Goal: Task Accomplishment & Management: Manage account settings

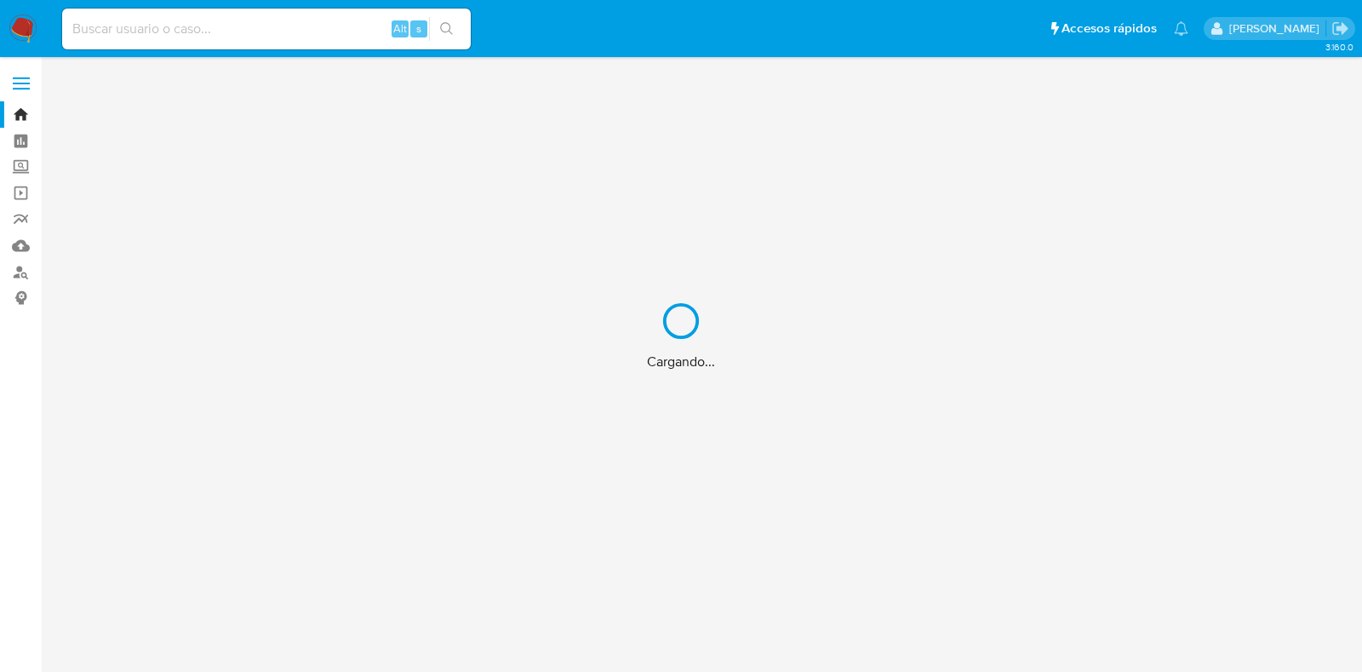
click at [245, 34] on div "Cargando..." at bounding box center [681, 336] width 1362 height 672
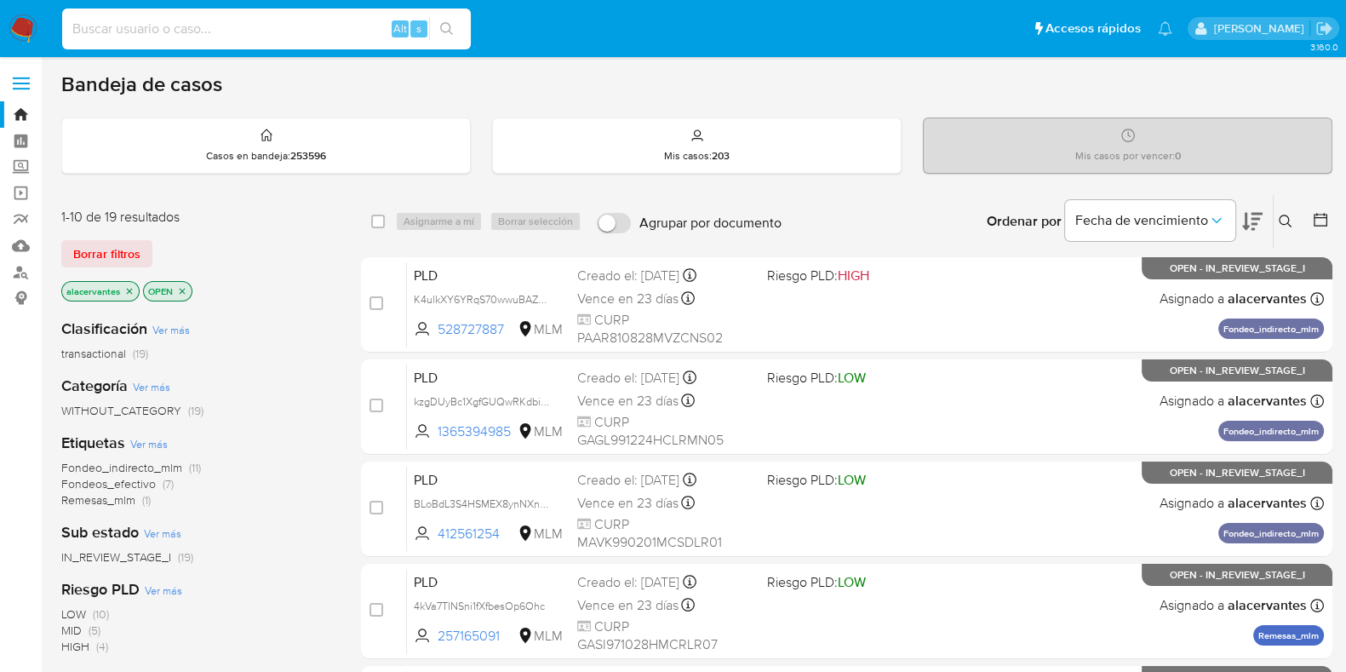
click at [245, 34] on input at bounding box center [266, 29] width 409 height 22
paste input "216958213"
type input "216958213"
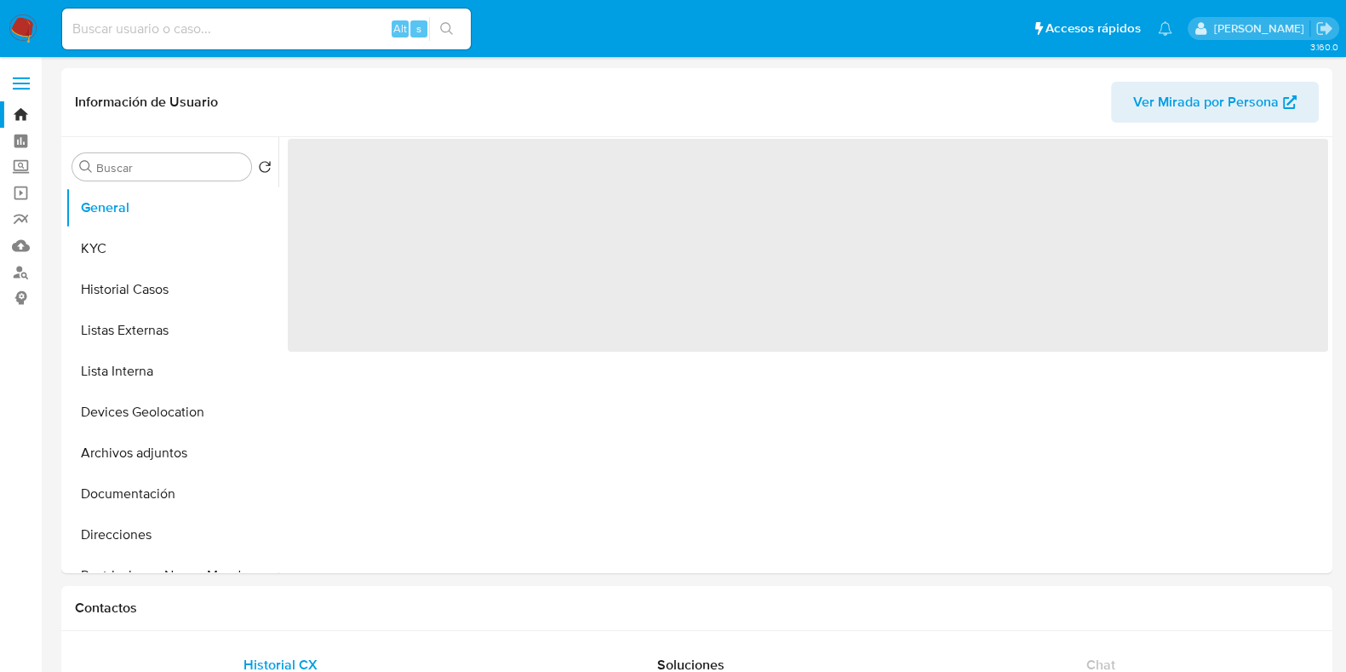
select select "10"
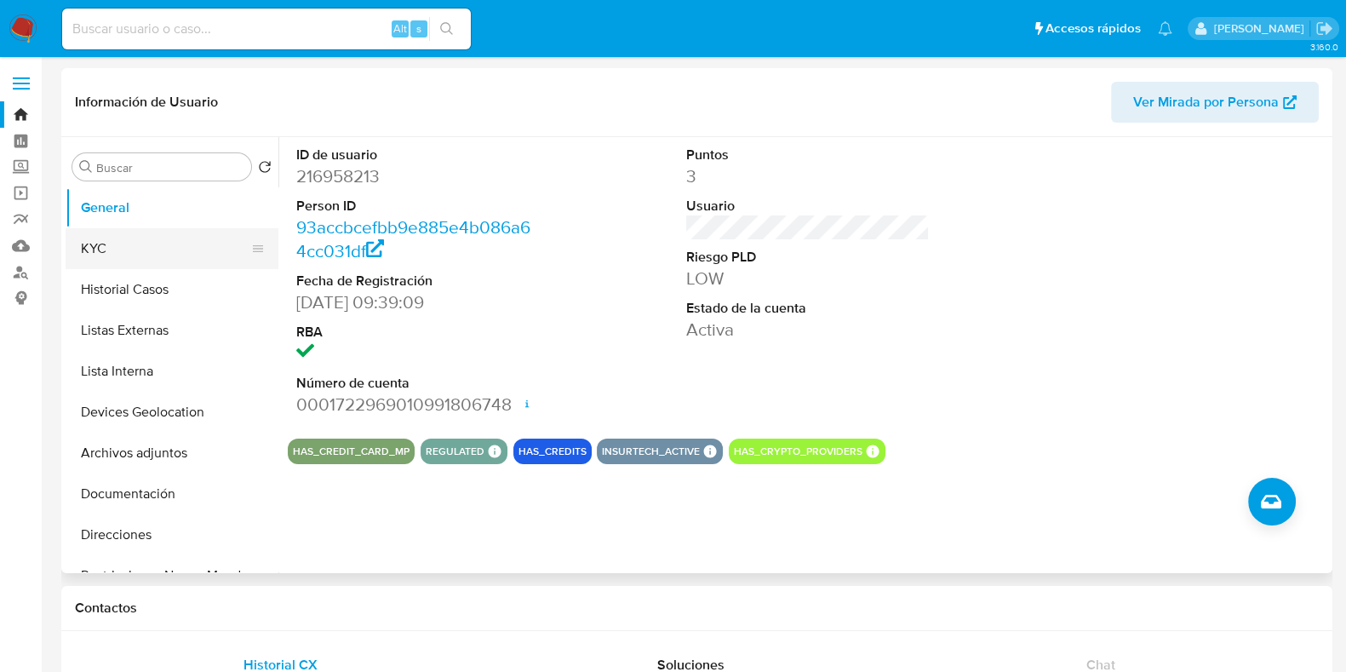
click at [142, 247] on button "KYC" at bounding box center [165, 248] width 199 height 41
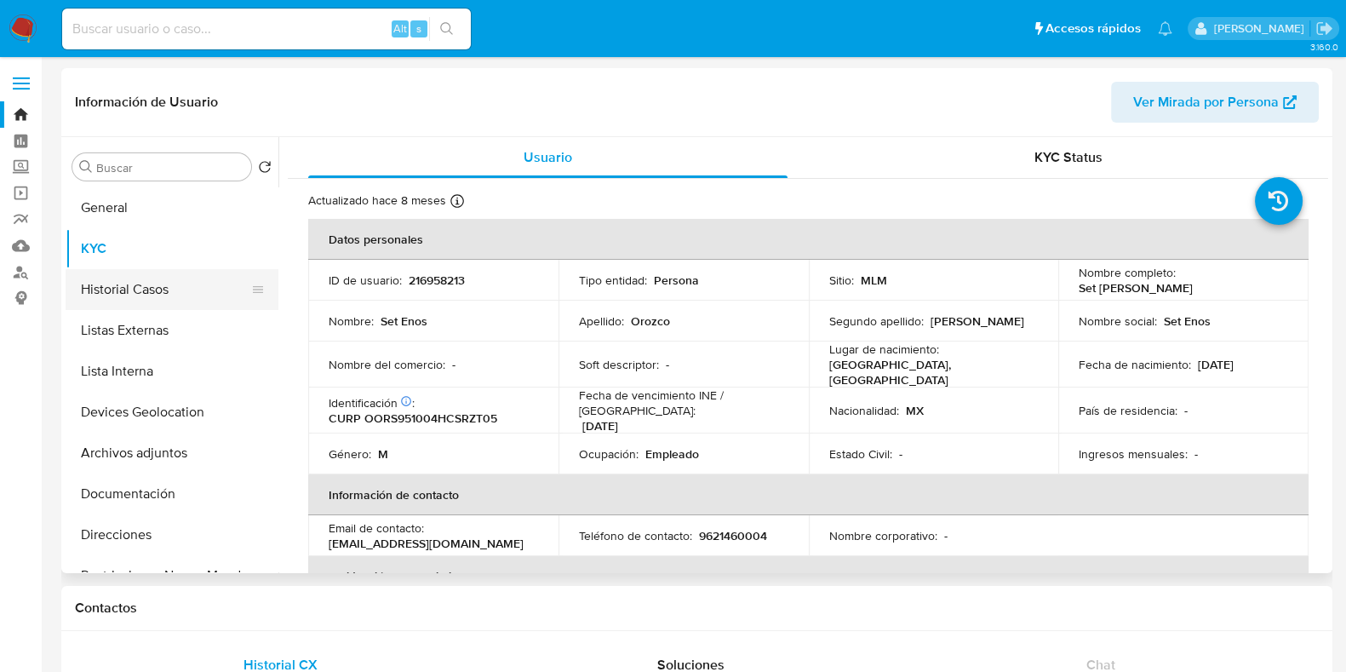
click at [121, 281] on button "Historial Casos" at bounding box center [165, 289] width 199 height 41
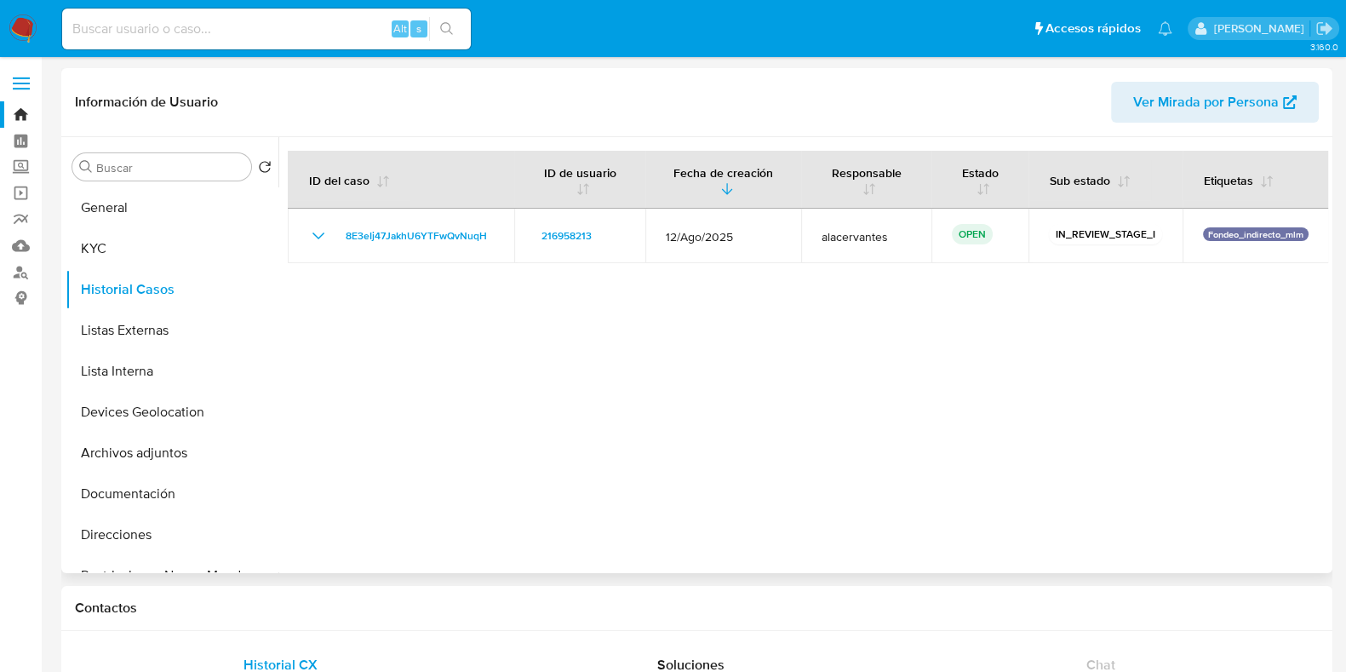
drag, startPoint x: 281, startPoint y: 276, endPoint x: 272, endPoint y: 324, distance: 48.4
click at [272, 324] on div "Buscar Volver al orden por defecto General KYC Historial Casos Listas Externas …" at bounding box center [697, 355] width 1263 height 436
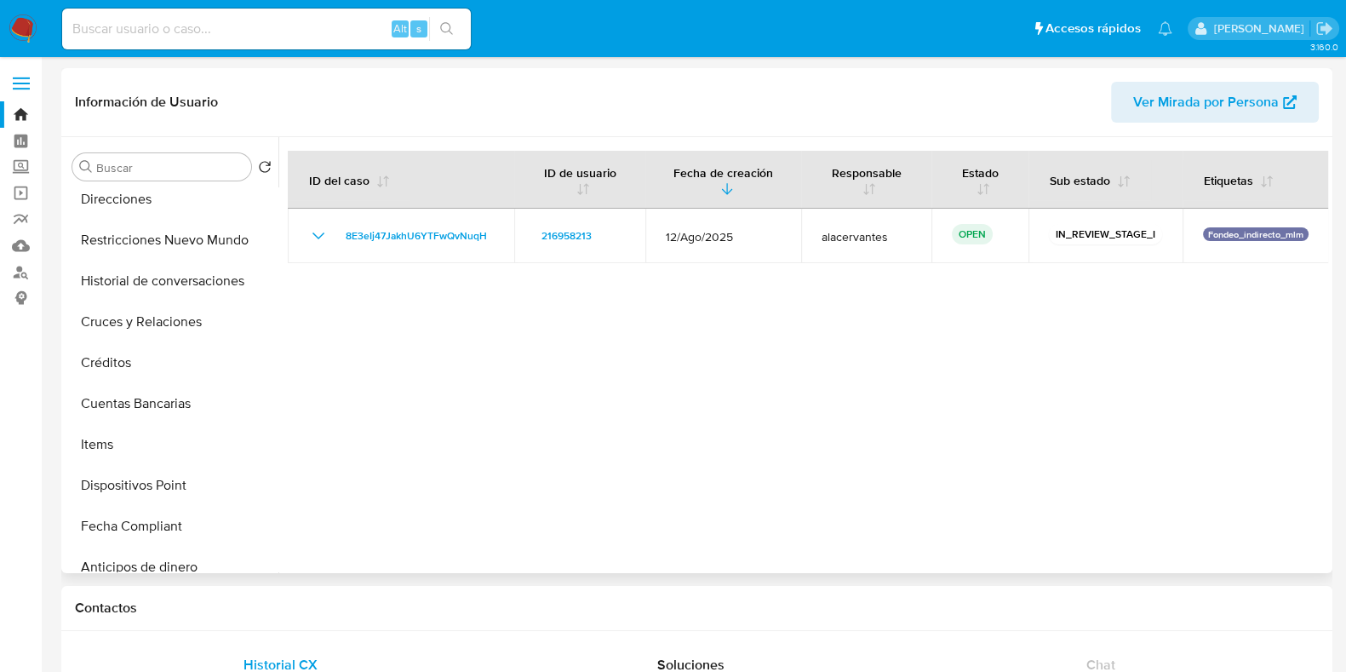
click at [336, 358] on div at bounding box center [803, 355] width 1050 height 436
click at [163, 440] on button "Items" at bounding box center [165, 444] width 199 height 41
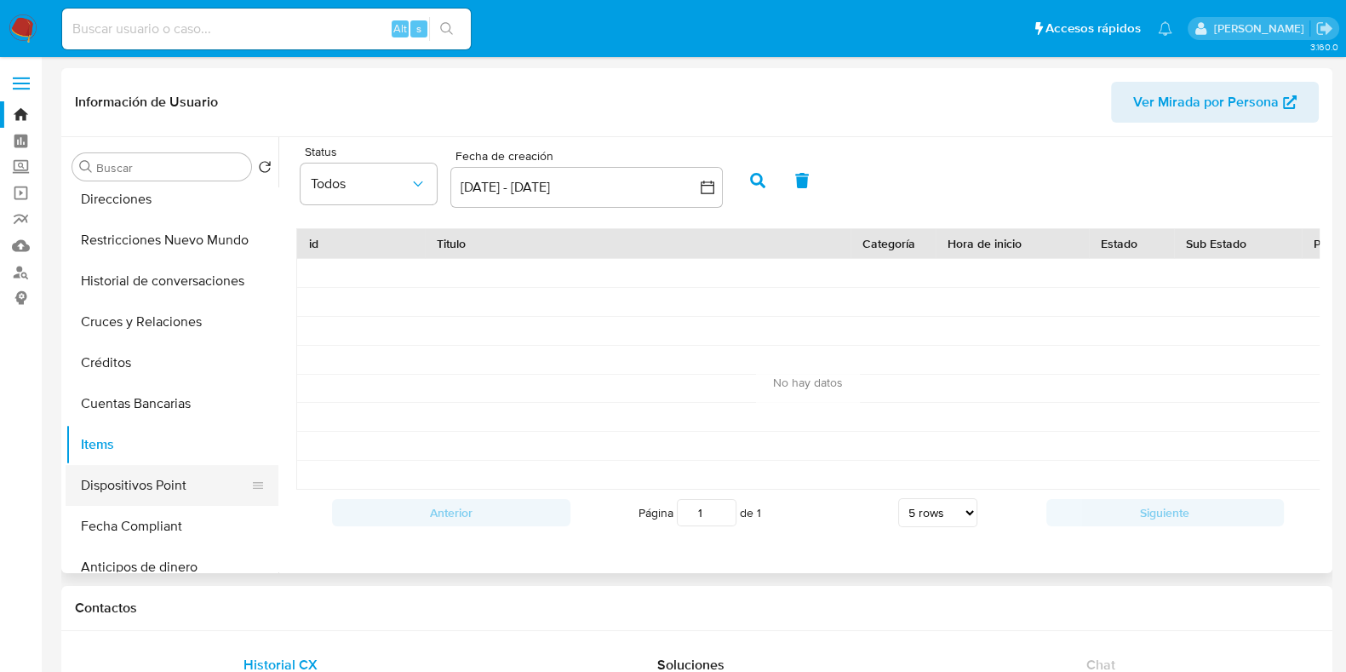
click at [158, 477] on button "Dispositivos Point" at bounding box center [165, 485] width 199 height 41
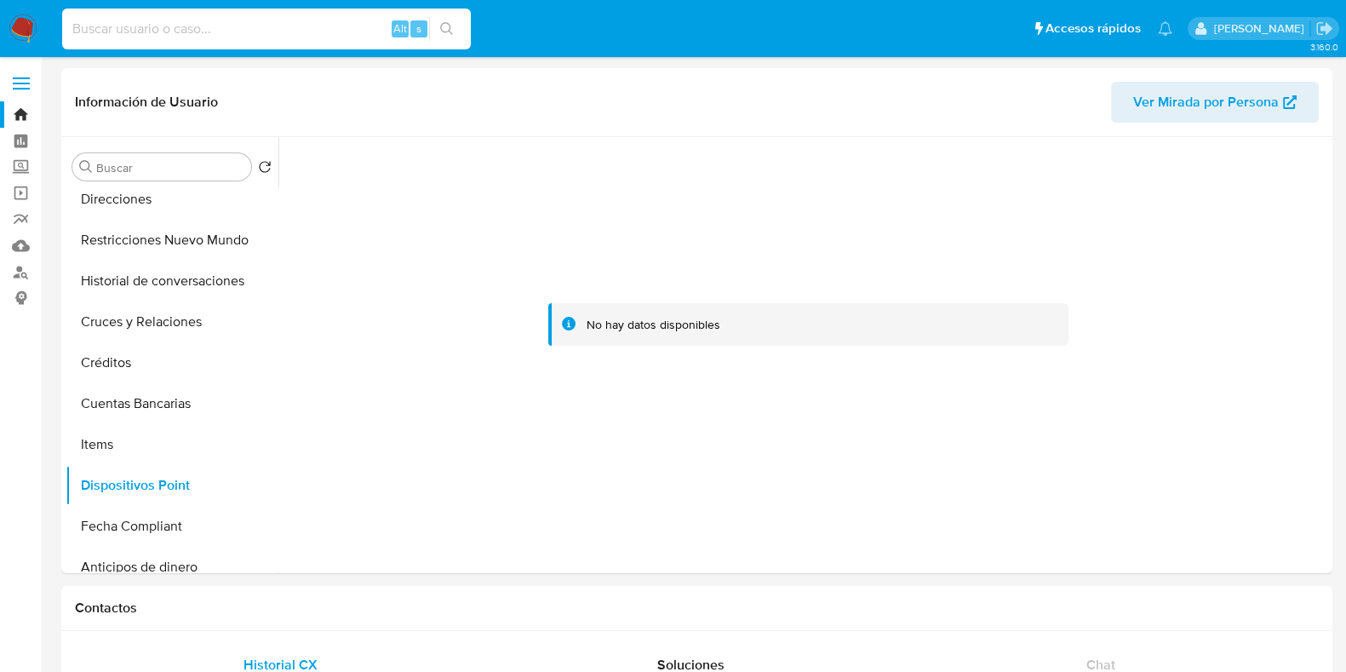
click at [198, 32] on input at bounding box center [266, 29] width 409 height 22
click at [198, 36] on input at bounding box center [266, 29] width 409 height 22
click at [280, 291] on div at bounding box center [803, 355] width 1050 height 436
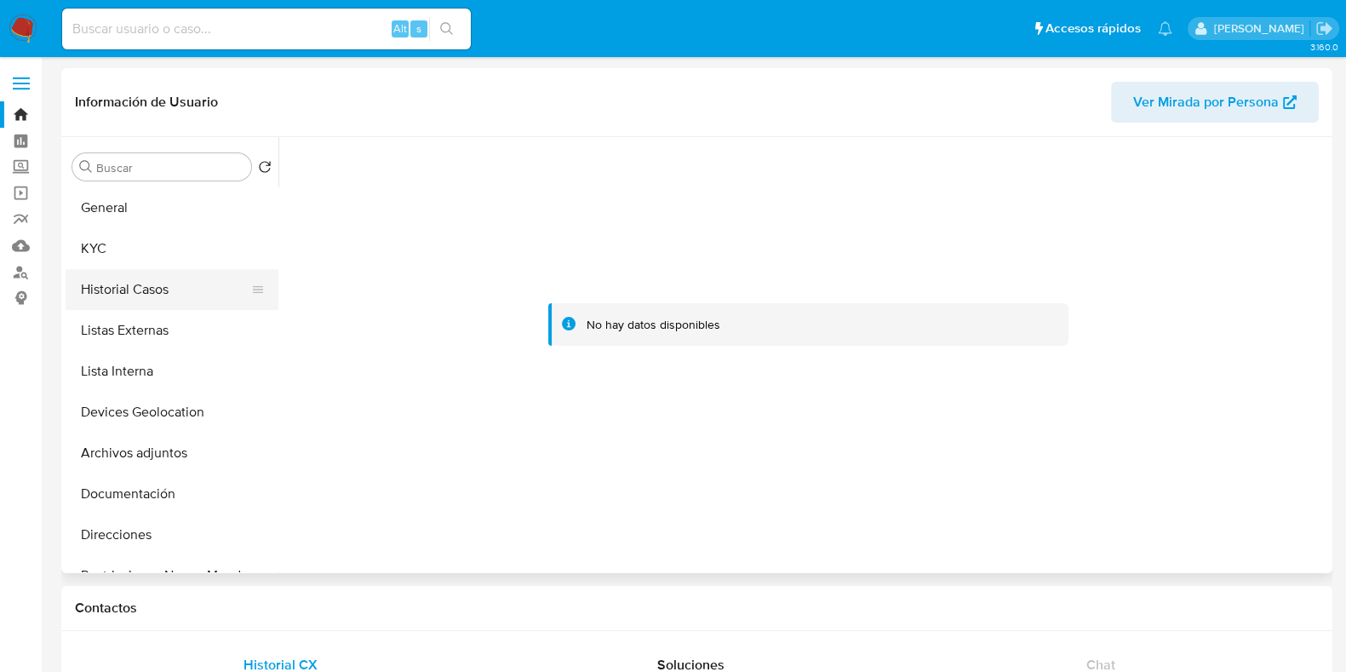
click at [171, 270] on button "Historial Casos" at bounding box center [165, 289] width 199 height 41
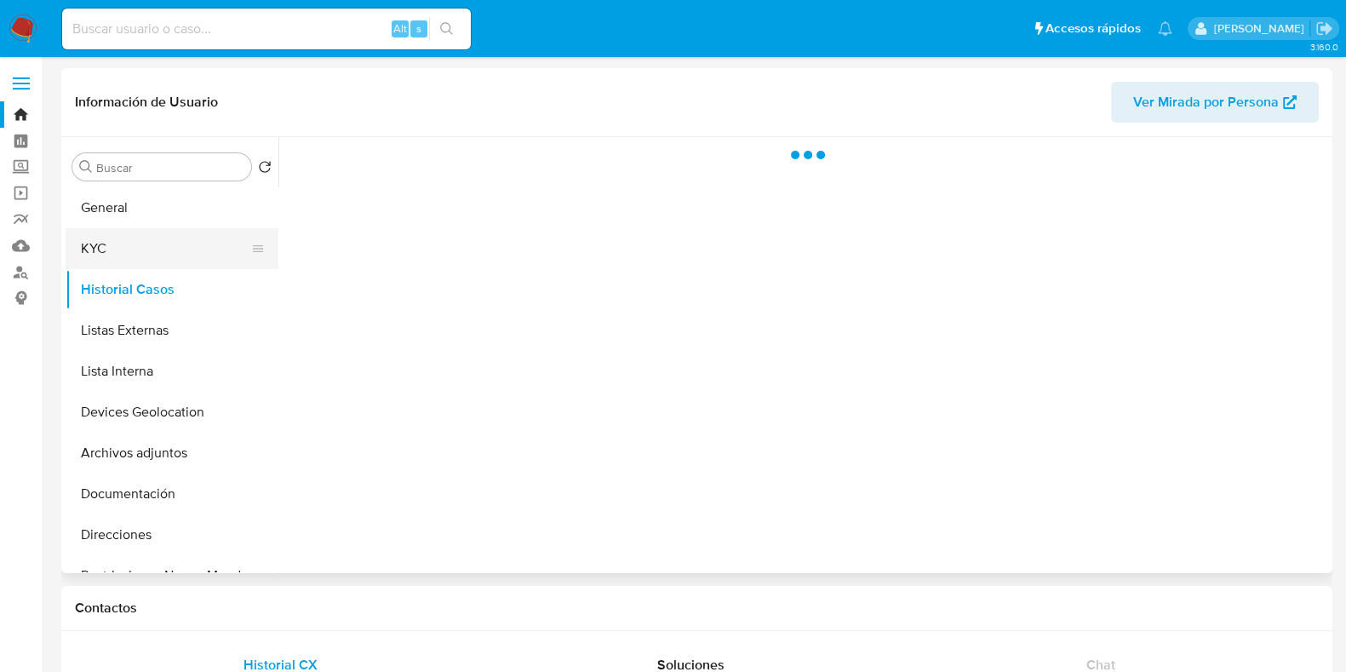
click at [123, 249] on button "KYC" at bounding box center [165, 248] width 199 height 41
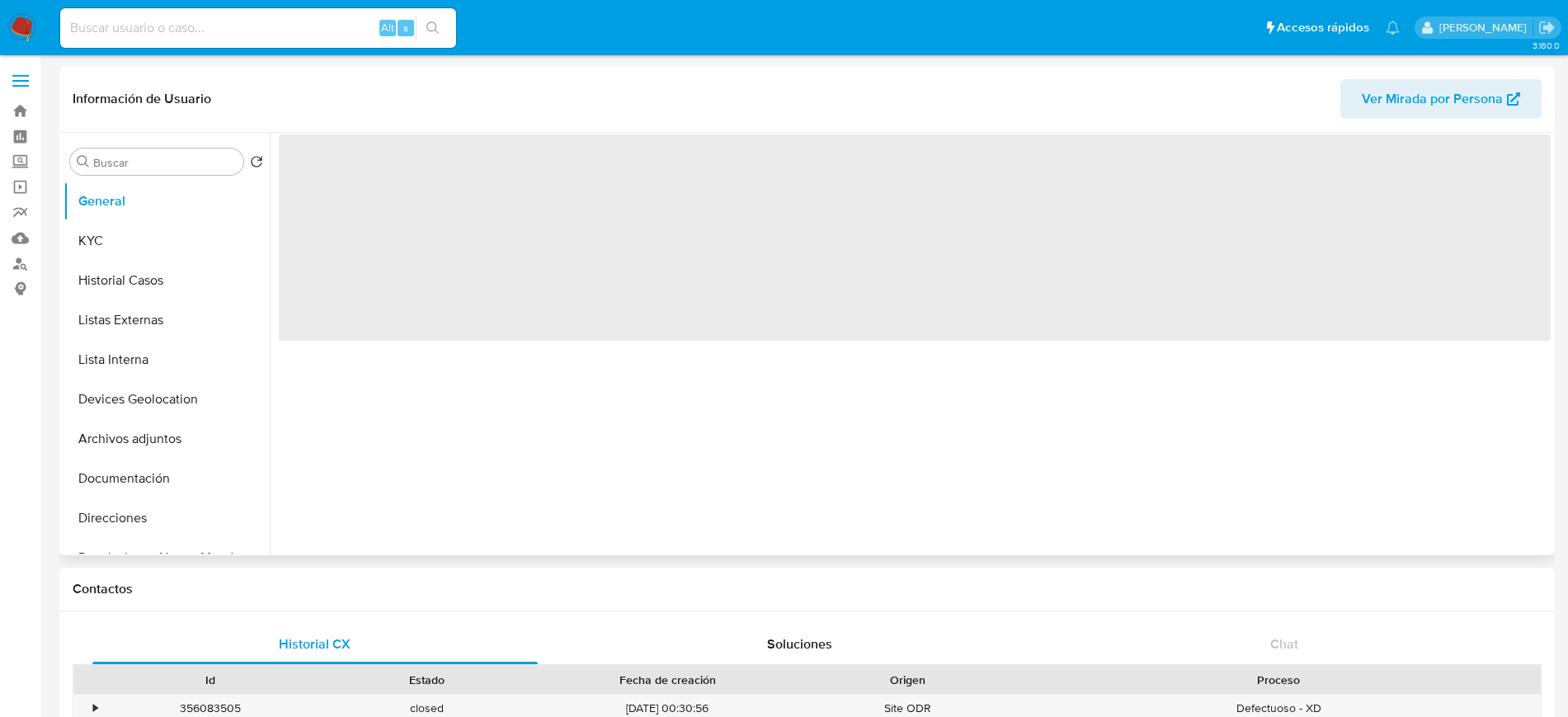
select select "10"
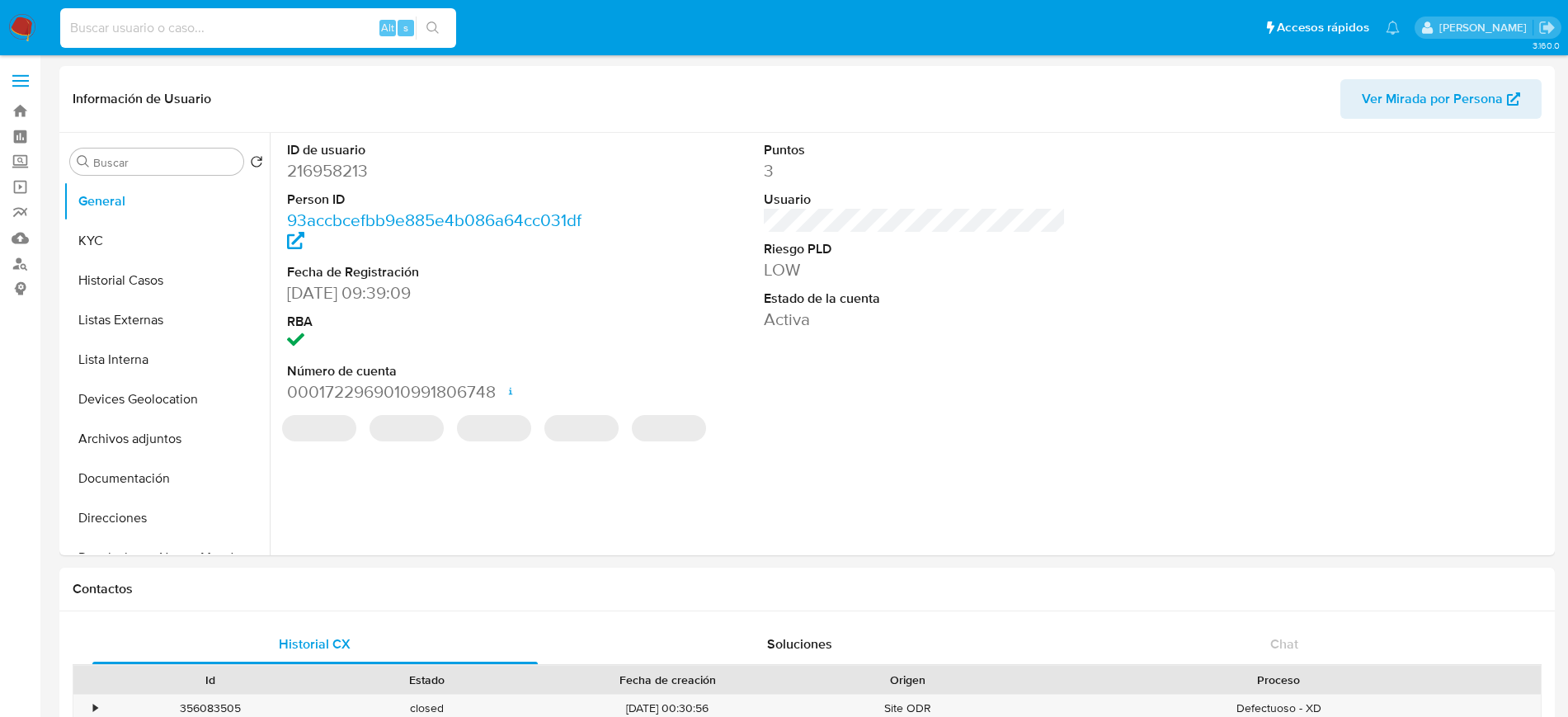
click at [229, 20] on input at bounding box center [258, 28] width 396 height 21
paste input "216958213"
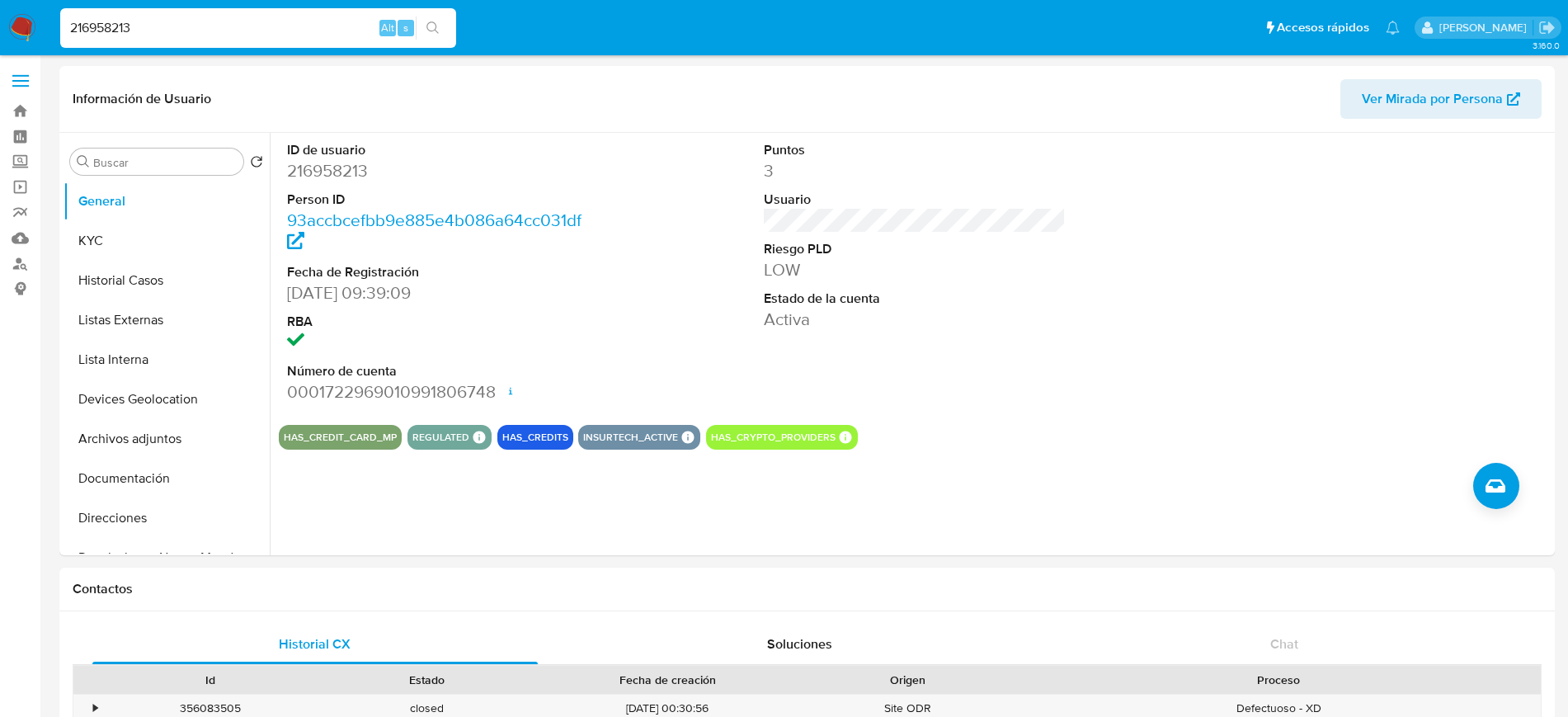
type input "216958213"
click at [153, 231] on button "KYC" at bounding box center [160, 240] width 193 height 40
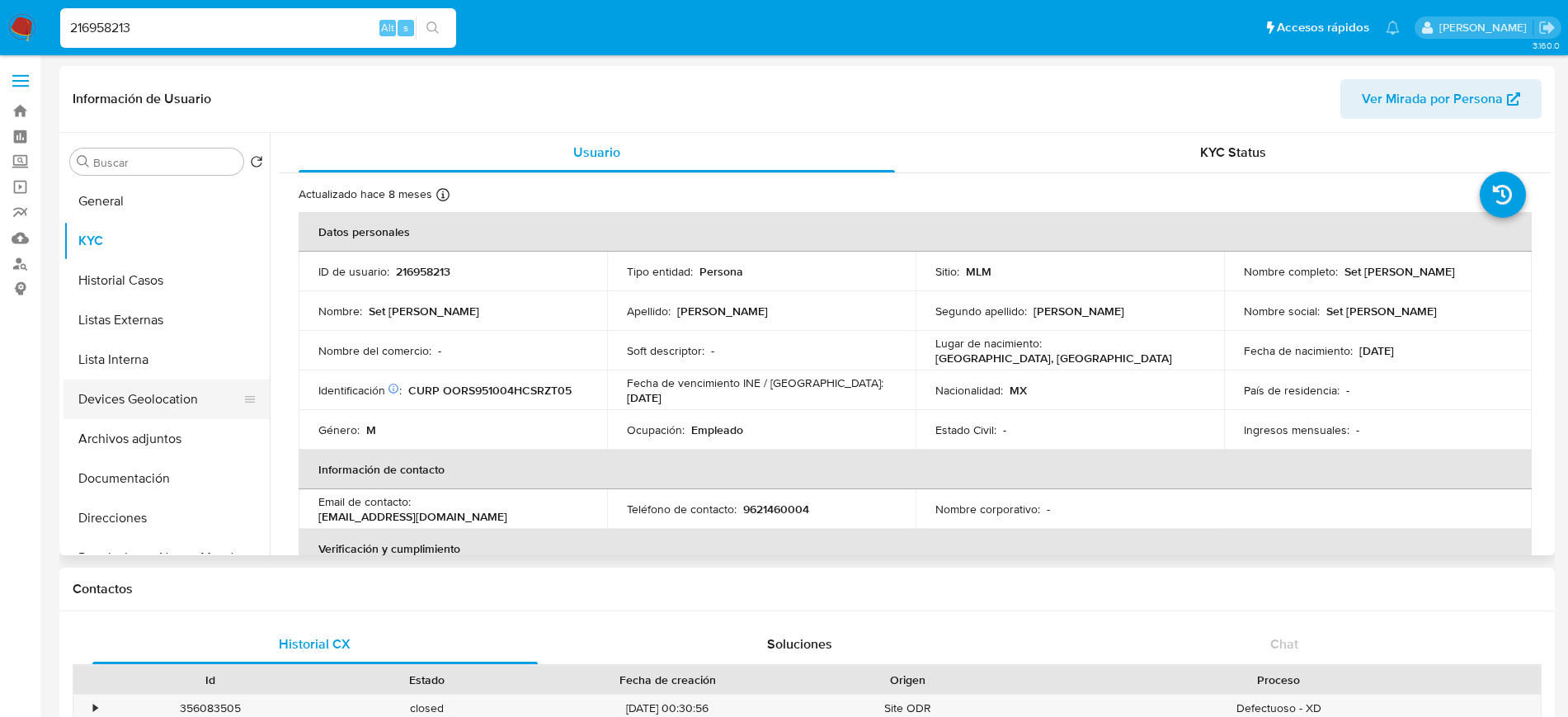
click at [143, 397] on button "Devices Geolocation" at bounding box center [160, 399] width 193 height 40
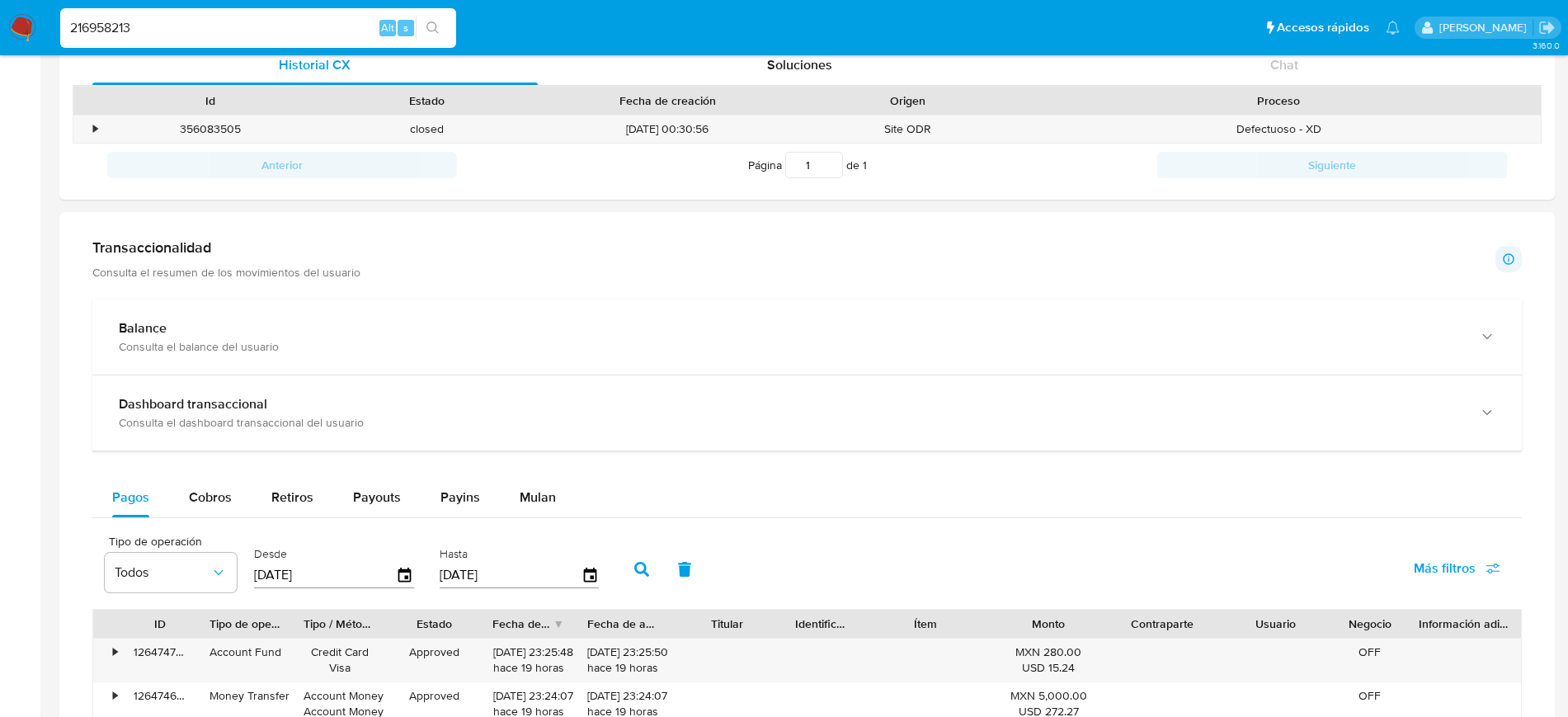
scroll to position [604, 0]
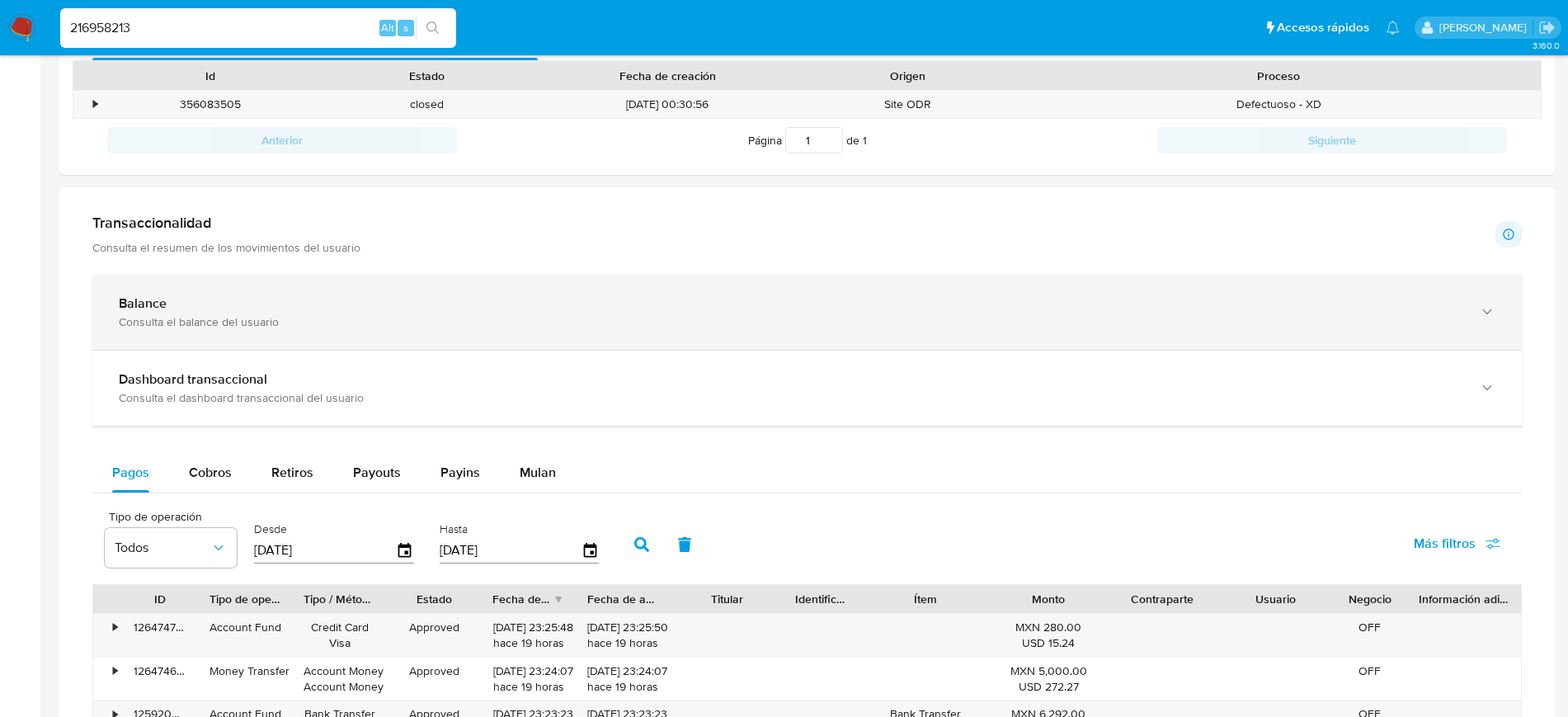
click at [1468, 289] on div "Balance Consulta el balance del usuario" at bounding box center [807, 312] width 1430 height 75
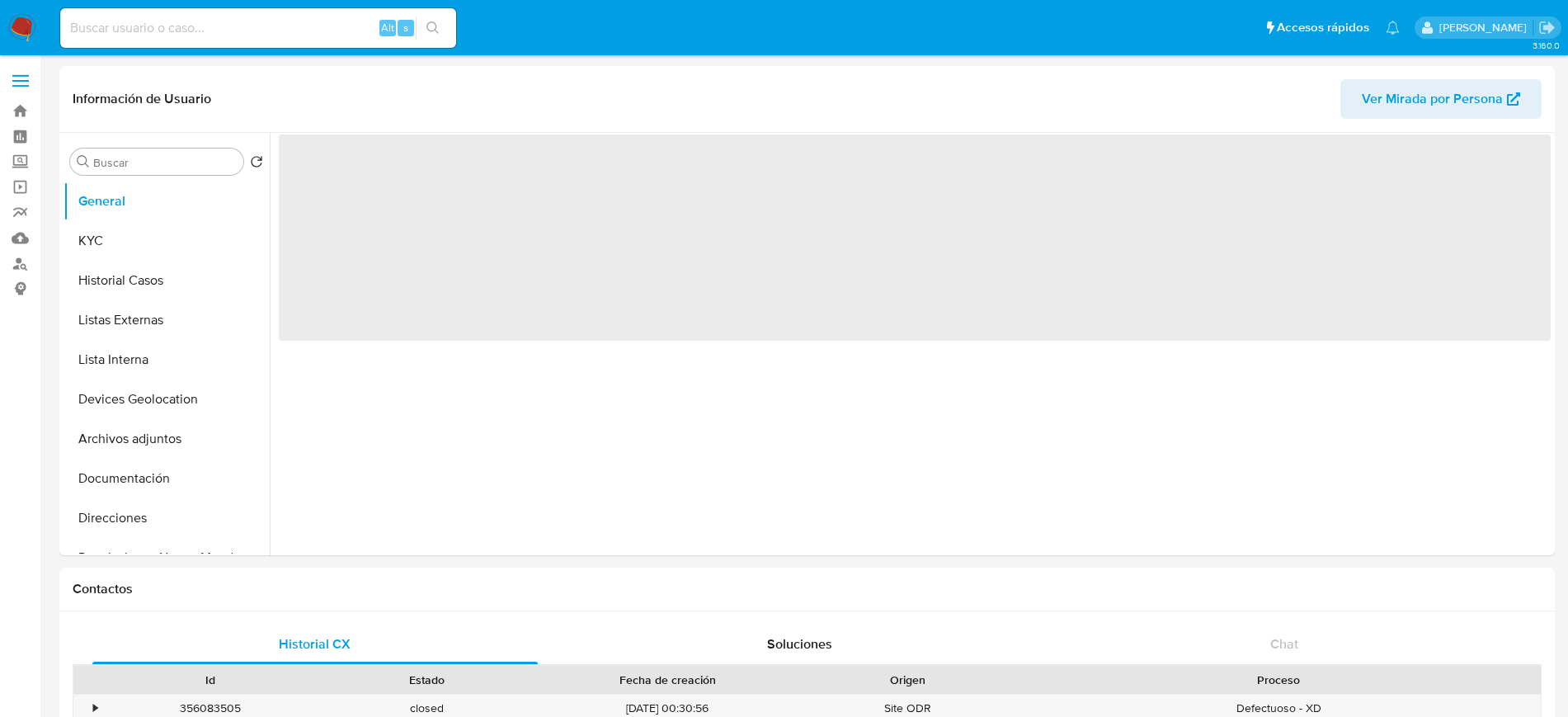
select select "10"
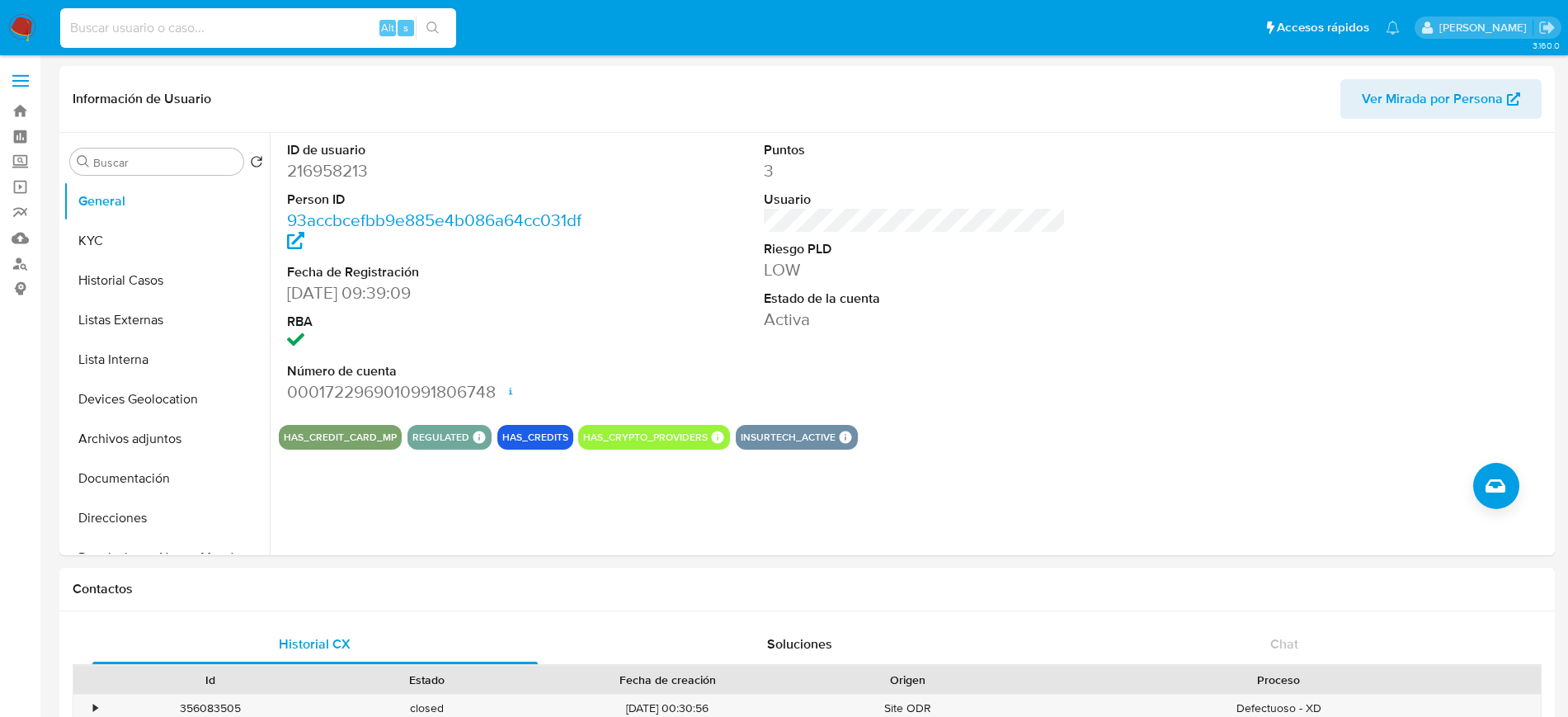
click at [214, 35] on input at bounding box center [258, 28] width 396 height 21
paste input "230751453"
type input "230751453"
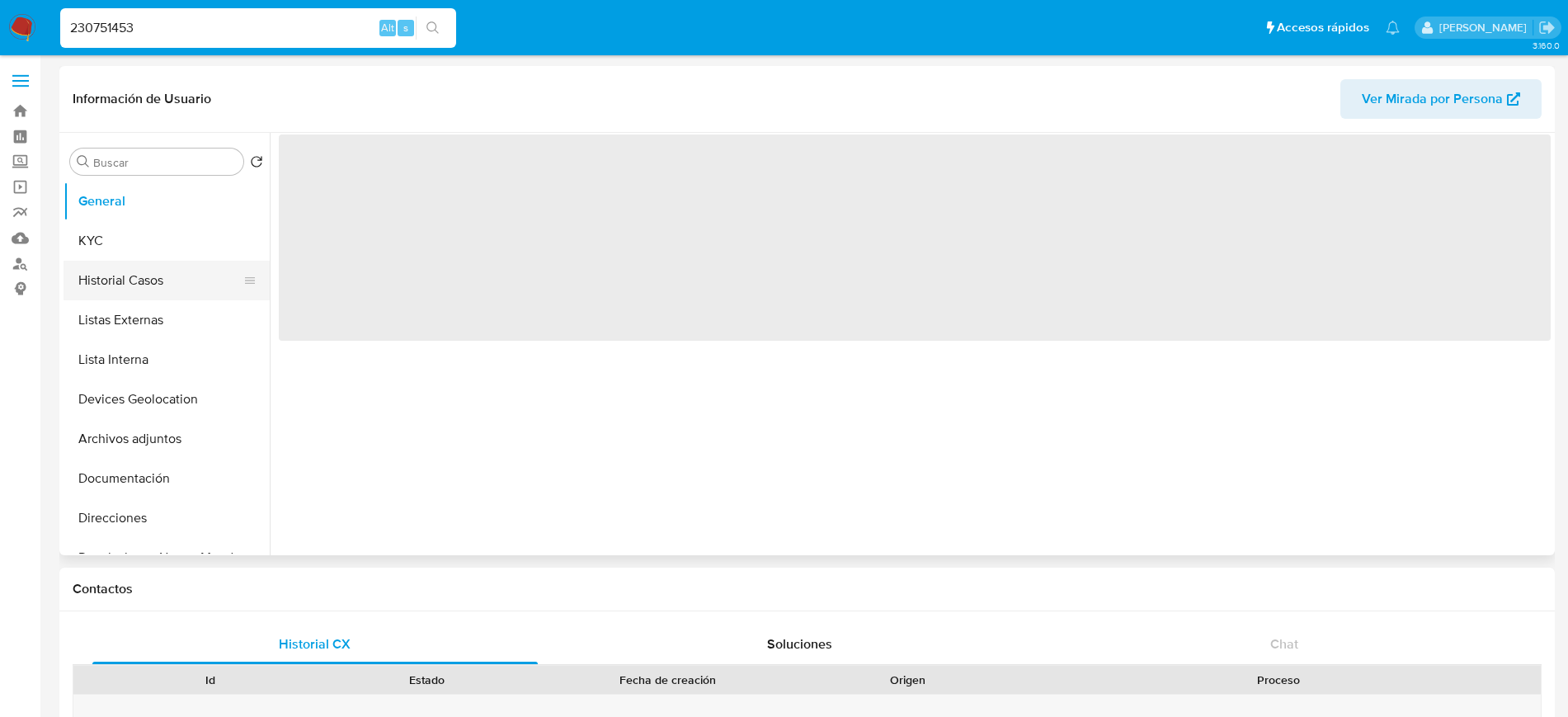
select select "10"
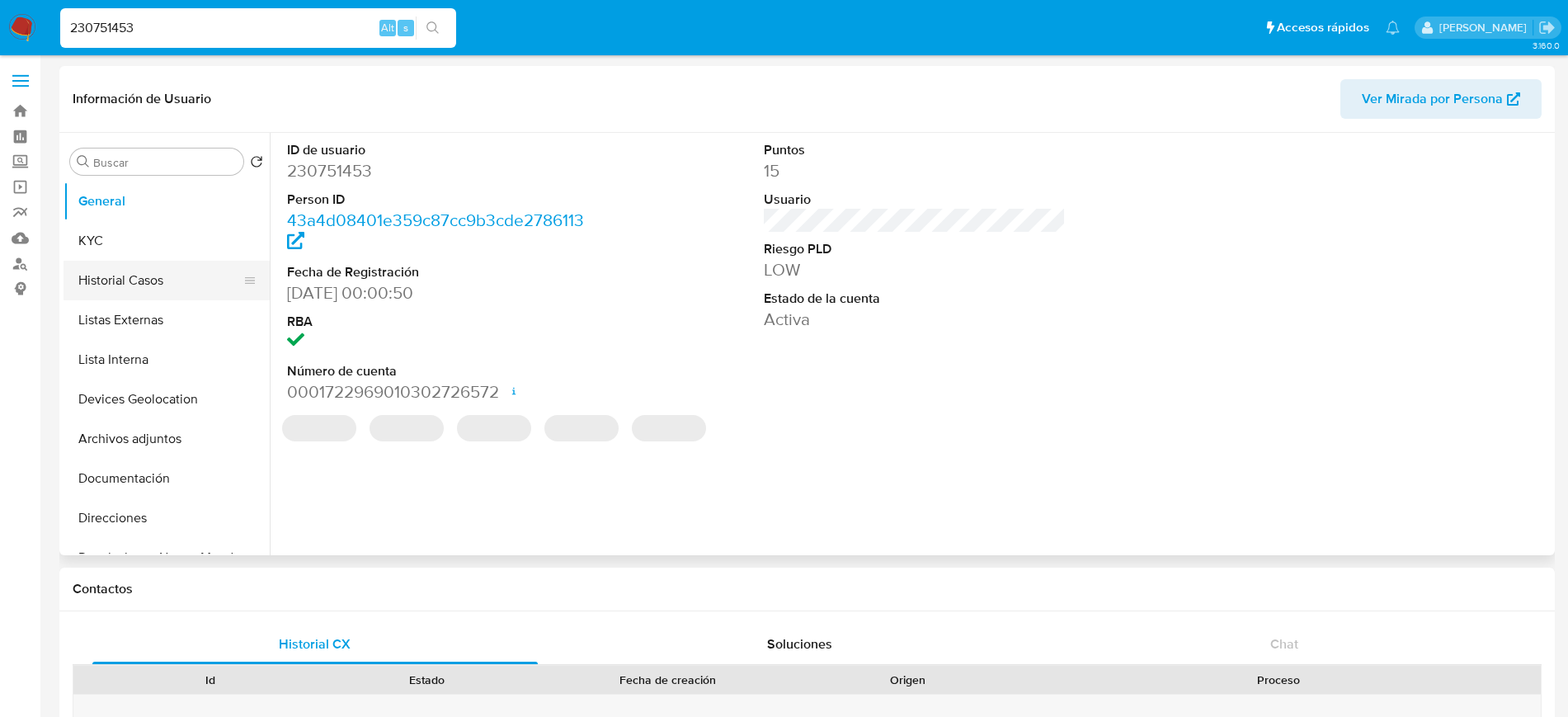
click at [131, 267] on button "Historial Casos" at bounding box center [160, 280] width 193 height 40
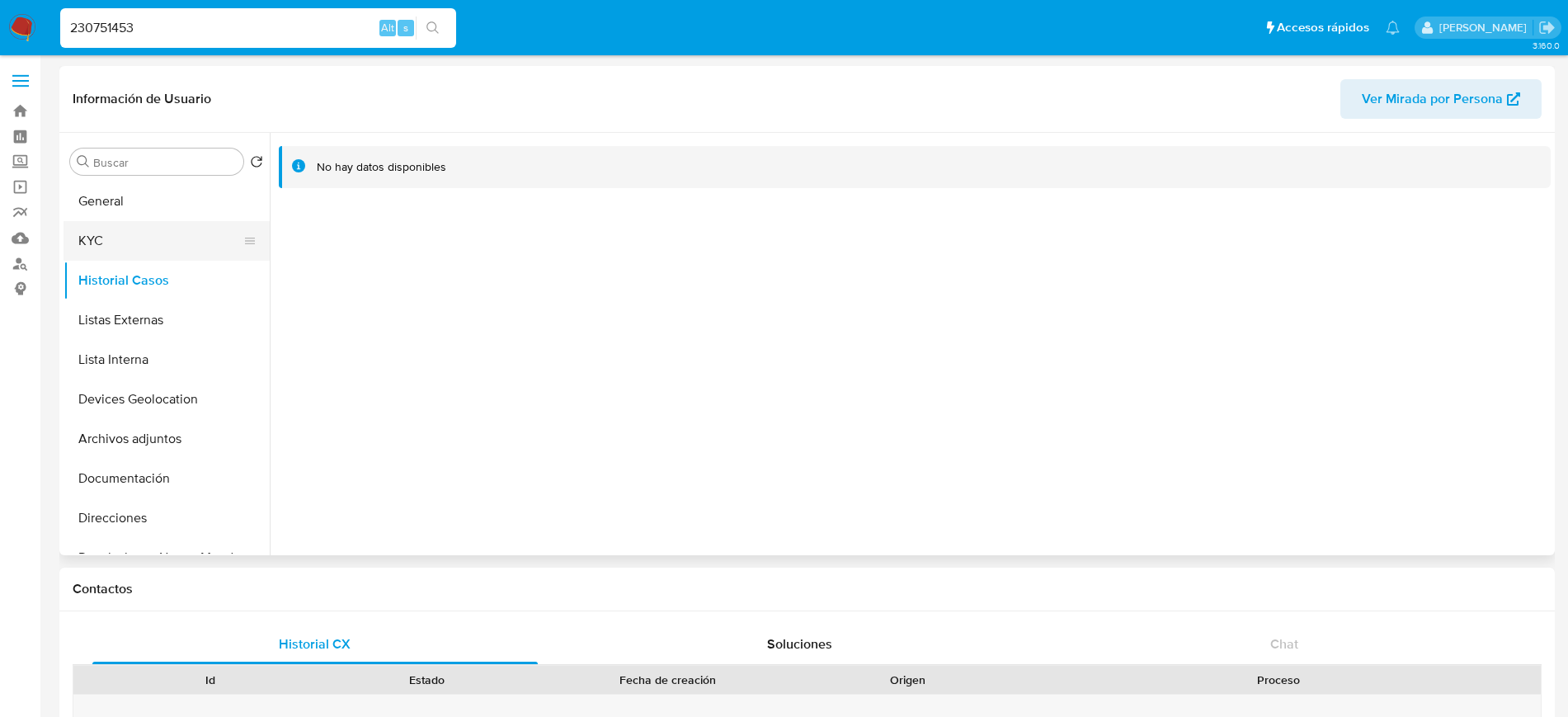
click at [119, 240] on button "KYC" at bounding box center [160, 240] width 193 height 40
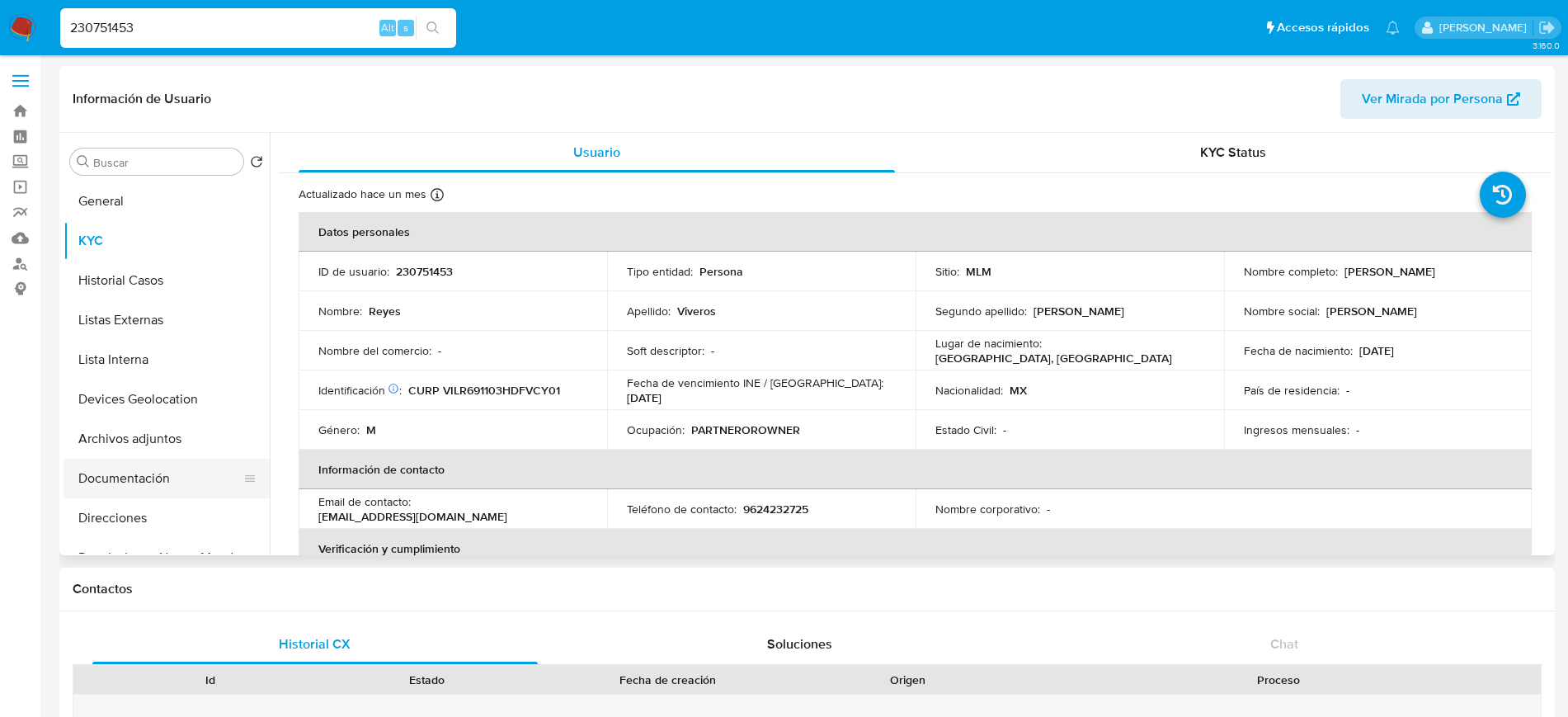
click at [121, 492] on button "Documentación" at bounding box center [160, 478] width 193 height 40
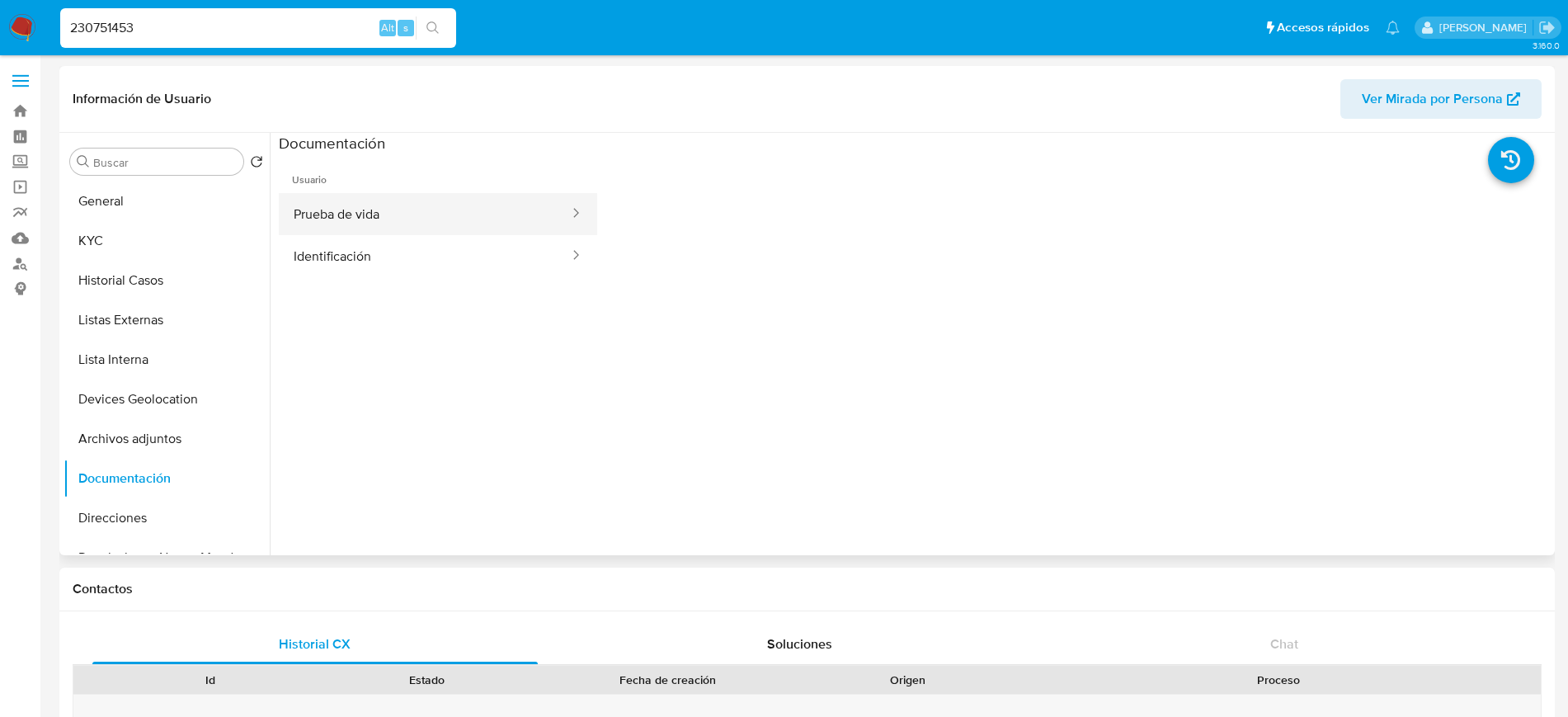
click at [338, 219] on button "Prueba de vida" at bounding box center [424, 213] width 292 height 42
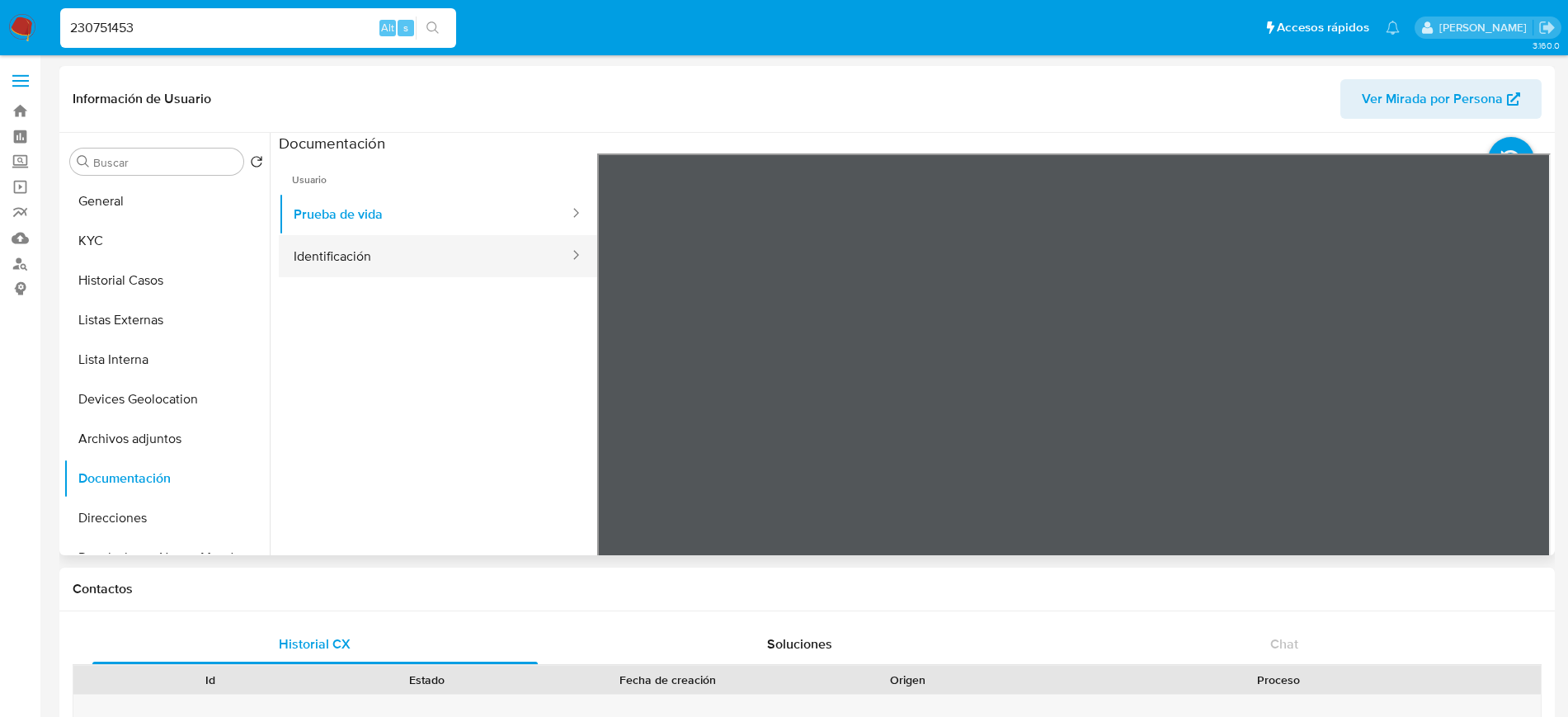
click at [480, 274] on button "Identificación" at bounding box center [424, 256] width 292 height 42
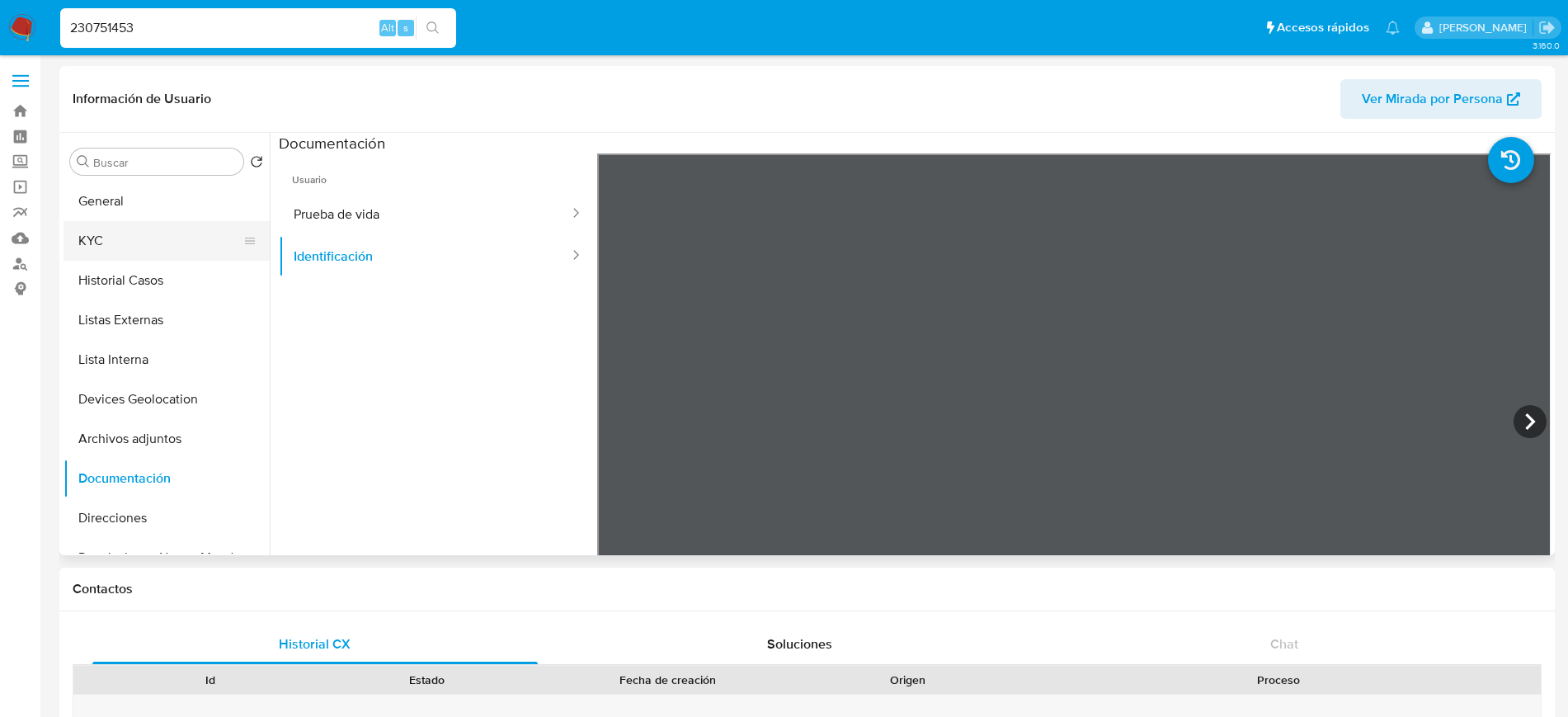
click at [134, 250] on button "KYC" at bounding box center [160, 240] width 193 height 40
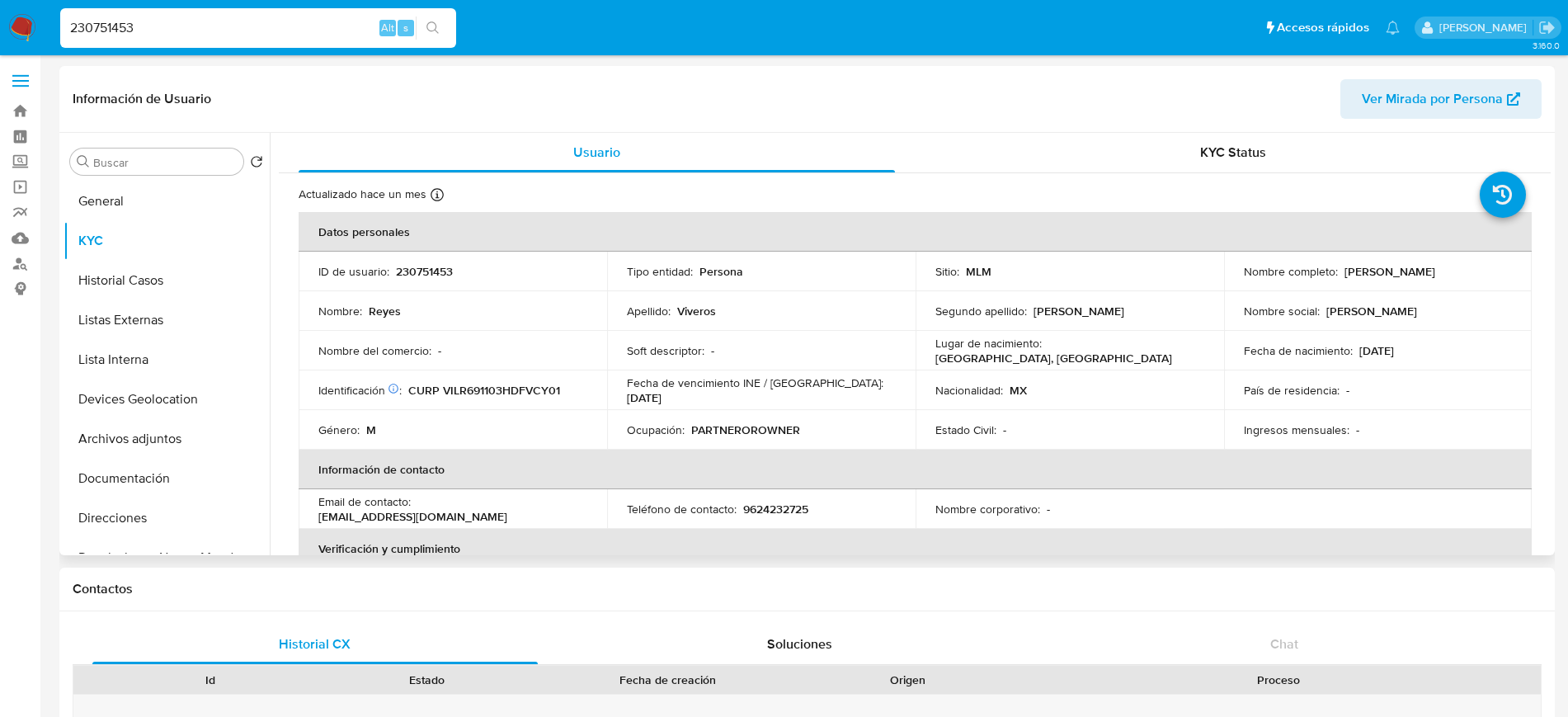
click at [296, 15] on div "230751453 Alt s" at bounding box center [258, 28] width 396 height 40
click at [255, 38] on div "230751453 Alt s" at bounding box center [258, 28] width 396 height 40
click at [253, 33] on input "230751453" at bounding box center [258, 28] width 396 height 21
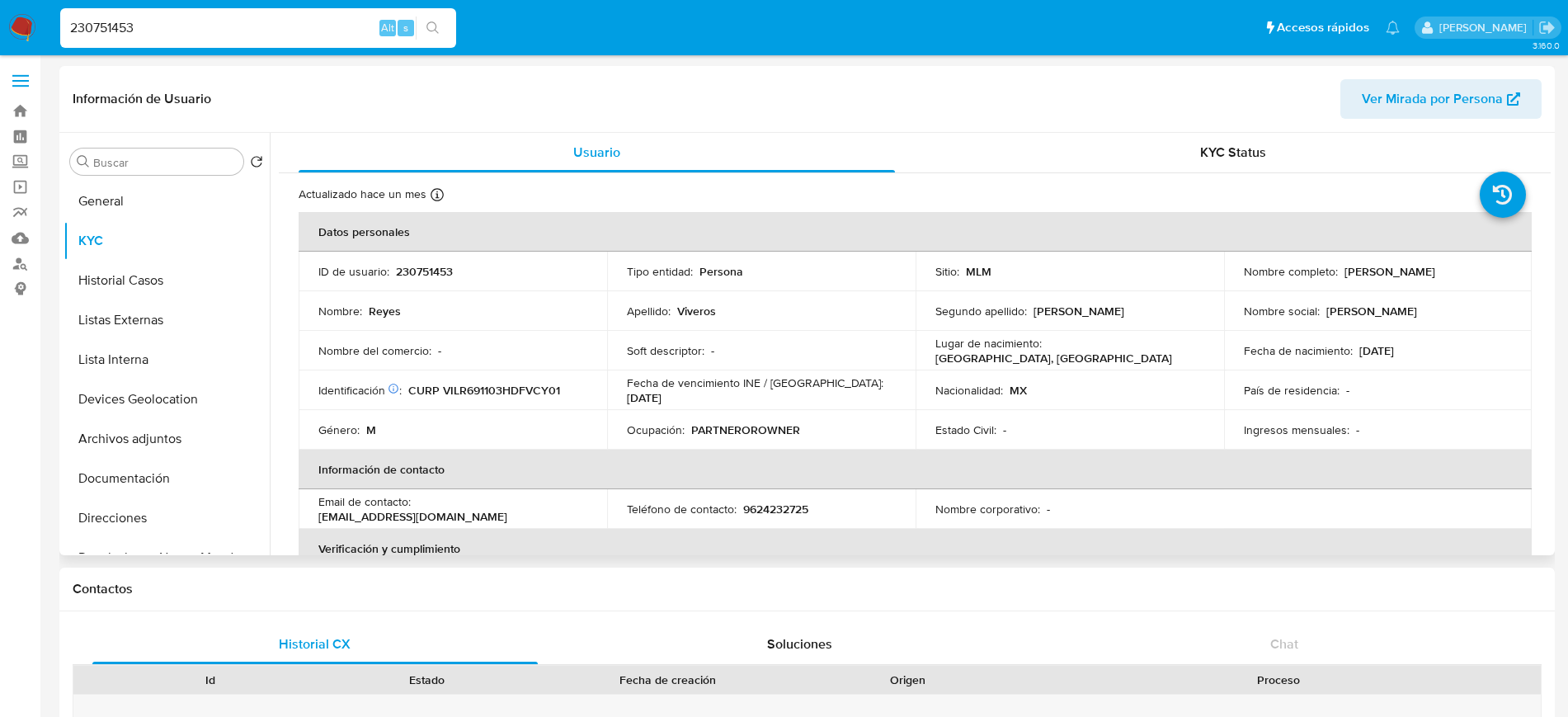
click at [253, 33] on input "230751453" at bounding box center [258, 28] width 396 height 21
paste input "1119535834"
type input "1119535834"
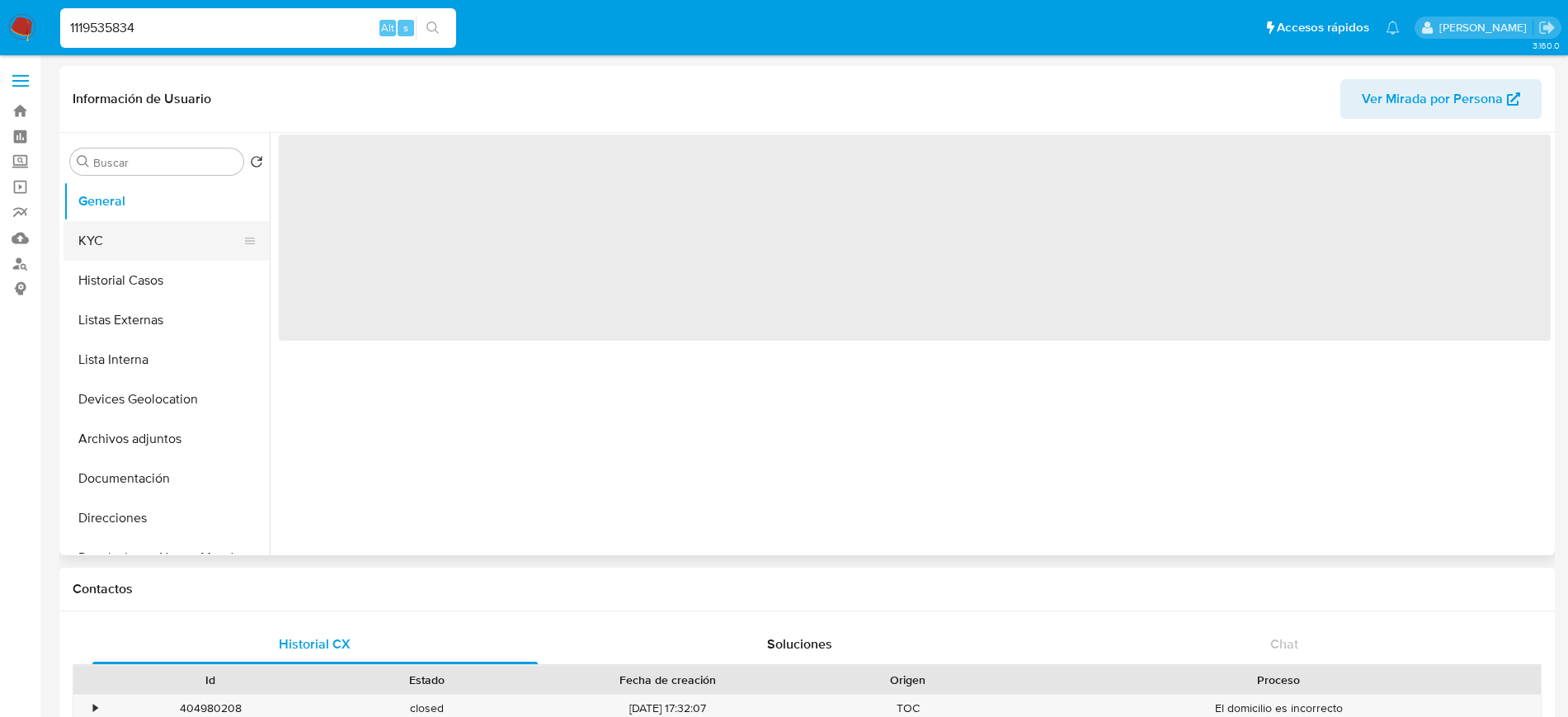
select select "10"
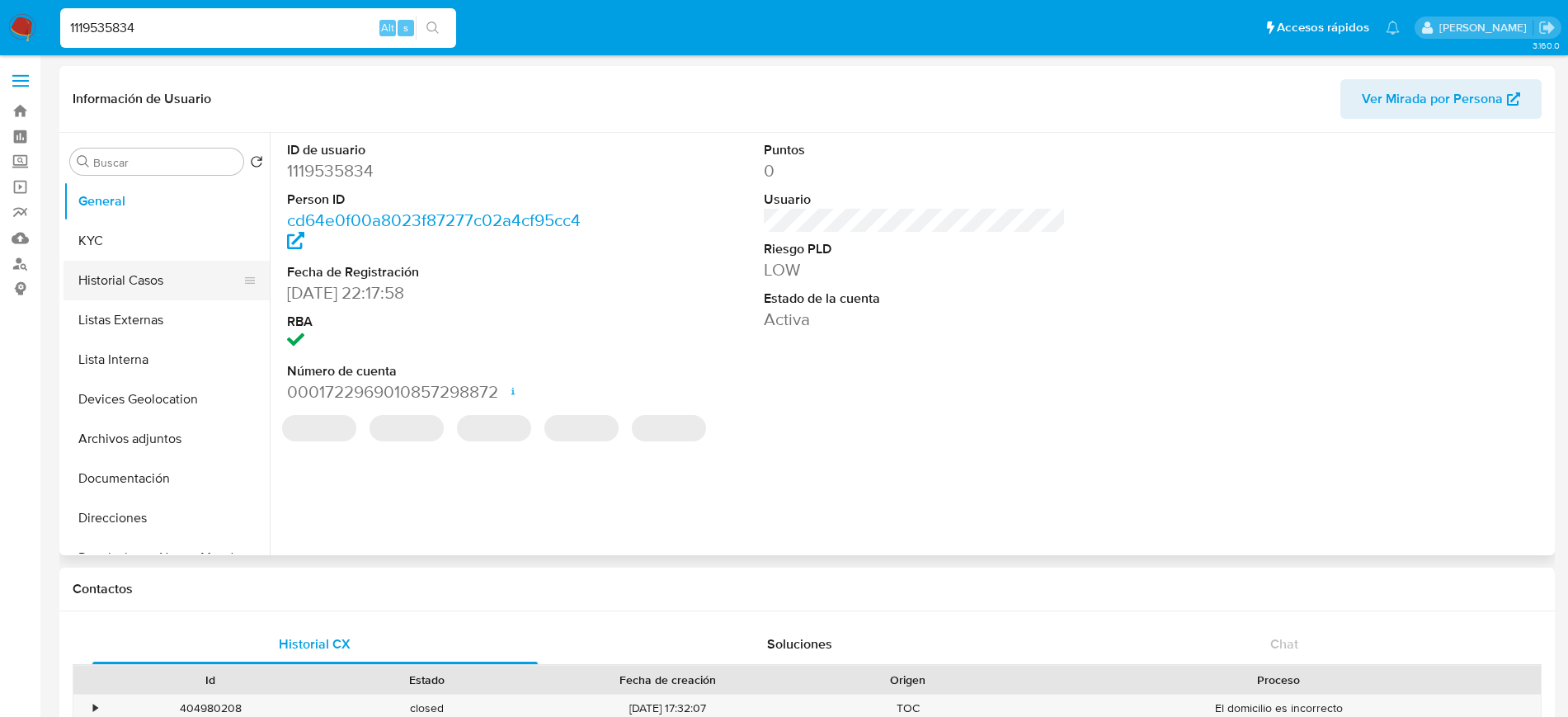
click at [148, 282] on button "Historial Casos" at bounding box center [160, 280] width 193 height 40
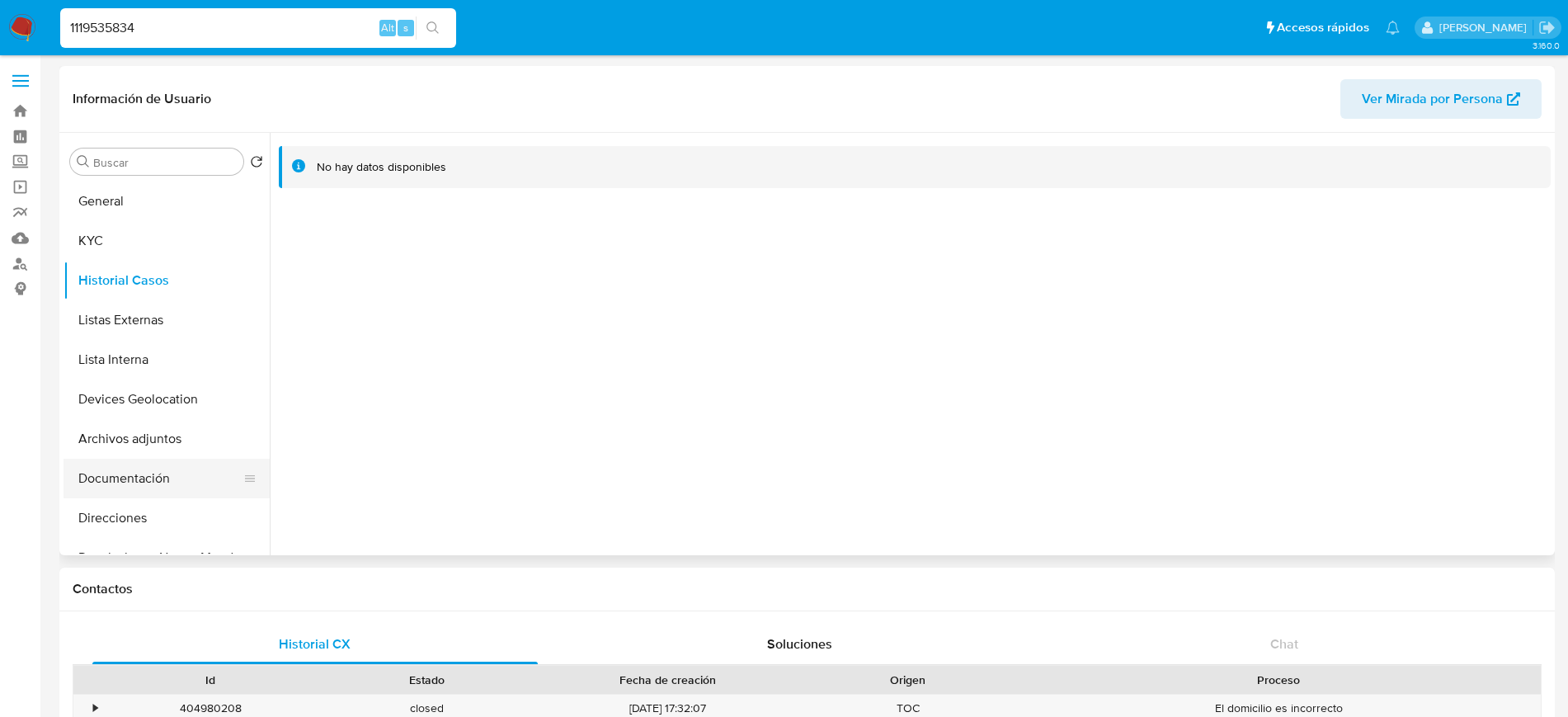
click at [149, 491] on button "Documentación" at bounding box center [160, 478] width 193 height 40
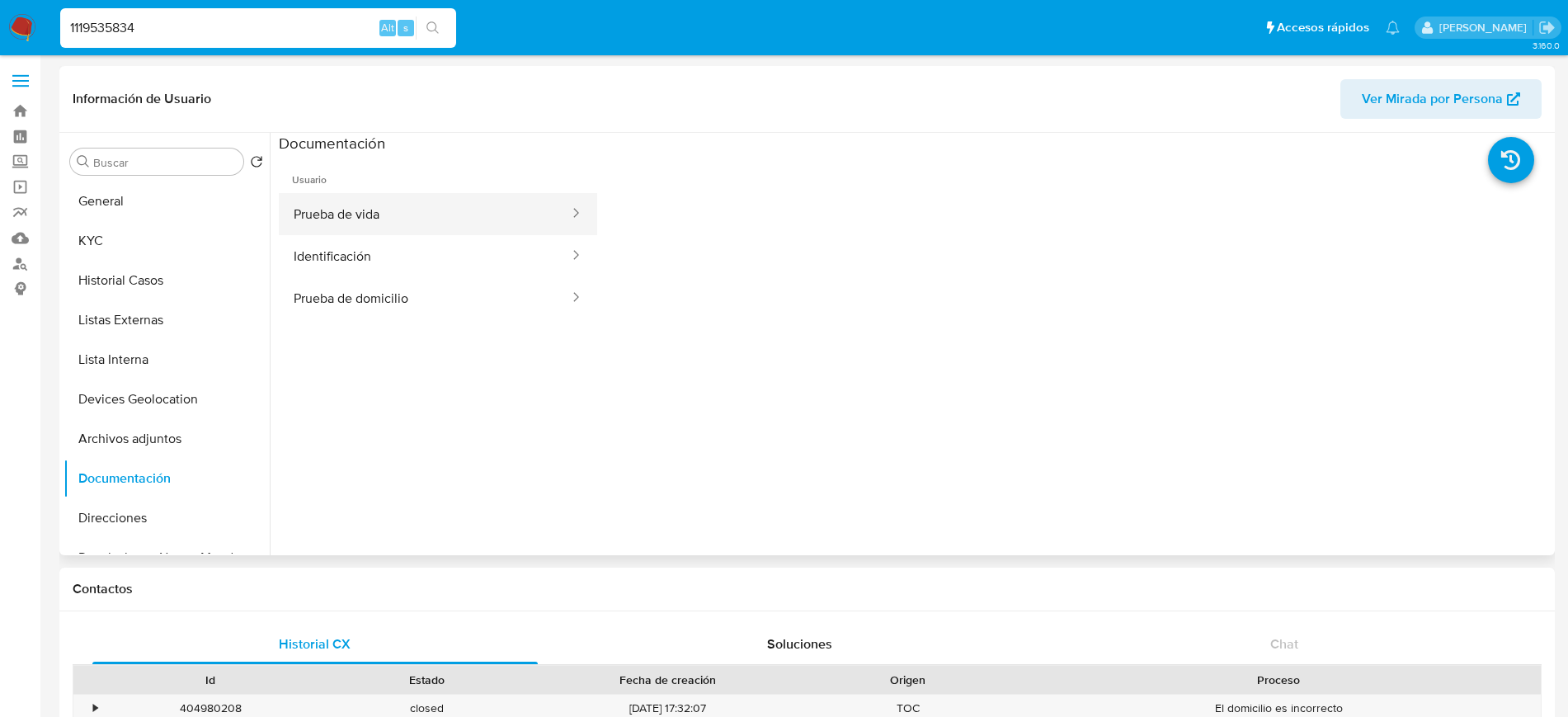
click at [425, 229] on button "Prueba de vida" at bounding box center [424, 213] width 292 height 42
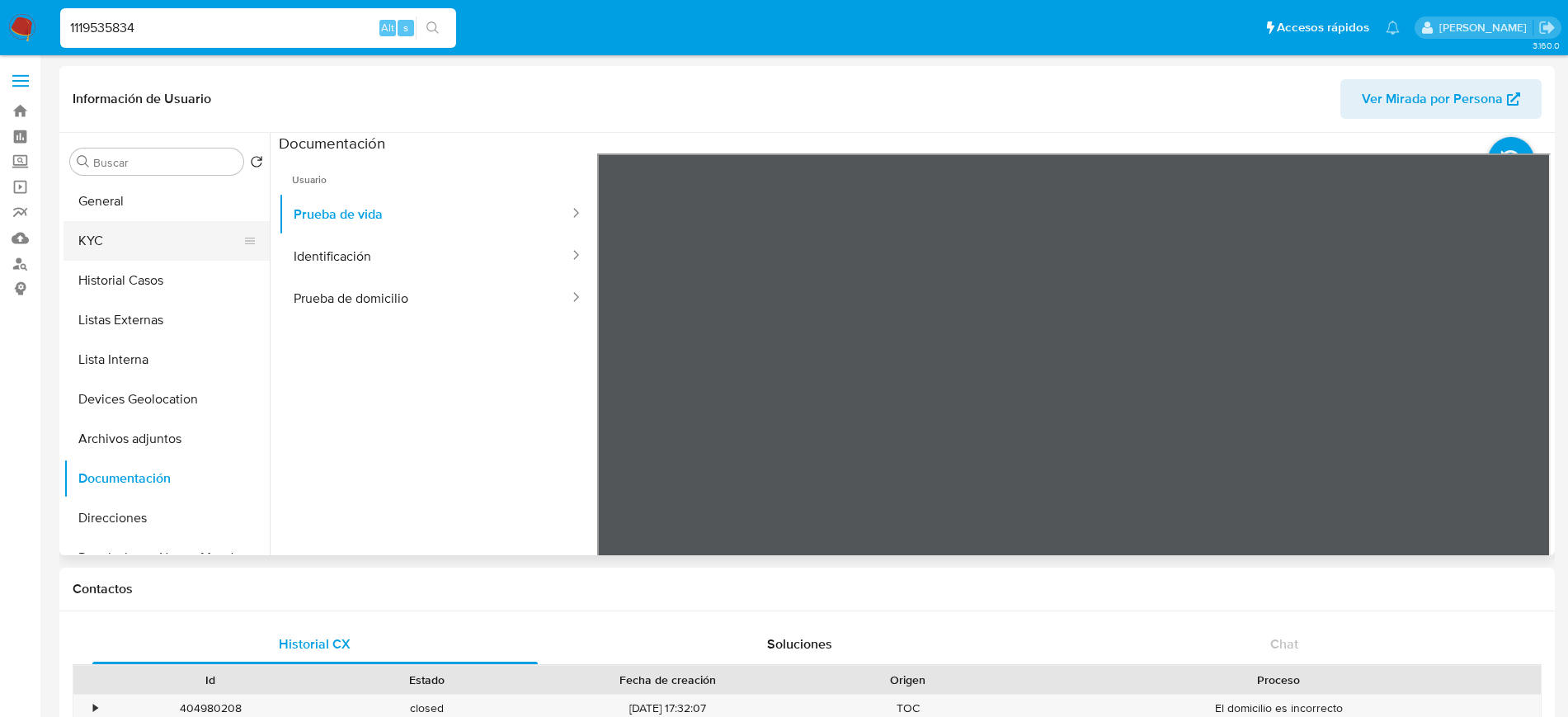
click at [158, 232] on button "KYC" at bounding box center [160, 240] width 193 height 40
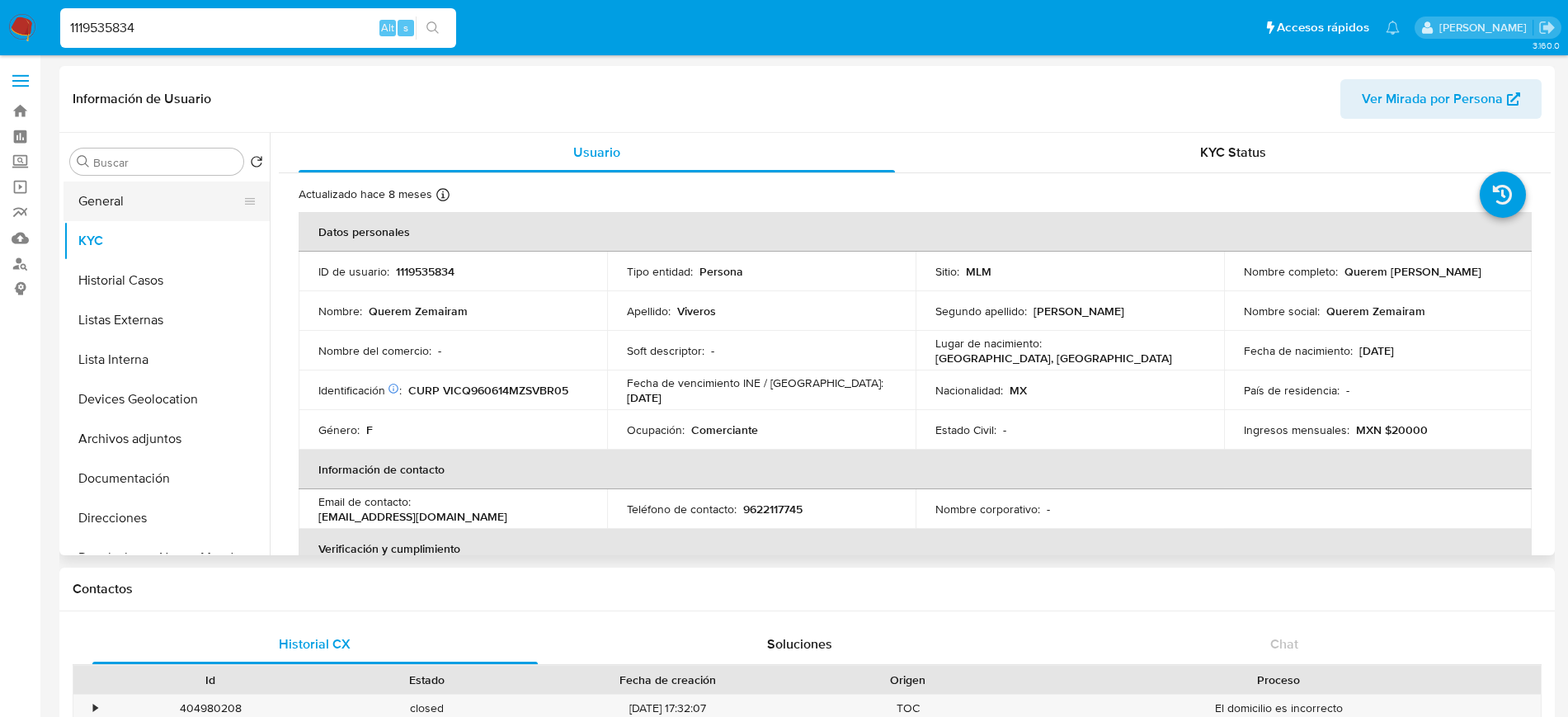
click at [155, 211] on button "General" at bounding box center [160, 201] width 193 height 40
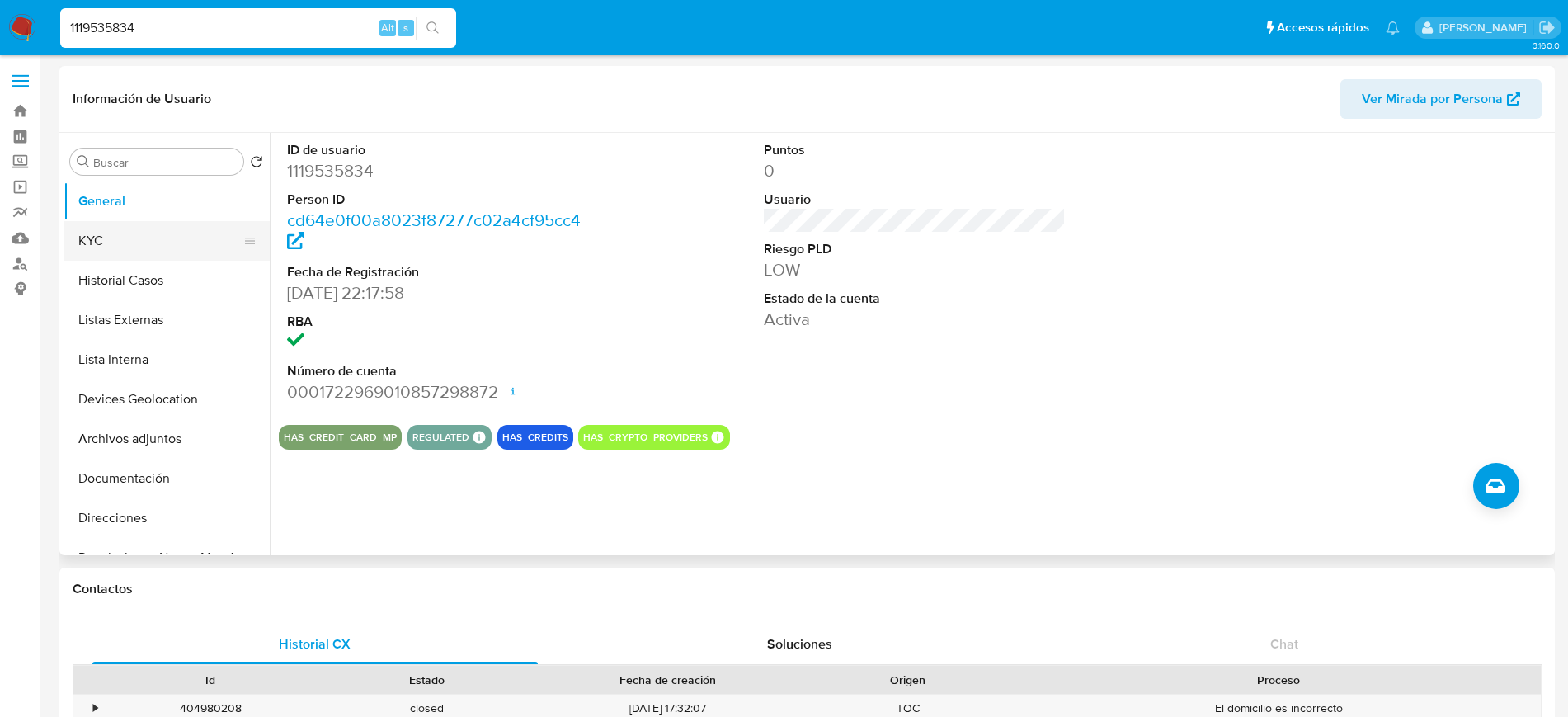
click at [147, 231] on button "KYC" at bounding box center [160, 240] width 193 height 40
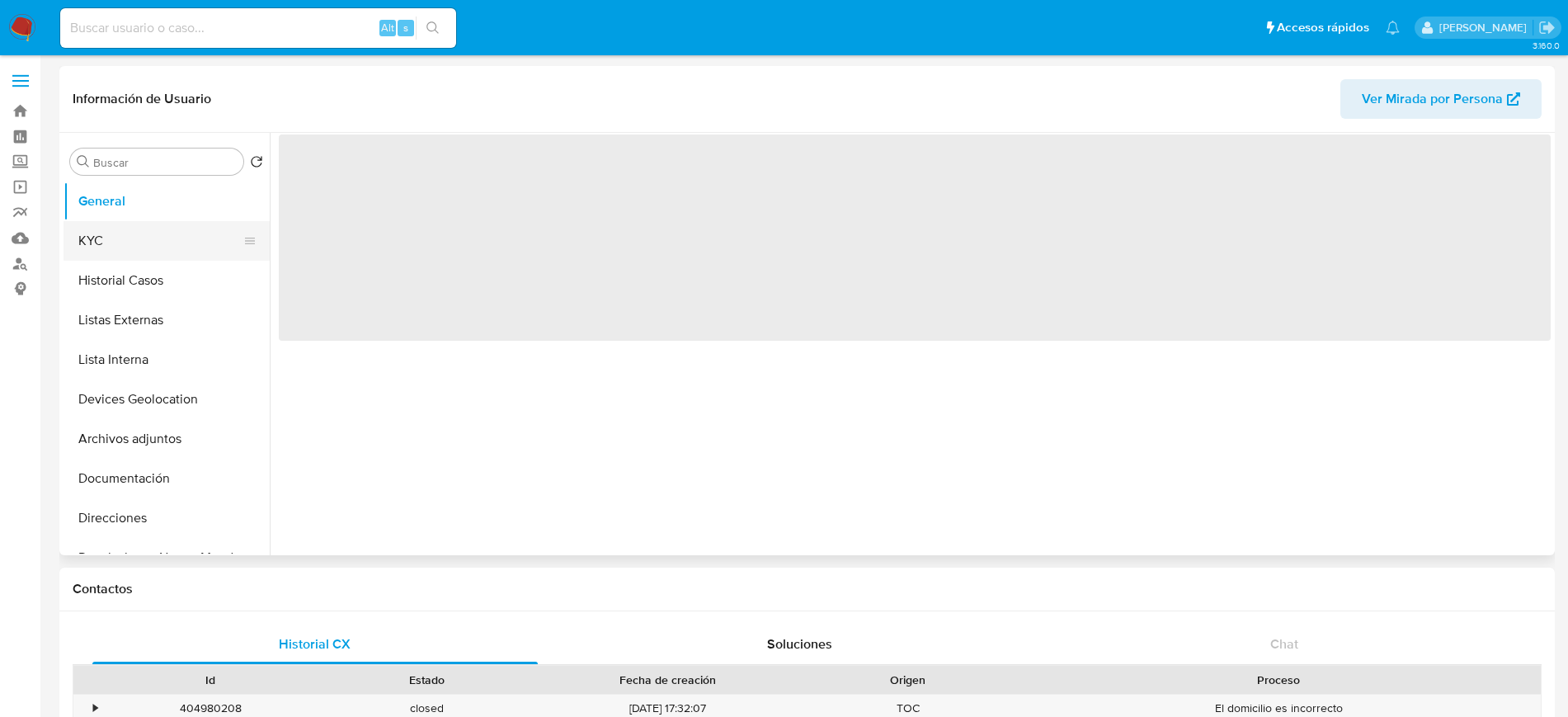
click at [139, 242] on button "KYC" at bounding box center [160, 240] width 193 height 40
select select "10"
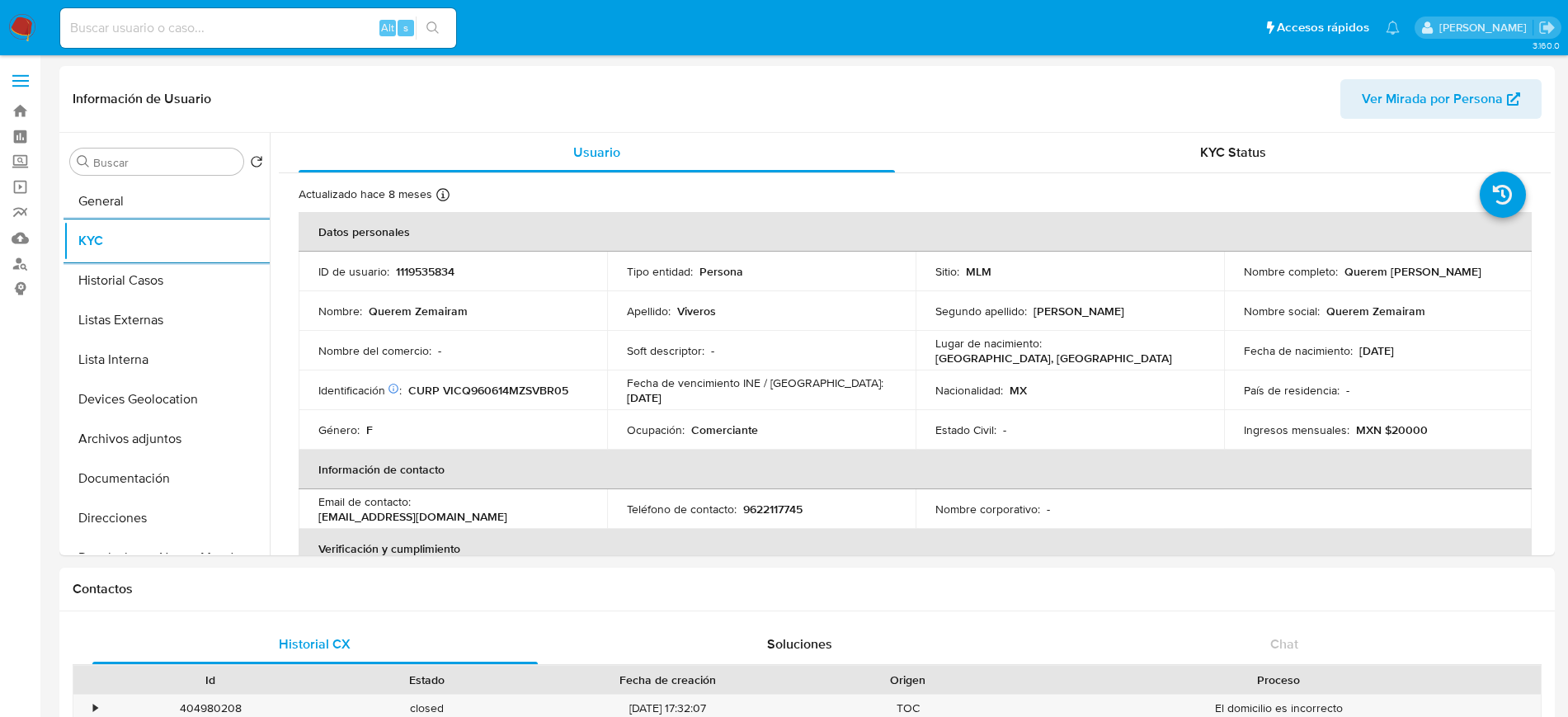
click at [283, 36] on input at bounding box center [258, 28] width 396 height 21
paste input "706148604"
type input "706148604"
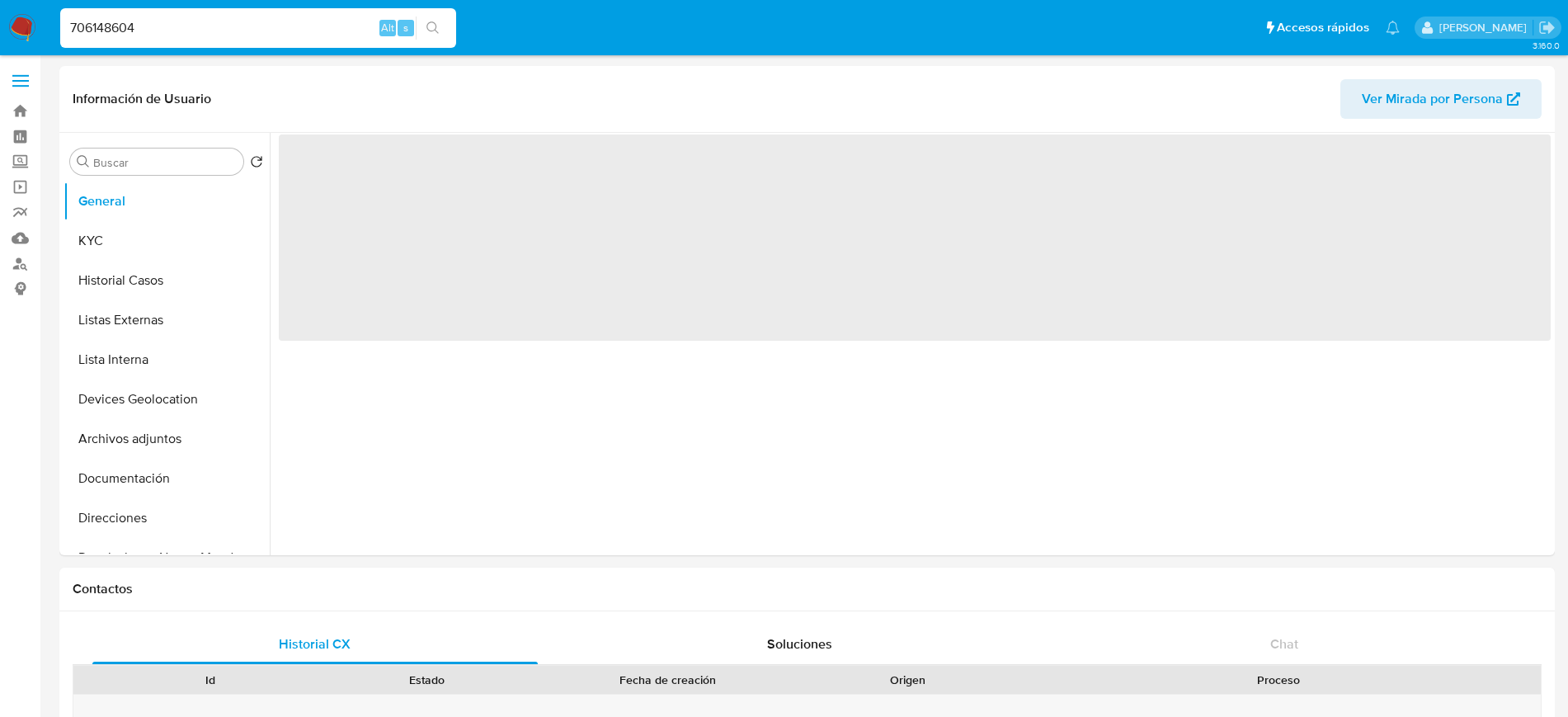
select select "10"
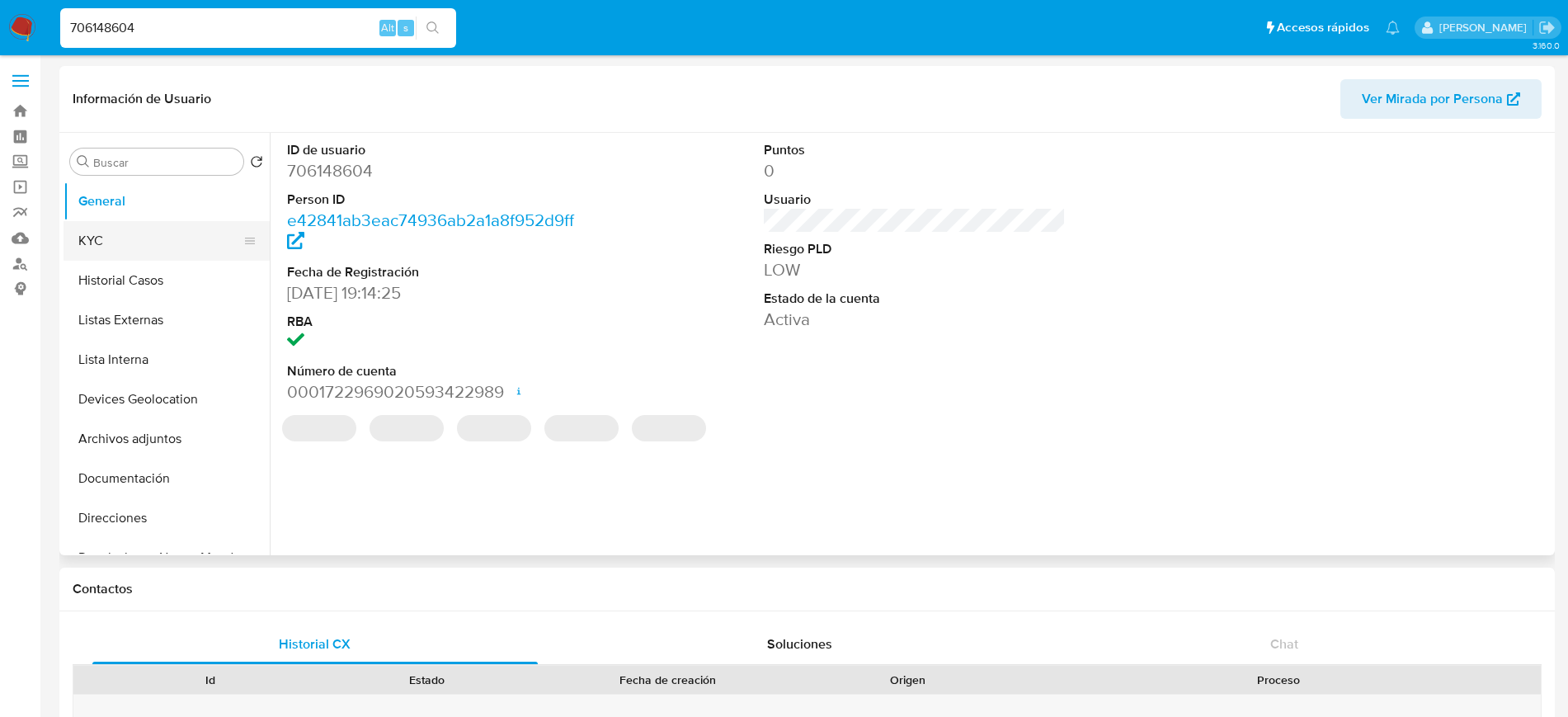
click at [124, 231] on button "KYC" at bounding box center [160, 240] width 193 height 40
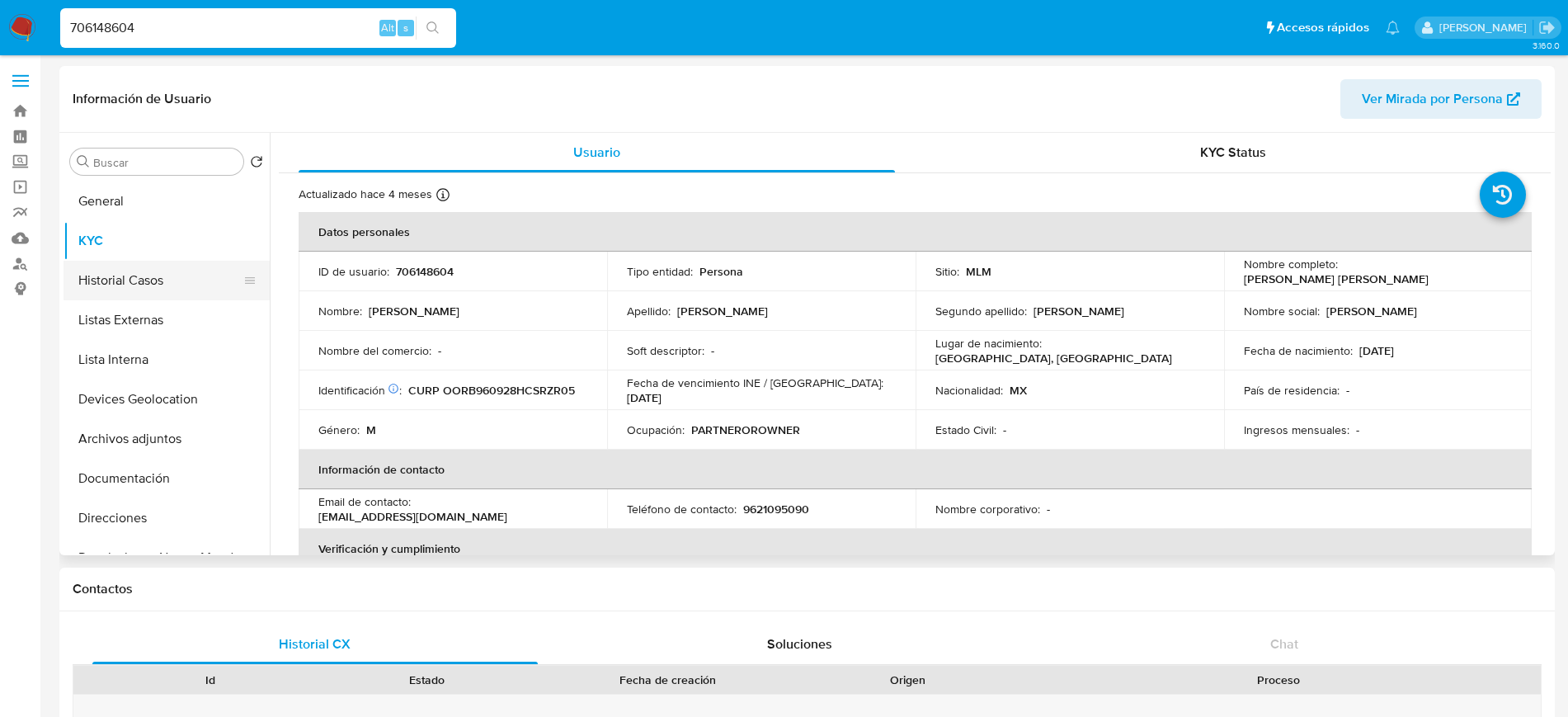
click at [113, 264] on button "Historial Casos" at bounding box center [160, 280] width 193 height 40
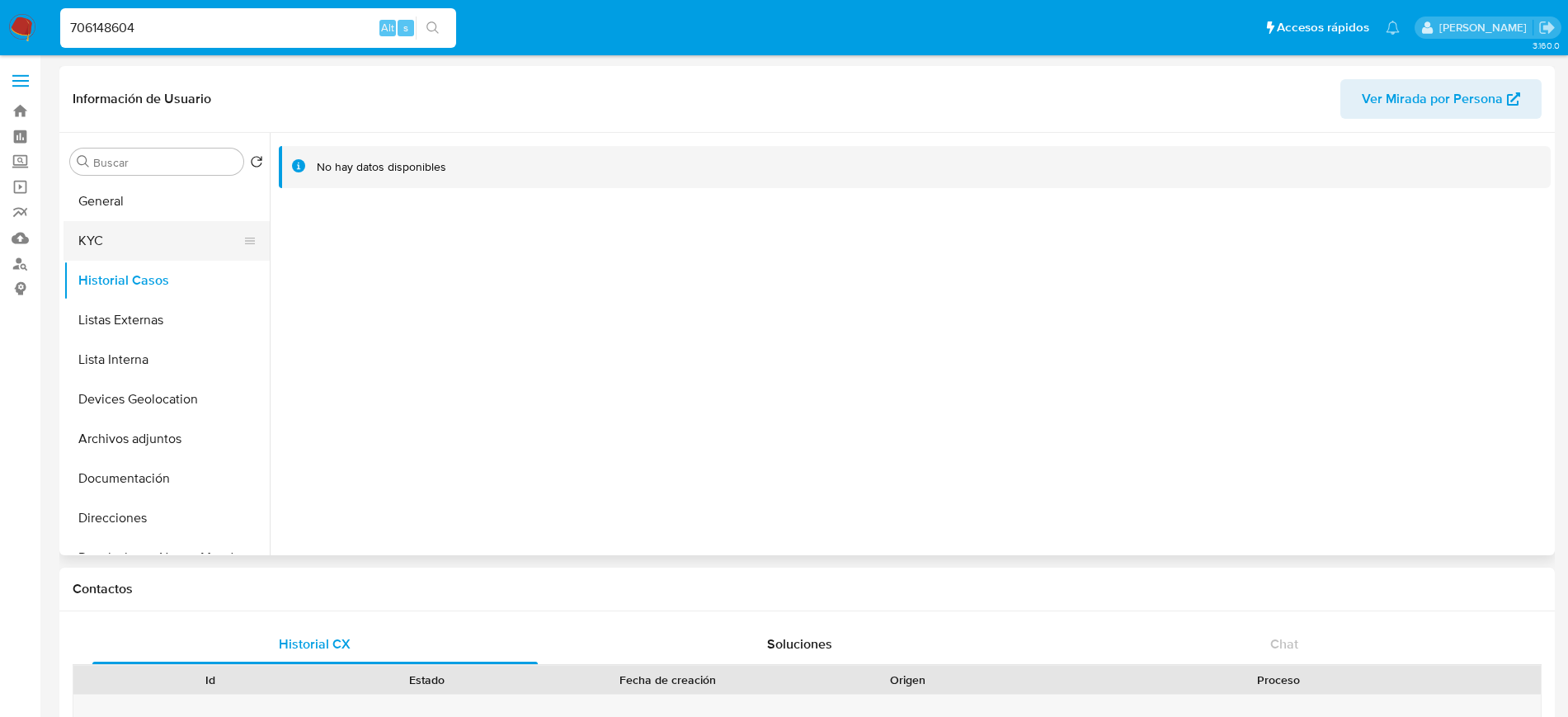
click at [111, 249] on button "KYC" at bounding box center [160, 240] width 193 height 40
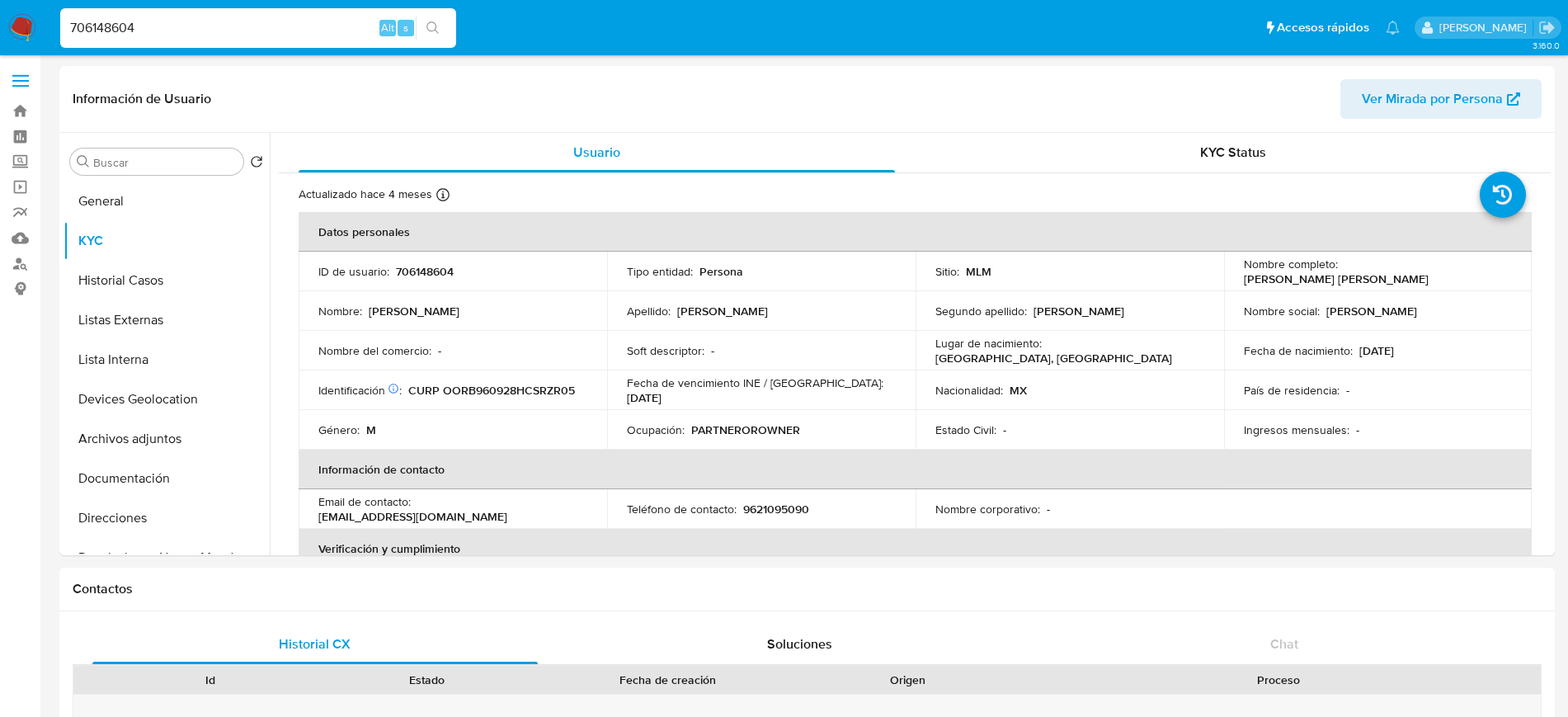
click at [299, 41] on div "706148604 Alt s" at bounding box center [258, 28] width 396 height 40
click at [276, 28] on input "706148604" at bounding box center [258, 28] width 396 height 21
paste input "236663586"
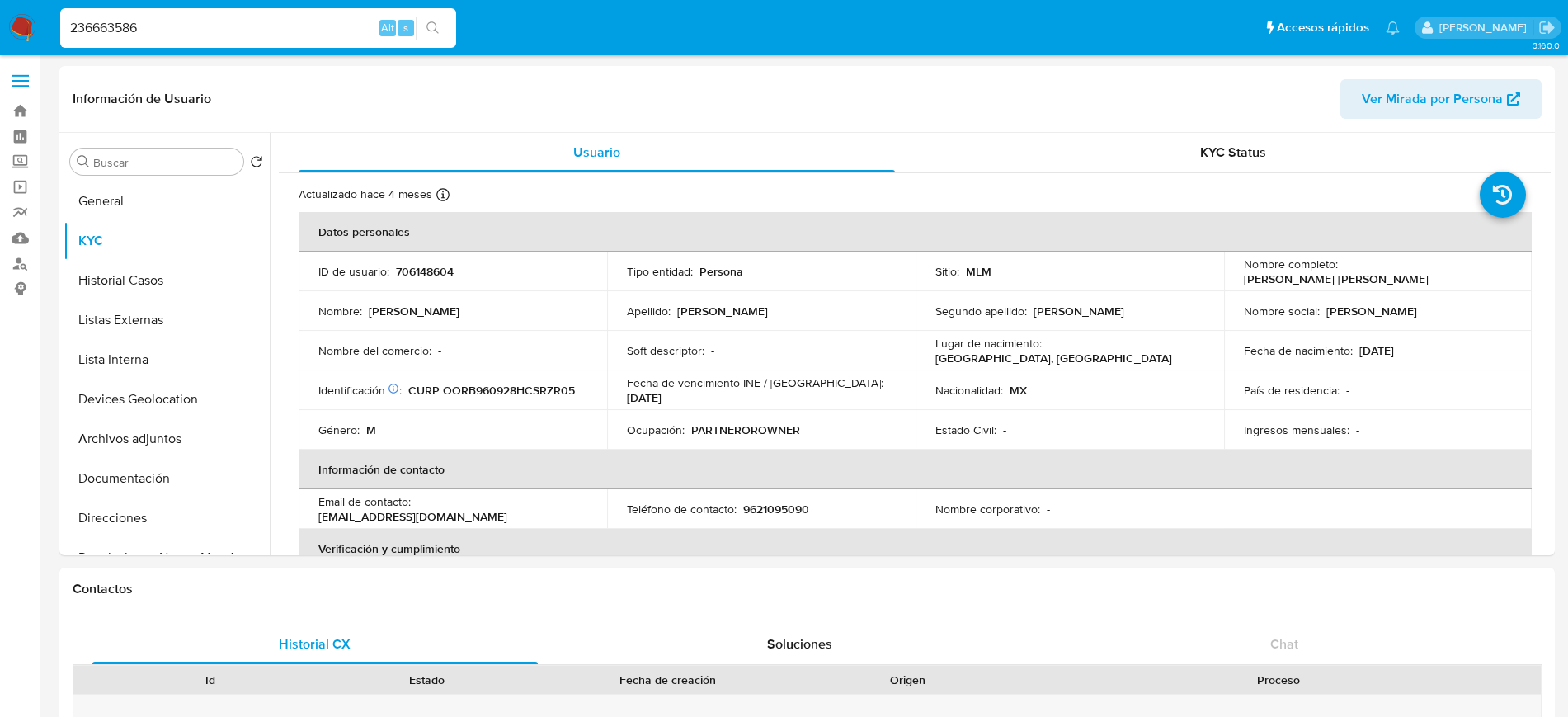
type input "236663586"
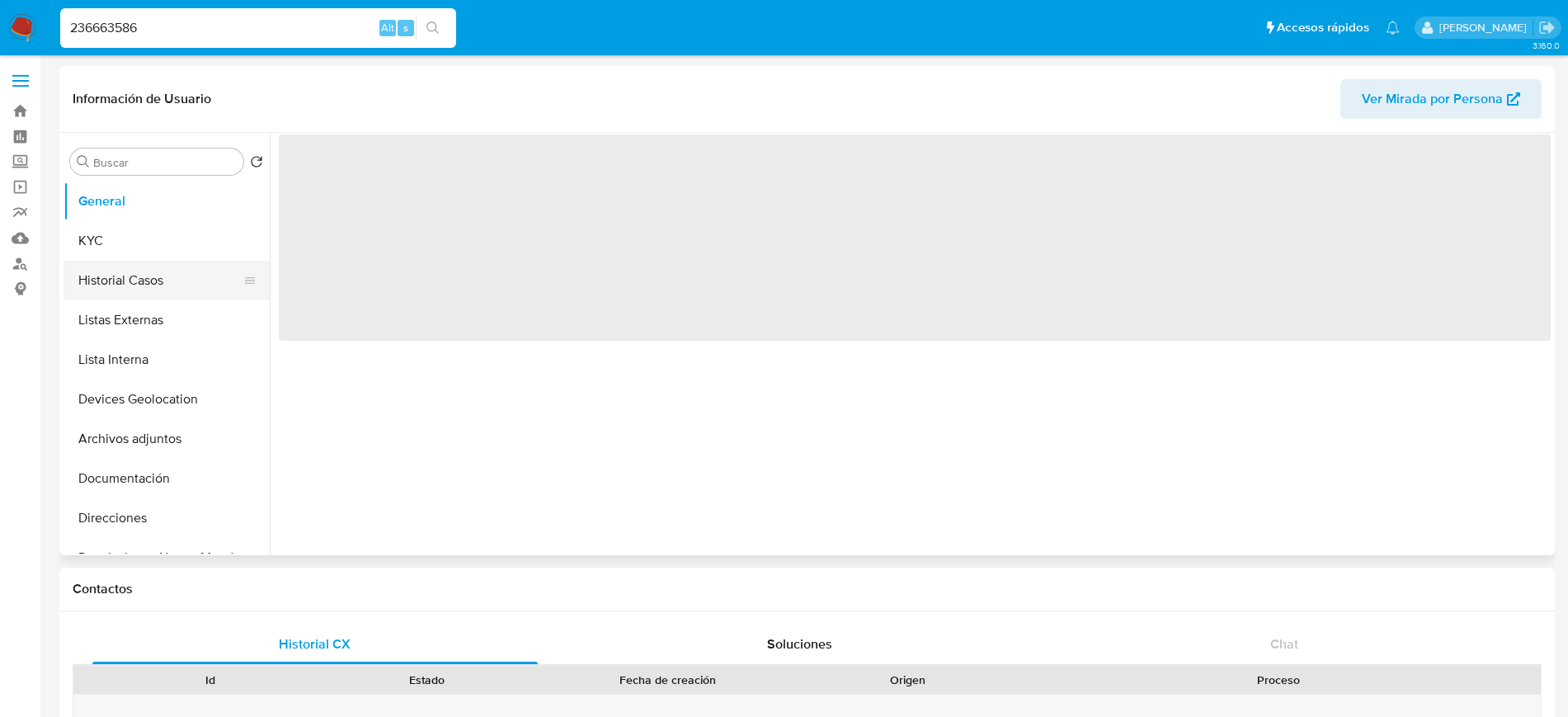
select select "10"
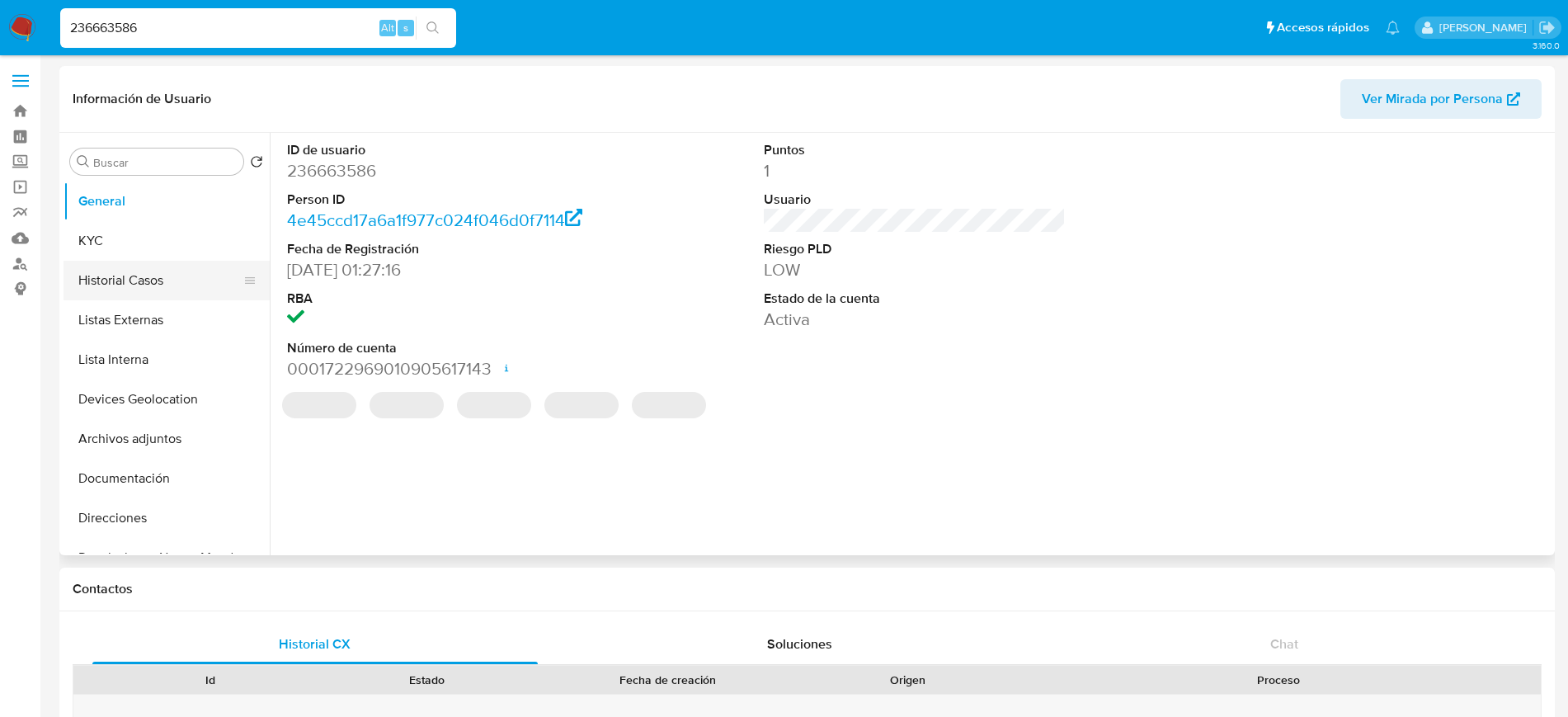
click at [130, 279] on button "Historial Casos" at bounding box center [160, 280] width 193 height 40
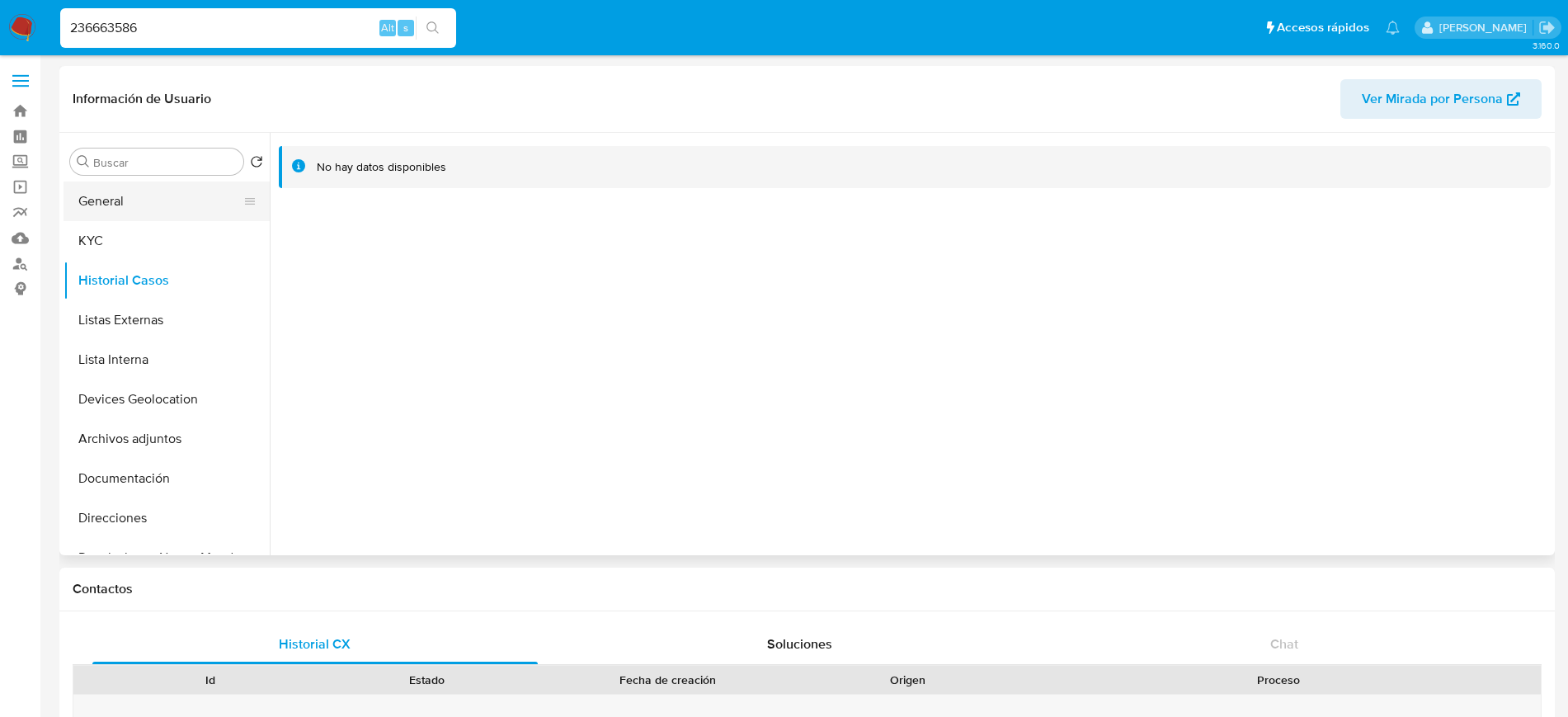
click at [118, 209] on button "General" at bounding box center [160, 201] width 193 height 40
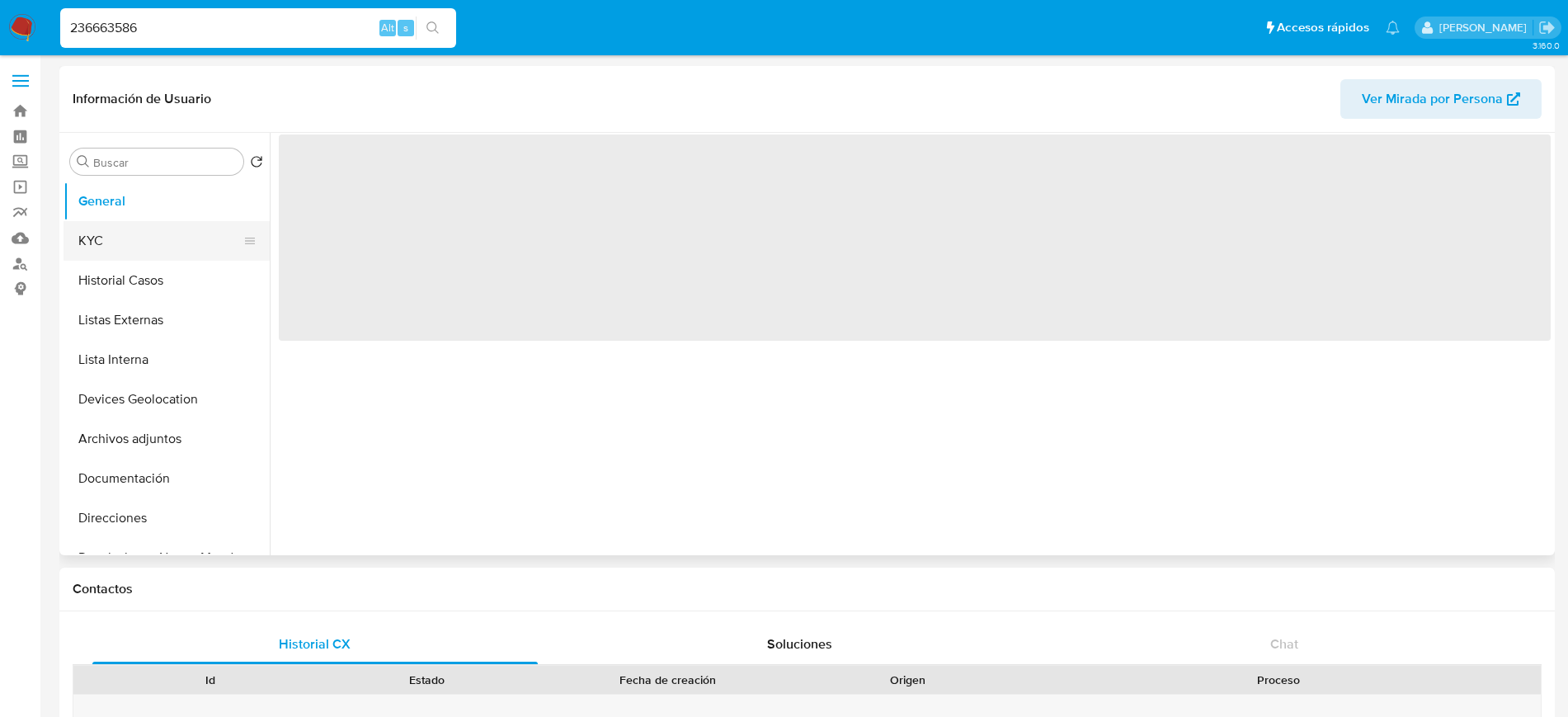
click at [108, 246] on button "KYC" at bounding box center [160, 240] width 193 height 40
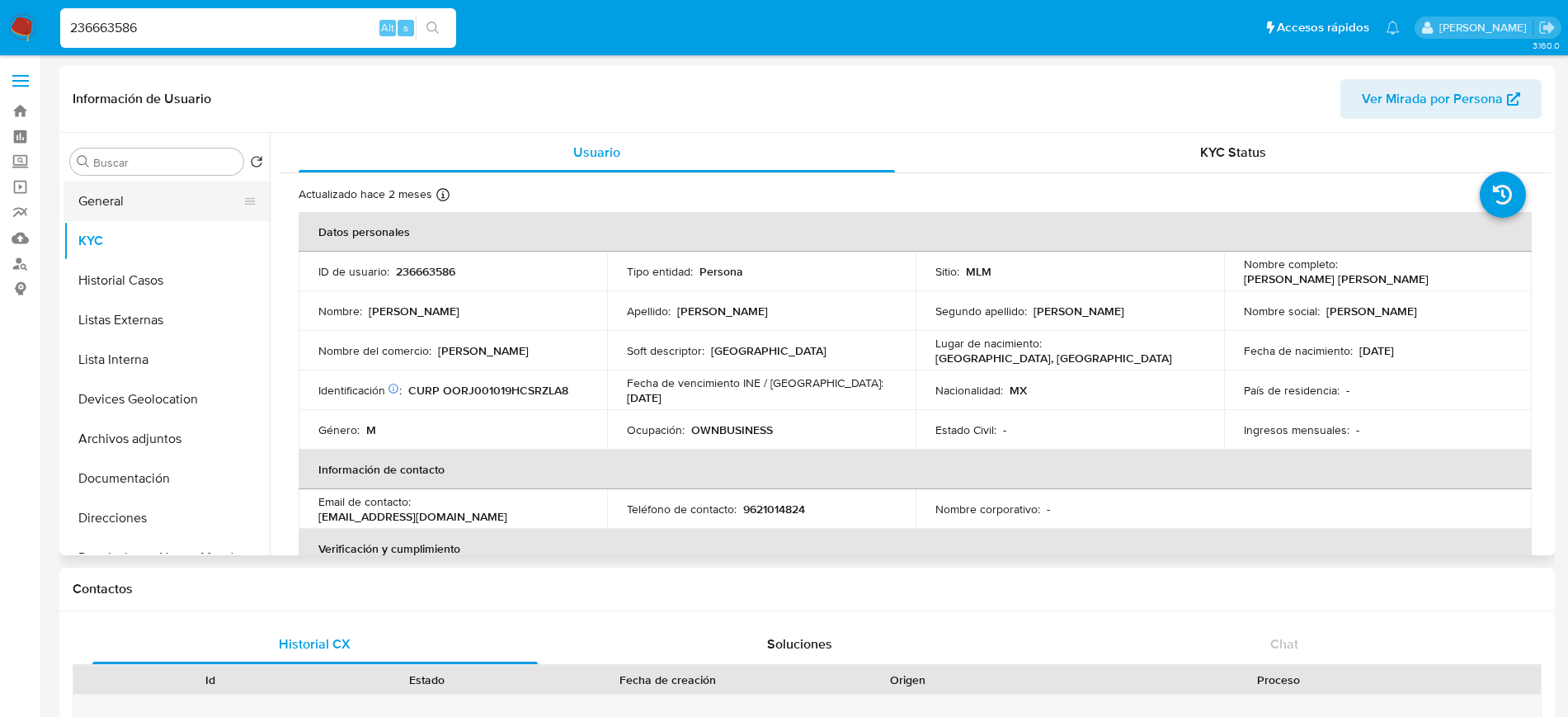
click at [80, 203] on button "General" at bounding box center [160, 201] width 193 height 40
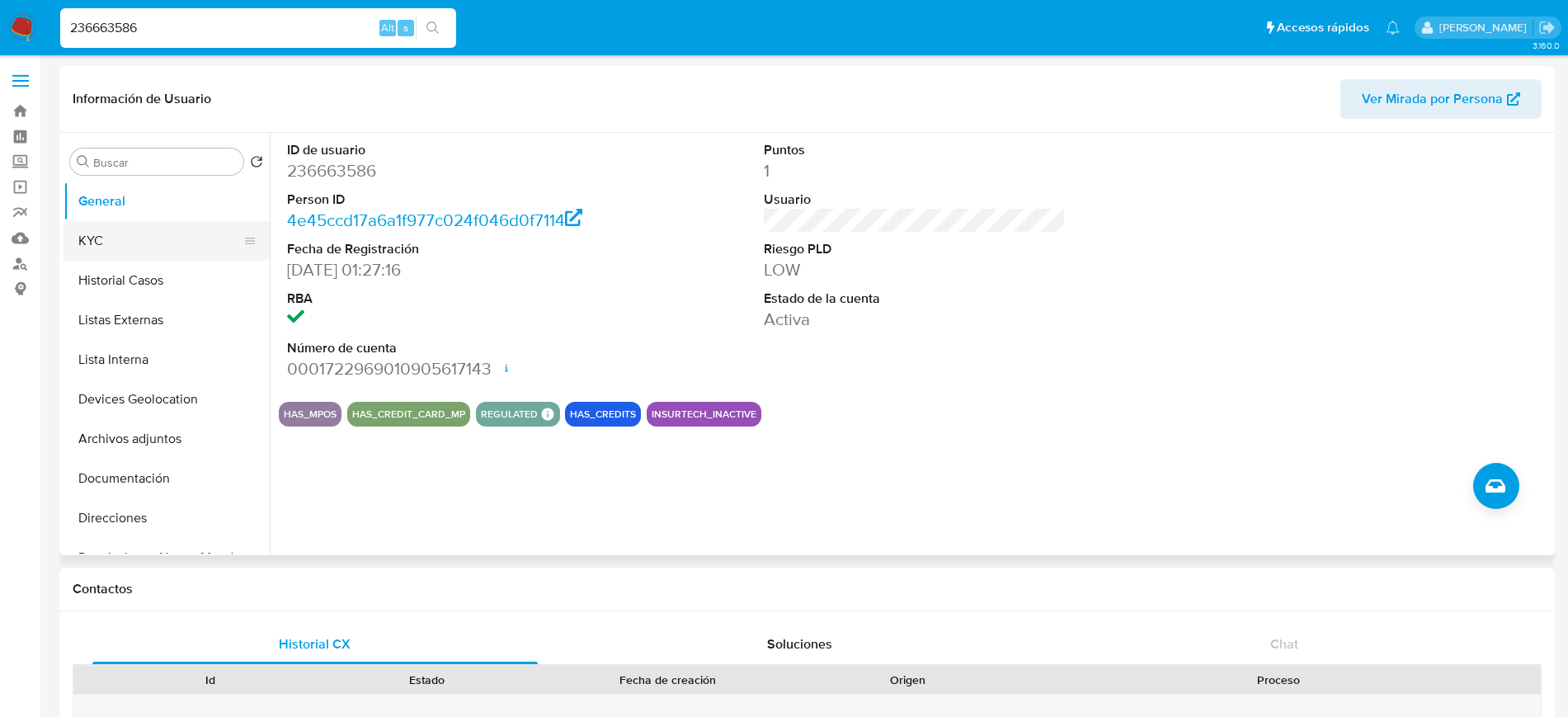
click at [94, 234] on button "KYC" at bounding box center [160, 240] width 193 height 40
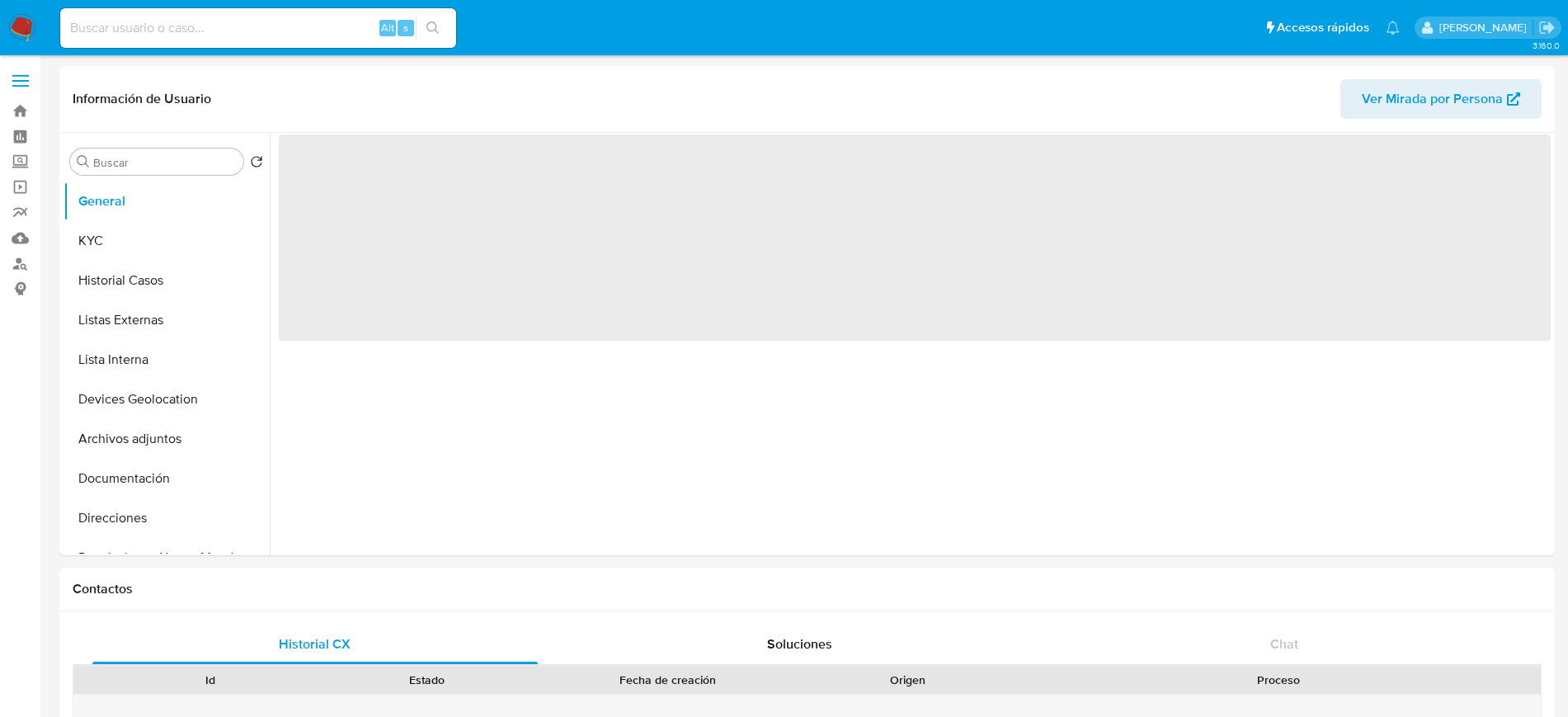
select select "10"
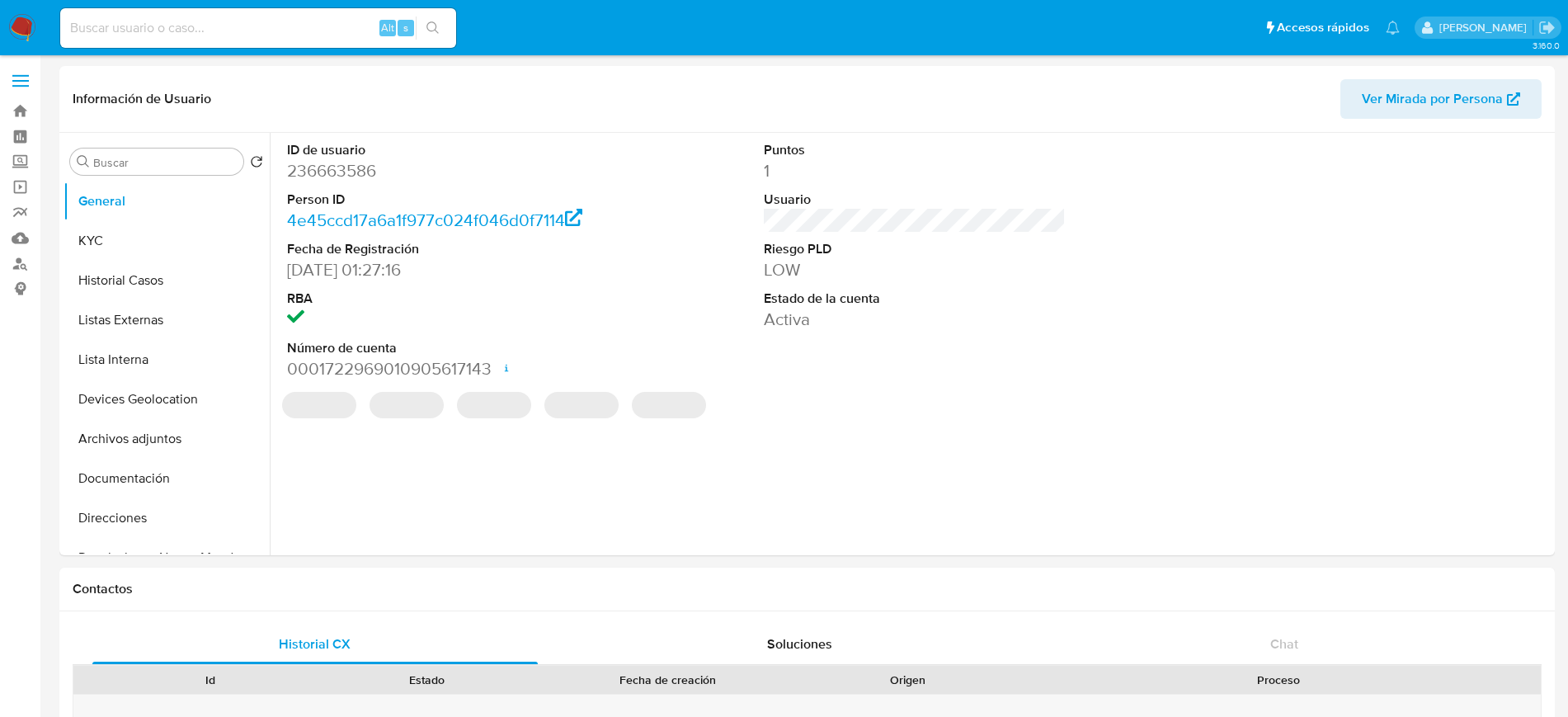
click at [208, 27] on input at bounding box center [258, 28] width 396 height 21
paste input "468540419"
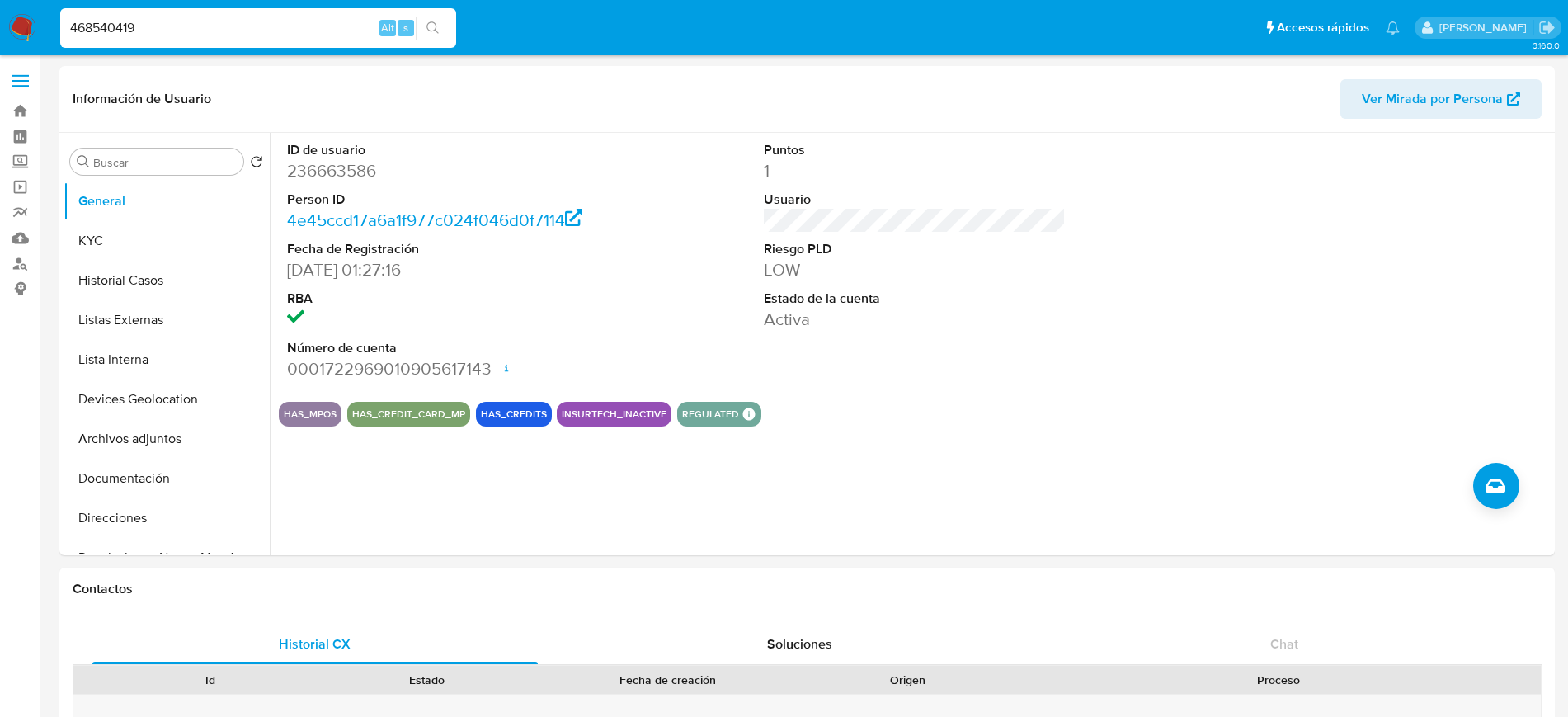
type input "468540419"
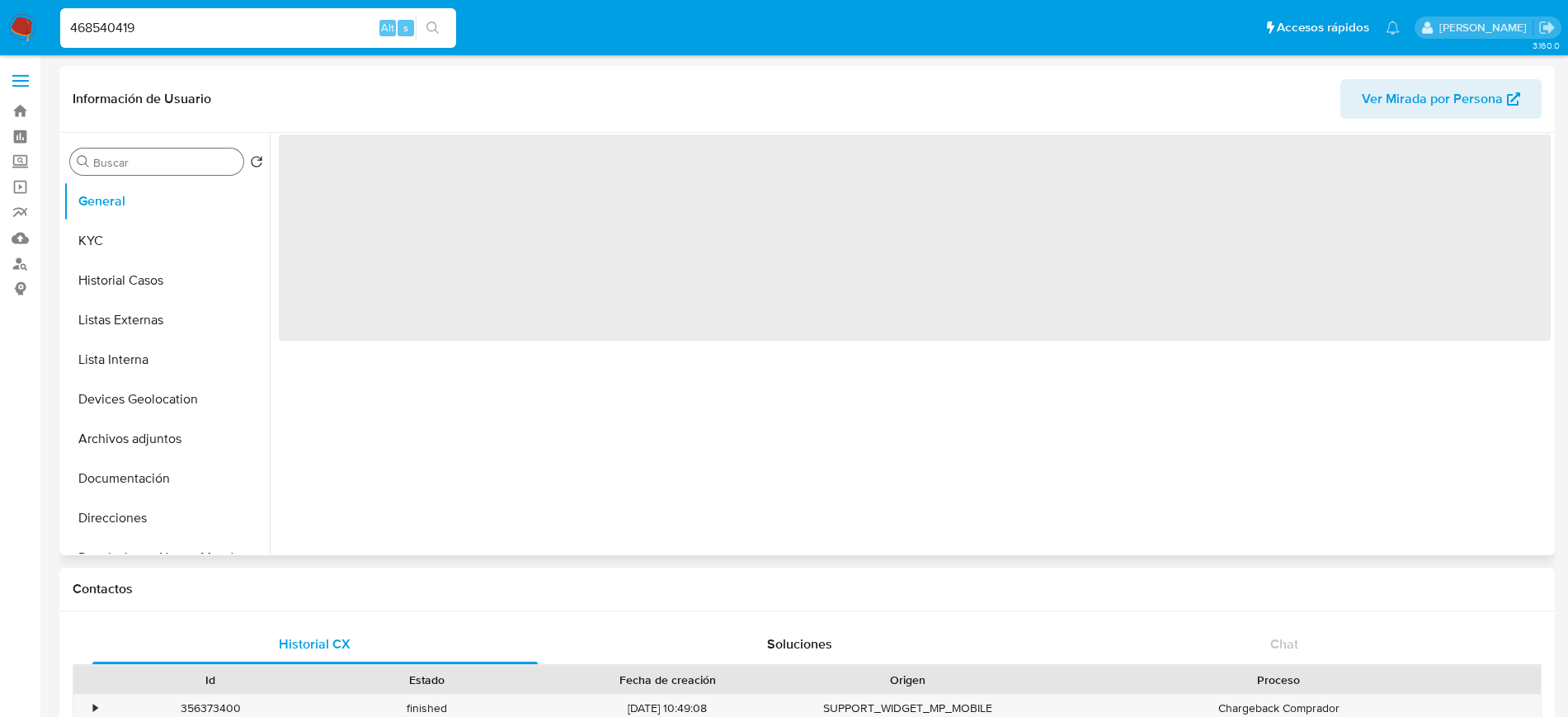
select select "10"
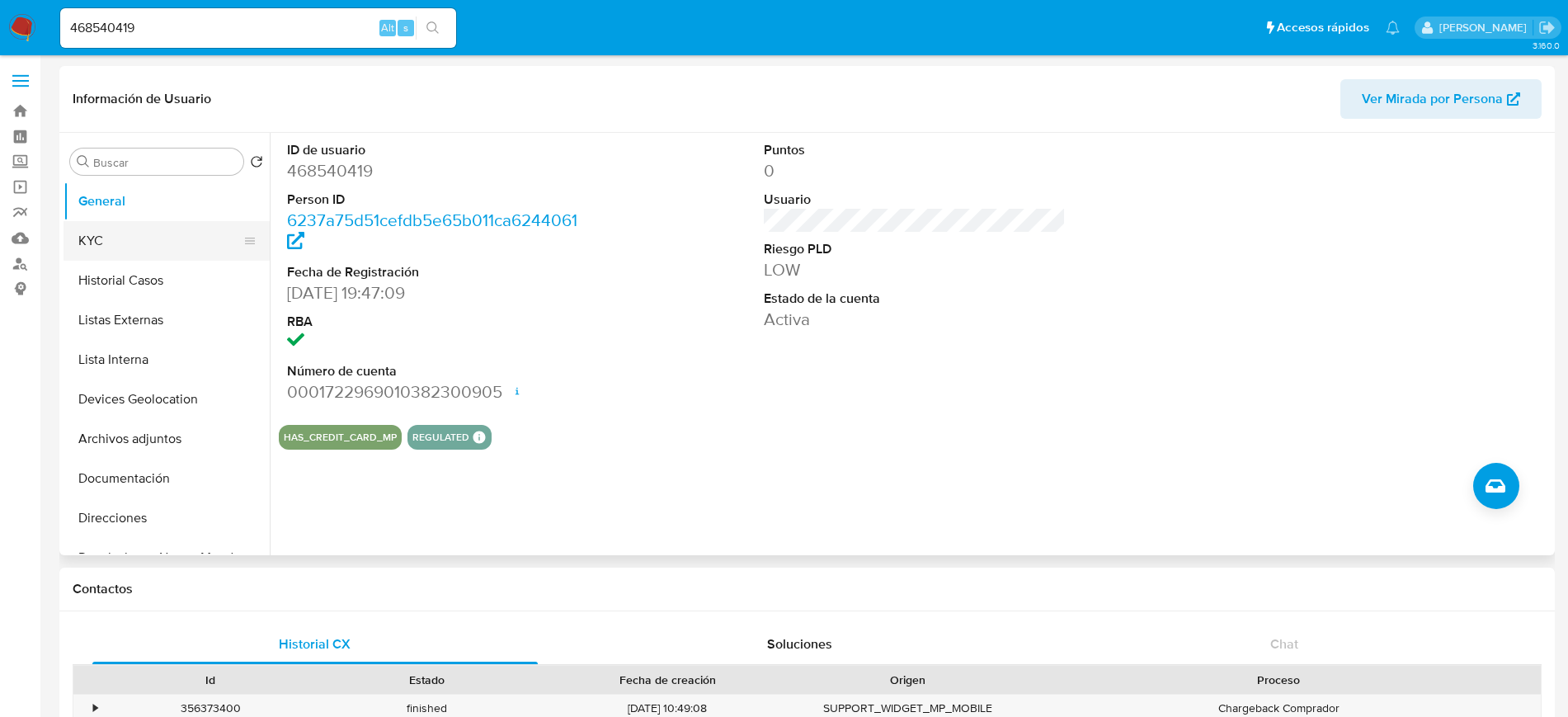
click at [163, 247] on button "KYC" at bounding box center [160, 240] width 193 height 40
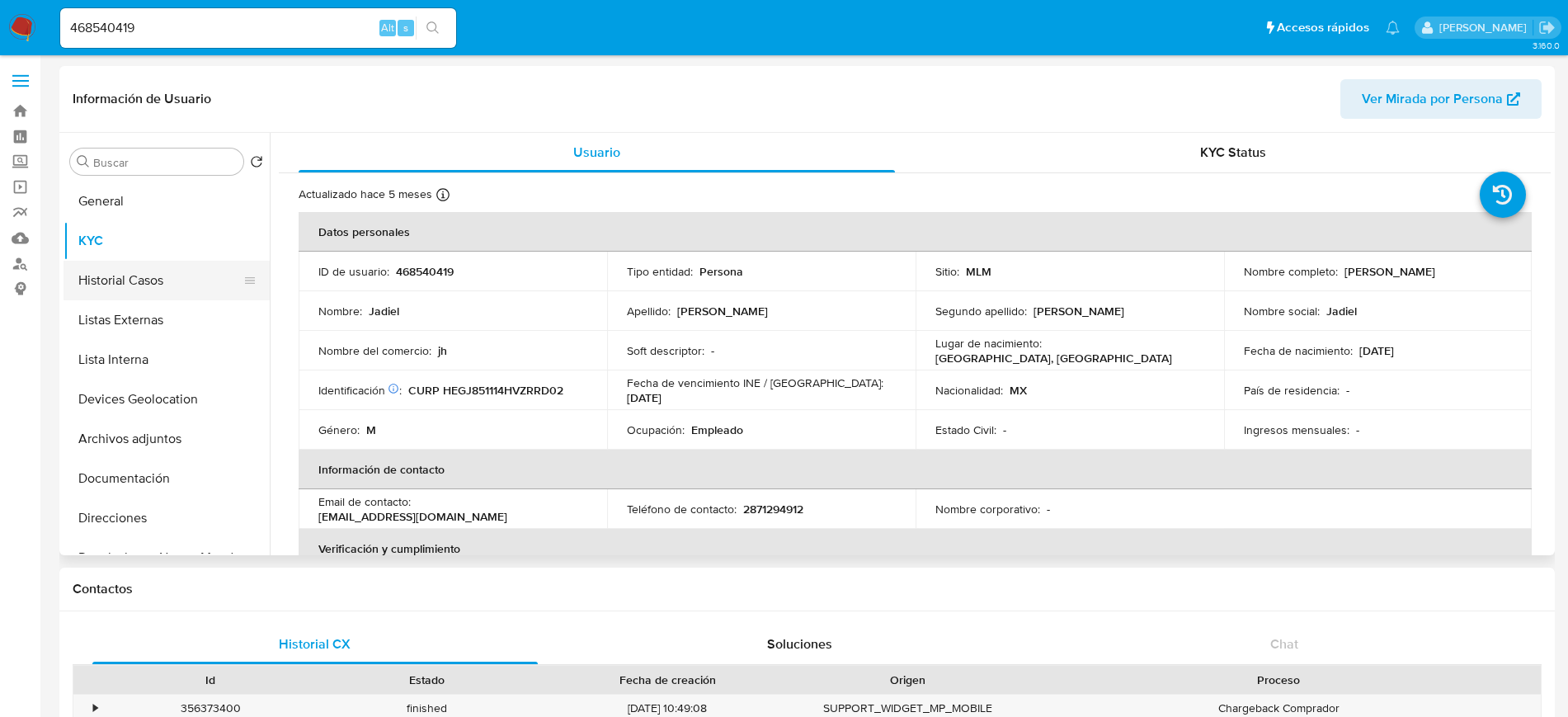
click at [161, 272] on button "Historial Casos" at bounding box center [160, 280] width 193 height 40
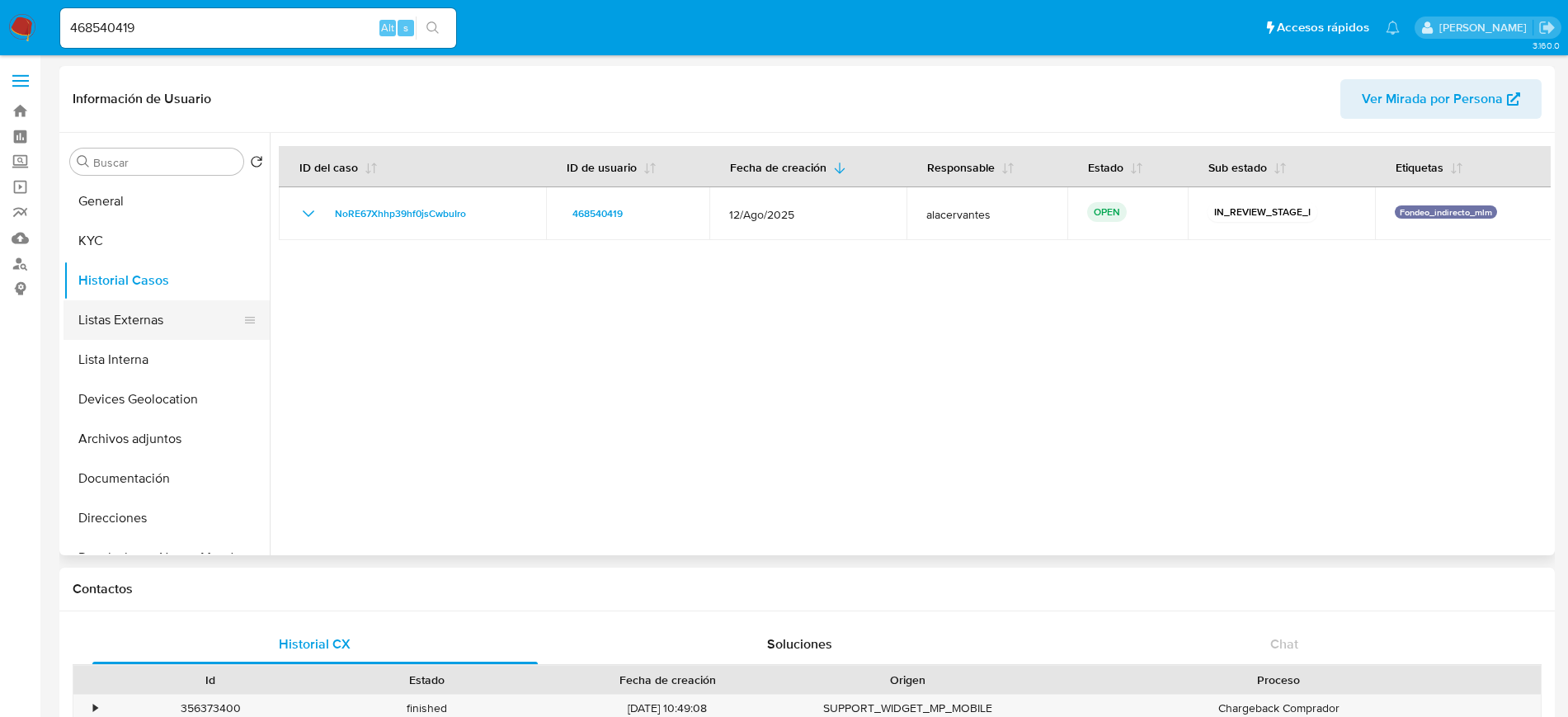
click at [149, 324] on button "Listas Externas" at bounding box center [160, 320] width 193 height 40
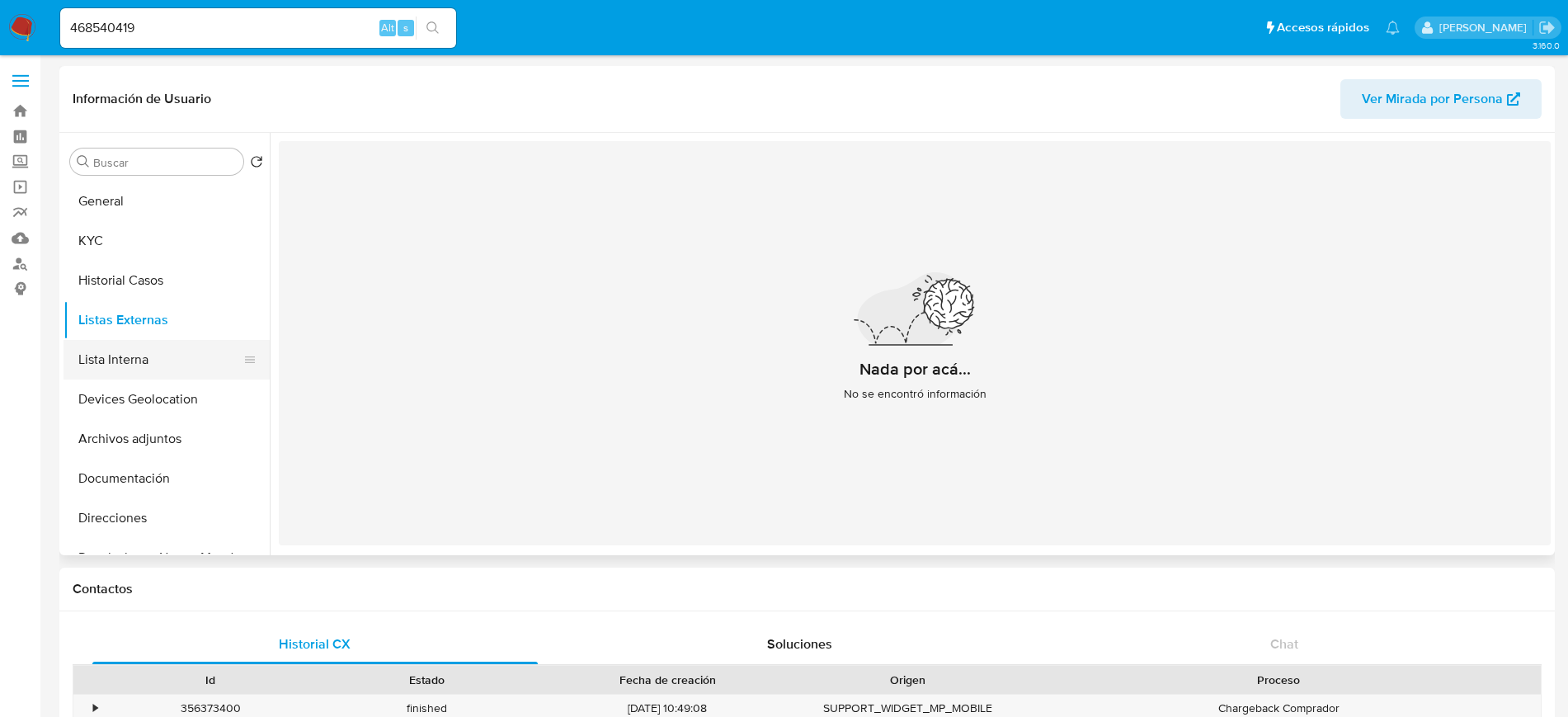
click at [138, 351] on button "Lista Interna" at bounding box center [160, 359] width 193 height 40
click at [156, 392] on button "Devices Geolocation" at bounding box center [160, 399] width 193 height 40
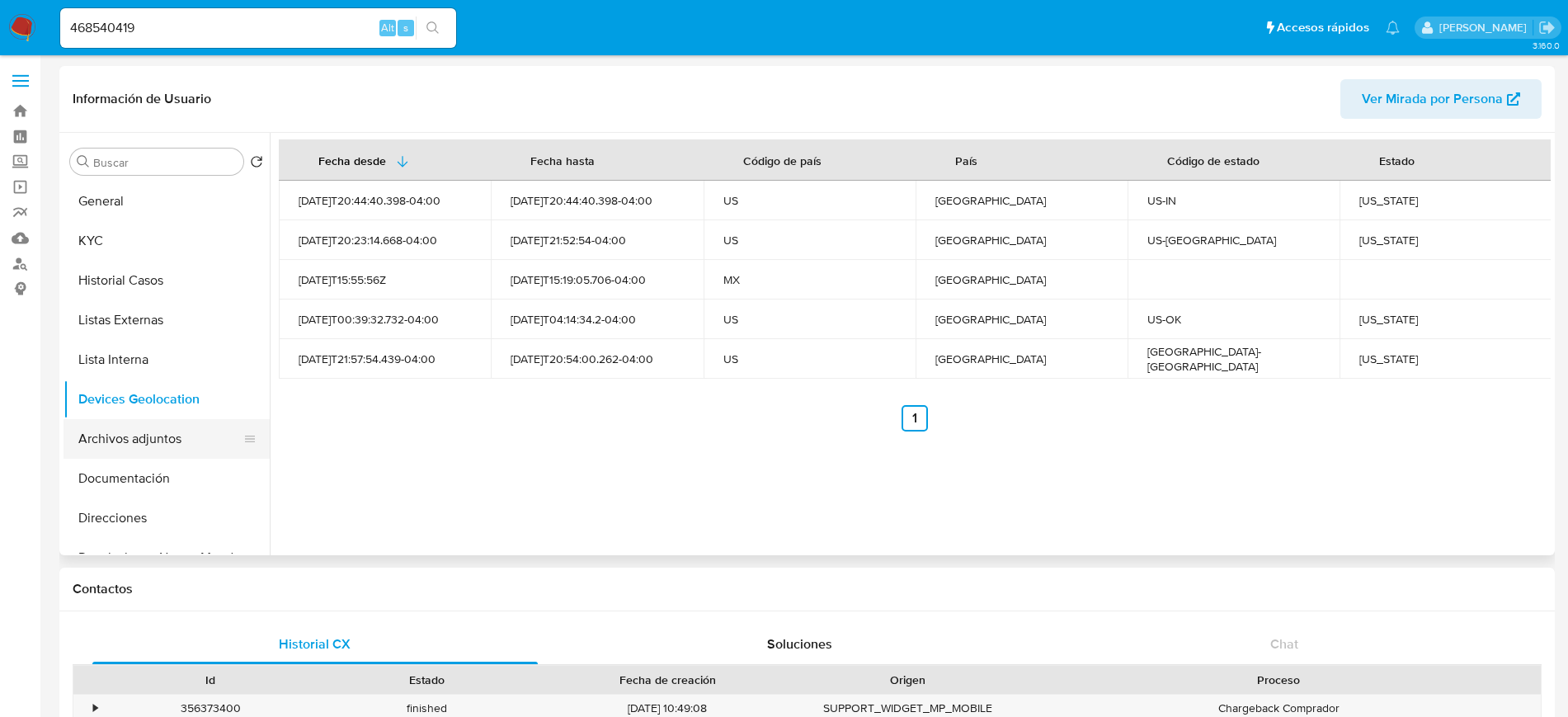
click at [156, 452] on button "Archivos adjuntos" at bounding box center [160, 439] width 193 height 40
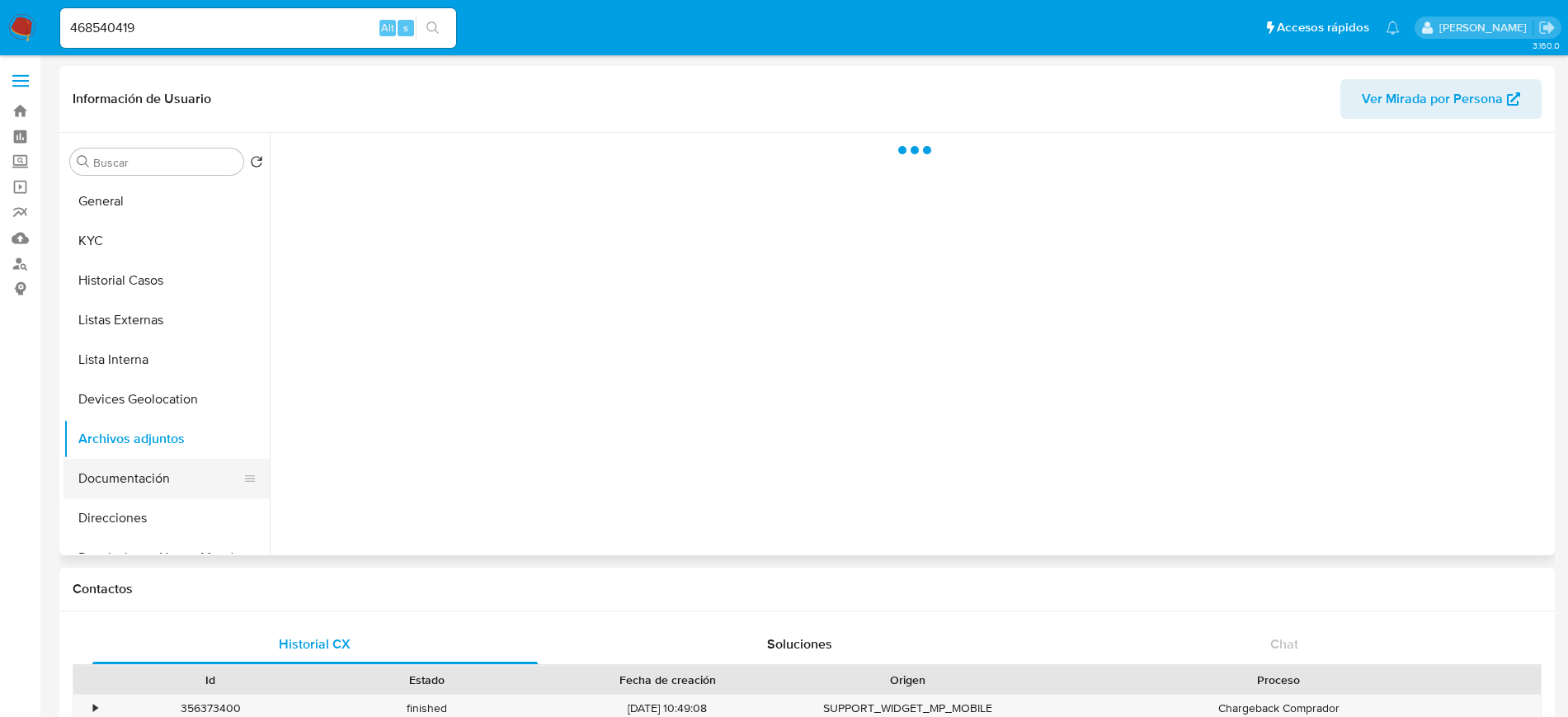
click at [148, 470] on button "Documentación" at bounding box center [160, 478] width 193 height 40
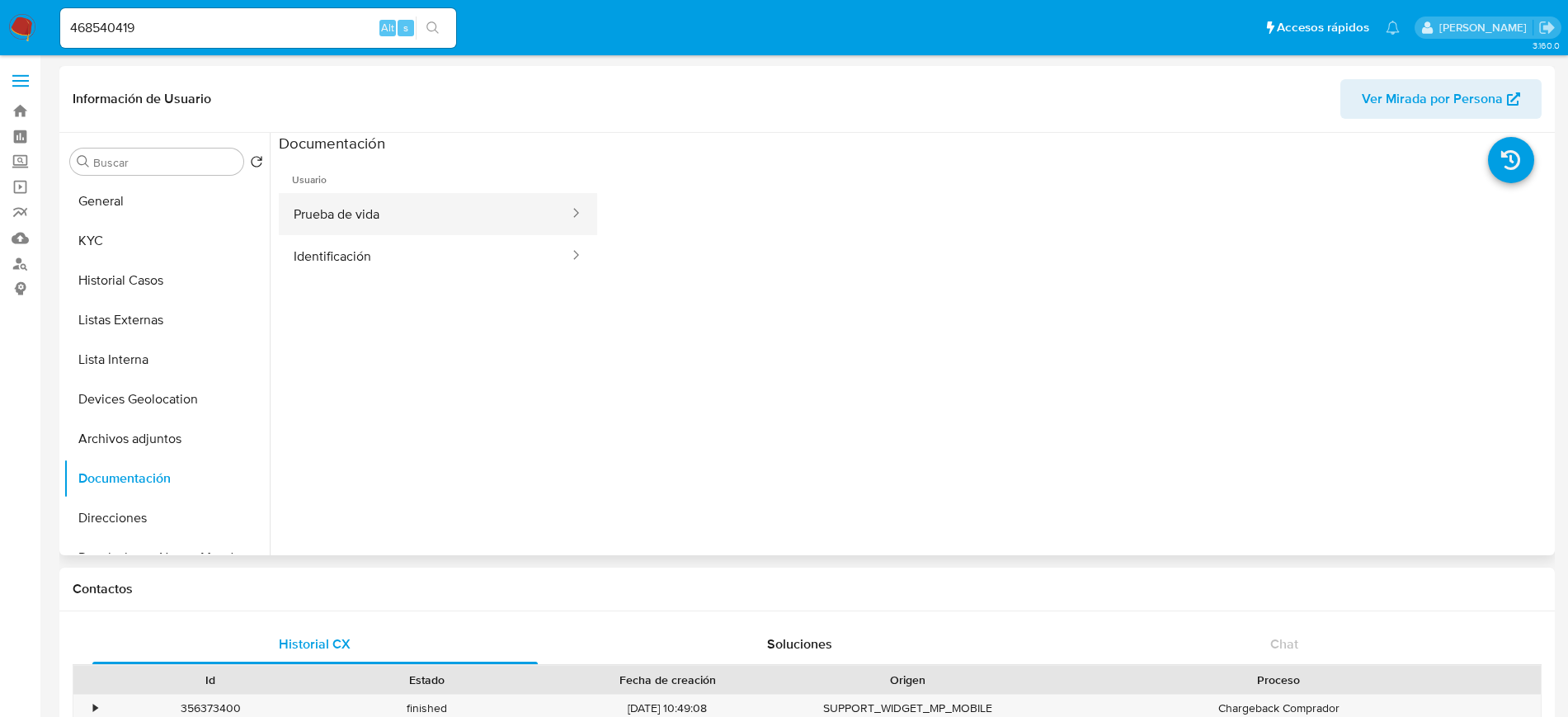
click at [386, 229] on button "Prueba de vida" at bounding box center [424, 213] width 292 height 42
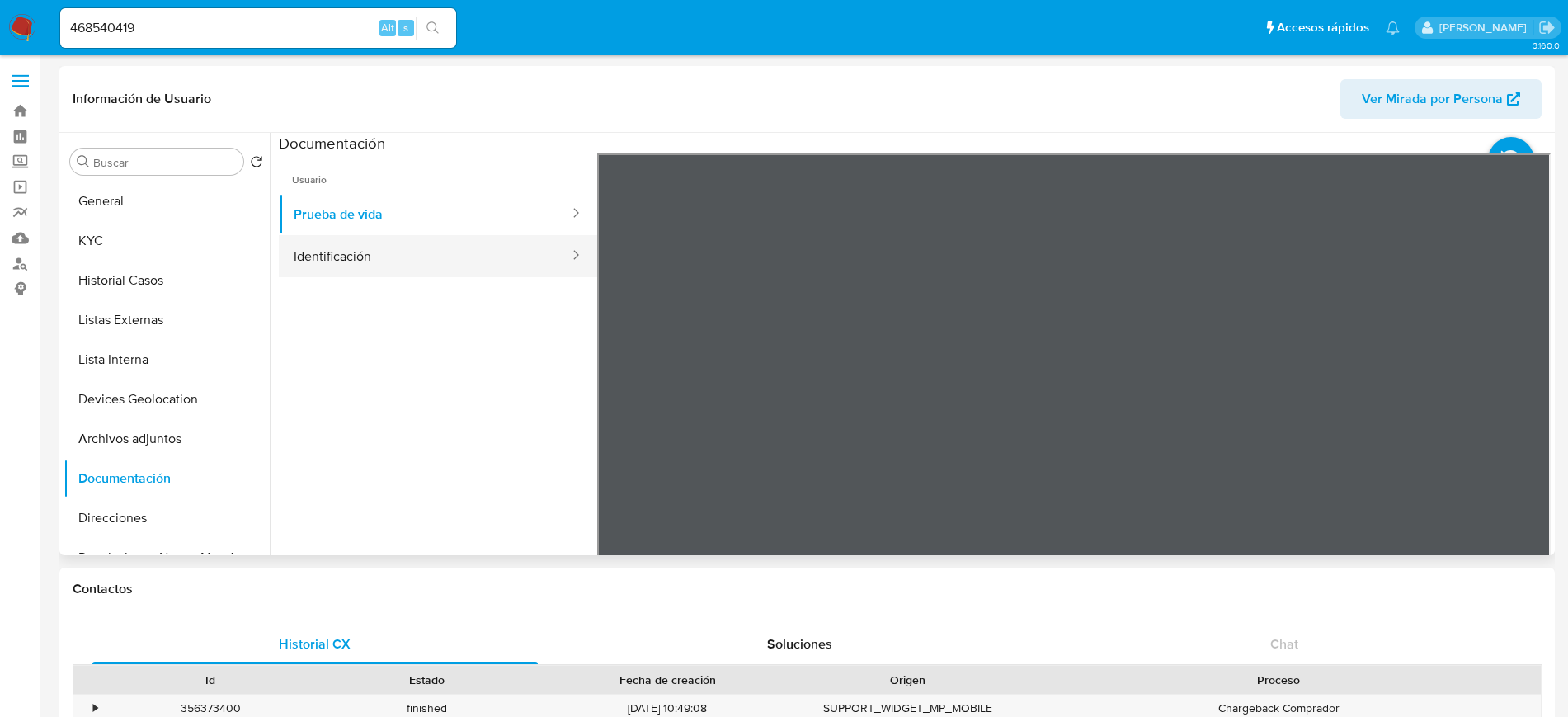
click at [414, 247] on button "Identificación" at bounding box center [424, 256] width 292 height 42
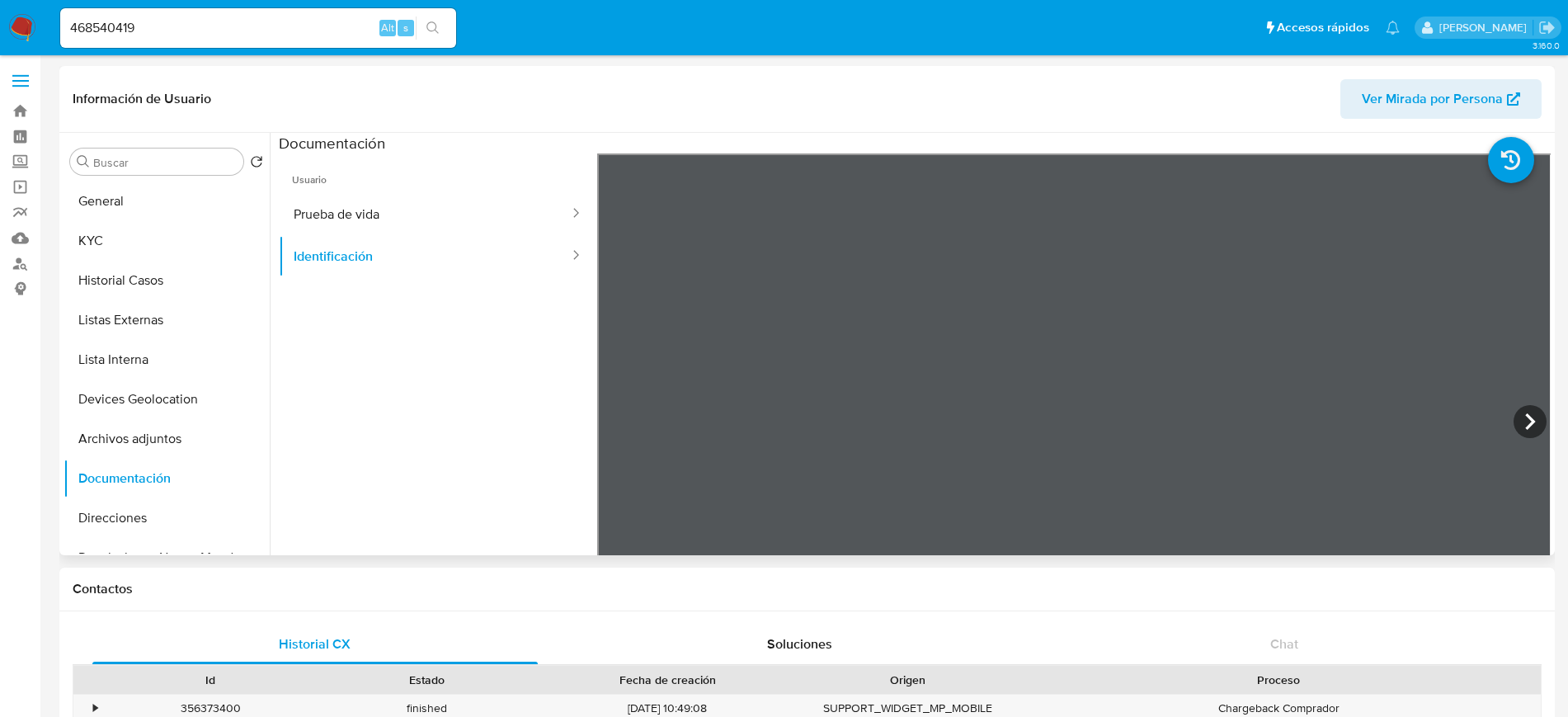
click at [726, 99] on div "Información de Usuario Ver Mirada por Persona Buscar Volver al orden por defect…" at bounding box center [807, 310] width 1495 height 489
click at [65, 232] on button "KYC" at bounding box center [160, 240] width 193 height 40
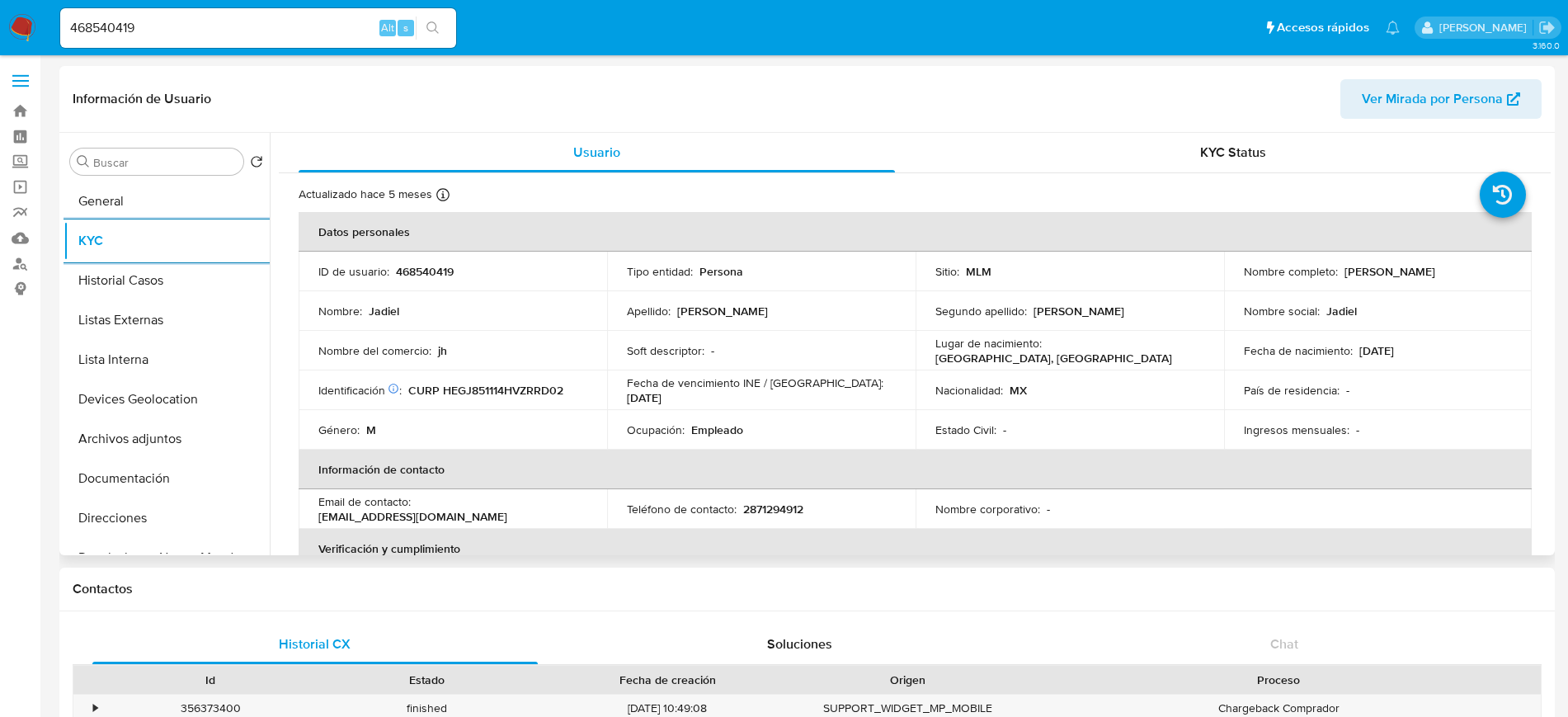
click at [776, 514] on p "2871294912" at bounding box center [773, 509] width 60 height 15
copy p "2871294912"
drag, startPoint x: 414, startPoint y: 510, endPoint x: 540, endPoint y: 507, distance: 126.0
click at [540, 507] on div "Email de contacto : jadriel.jh@gmail.com" at bounding box center [453, 509] width 269 height 30
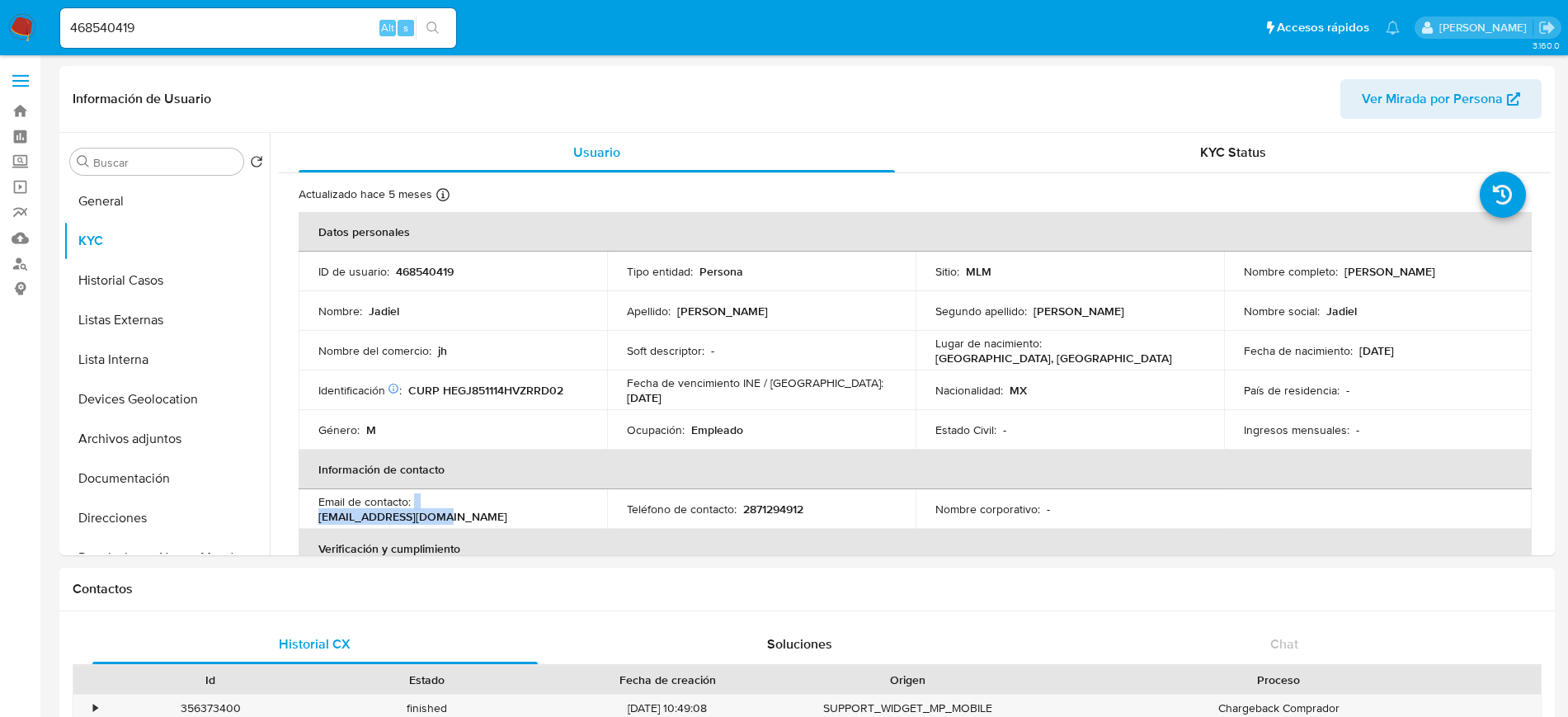
copy div "[PERSON_NAME][EMAIL_ADDRESS][DOMAIN_NAME]"
click at [121, 206] on button "General" at bounding box center [160, 201] width 193 height 40
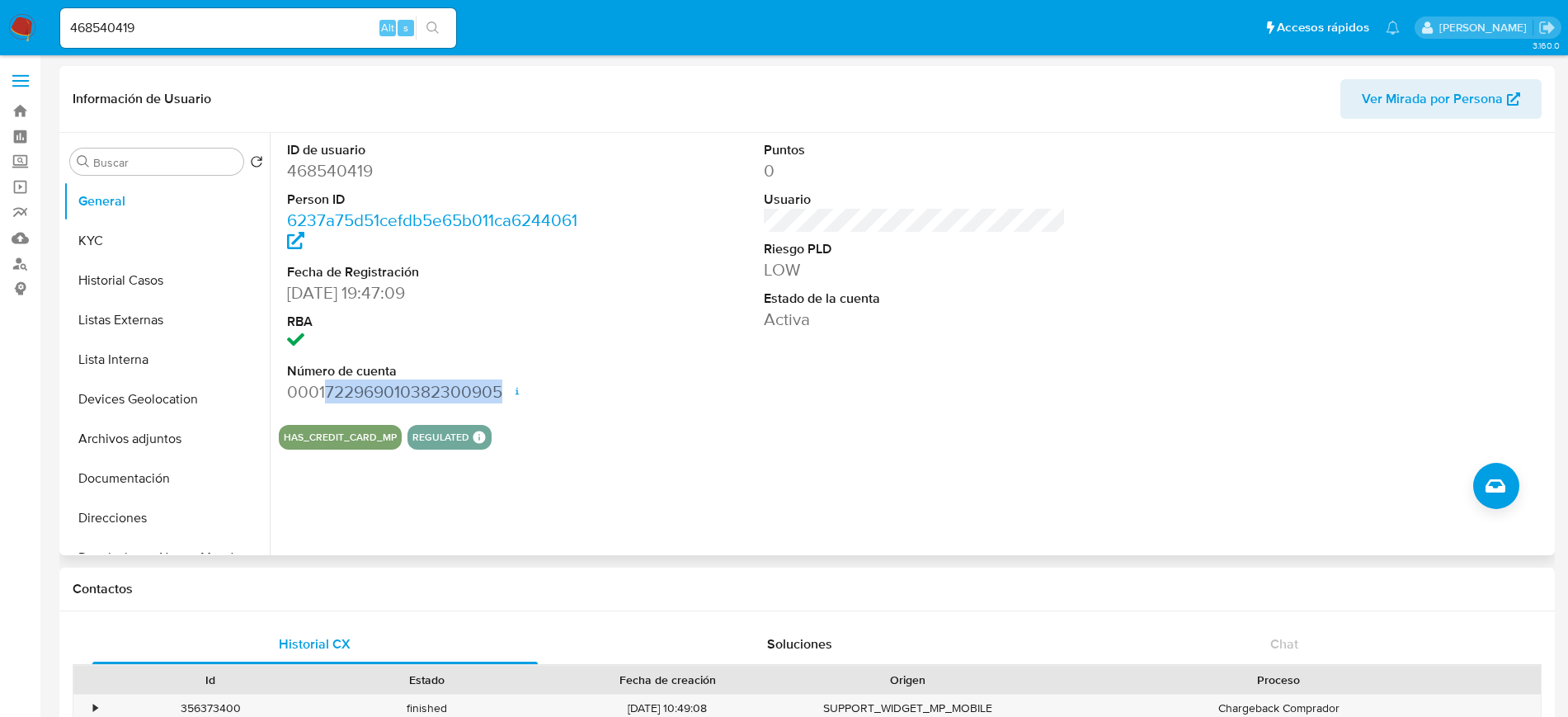
drag, startPoint x: 324, startPoint y: 390, endPoint x: 503, endPoint y: 383, distance: 179.1
click at [503, 383] on dd "0001722969010382300905 Fecha de apertura 22/03/2024 14:41 Estado ACTIVE" at bounding box center [438, 392] width 302 height 23
copy dd "722969010382300905"
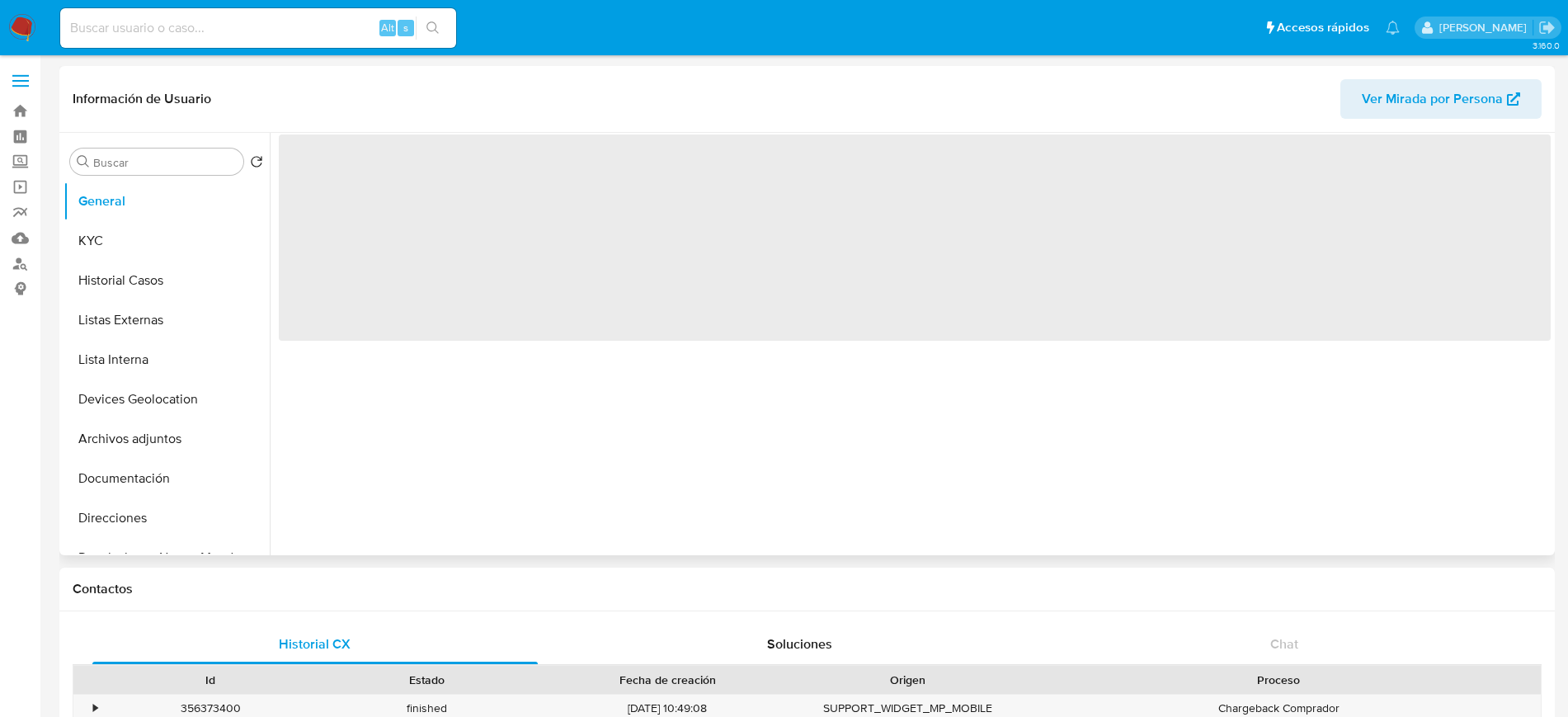
select select "10"
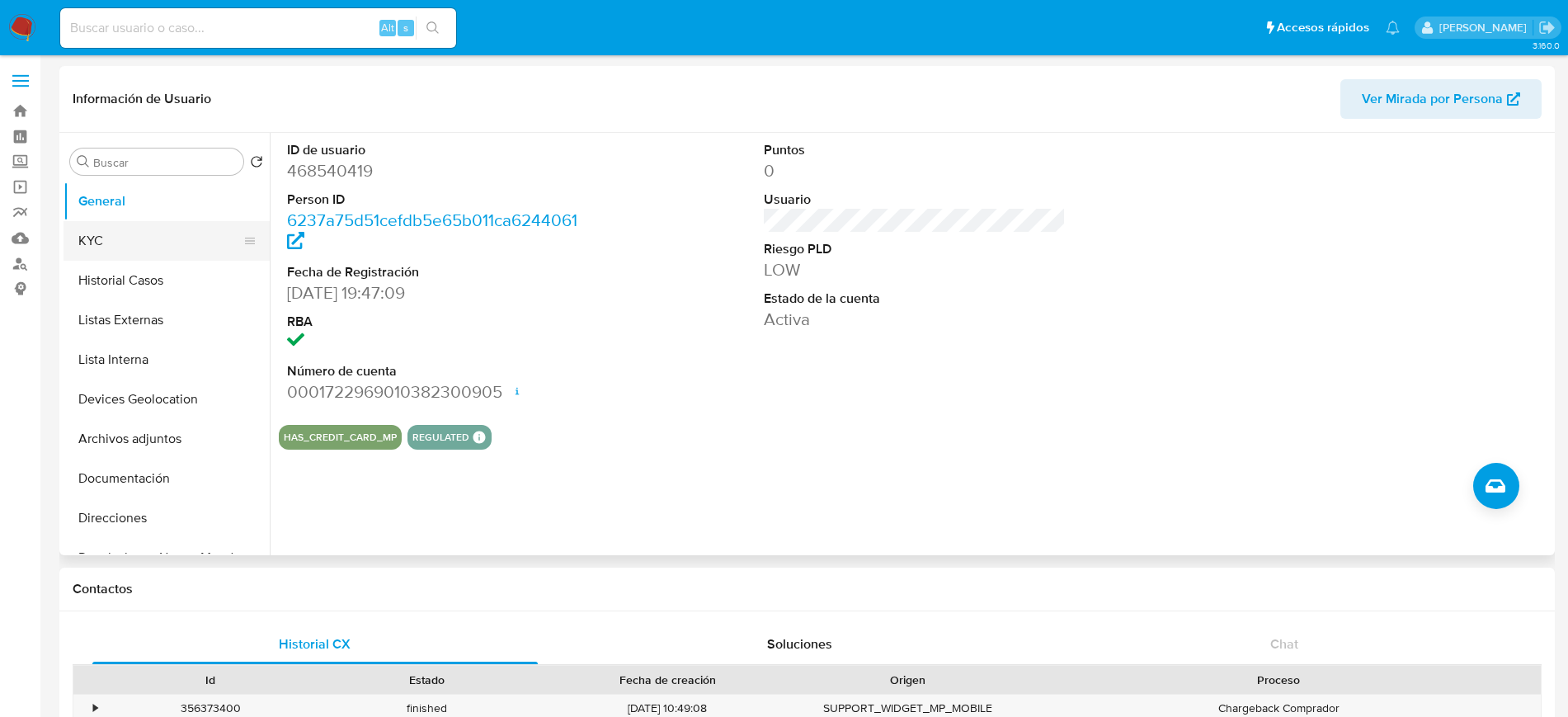
click at [117, 253] on button "KYC" at bounding box center [160, 240] width 193 height 40
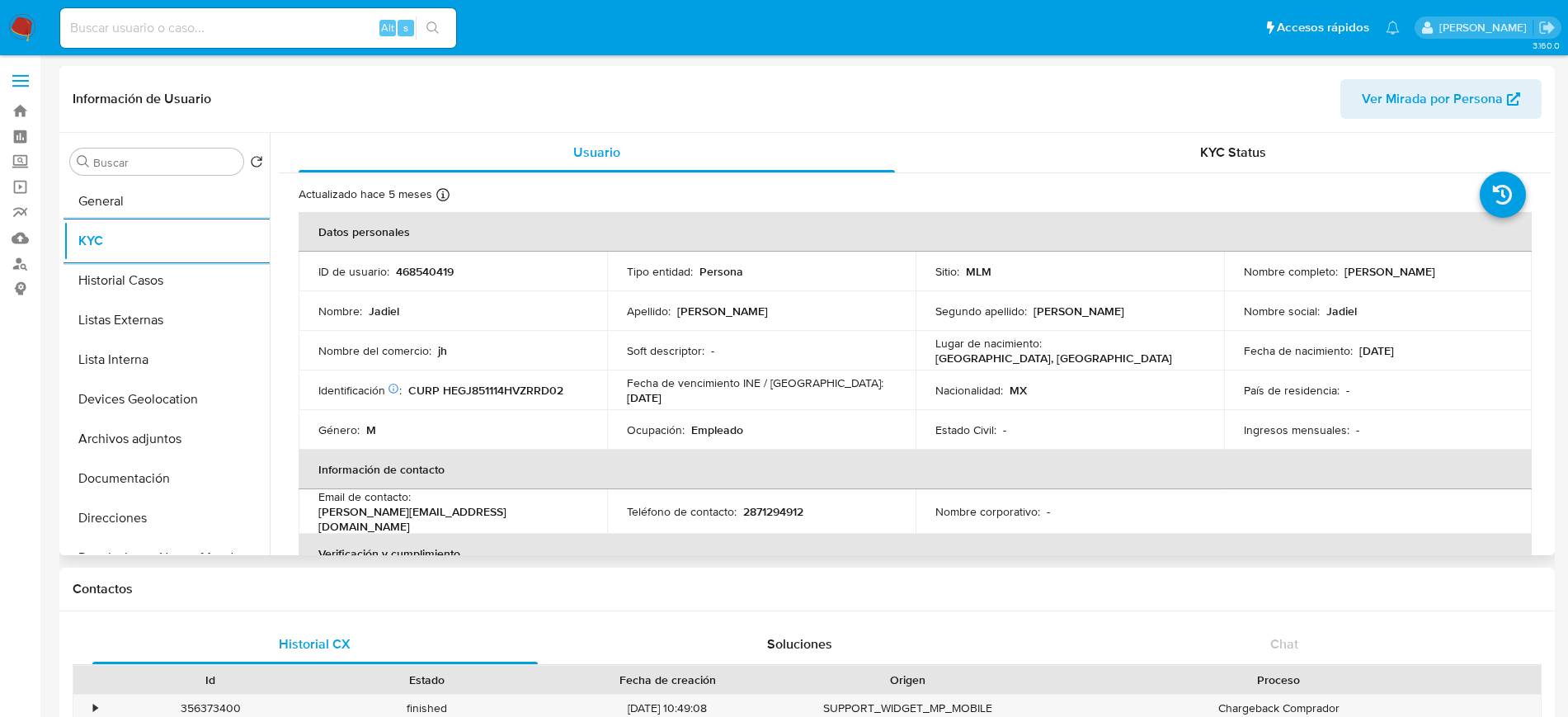
click at [64, 221] on button "KYC" at bounding box center [167, 240] width 206 height 40
click at [810, 358] on td "Soft descriptor : -" at bounding box center [761, 350] width 308 height 40
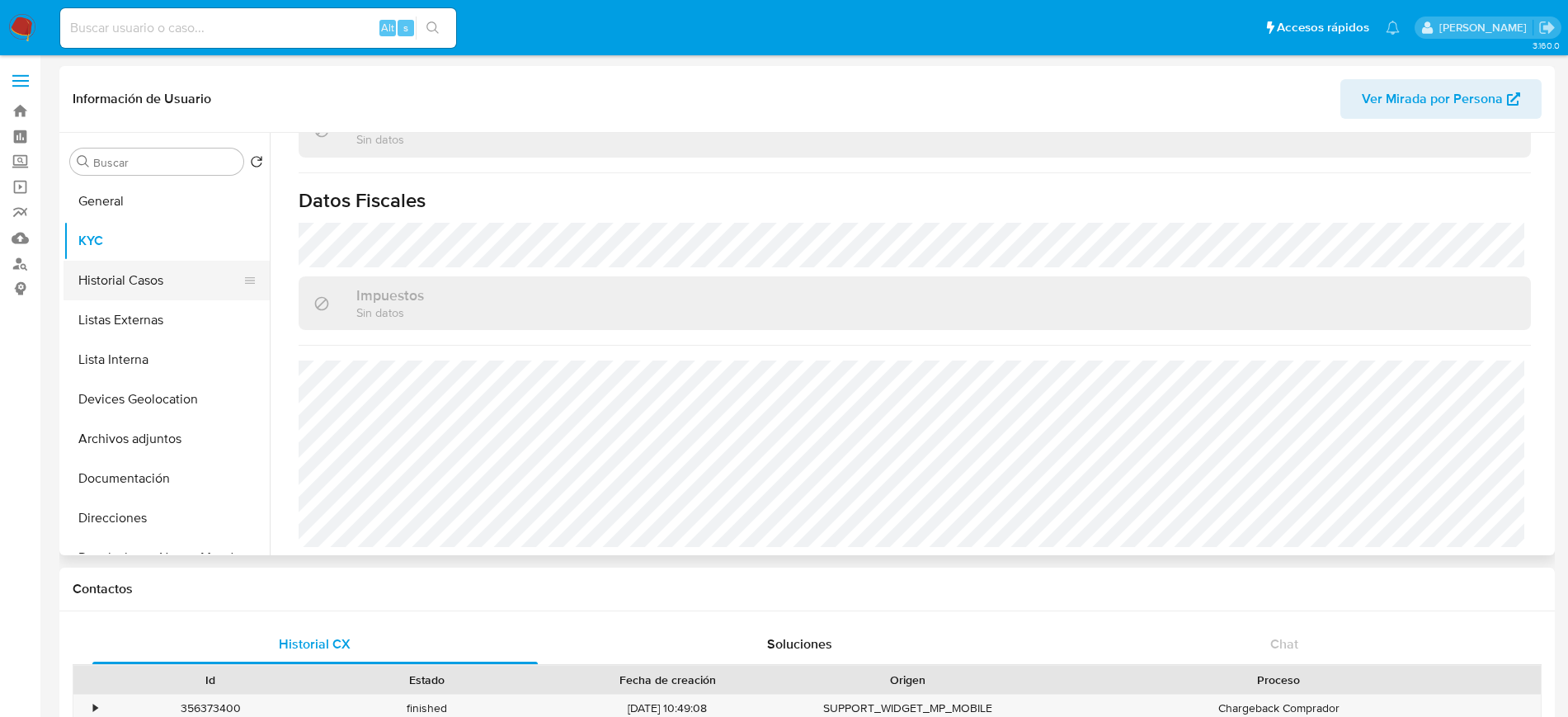
click at [189, 286] on button "Historial Casos" at bounding box center [160, 280] width 193 height 40
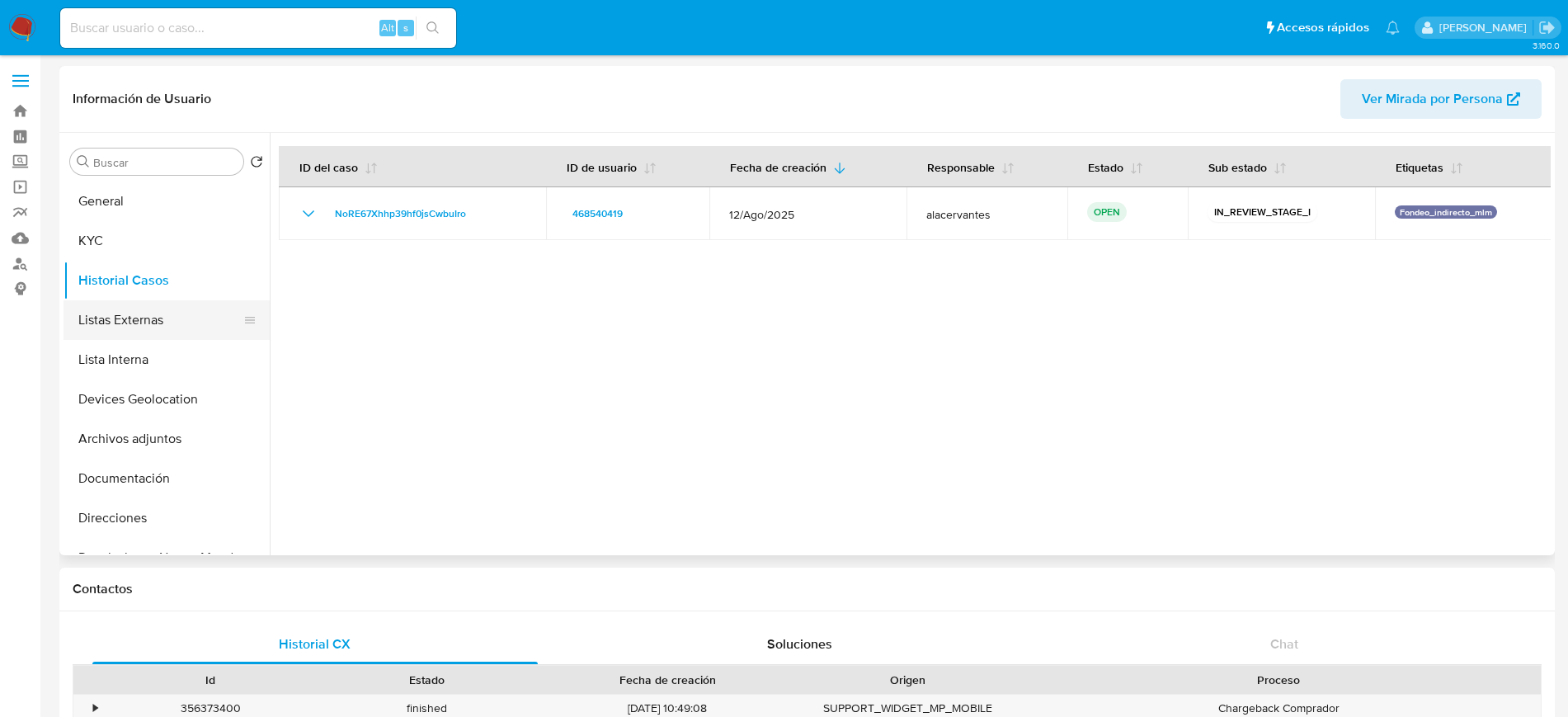
click at [148, 322] on button "Listas Externas" at bounding box center [160, 320] width 193 height 40
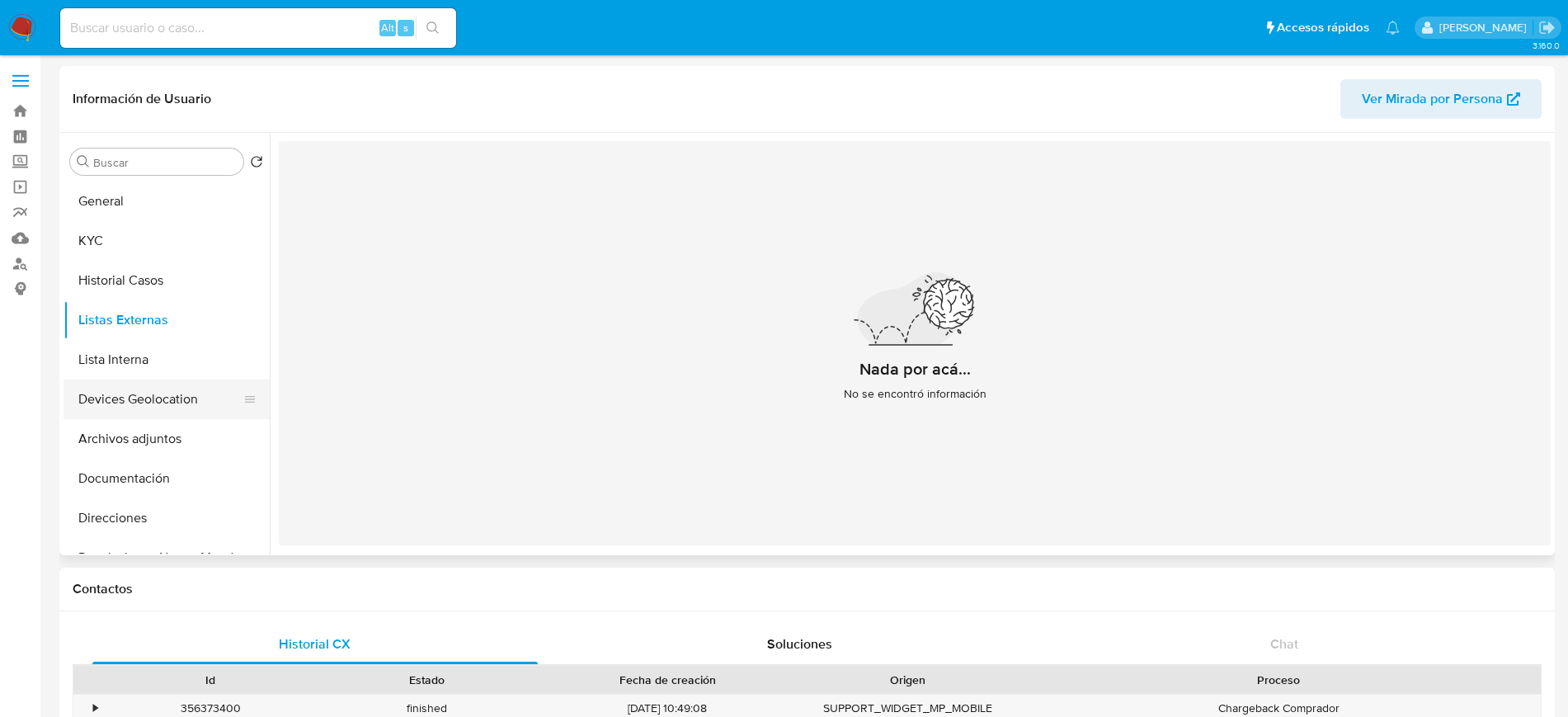
click at [107, 394] on button "Devices Geolocation" at bounding box center [160, 399] width 193 height 40
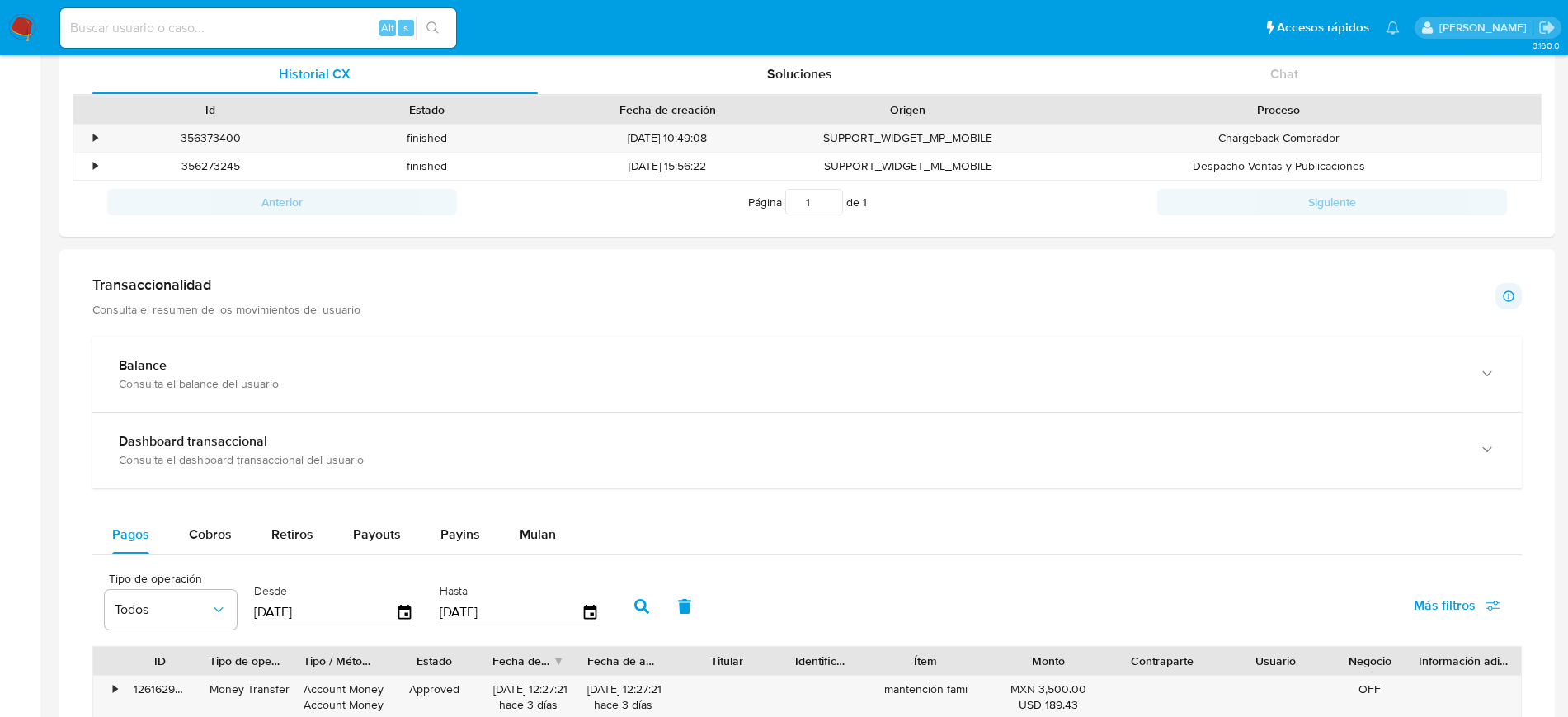
scroll to position [565, 0]
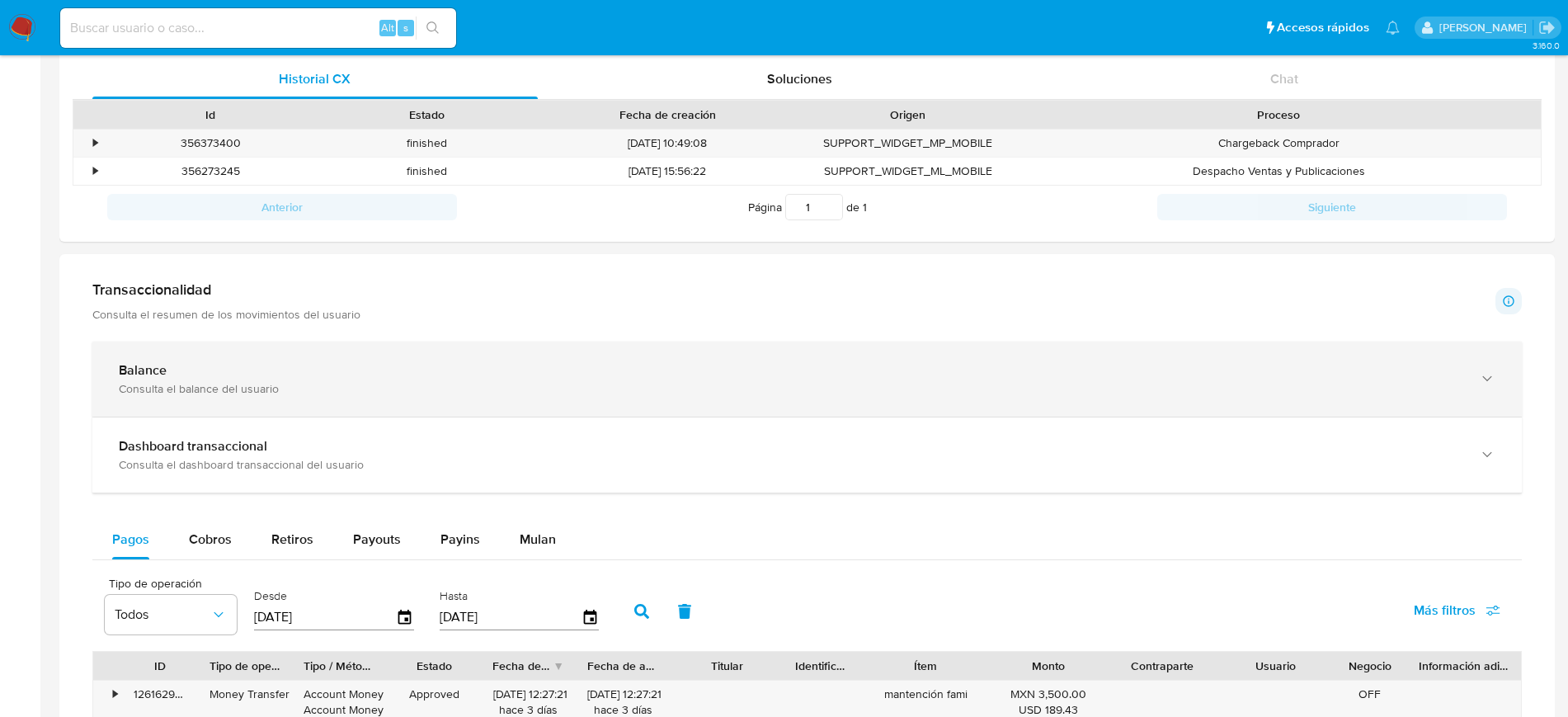
click at [1491, 375] on icon "button" at bounding box center [1487, 378] width 16 height 16
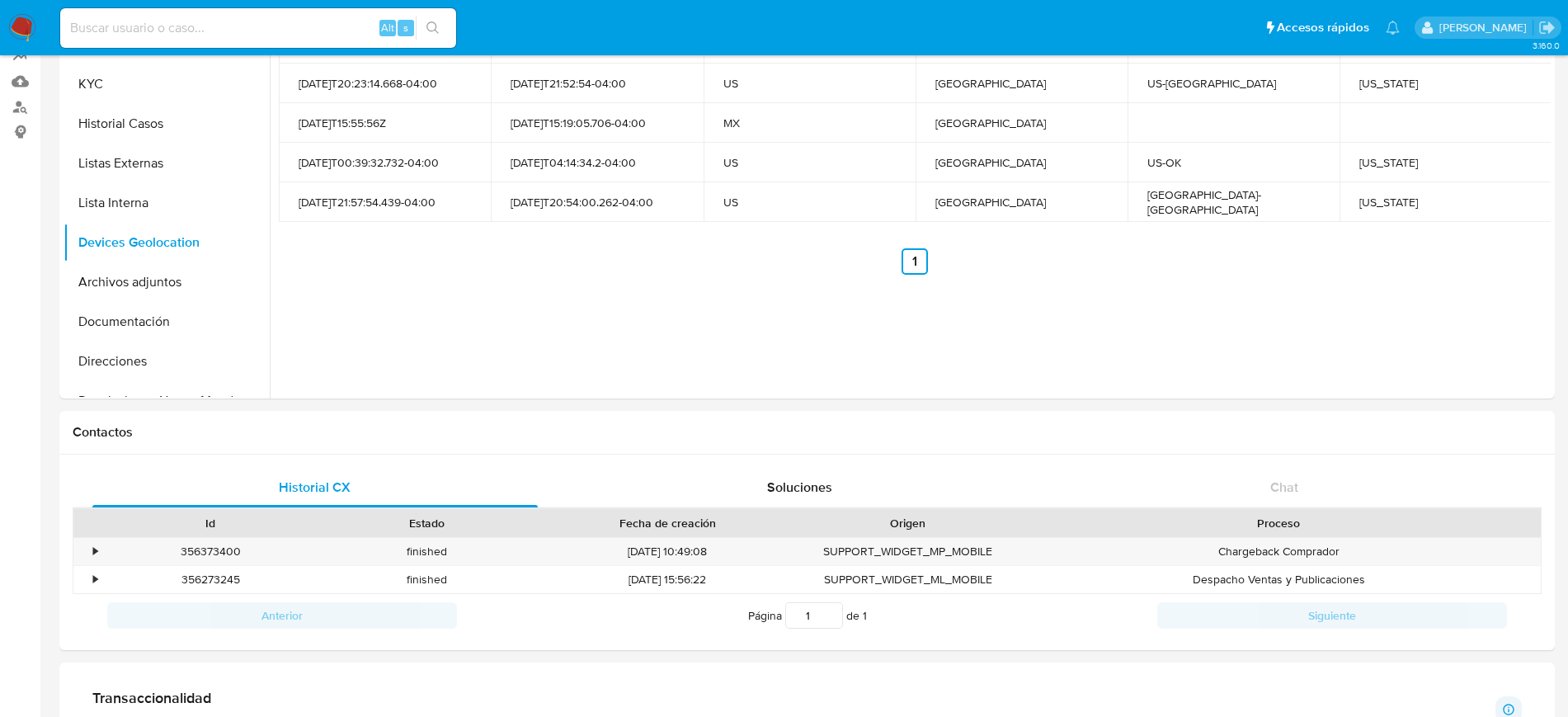
scroll to position [21, 0]
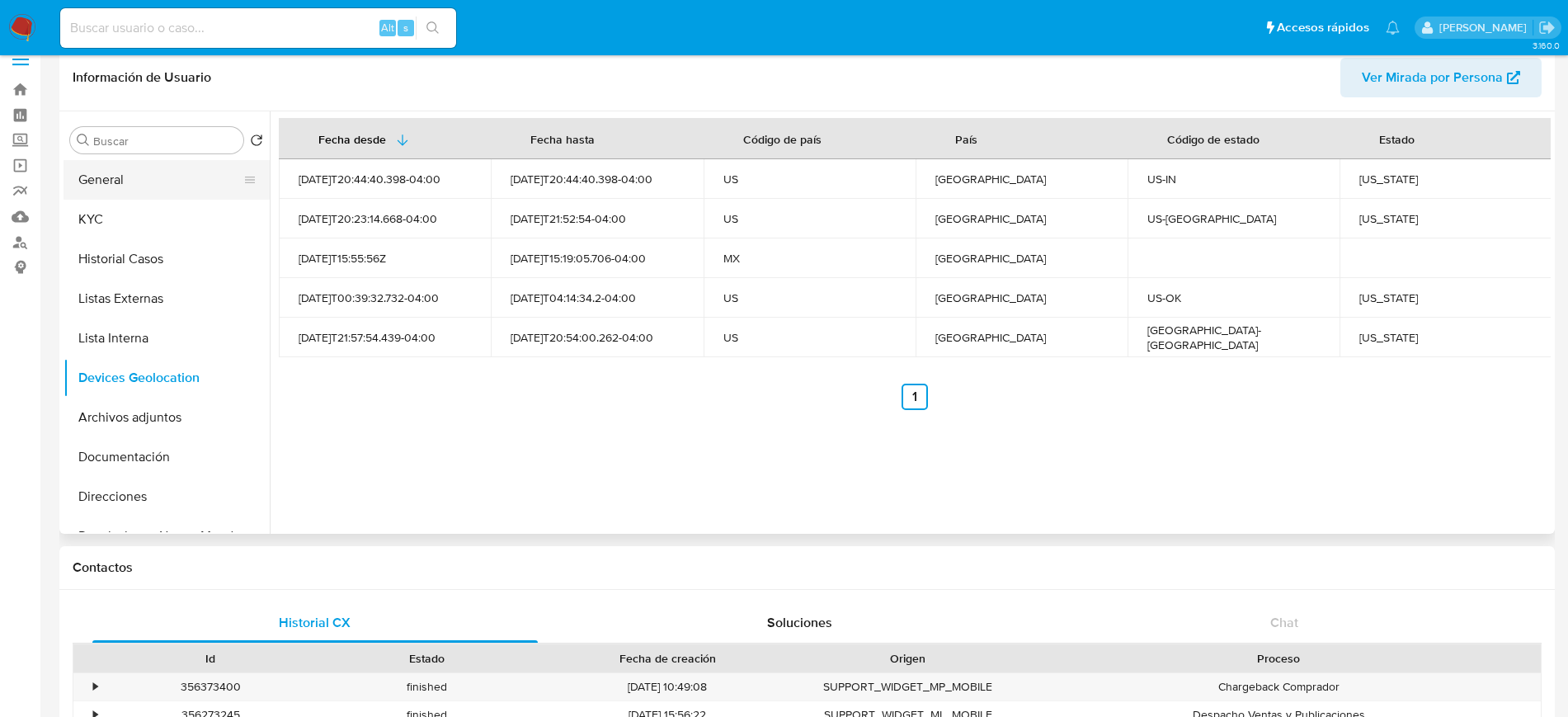
click at [184, 188] on button "General" at bounding box center [160, 179] width 193 height 40
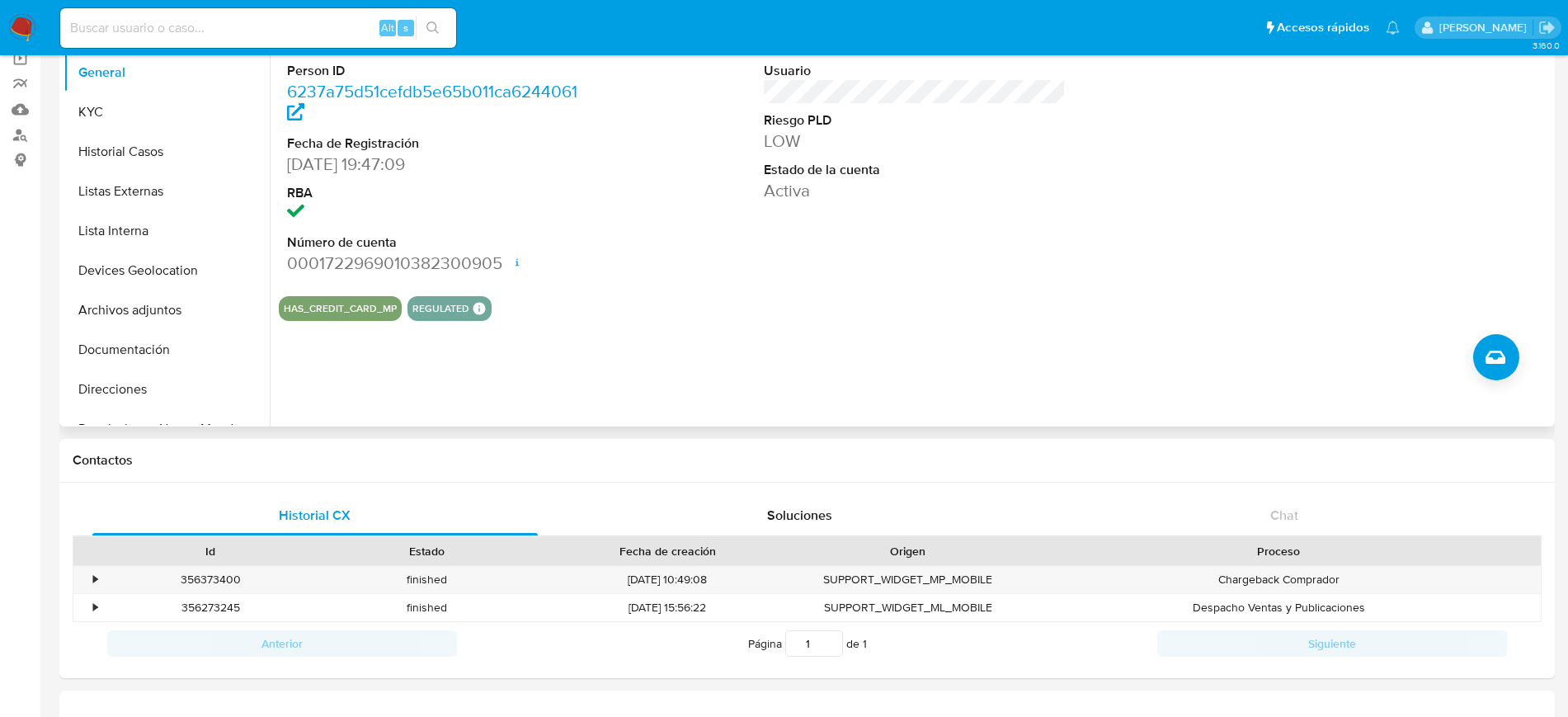
scroll to position [112, 0]
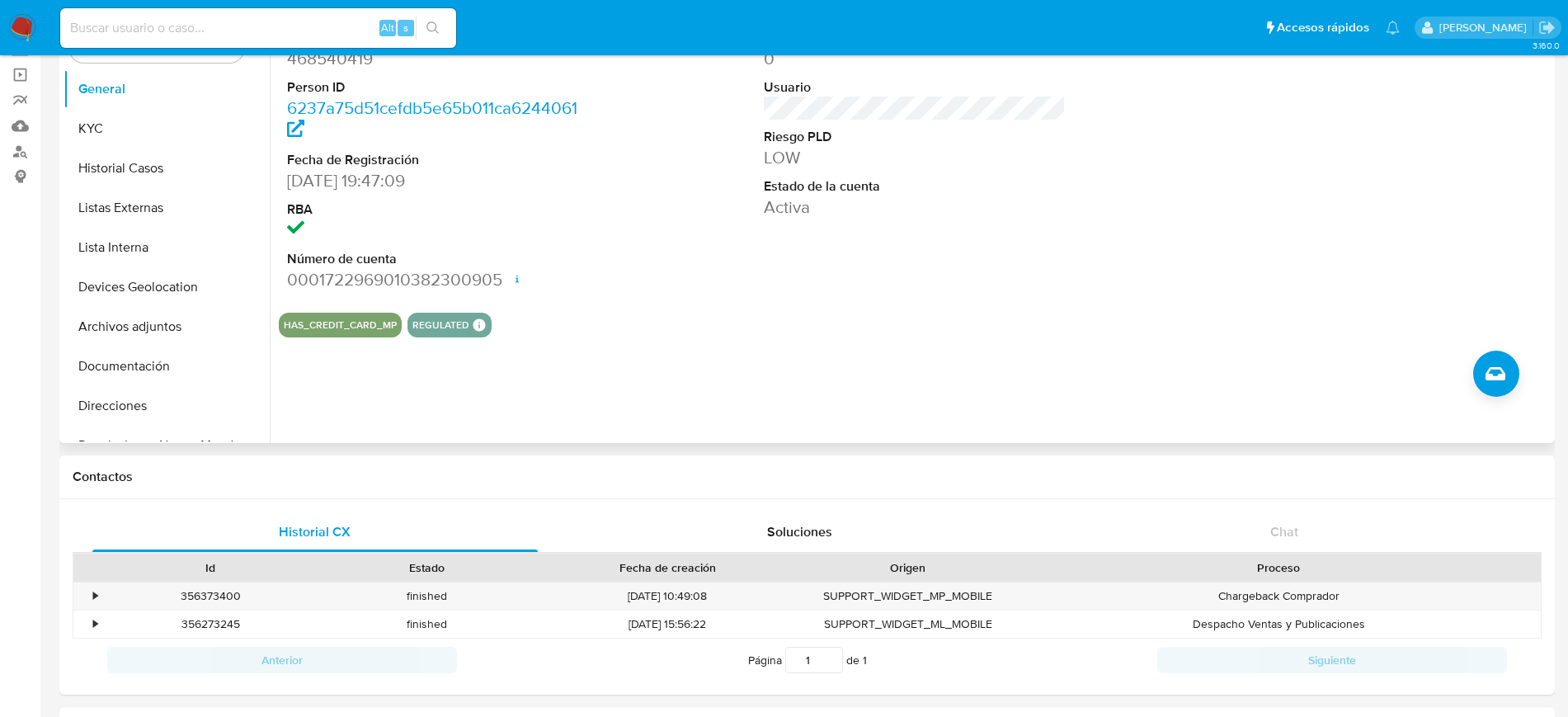
click at [1190, 239] on div "ID de usuario 468540419 Person ID 6237a75d51cefdb5e65b011ca6244061 Fecha de Reg…" at bounding box center [914, 160] width 1272 height 279
click at [97, 129] on button "KYC" at bounding box center [160, 128] width 193 height 40
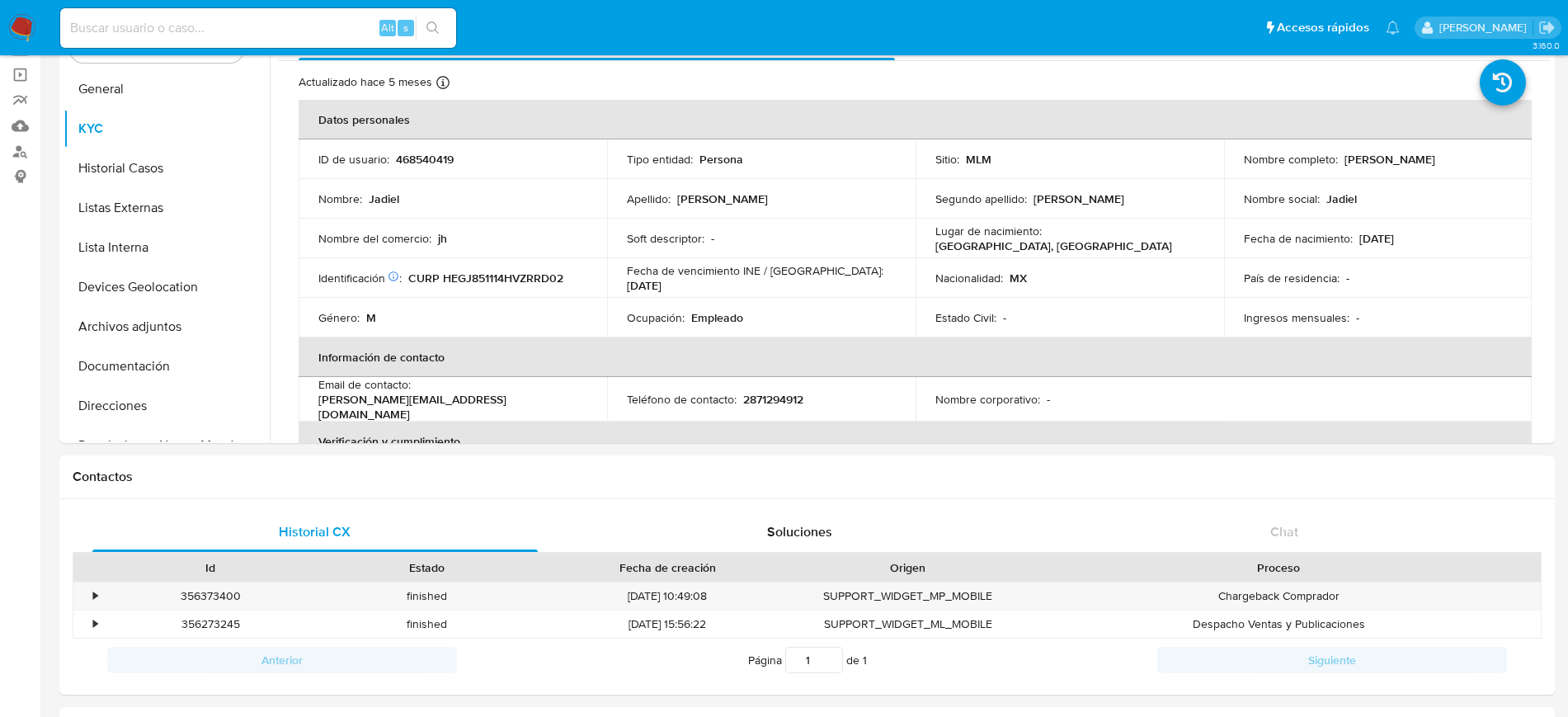
click at [330, 31] on input at bounding box center [258, 28] width 396 height 21
paste input "468540419"
type input "468540419"
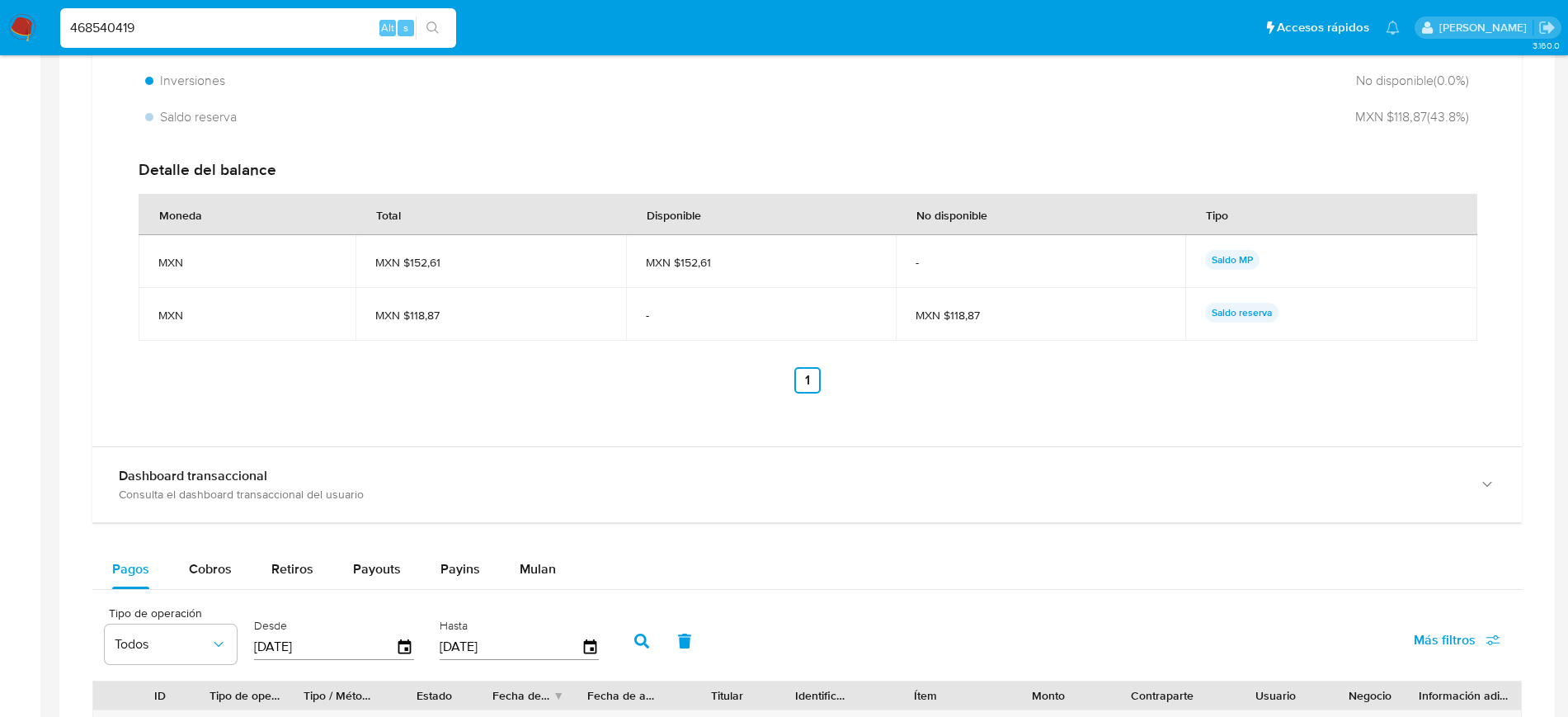
scroll to position [1110, 0]
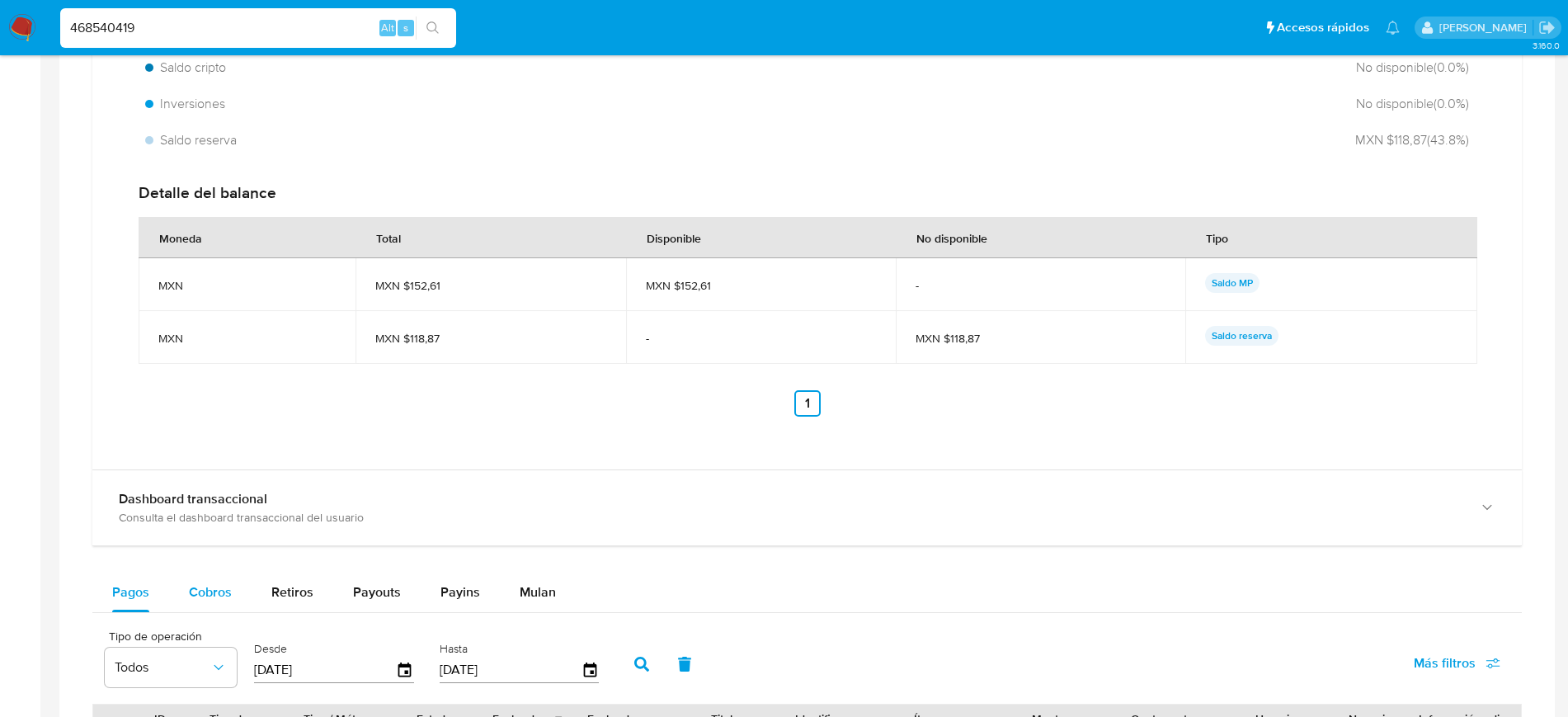
click at [231, 589] on button "Cobros" at bounding box center [210, 592] width 82 height 40
select select "10"
drag, startPoint x: 1568, startPoint y: 370, endPoint x: 1614, endPoint y: 519, distance: 155.9
click at [1568, 519] on html "Pausado Ver notificaciones 468540419 Alt s Accesos rápidos Presiona las siguien…" at bounding box center [784, 220] width 1568 height 2662
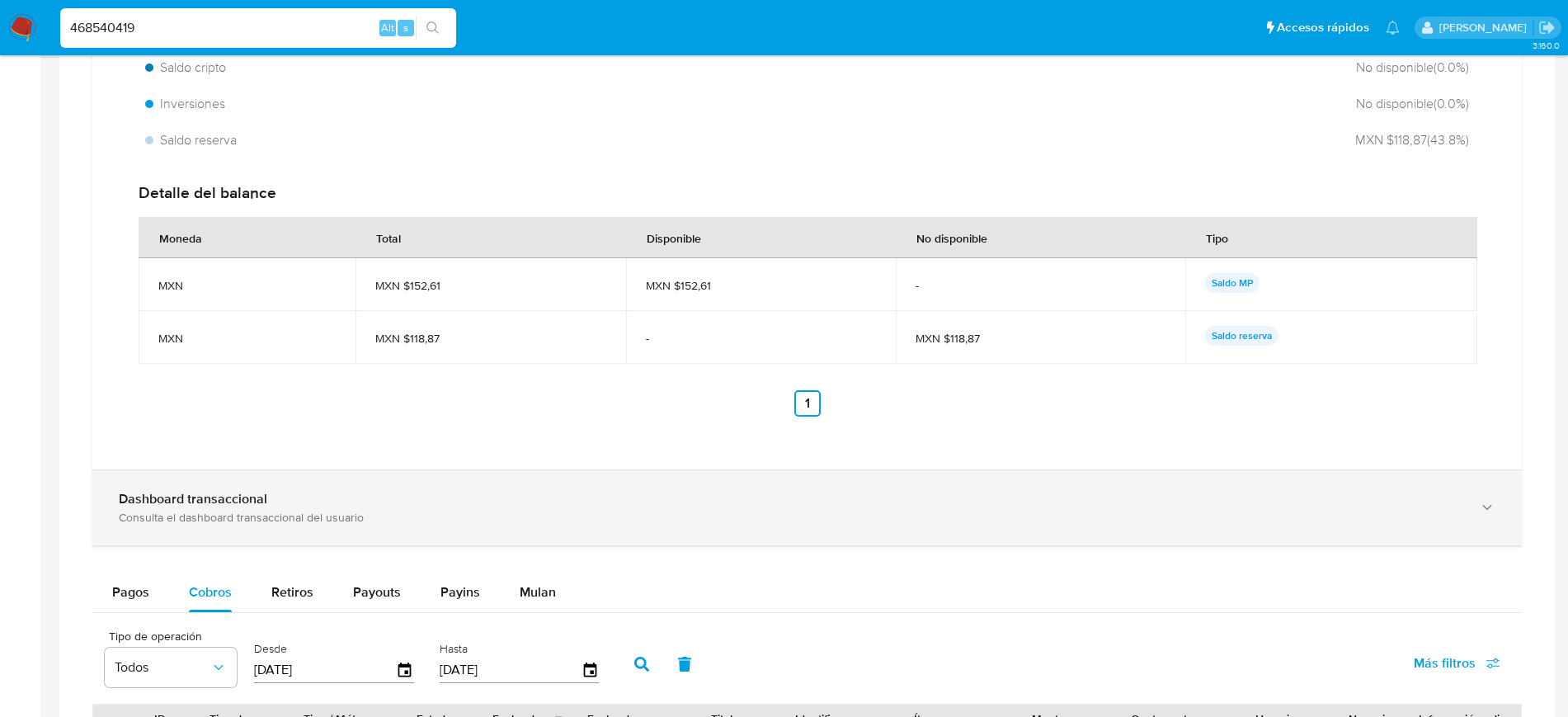
click at [1383, 531] on div "Dashboard transaccional Consulta el dashboard transaccional del usuario" at bounding box center [807, 507] width 1430 height 75
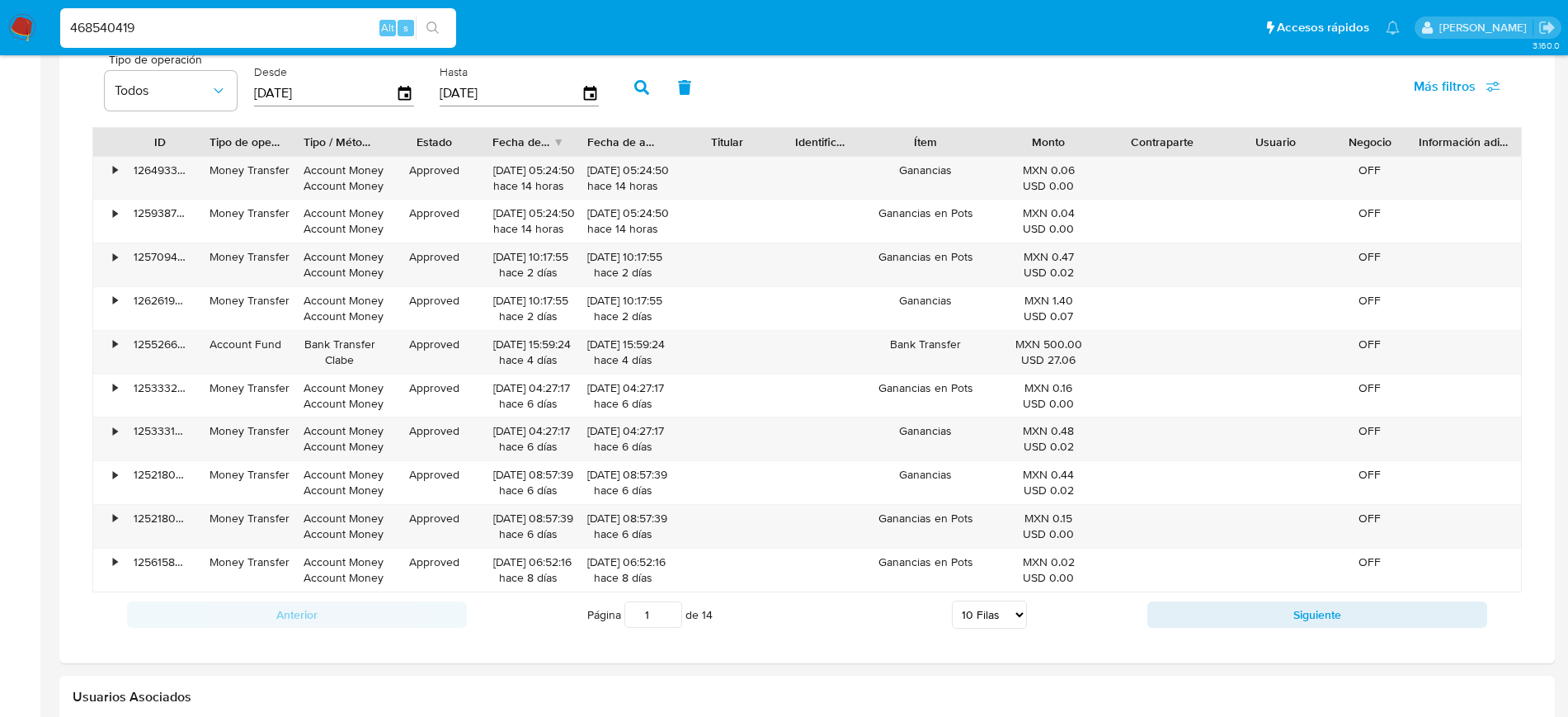
scroll to position [2636, 0]
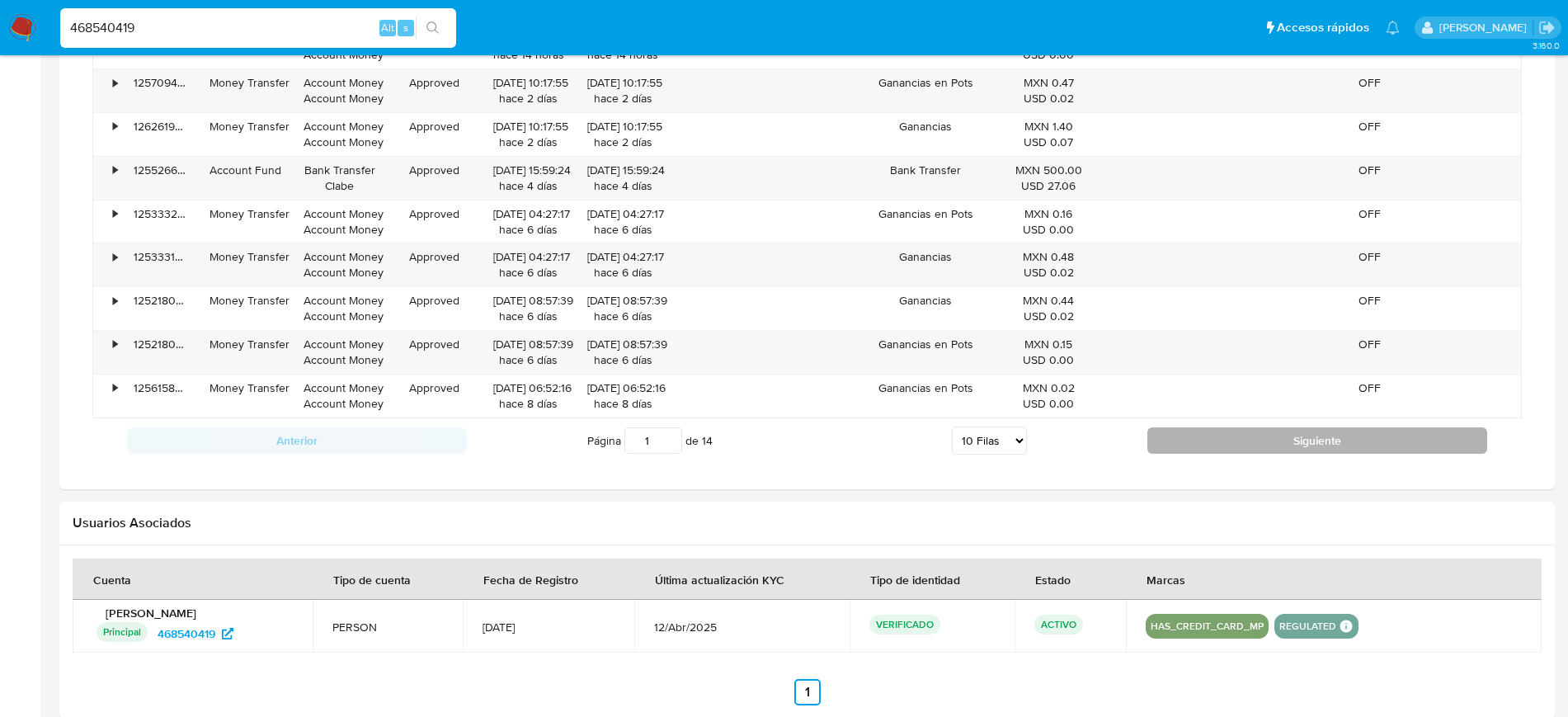
click at [1312, 438] on button "Siguiente" at bounding box center [1316, 440] width 340 height 26
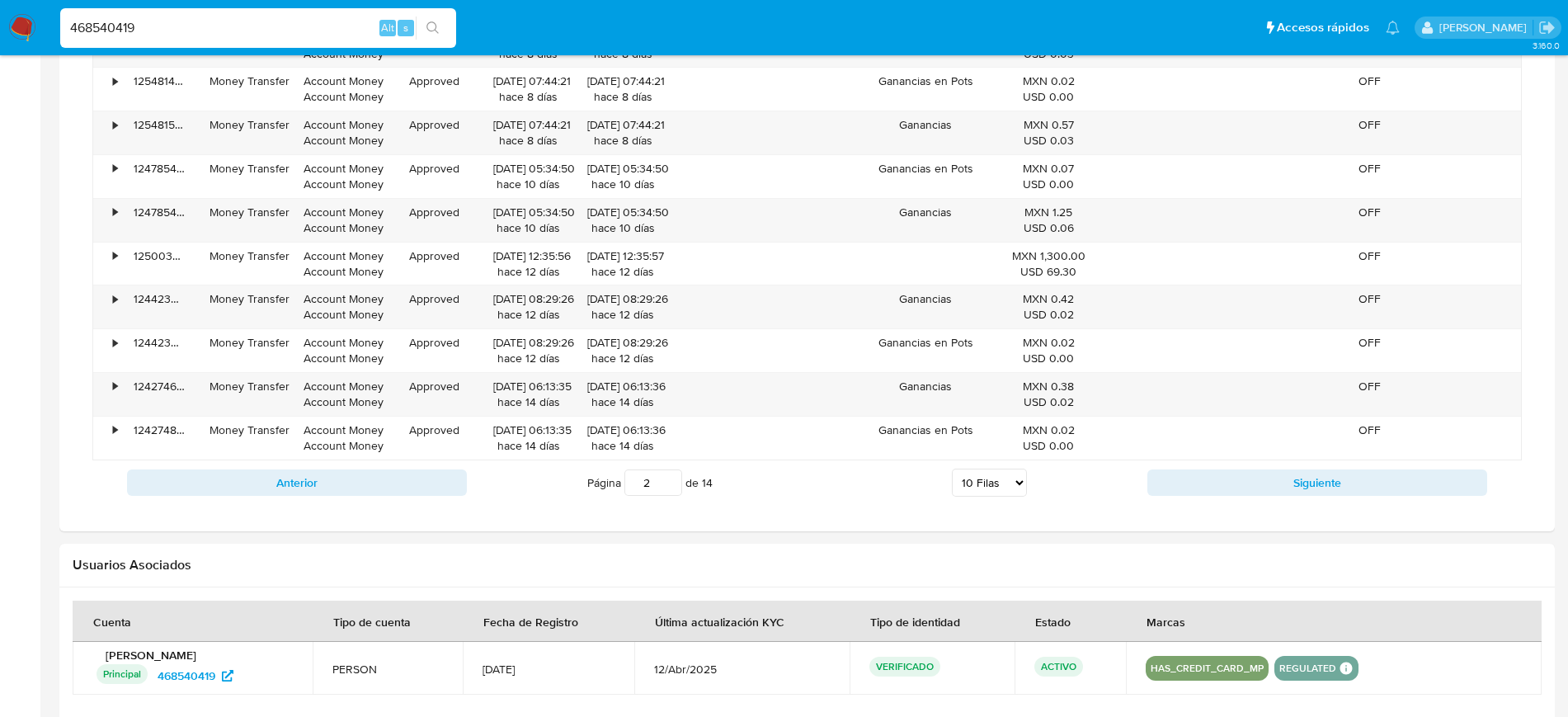
scroll to position [2554, 0]
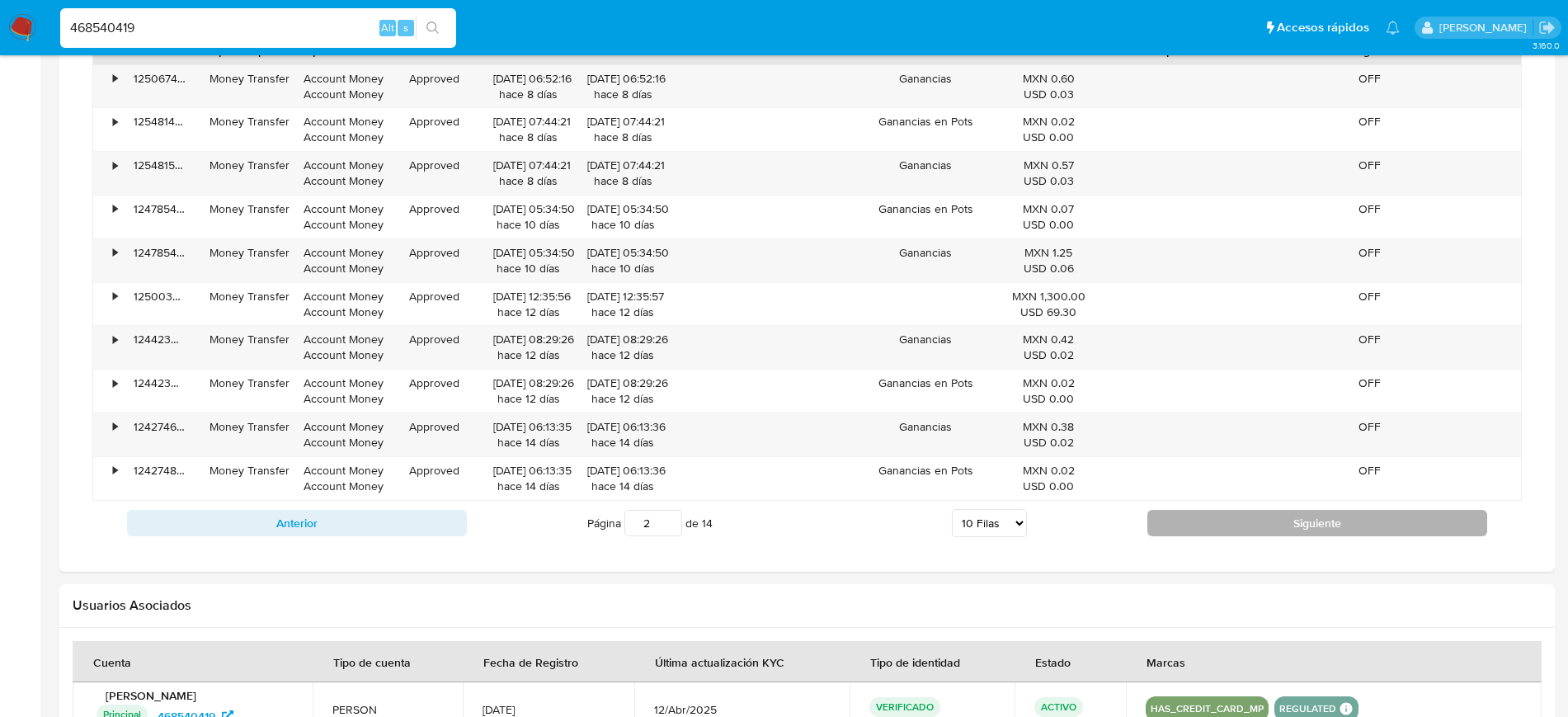
click at [1353, 531] on button "Siguiente" at bounding box center [1316, 522] width 340 height 26
click at [1354, 529] on button "Siguiente" at bounding box center [1316, 522] width 340 height 26
type input "4"
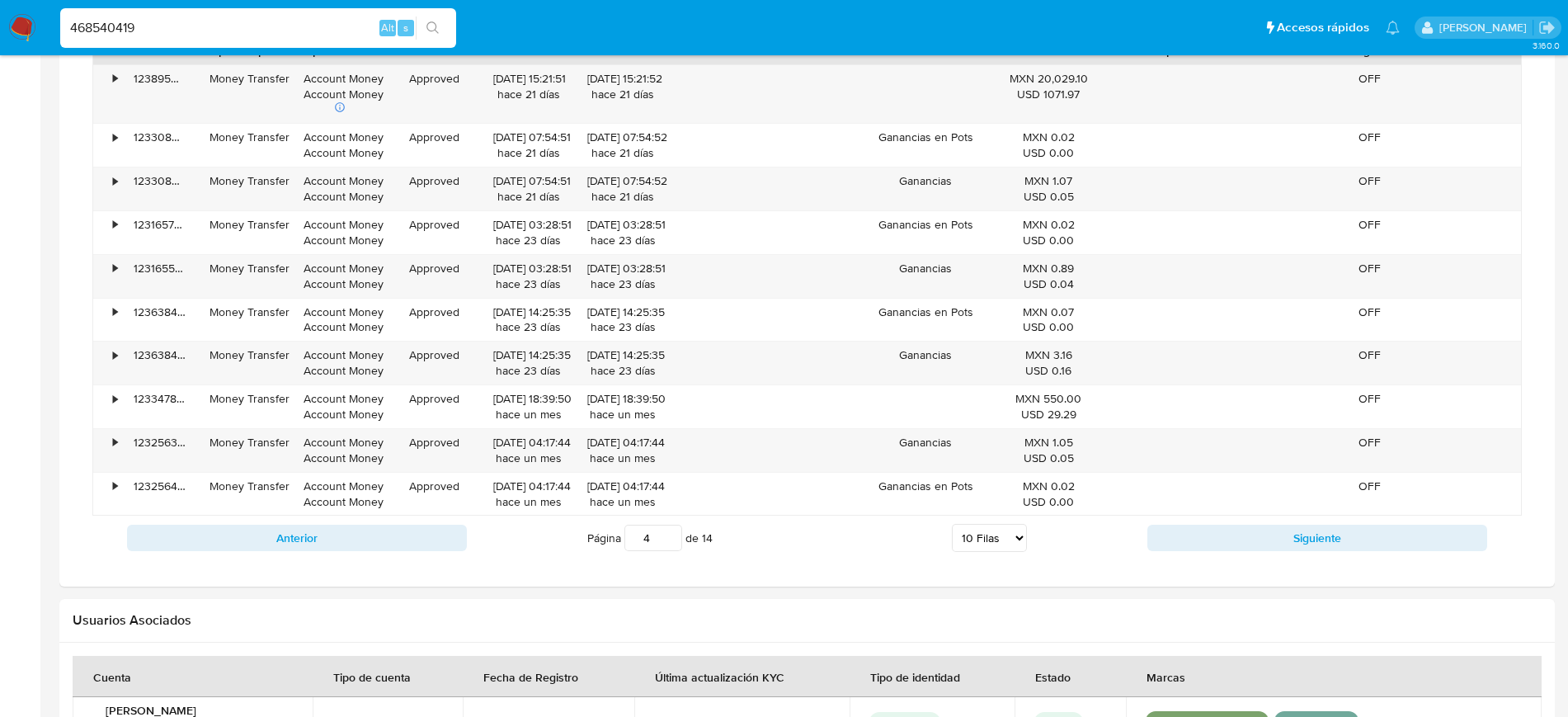
click at [219, 44] on div "468540419 Alt s" at bounding box center [258, 28] width 396 height 40
click at [216, 26] on input "468540419" at bounding box center [258, 28] width 396 height 21
paste input "1560587288"
type input "1560587288"
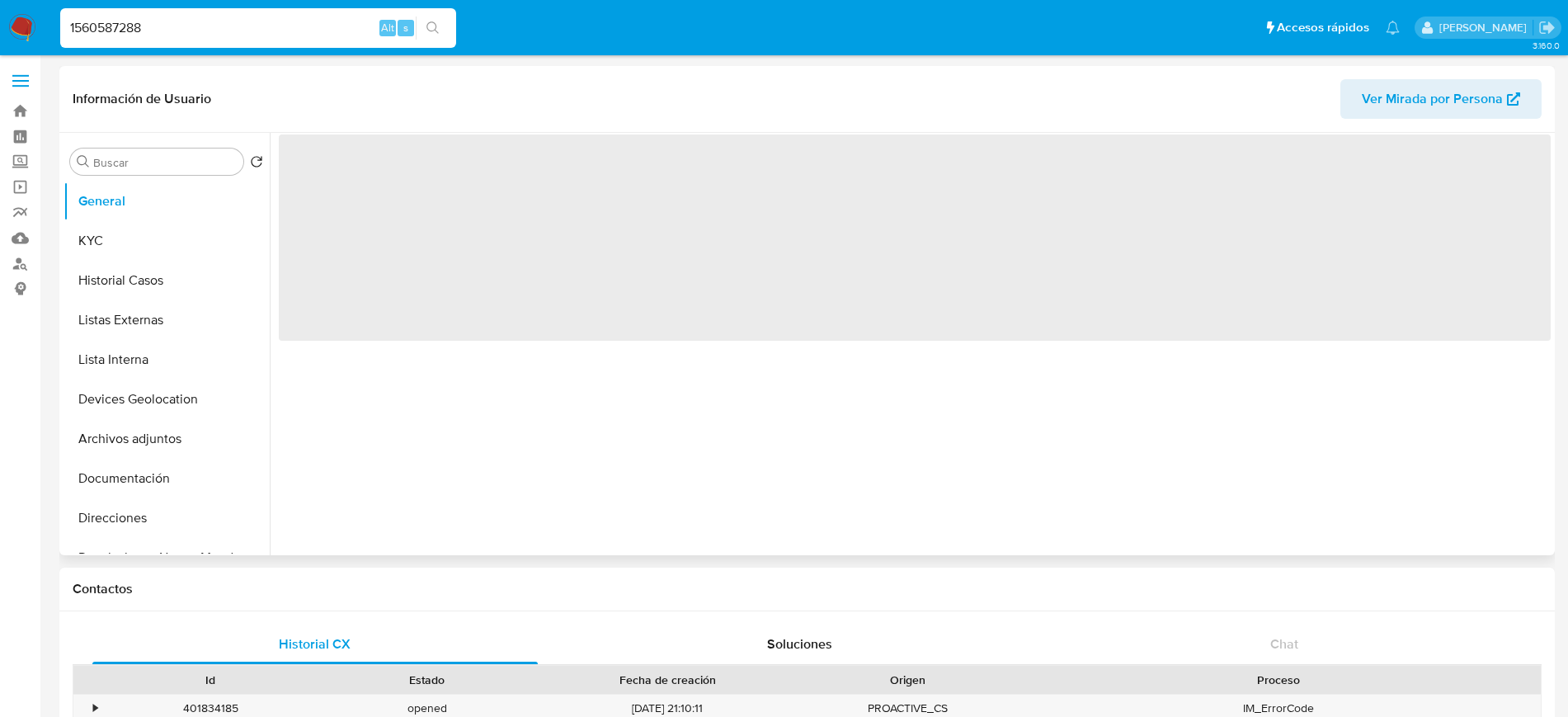
select select "10"
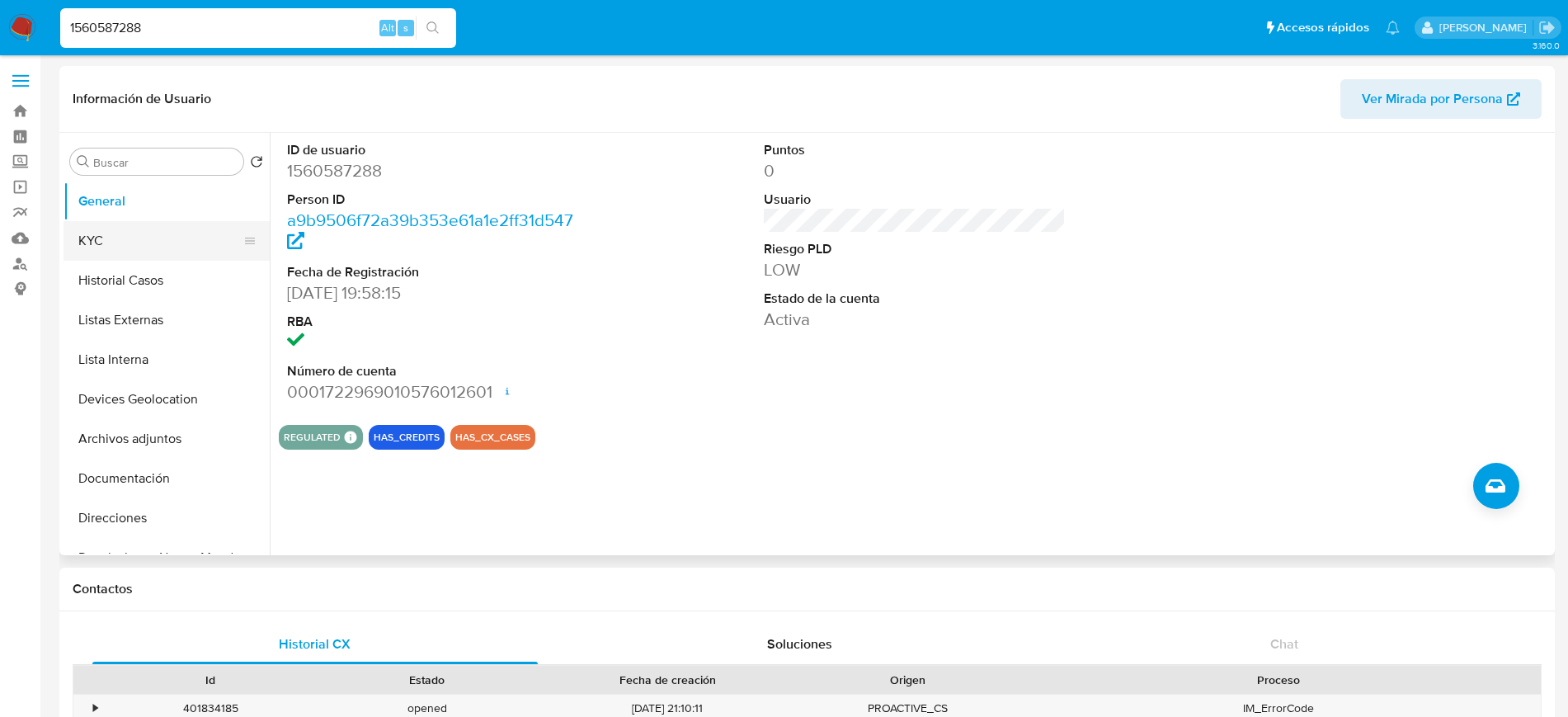
click at [163, 245] on button "KYC" at bounding box center [160, 240] width 193 height 40
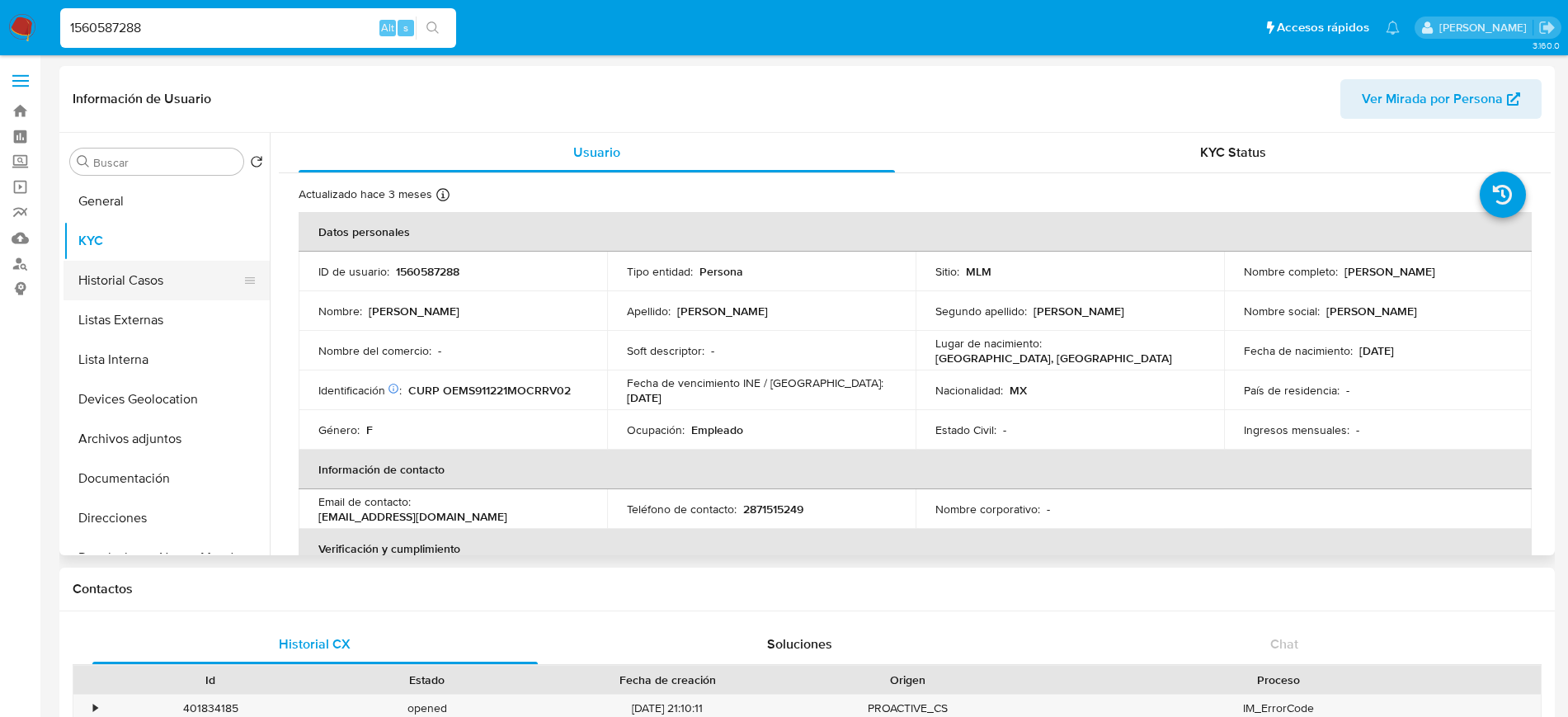
click at [162, 267] on button "Historial Casos" at bounding box center [160, 280] width 193 height 40
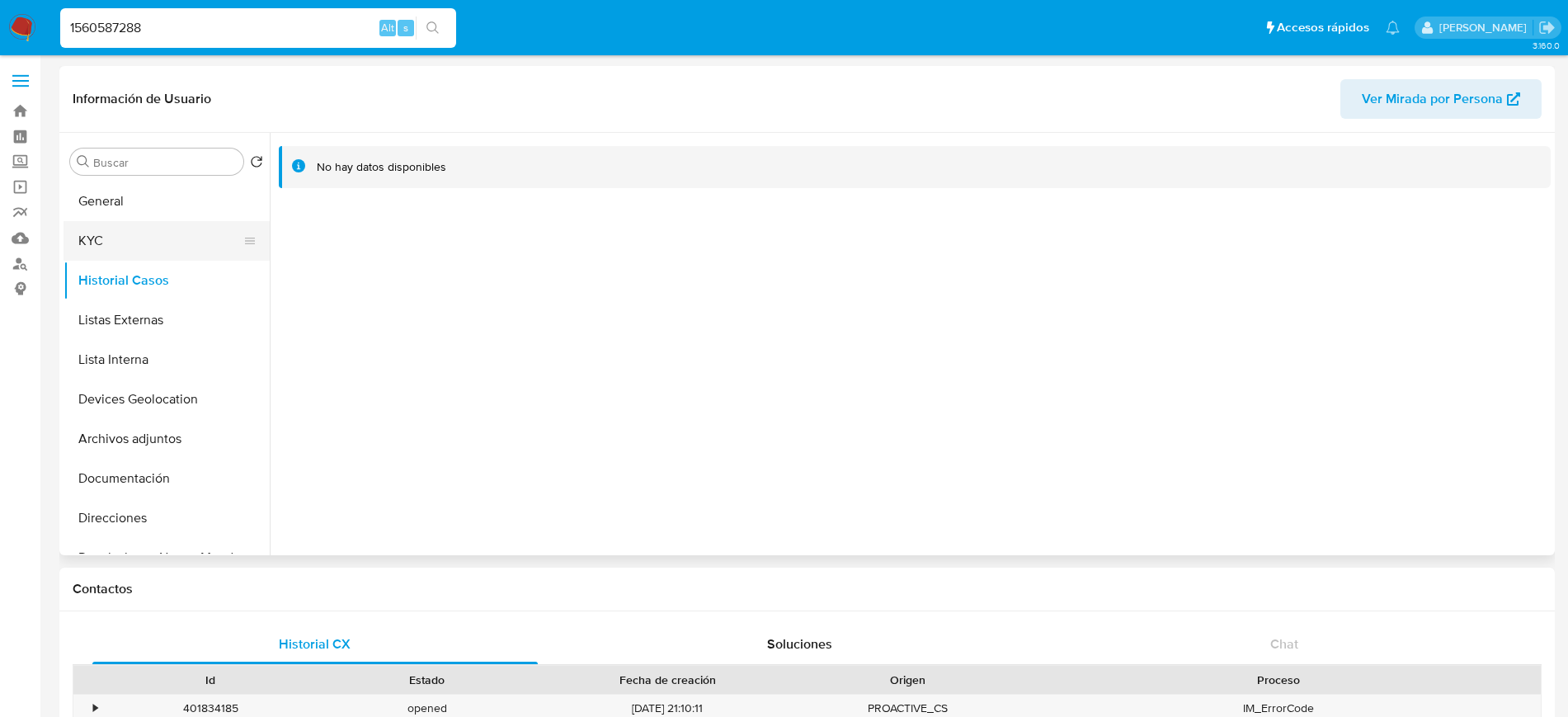
click at [156, 244] on button "KYC" at bounding box center [160, 240] width 193 height 40
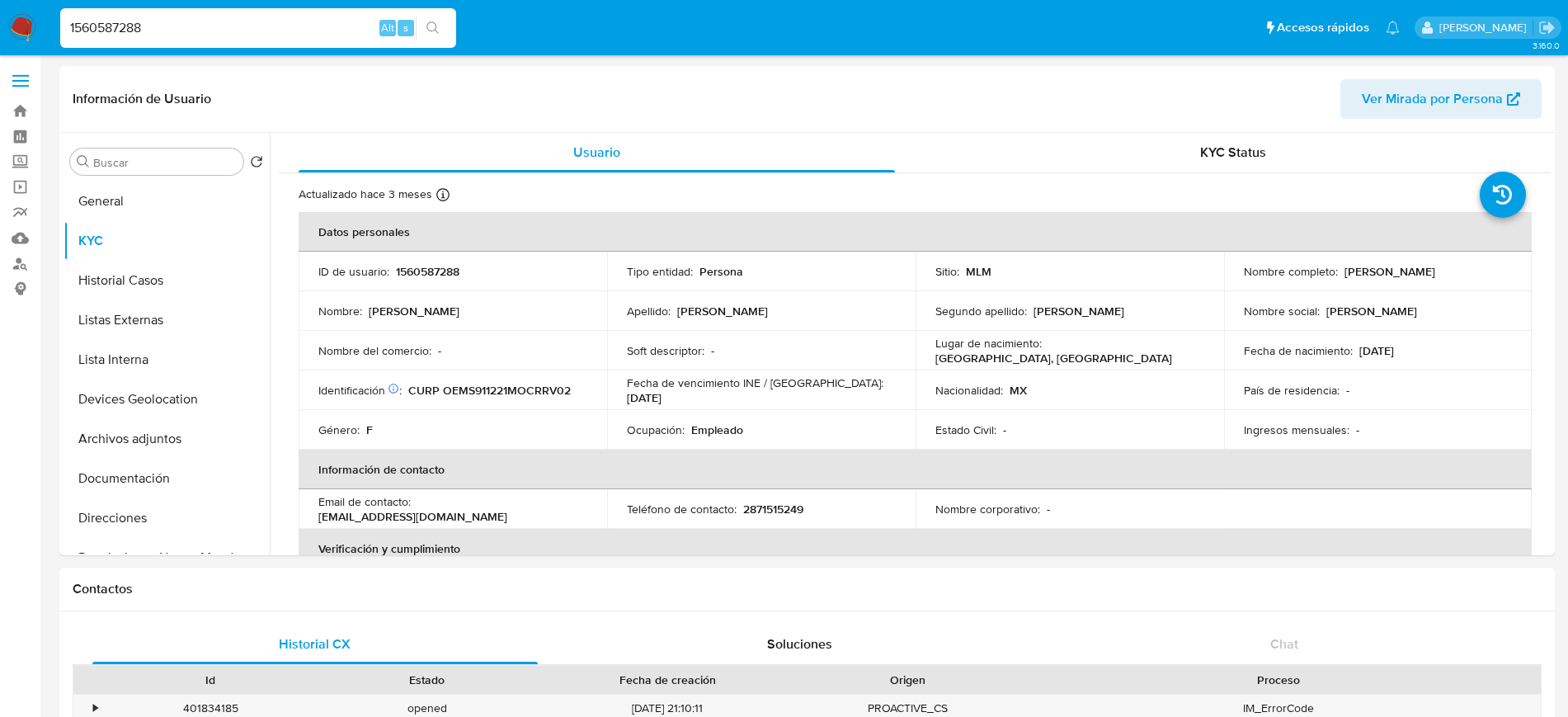
click at [269, 30] on input "1560587288" at bounding box center [258, 28] width 396 height 21
paste input "376134977"
type input "376134977"
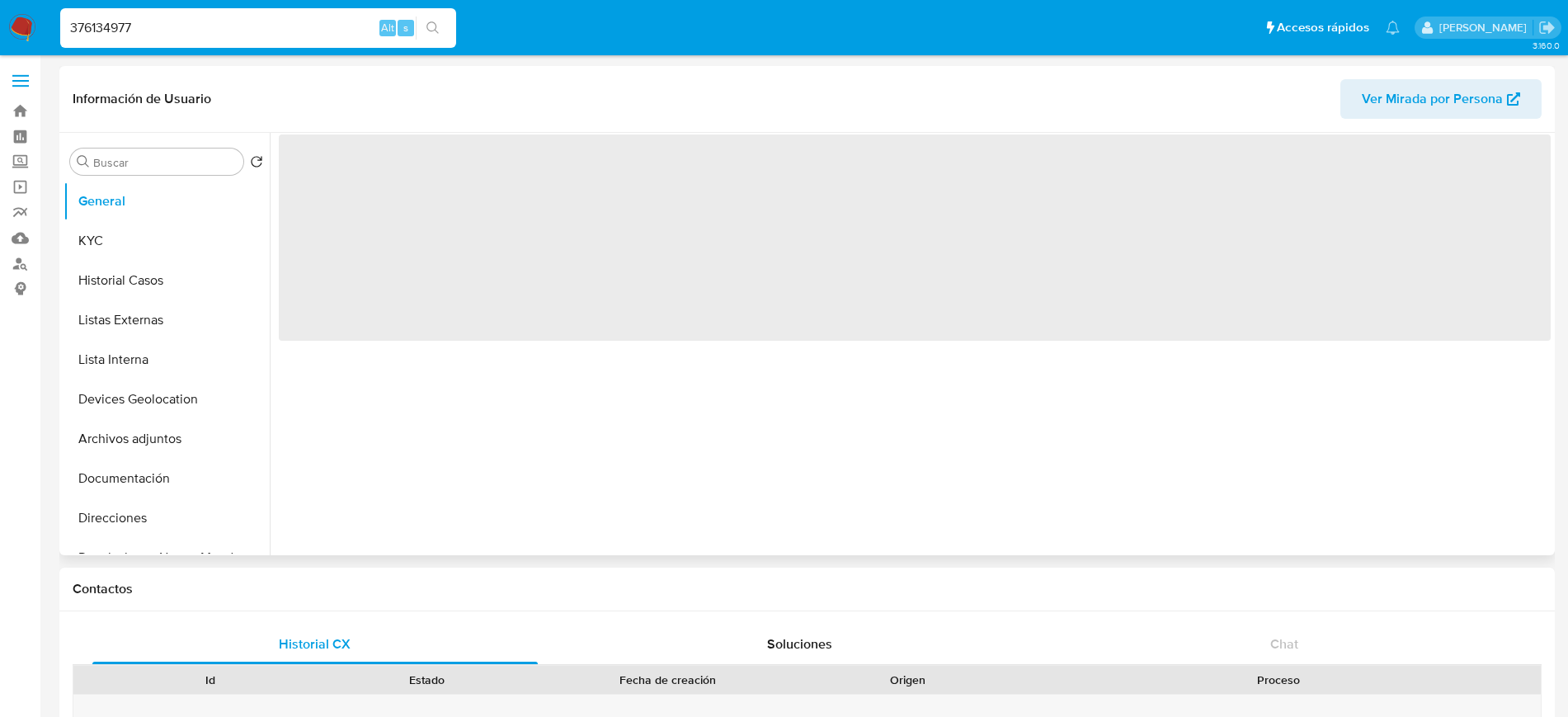
select select "10"
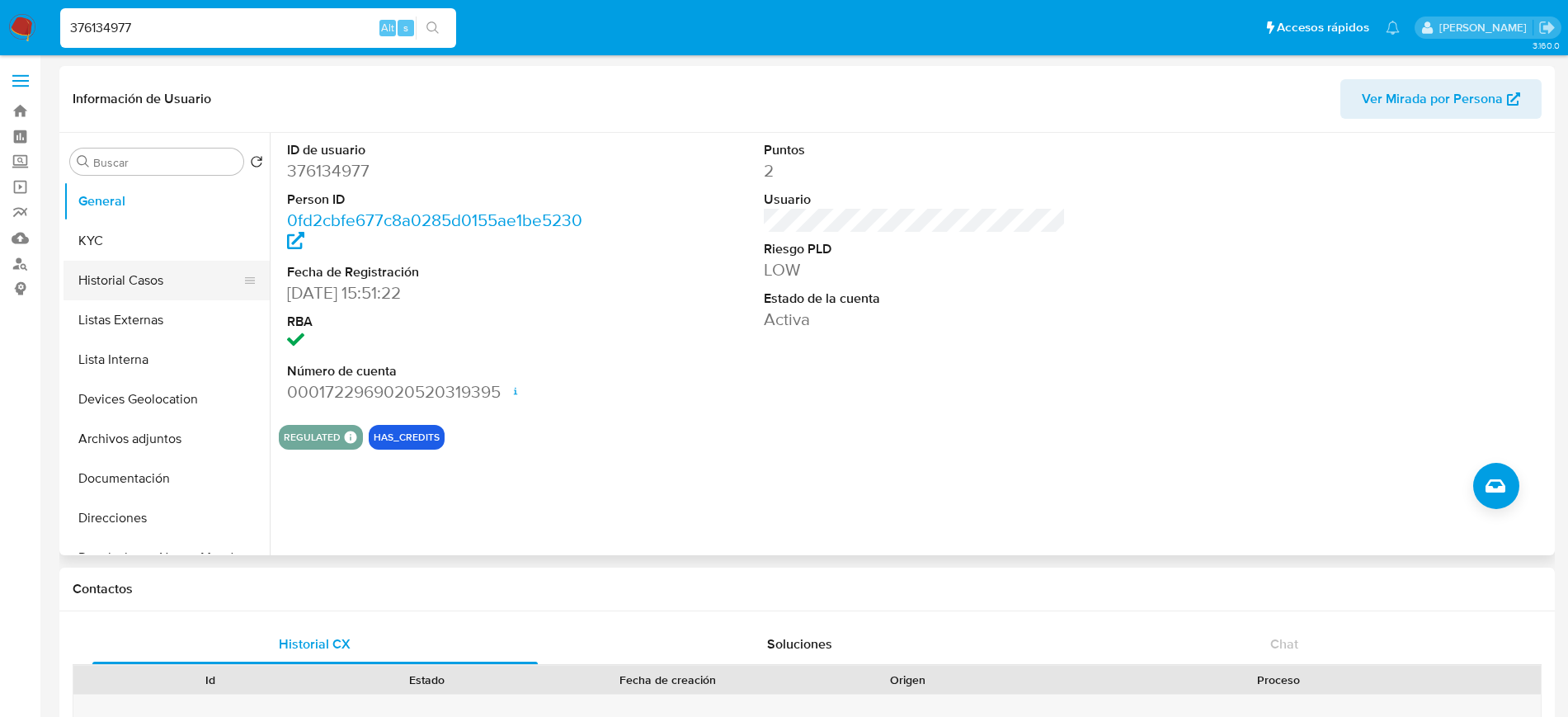
click at [111, 275] on button "Historial Casos" at bounding box center [160, 280] width 193 height 40
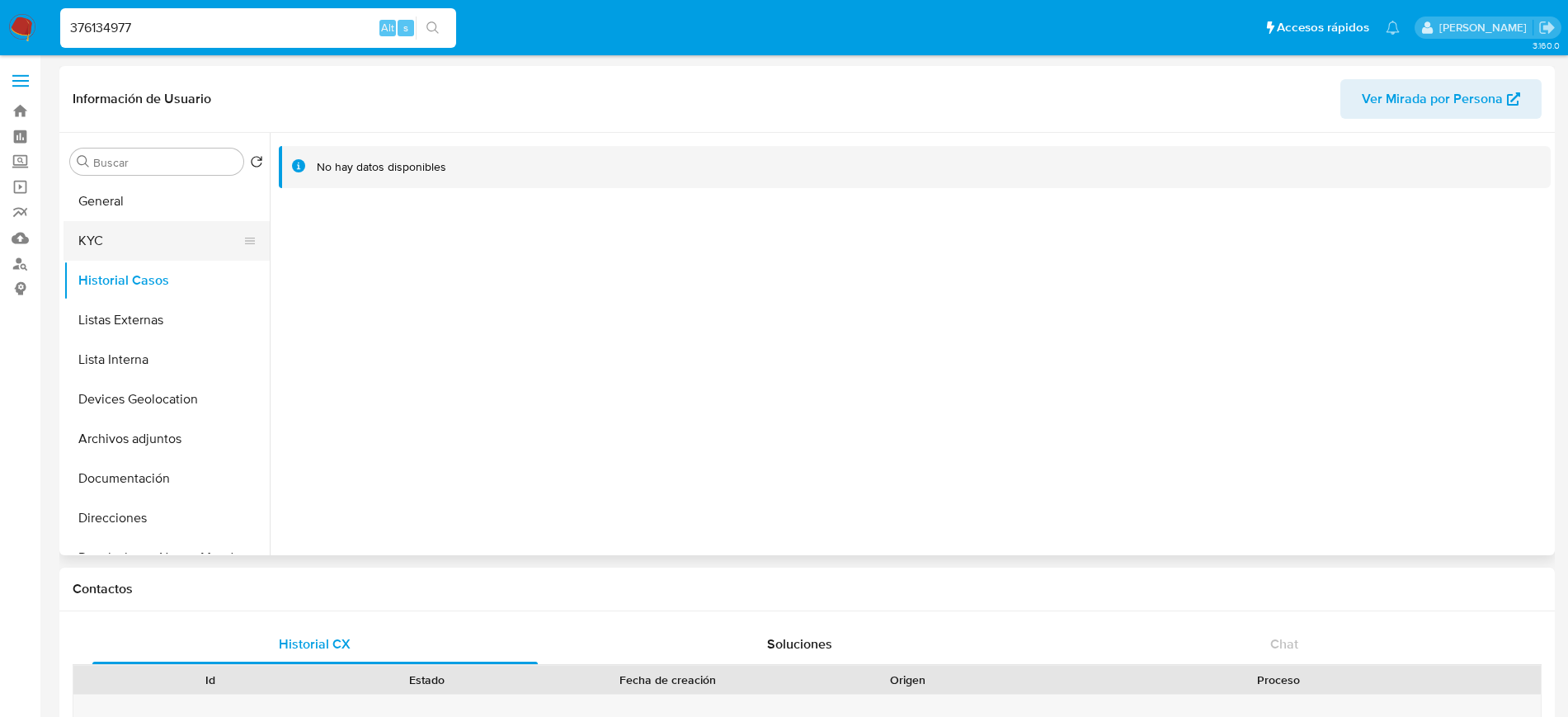
click at [105, 245] on button "KYC" at bounding box center [160, 240] width 193 height 40
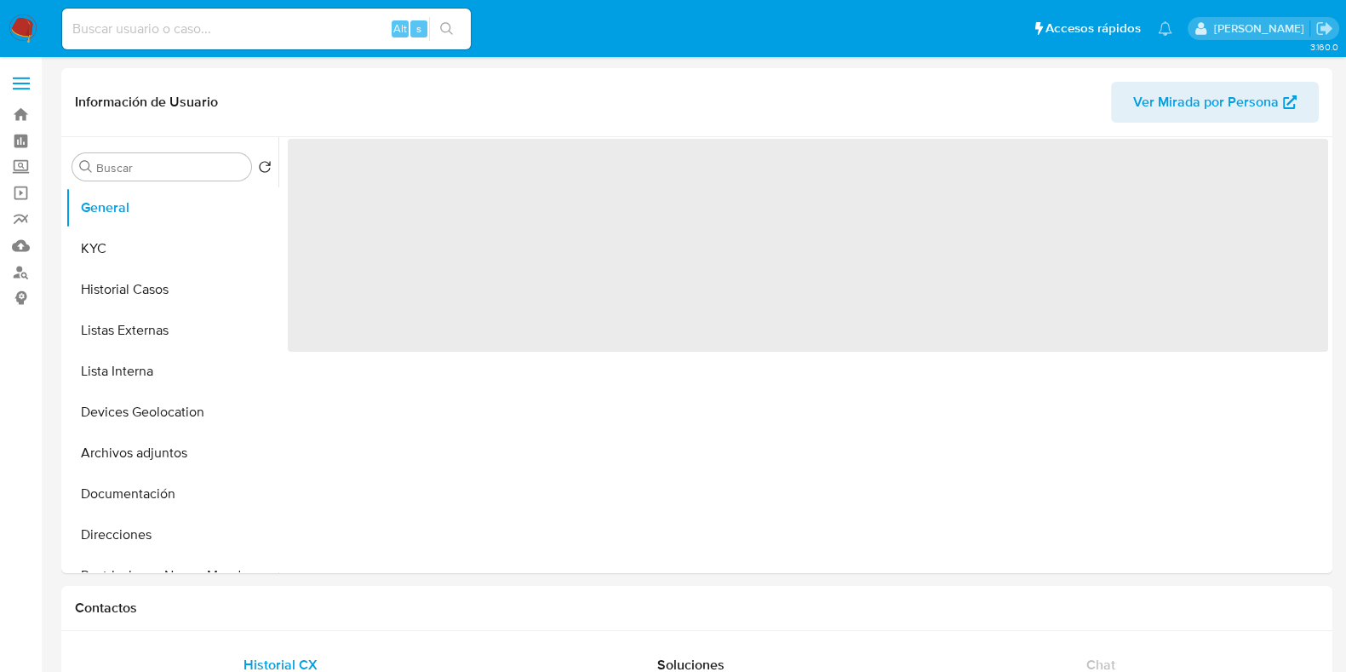
select select "10"
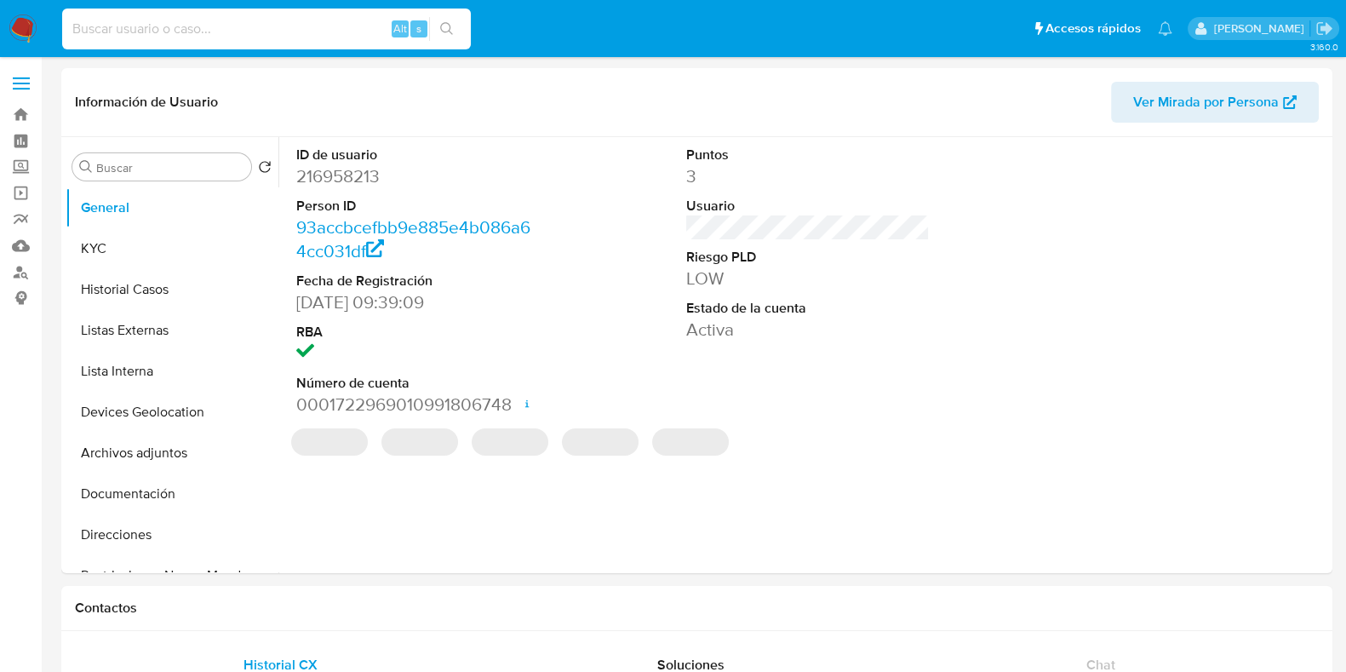
click at [312, 26] on input at bounding box center [266, 29] width 409 height 22
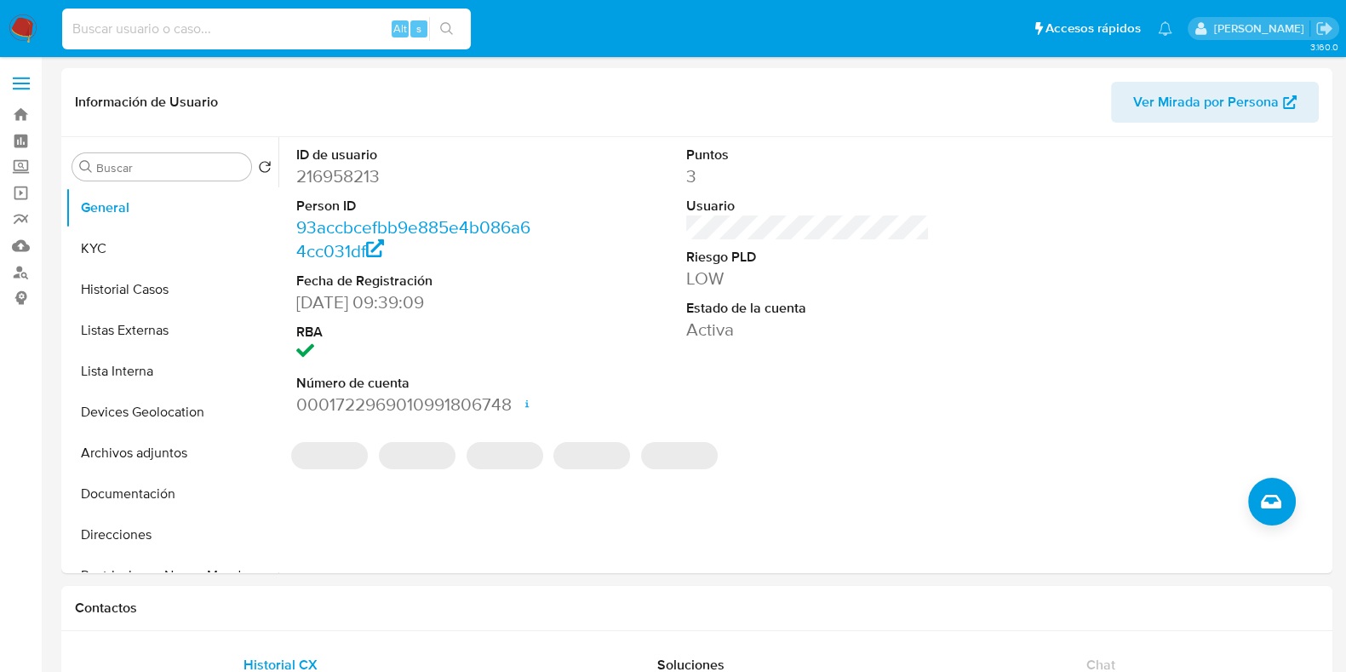
click at [26, 31] on img at bounding box center [23, 28] width 29 height 29
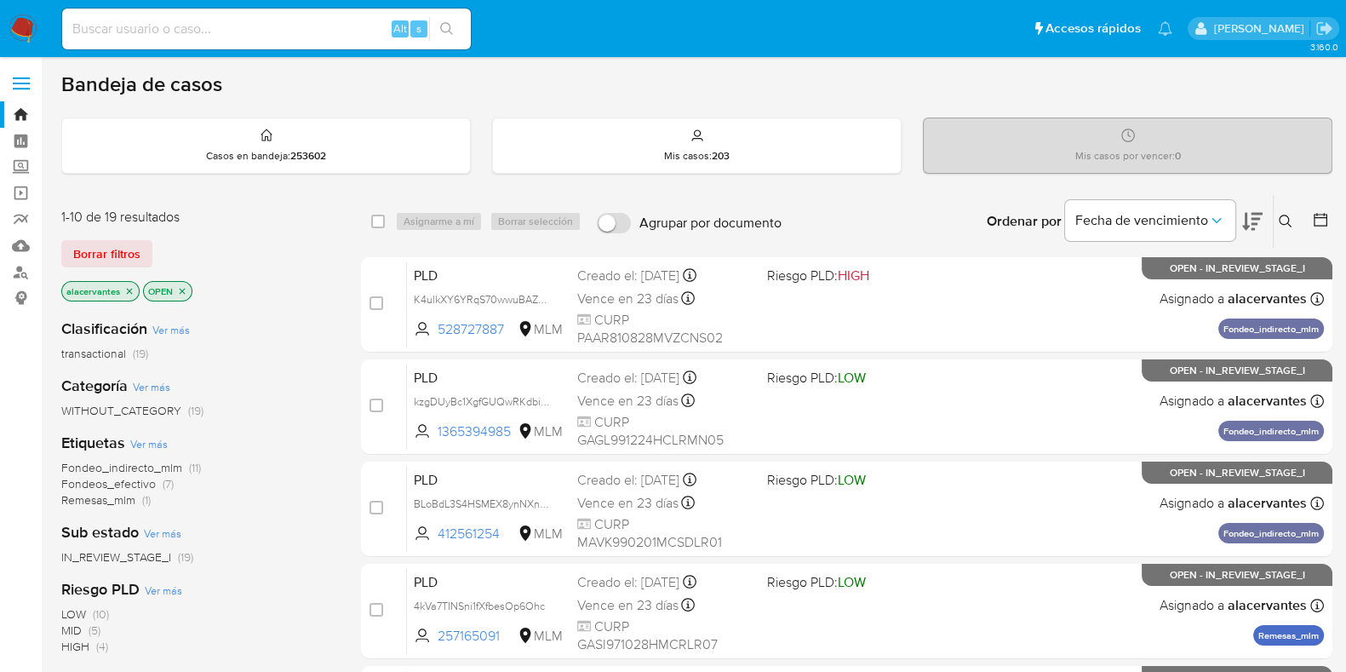
click at [1284, 223] on icon at bounding box center [1286, 222] width 14 height 14
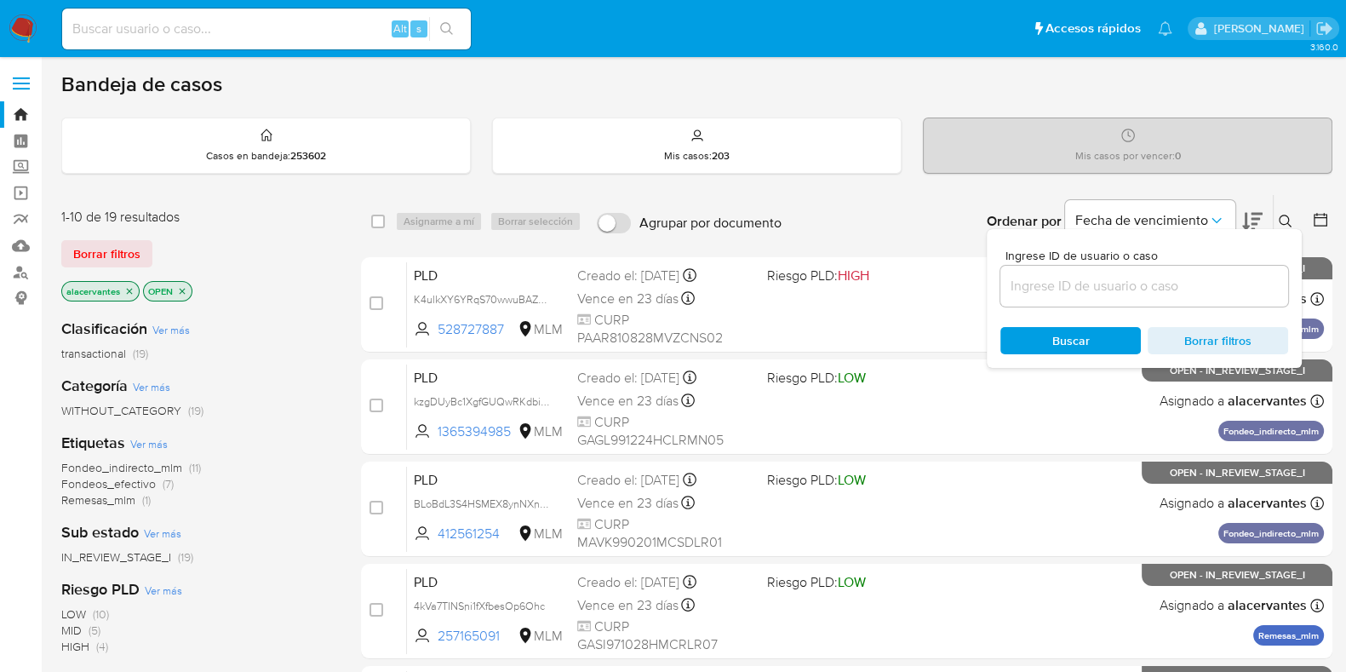
click at [1069, 286] on input at bounding box center [1144, 286] width 288 height 22
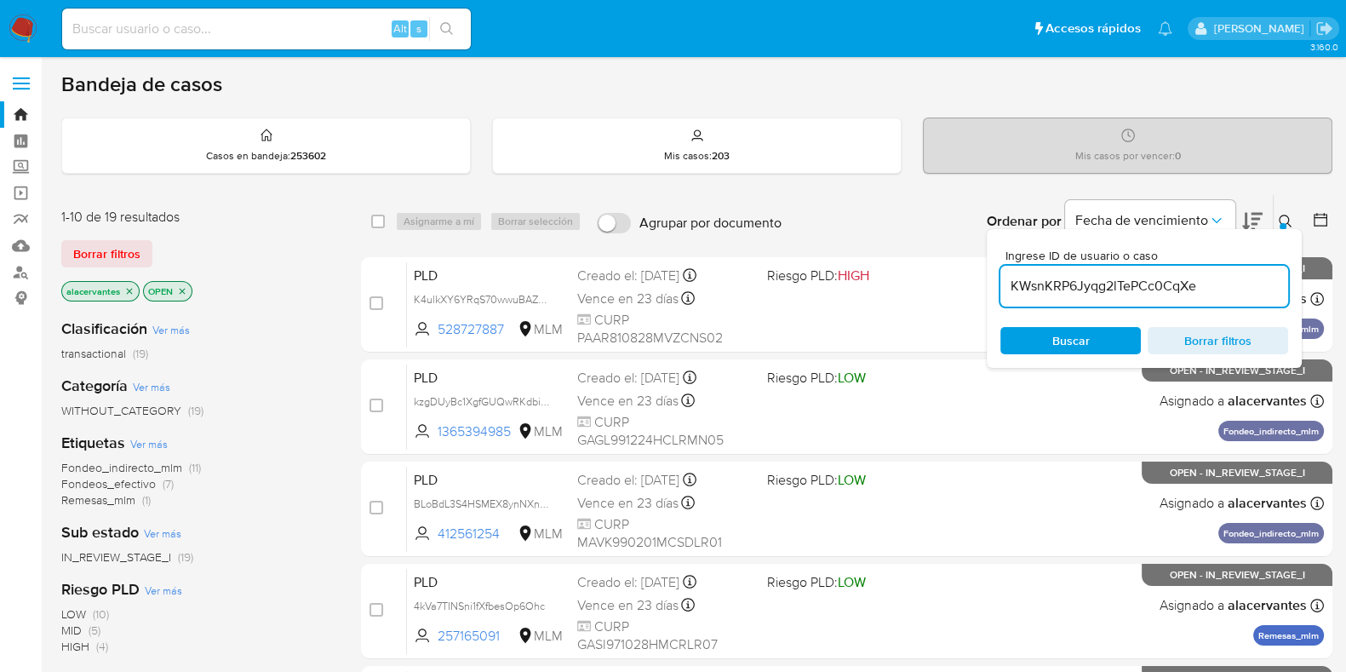
type input "KWsnKRP6Jyqg2lTePCc0CqXe"
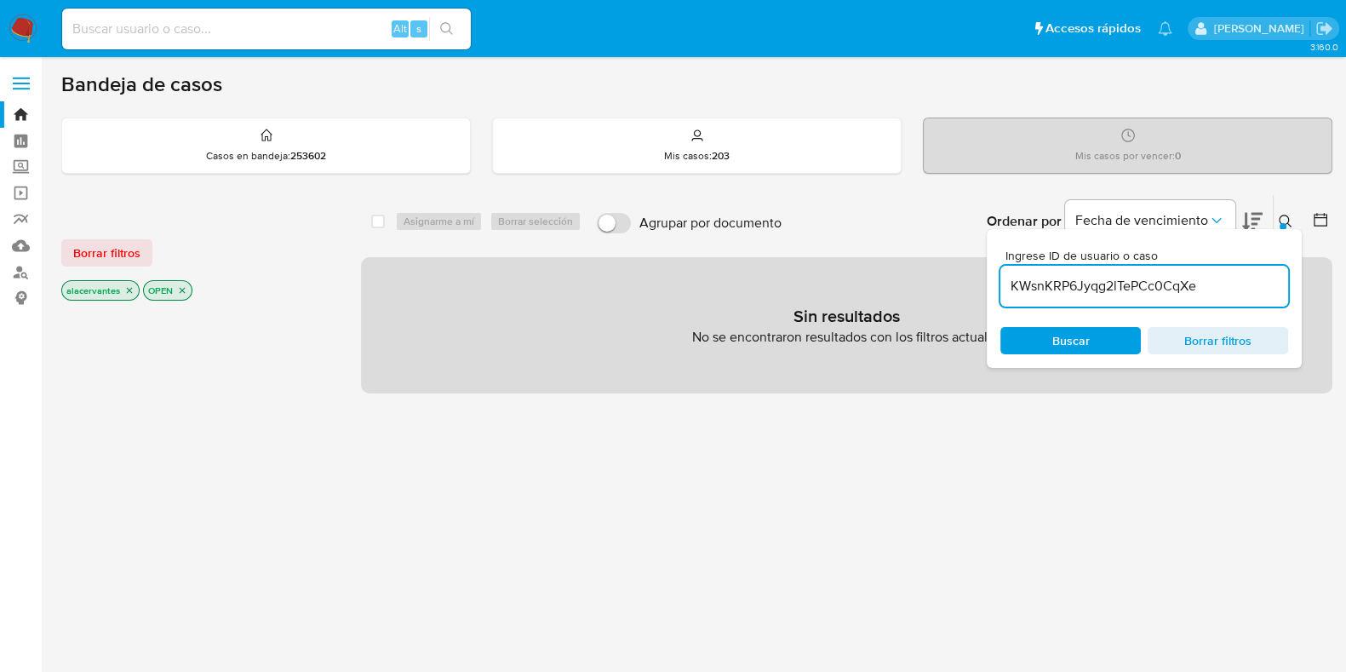
click at [129, 282] on p "alacervantes" at bounding box center [100, 290] width 77 height 19
click at [127, 288] on icon "close-filter" at bounding box center [130, 291] width 6 height 6
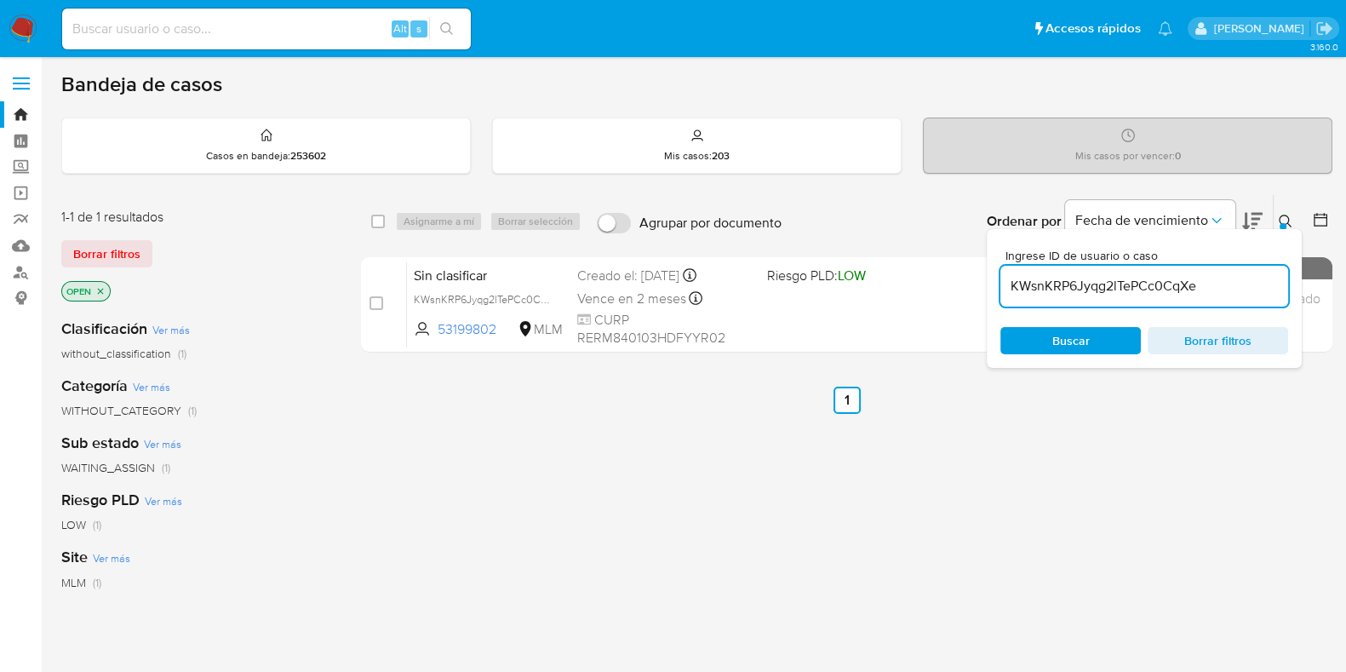
click at [386, 218] on div "select-all-cases-checkbox" at bounding box center [381, 221] width 20 height 20
click at [378, 218] on input "checkbox" at bounding box center [378, 222] width 14 height 14
checkbox input "true"
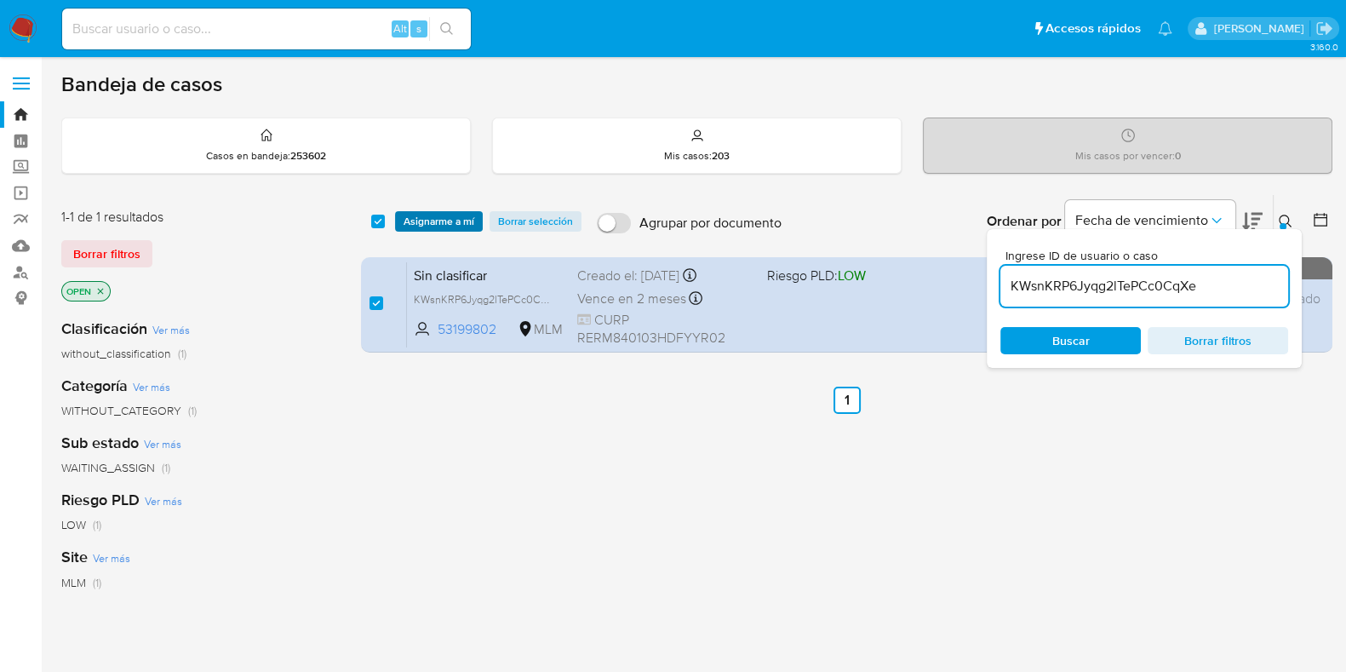
click at [450, 230] on span "Asignarme a mí" at bounding box center [439, 221] width 71 height 17
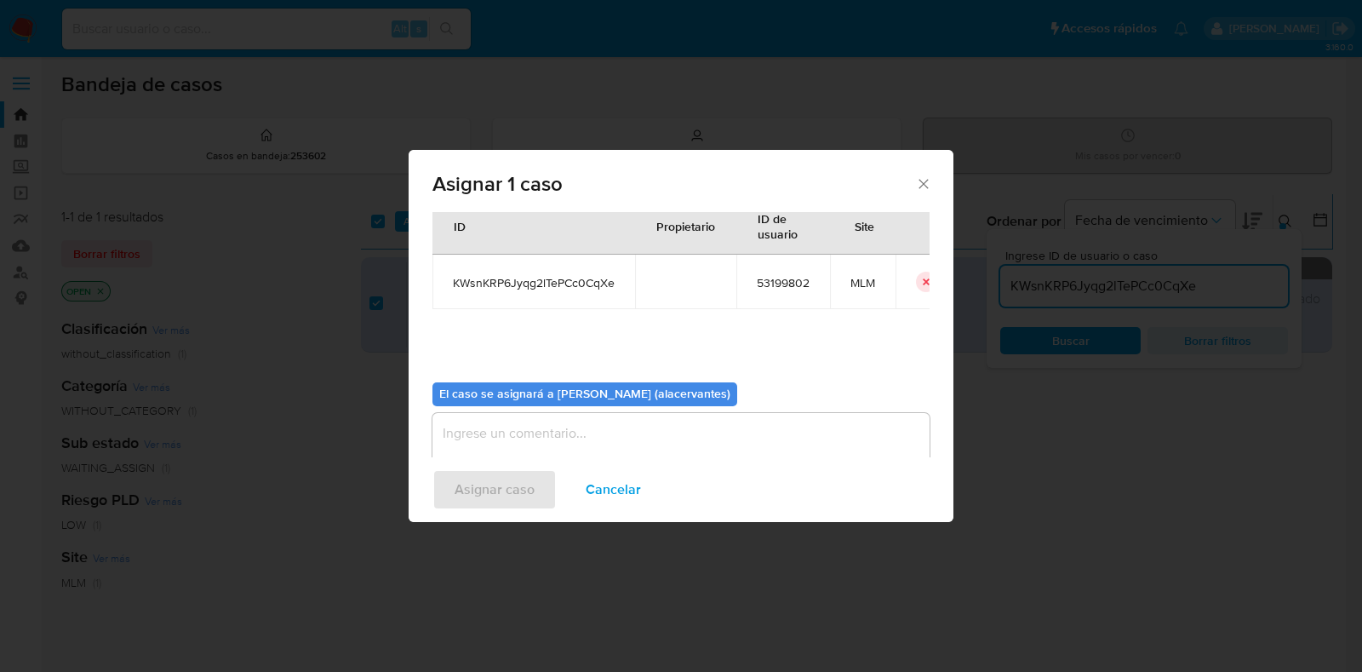
scroll to position [88, 0]
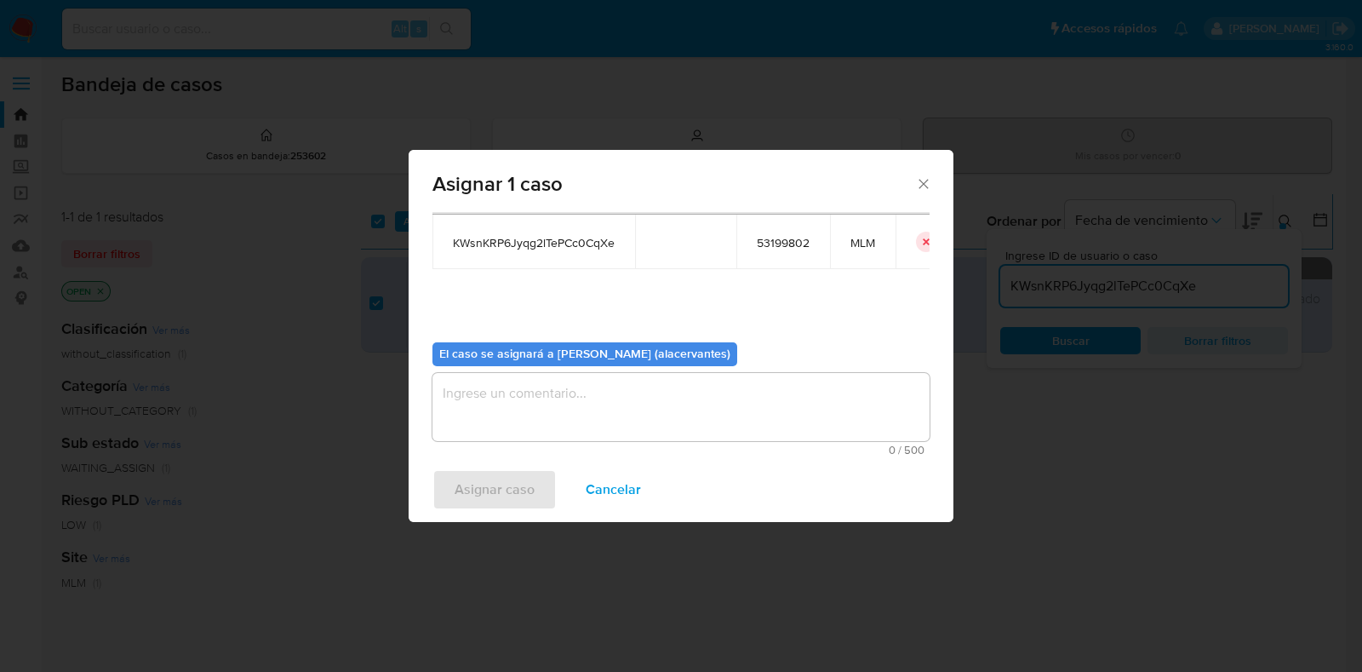
click at [766, 404] on textarea "assign-modal" at bounding box center [681, 407] width 497 height 68
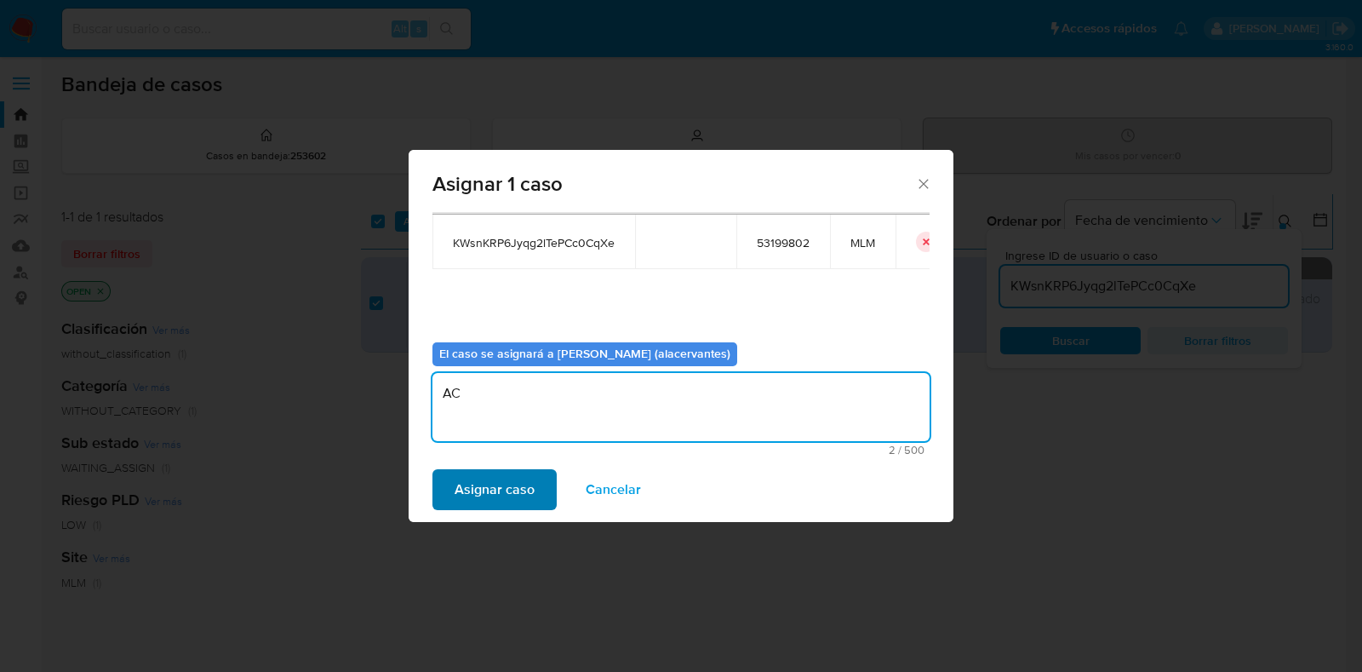
type textarea "AC"
click at [513, 481] on span "Asignar caso" at bounding box center [495, 489] width 80 height 37
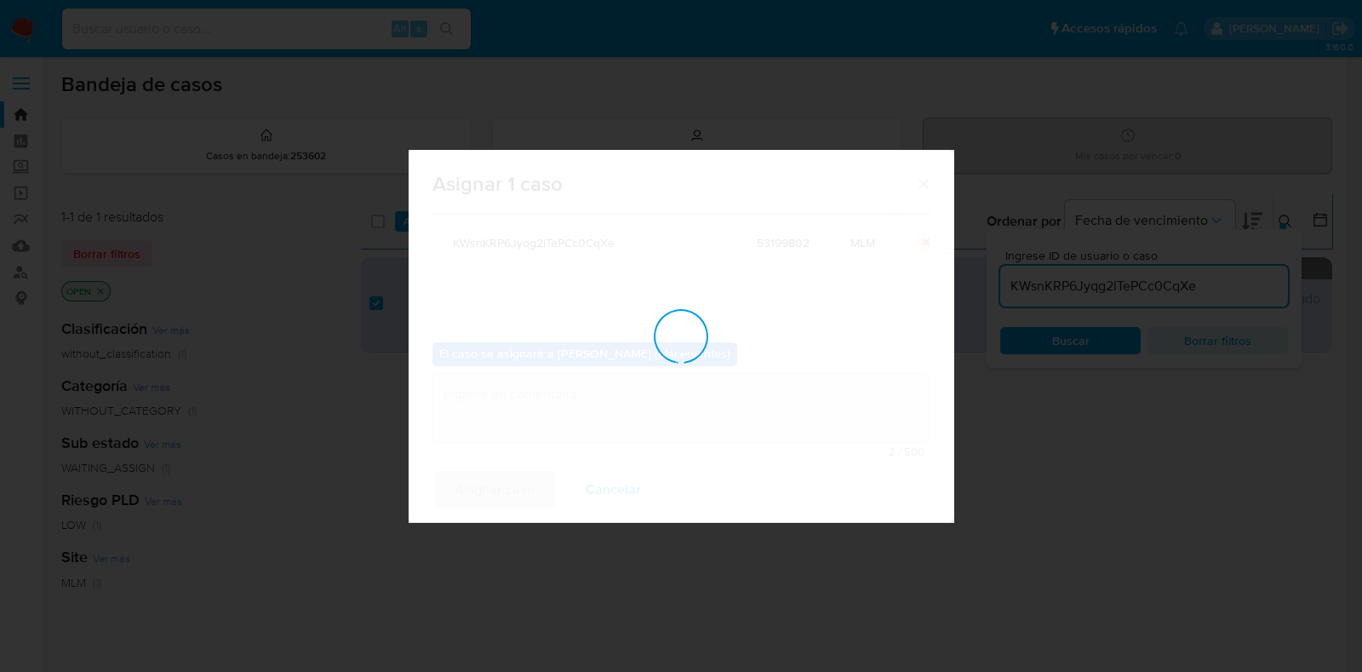
checkbox input "false"
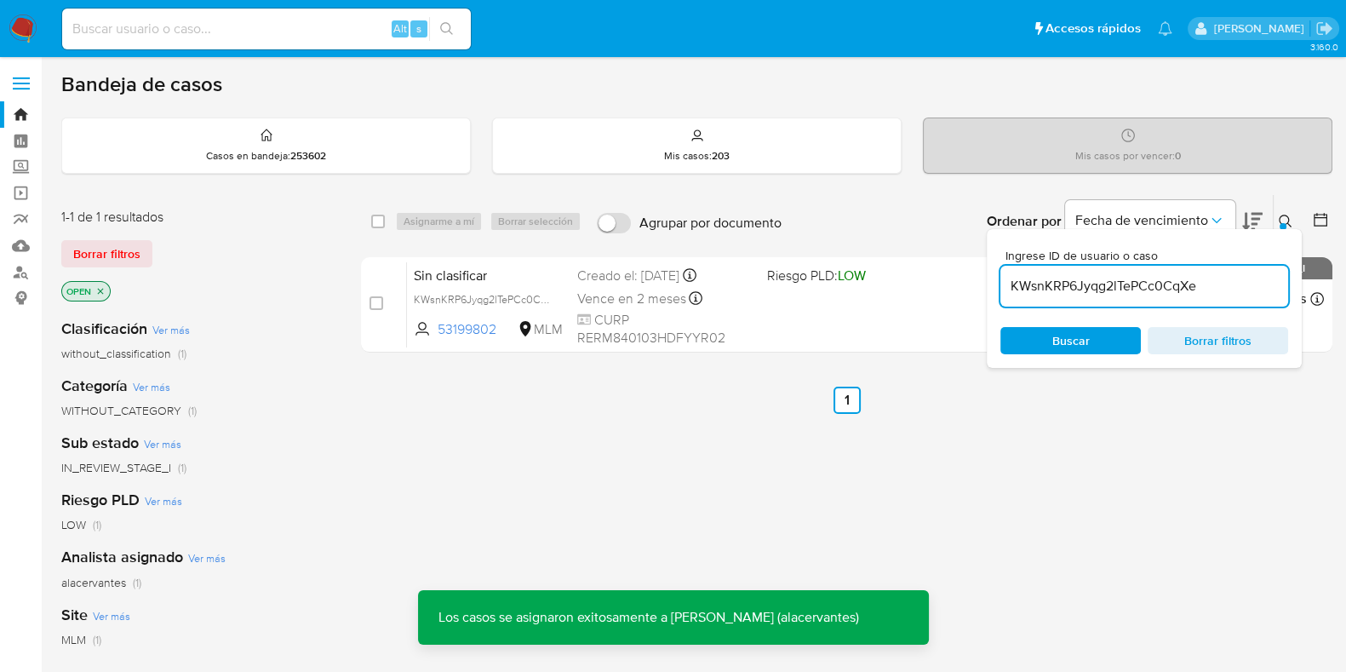
click at [1098, 287] on input "KWsnKRP6Jyqg2lTePCc0CqXe" at bounding box center [1144, 286] width 288 height 22
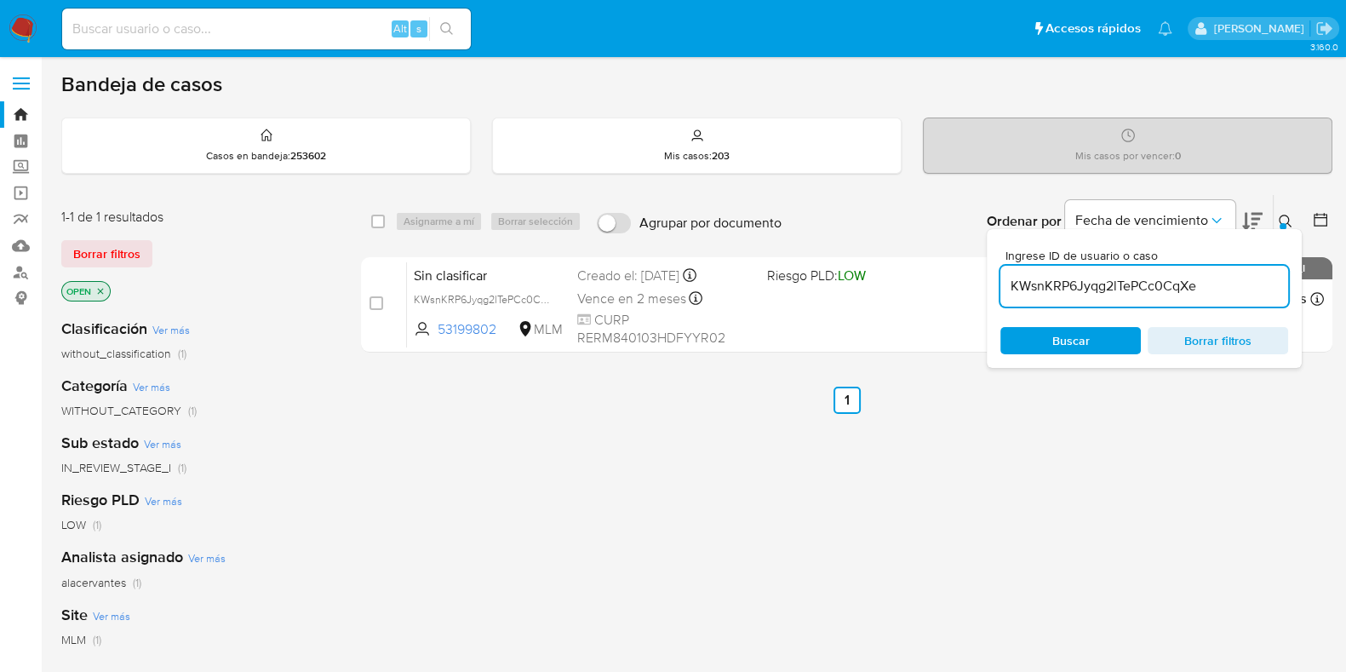
paste input "VI8gsQG6mfK2bsFgbNVwKX8V"
type input "VI8gsQG6mfK2bsFgbNVwKX8V"
click at [378, 215] on input "checkbox" at bounding box center [378, 222] width 14 height 14
checkbox input "true"
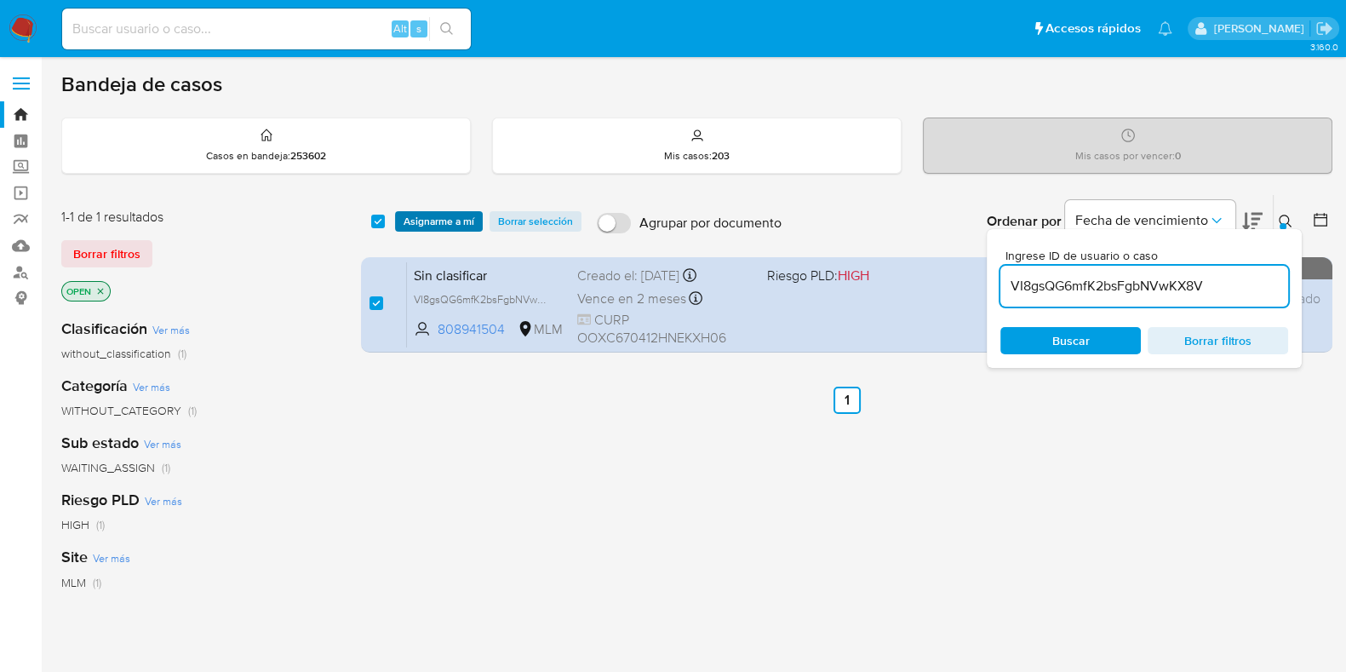
click at [432, 219] on span "Asignarme a mí" at bounding box center [439, 221] width 71 height 17
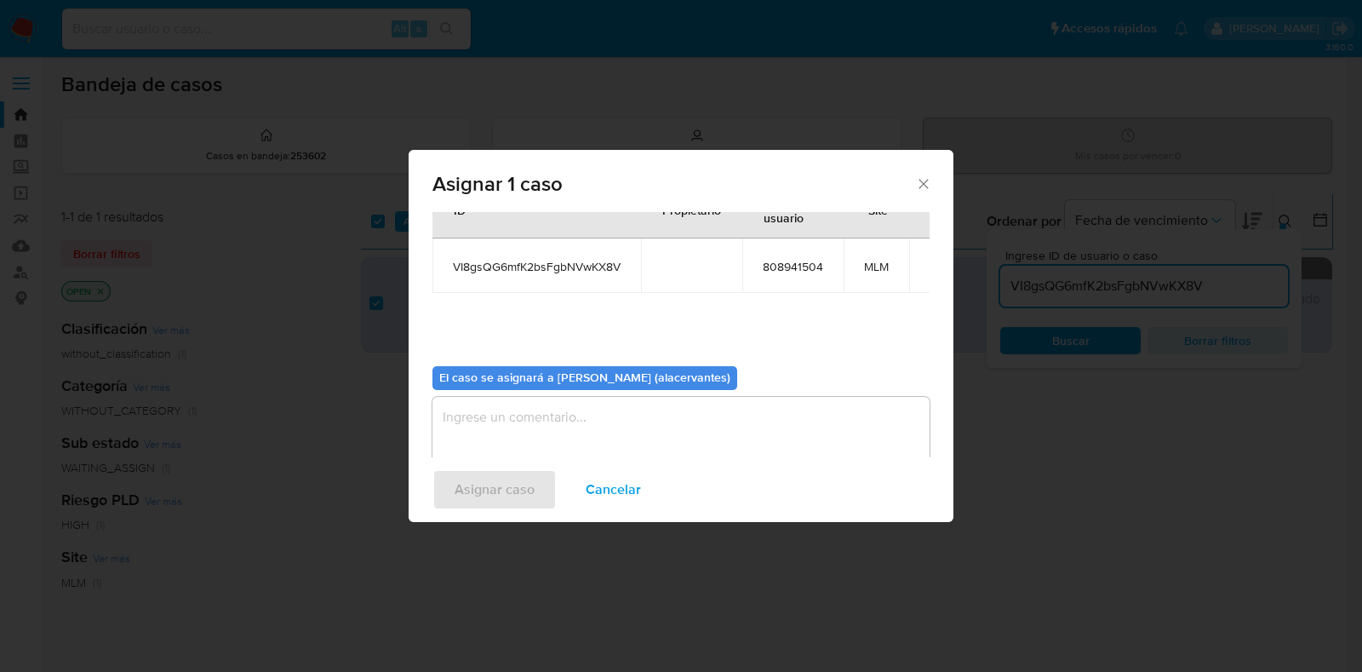
scroll to position [88, 0]
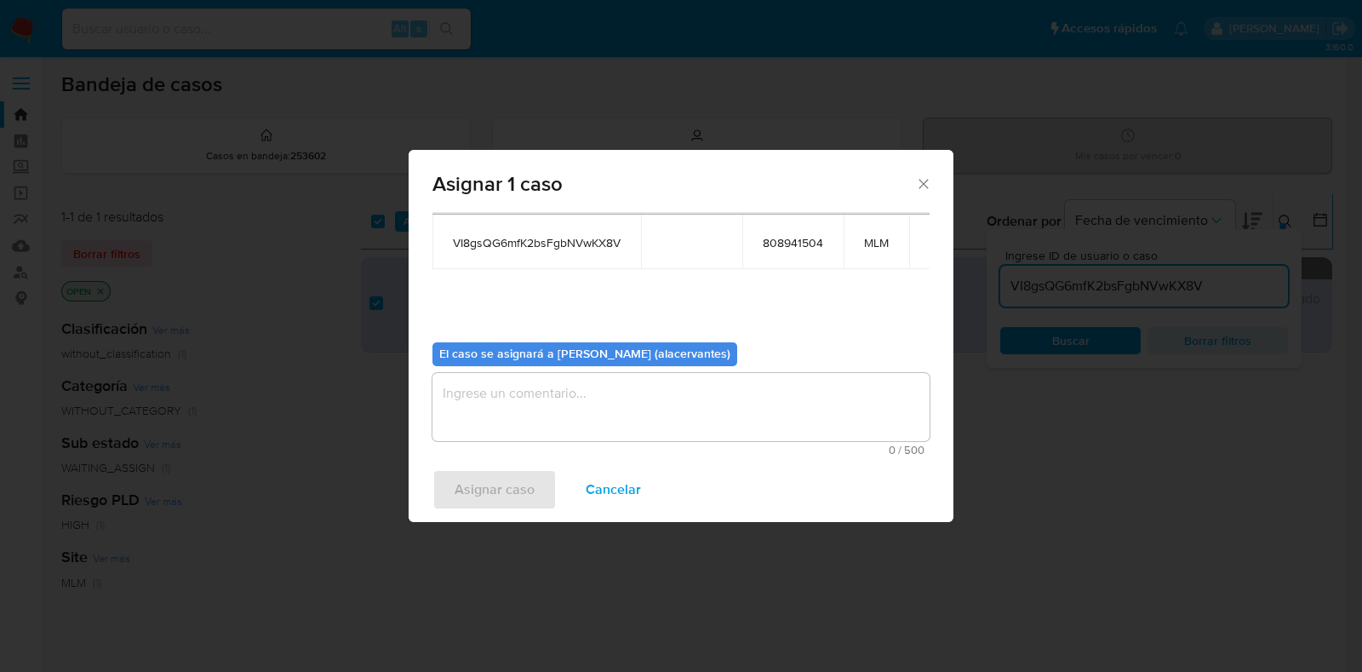
click at [771, 399] on textarea "assign-modal" at bounding box center [681, 407] width 497 height 68
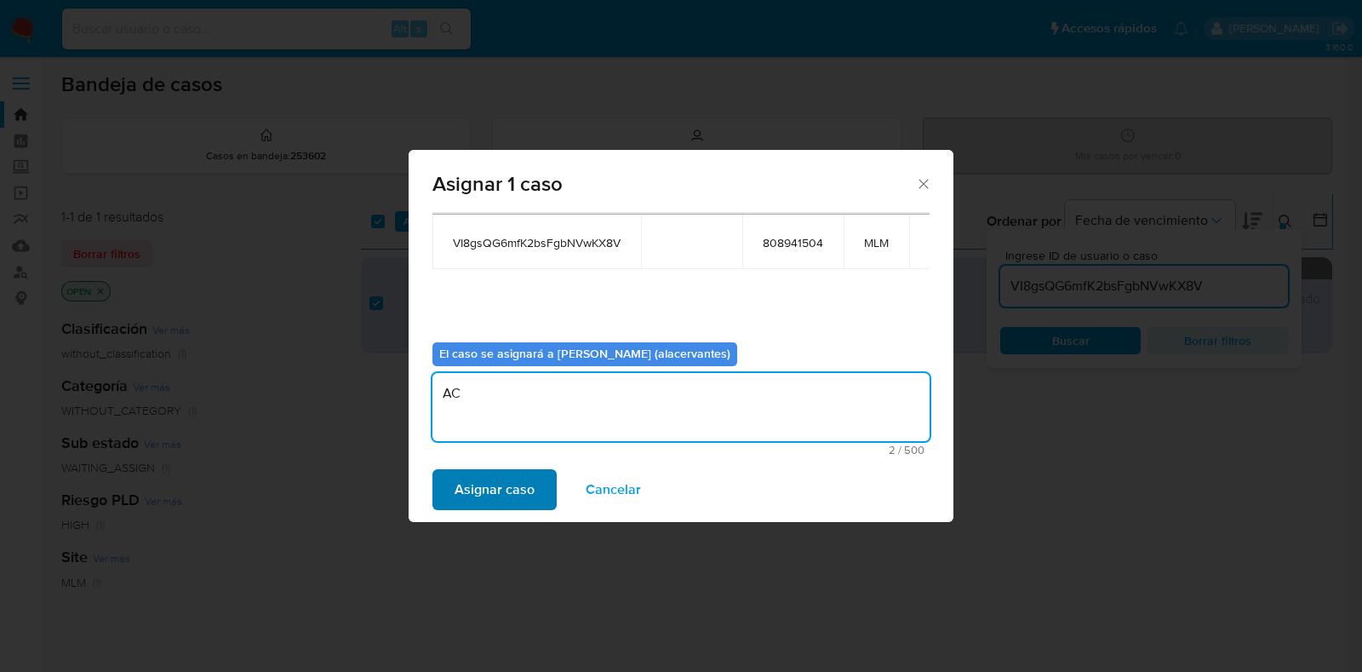
type textarea "AC"
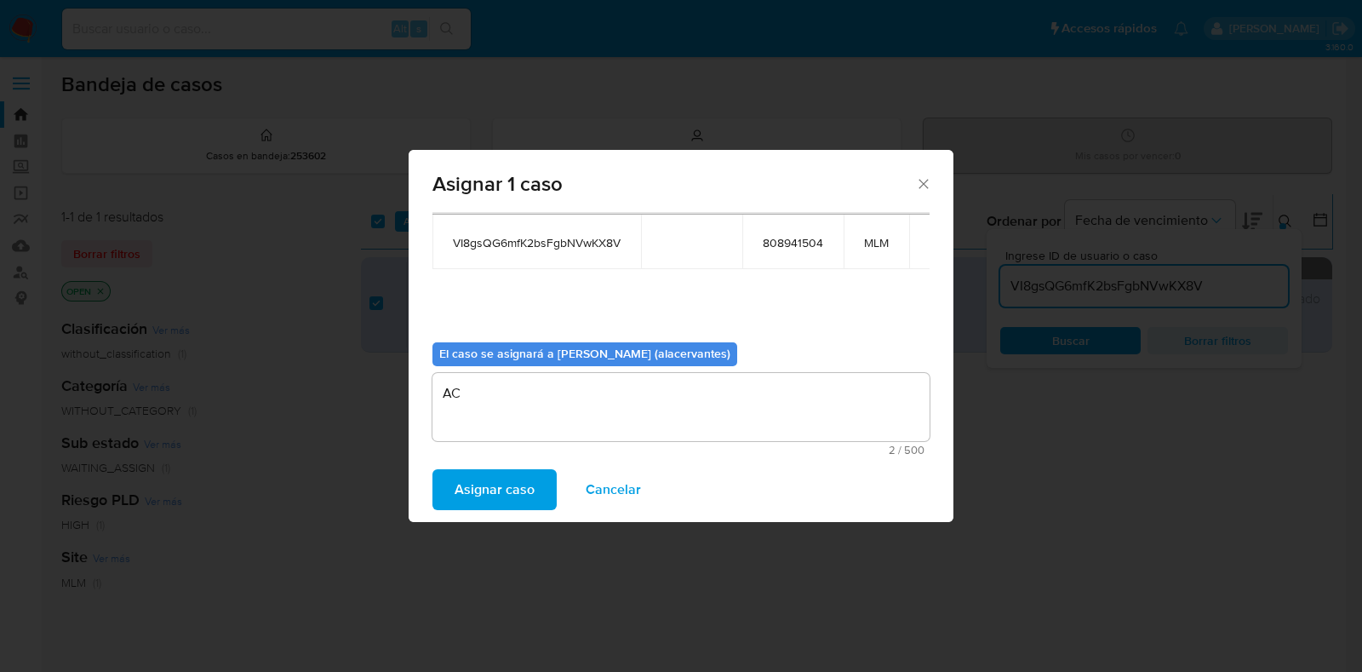
click at [491, 496] on span "Asignar caso" at bounding box center [495, 489] width 80 height 37
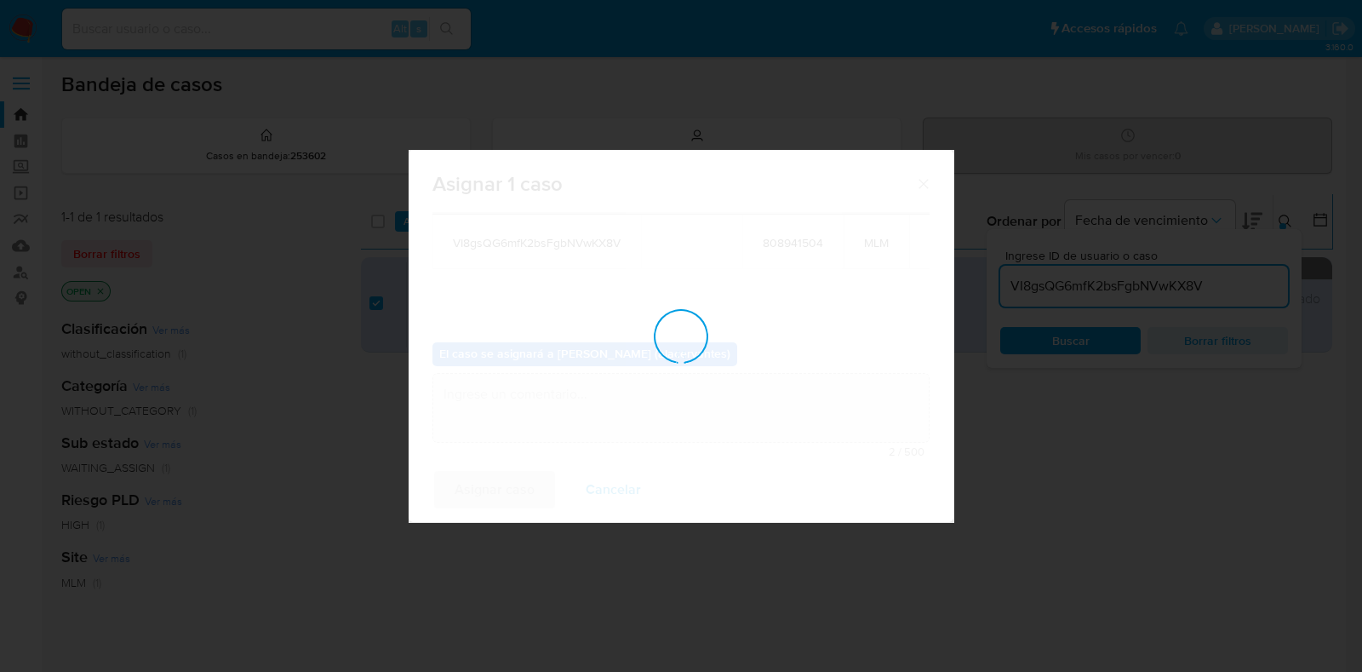
checkbox input "false"
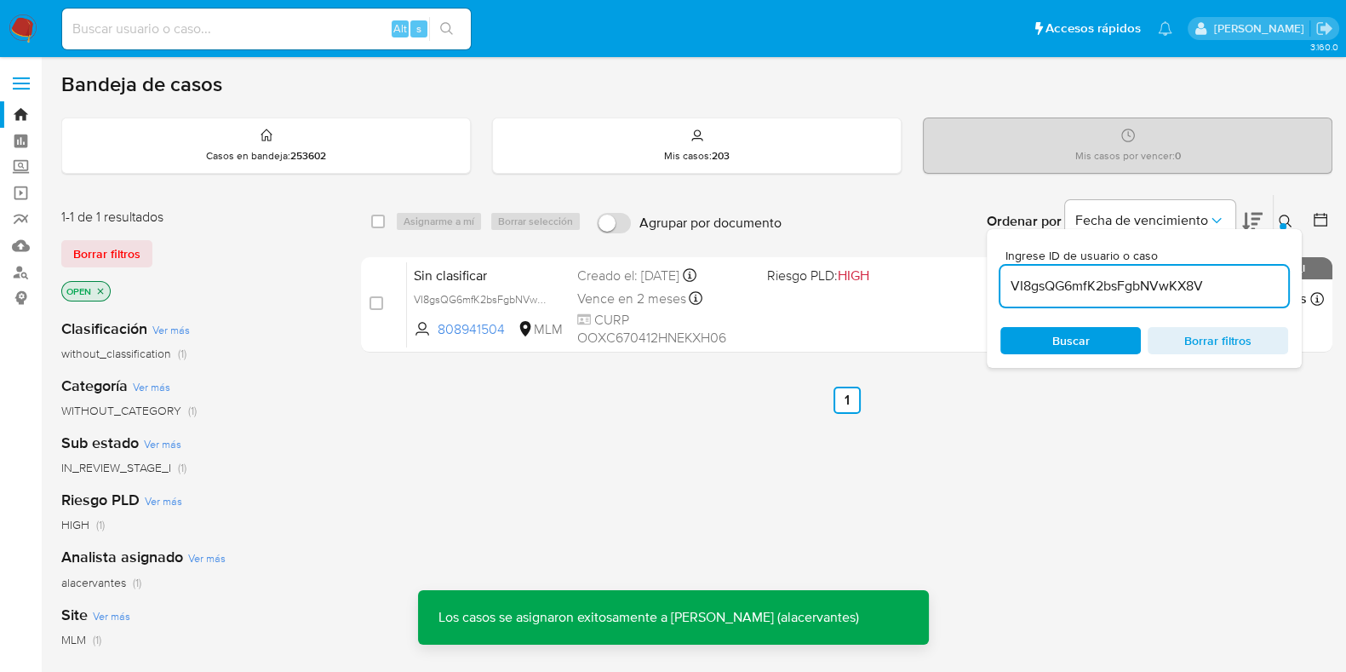
click at [1064, 289] on input "VI8gsQG6mfK2bsFgbNVwKX8V" at bounding box center [1144, 286] width 288 height 22
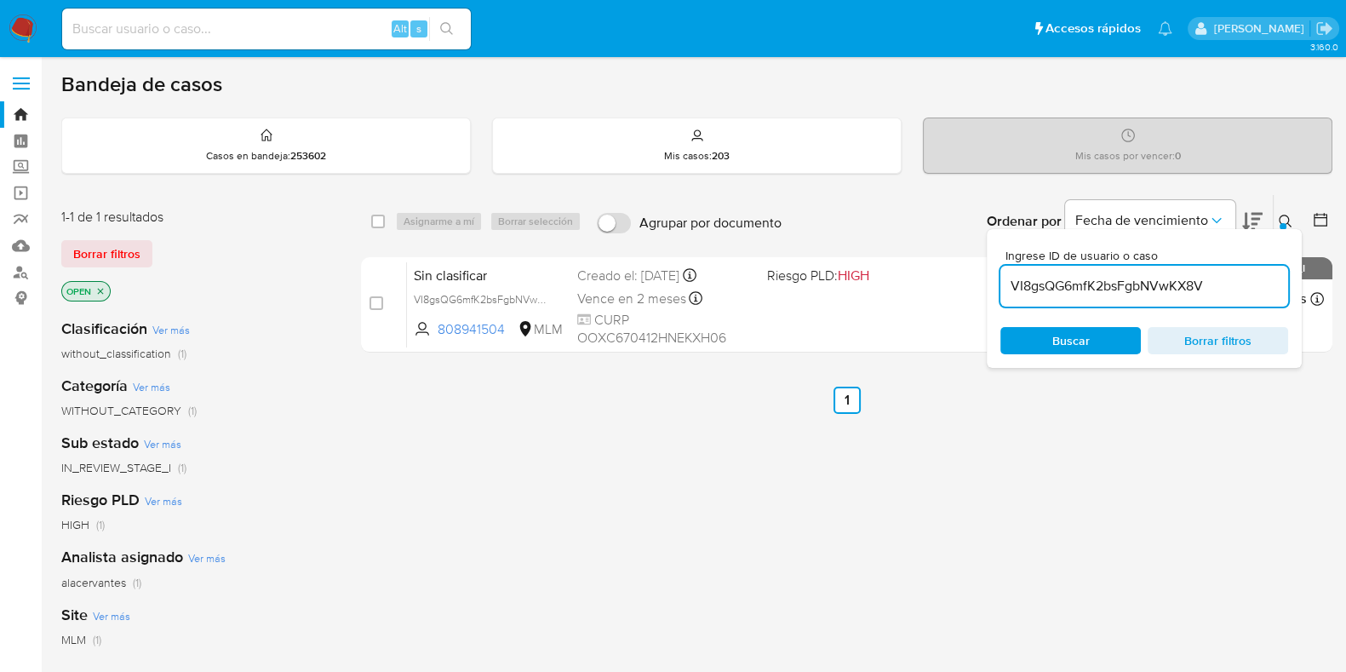
click at [1064, 289] on input "VI8gsQG6mfK2bsFgbNVwKX8V" at bounding box center [1144, 286] width 288 height 22
paste input "RWz8RyRAJ4acA2wxlnmsojS7"
type input "RWz8RyRAJ4acA2wxlnmsojS7"
click at [379, 220] on input "checkbox" at bounding box center [378, 222] width 14 height 14
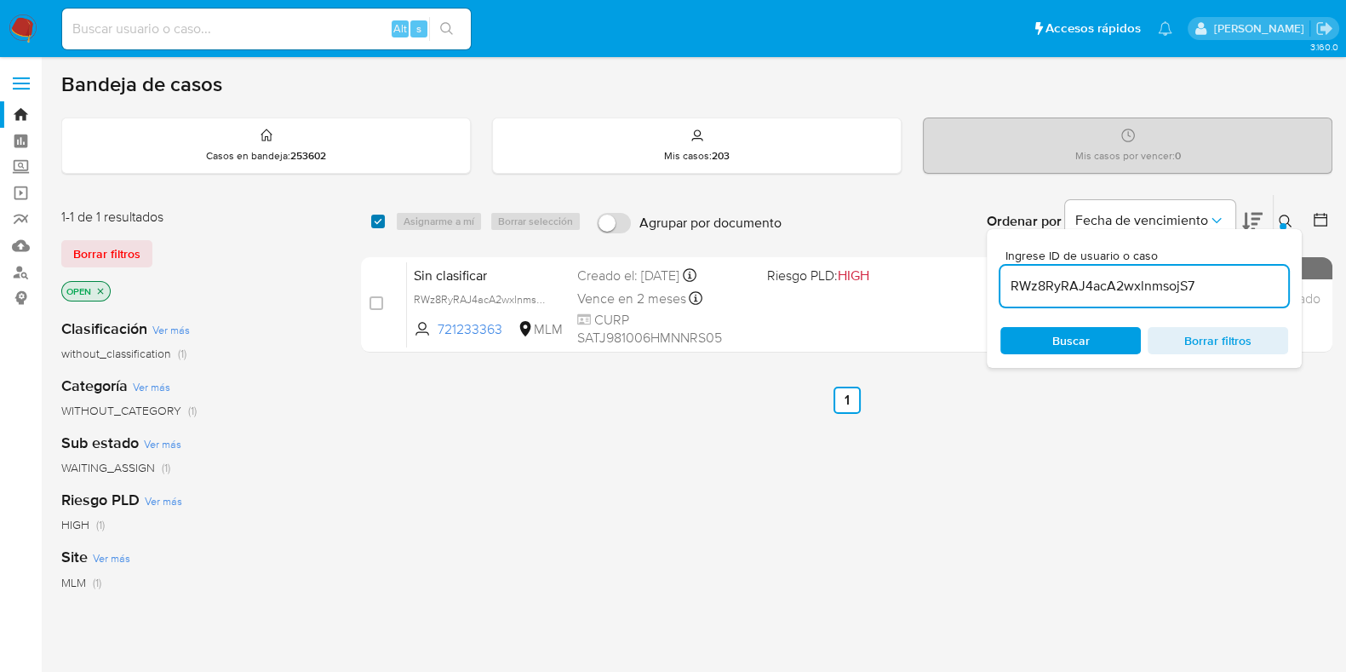
checkbox input "true"
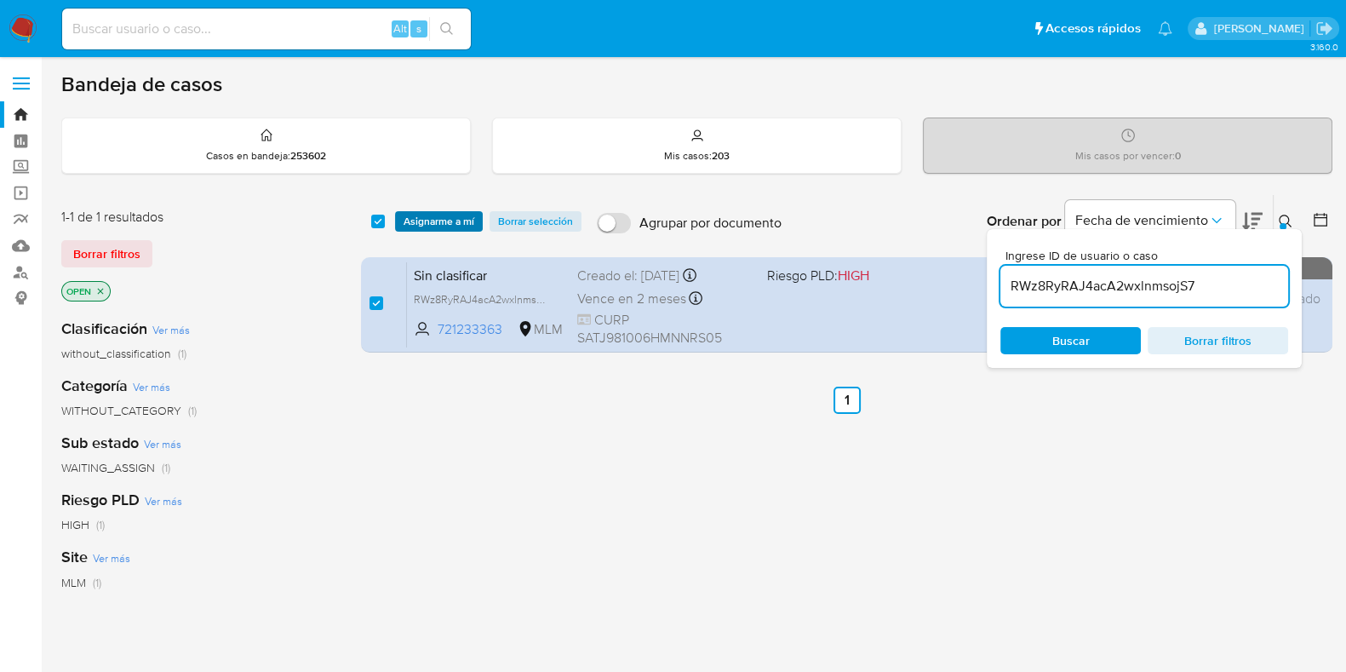
click at [421, 220] on span "Asignarme a mí" at bounding box center [439, 221] width 71 height 17
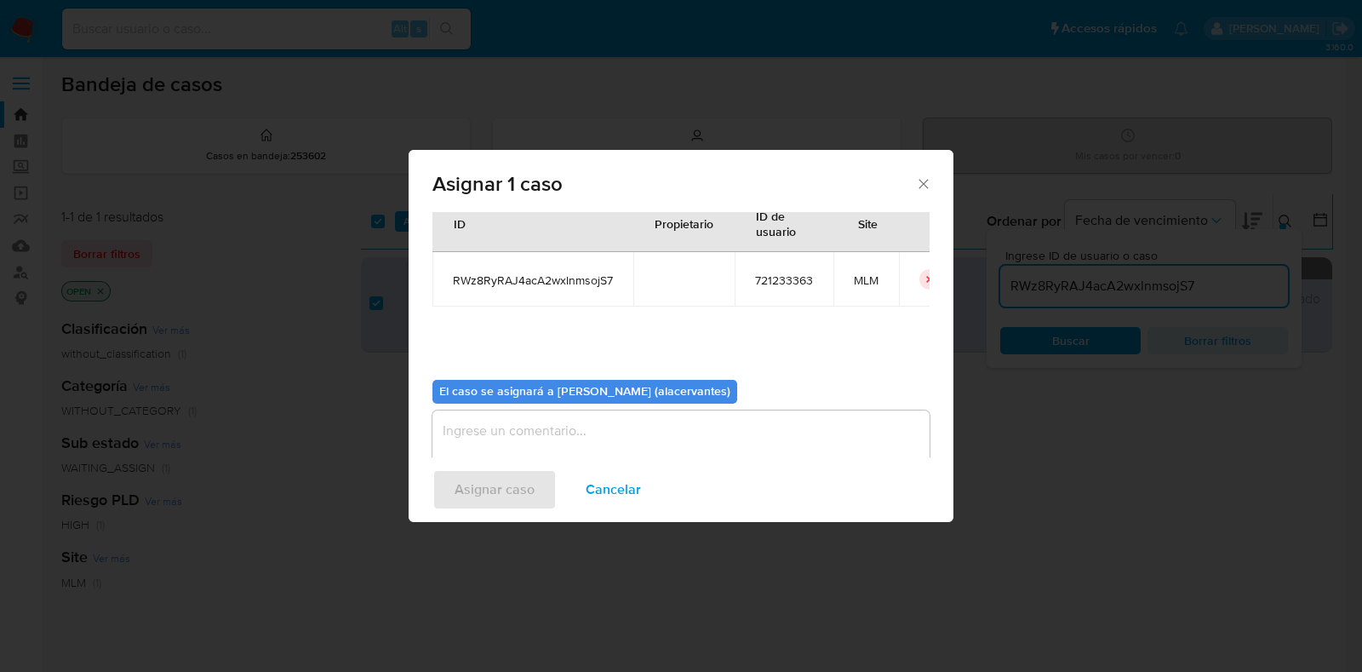
scroll to position [88, 0]
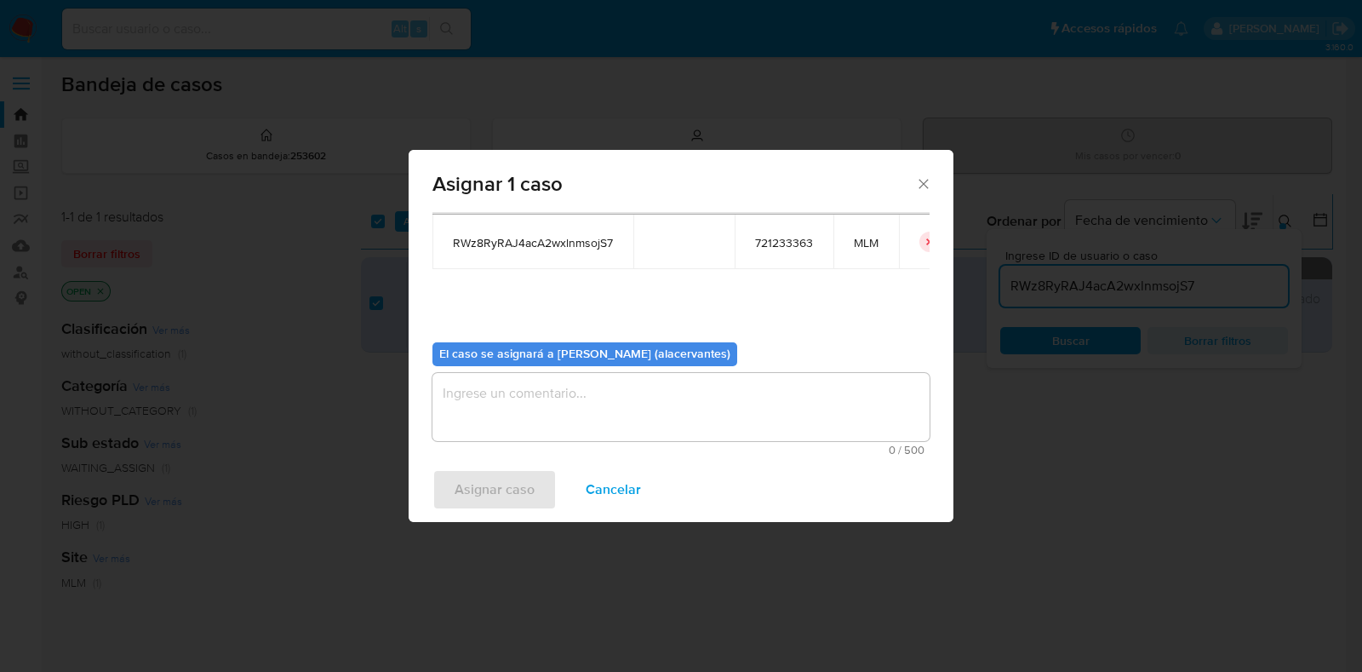
click at [805, 402] on textarea "assign-modal" at bounding box center [681, 407] width 497 height 68
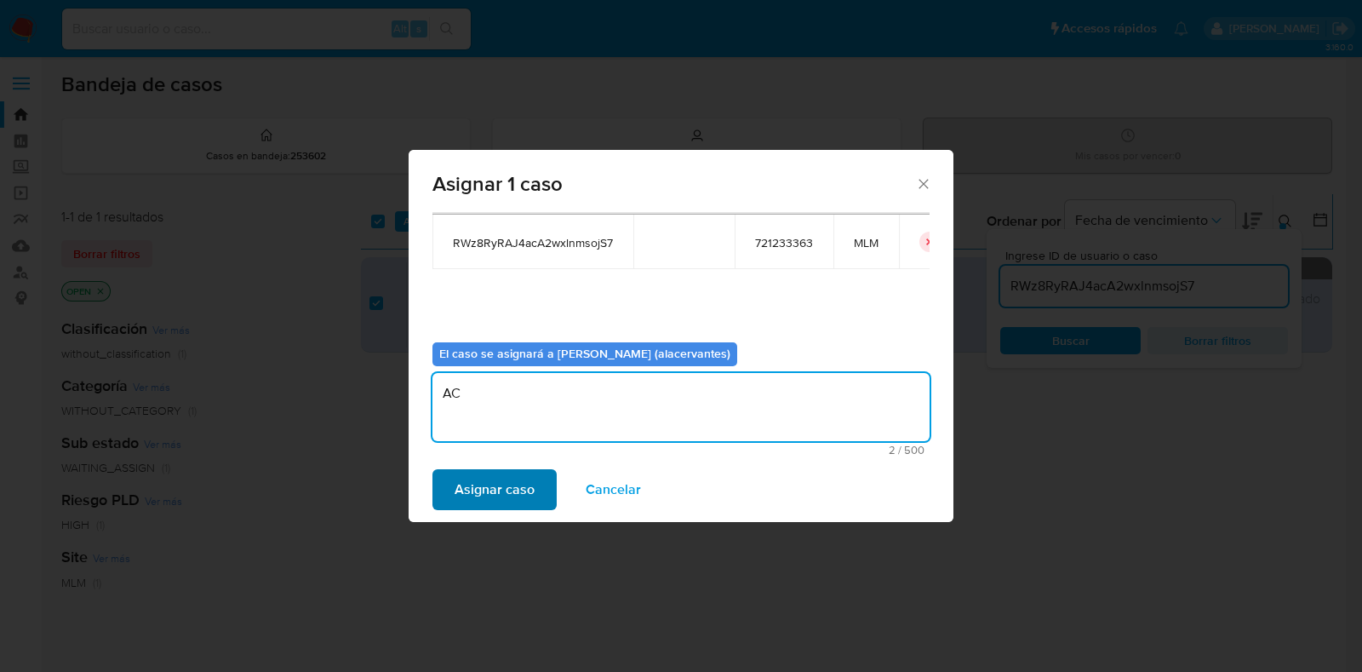
type textarea "AC"
click at [475, 496] on span "Asignar caso" at bounding box center [495, 489] width 80 height 37
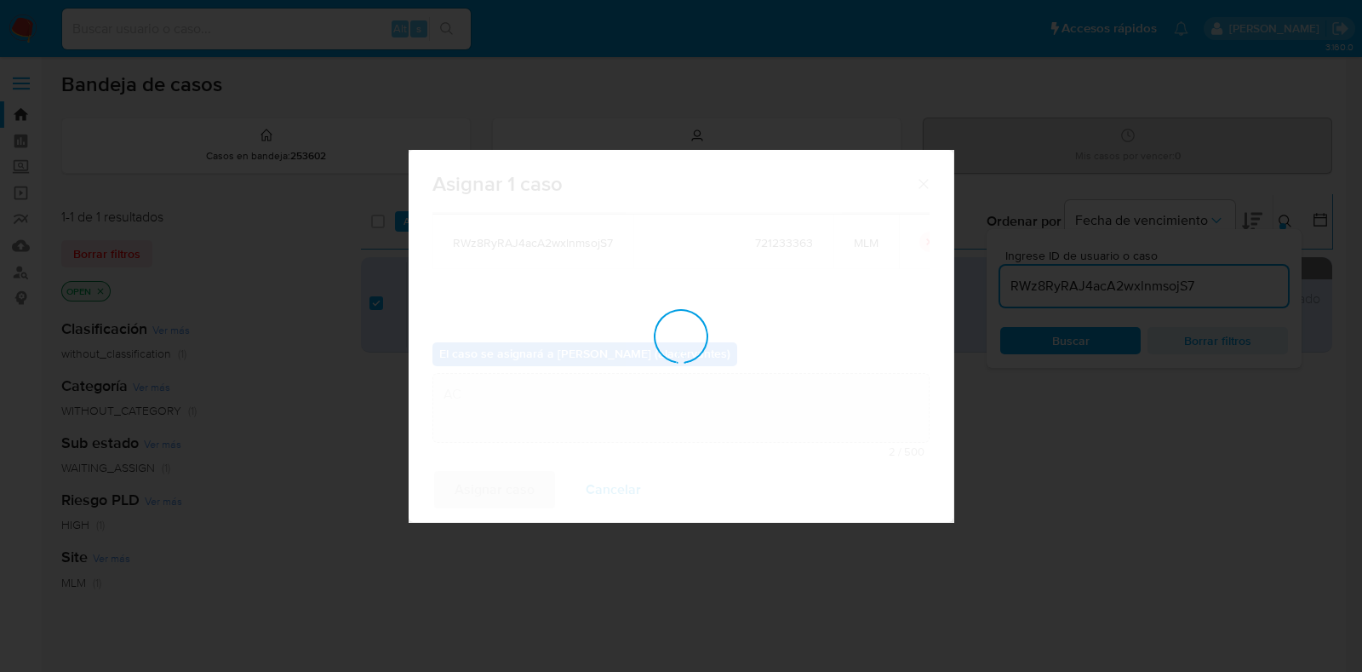
checkbox input "false"
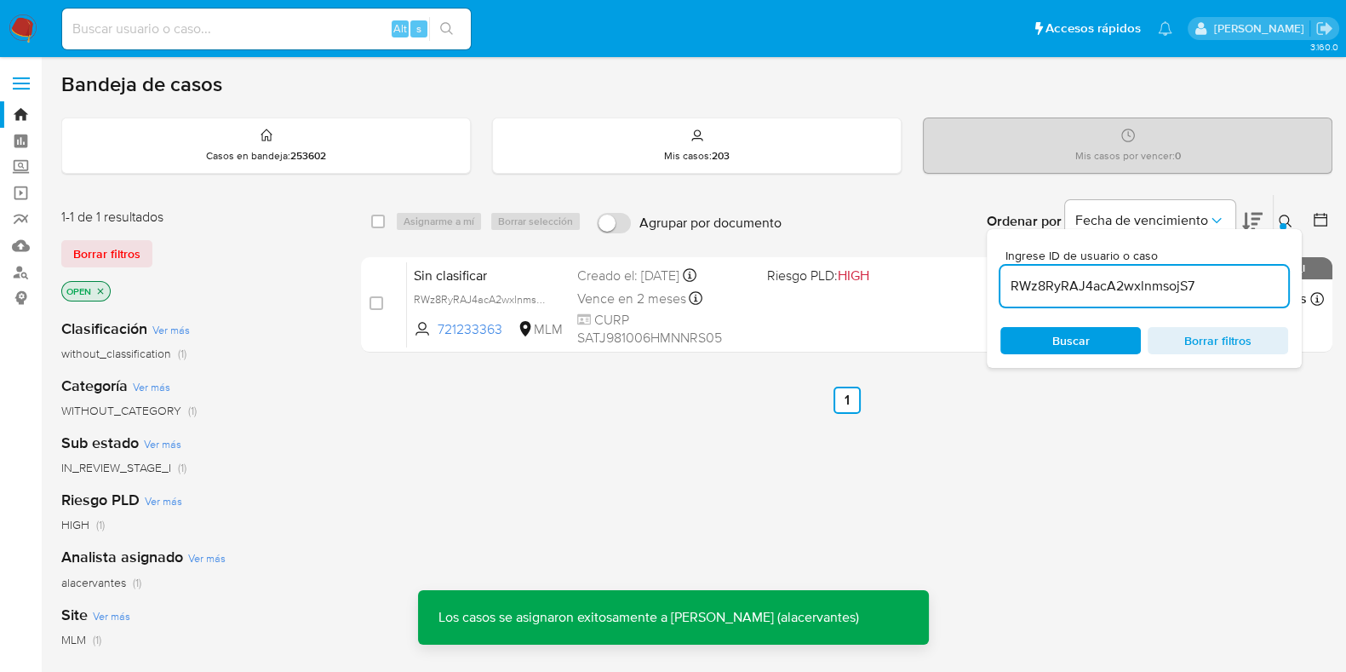
click at [1070, 284] on input "RWz8RyRAJ4acA2wxlnmsojS7" at bounding box center [1144, 286] width 288 height 22
paste input "7FSqVP4zuOQj0mCJVSRmpHTC"
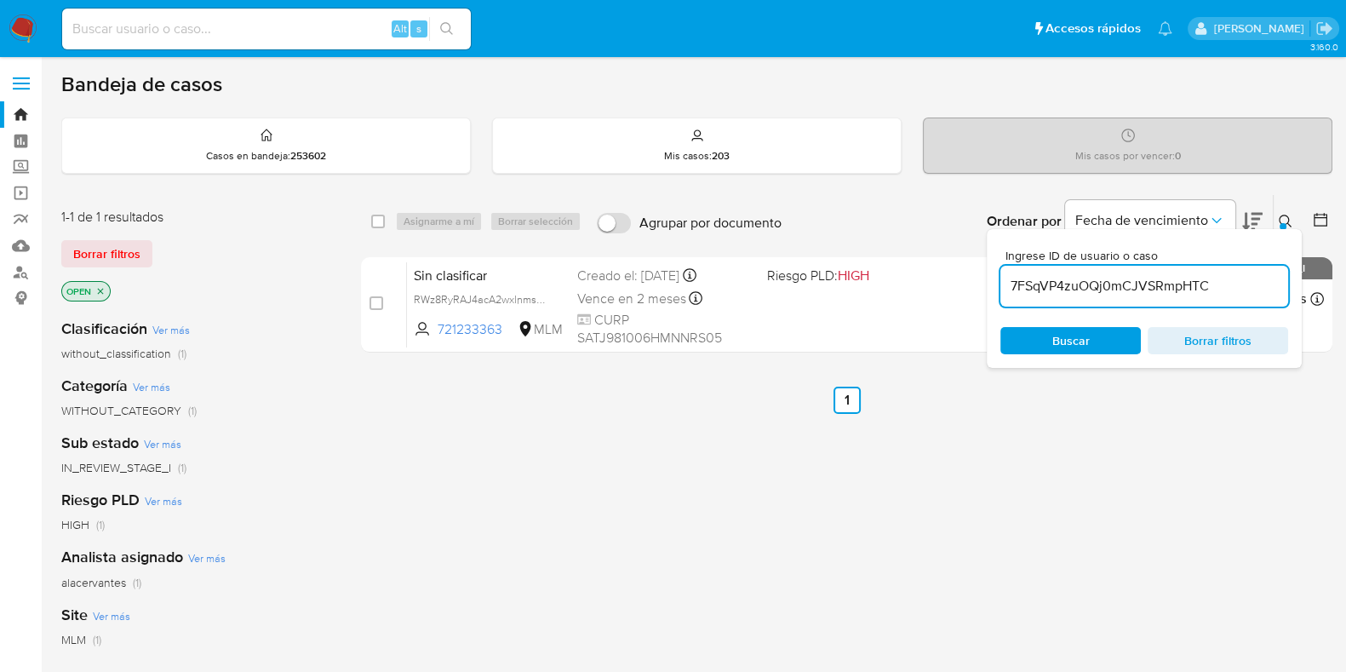
type input "7FSqVP4zuOQj0mCJVSRmpHTC"
click at [381, 216] on input "checkbox" at bounding box center [378, 222] width 14 height 14
checkbox input "true"
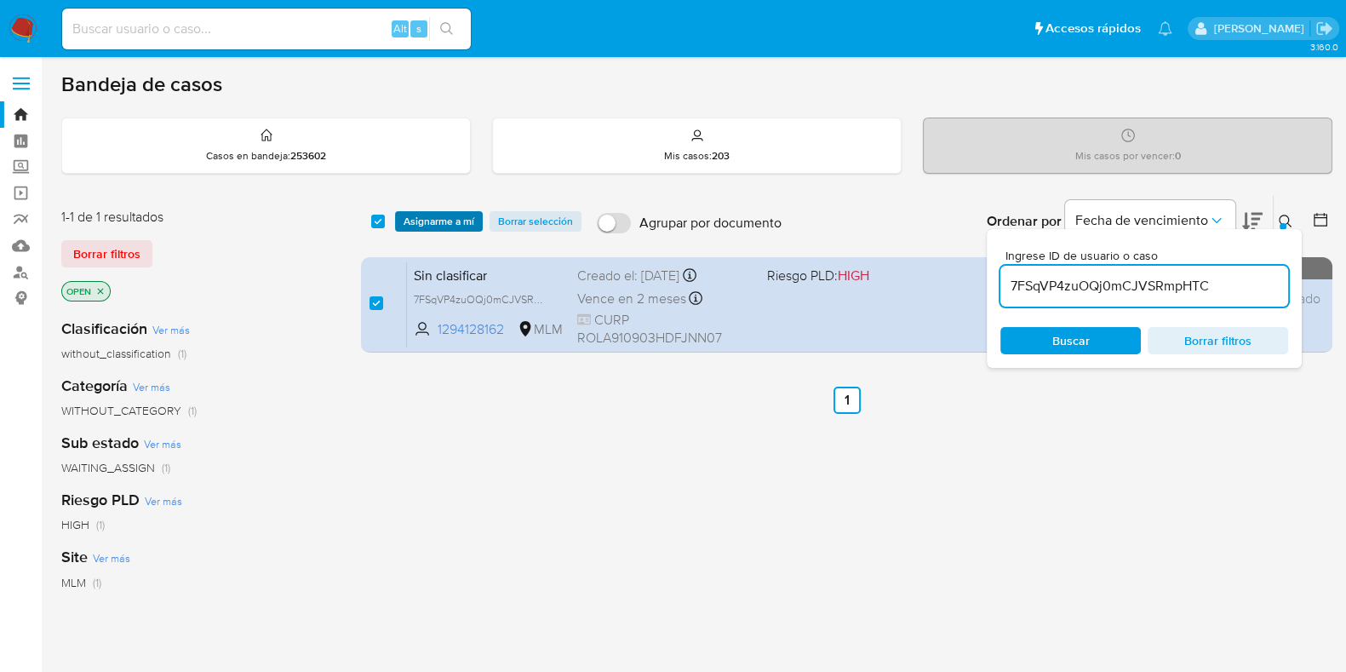
click at [433, 225] on span "Asignarme a mí" at bounding box center [439, 221] width 71 height 17
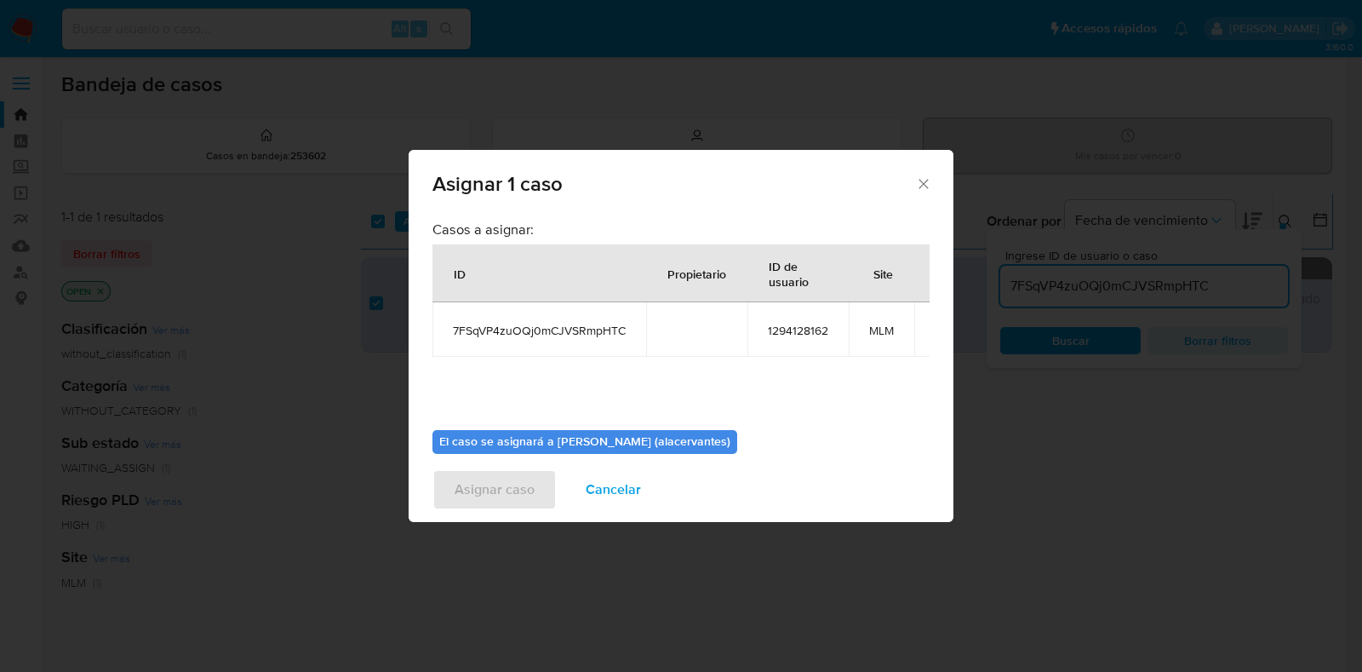
click at [954, 418] on div "Asignar 1 caso Casos a asignar: ID Propietario ID de usuario Site 7FSqVP4zuOQj0…" at bounding box center [681, 336] width 1362 height 672
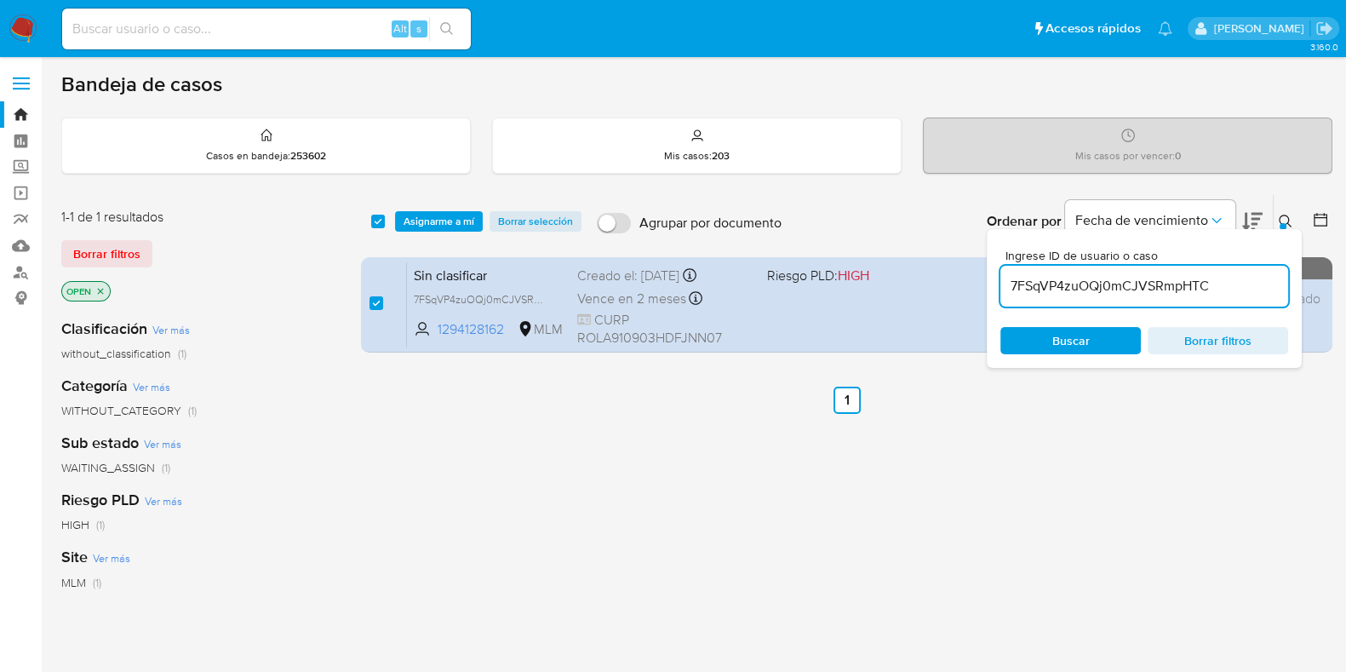
click at [459, 221] on span "Asignarme a mí" at bounding box center [439, 221] width 71 height 17
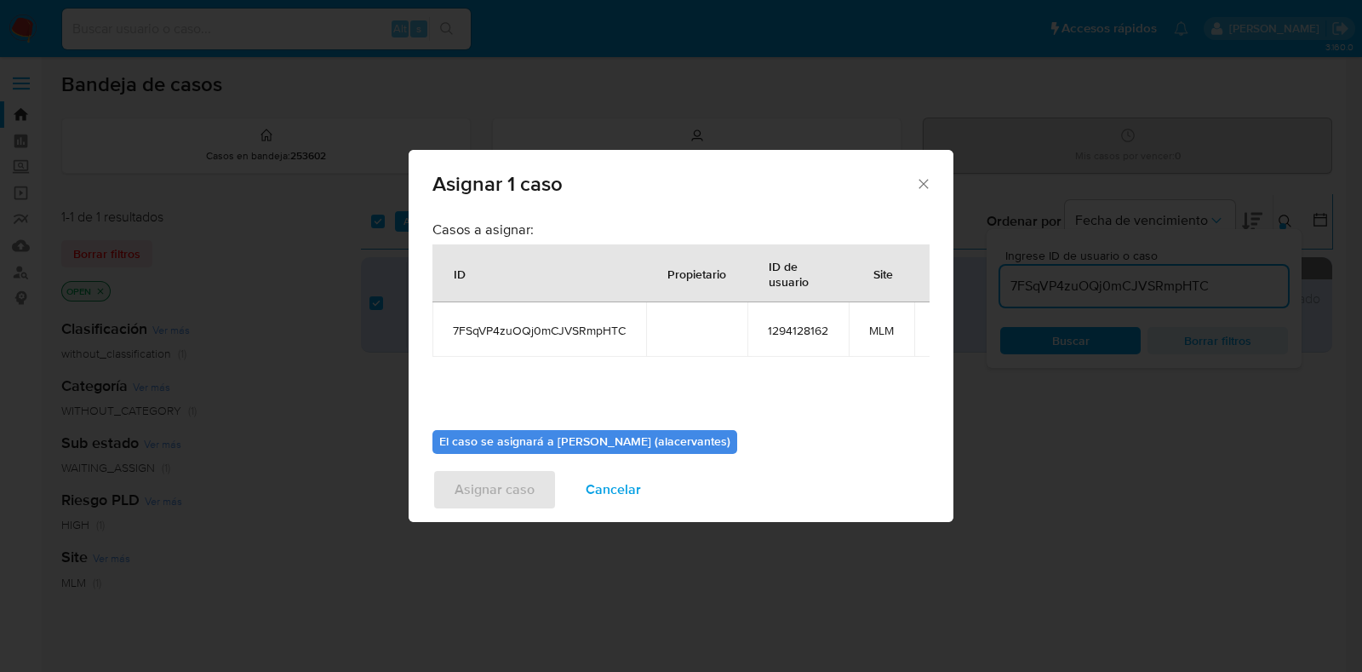
click at [932, 430] on div "Casos a asignar: ID Propietario ID de usuario Site 7FSqVP4zuOQj0mCJVSRmpHTC 129…" at bounding box center [681, 334] width 545 height 245
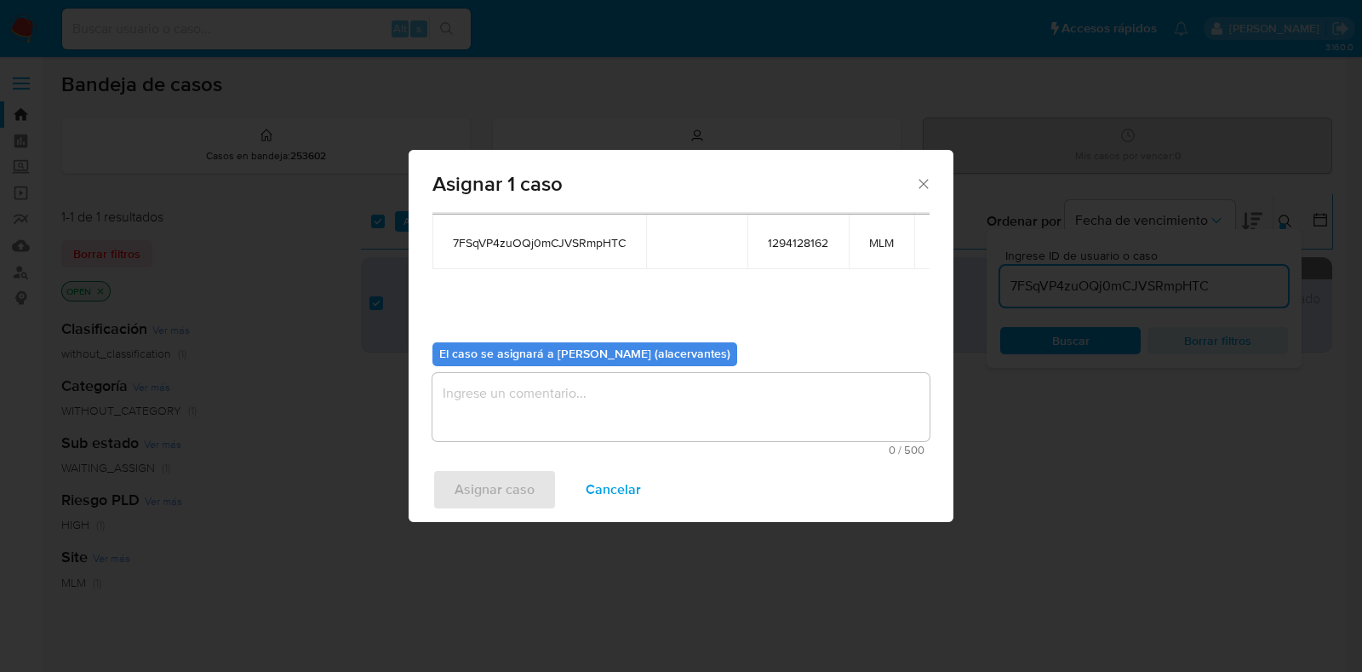
click at [826, 414] on textarea "assign-modal" at bounding box center [681, 407] width 497 height 68
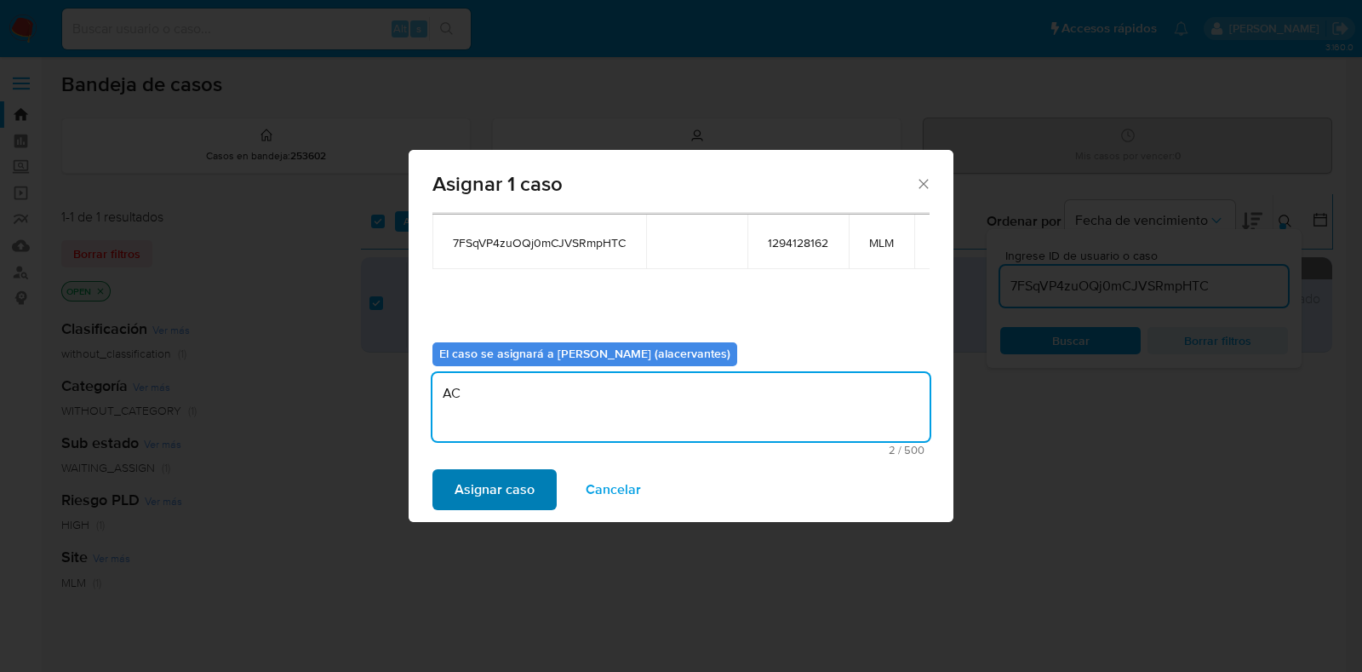
type textarea "AC"
click at [519, 484] on span "Asignar caso" at bounding box center [495, 489] width 80 height 37
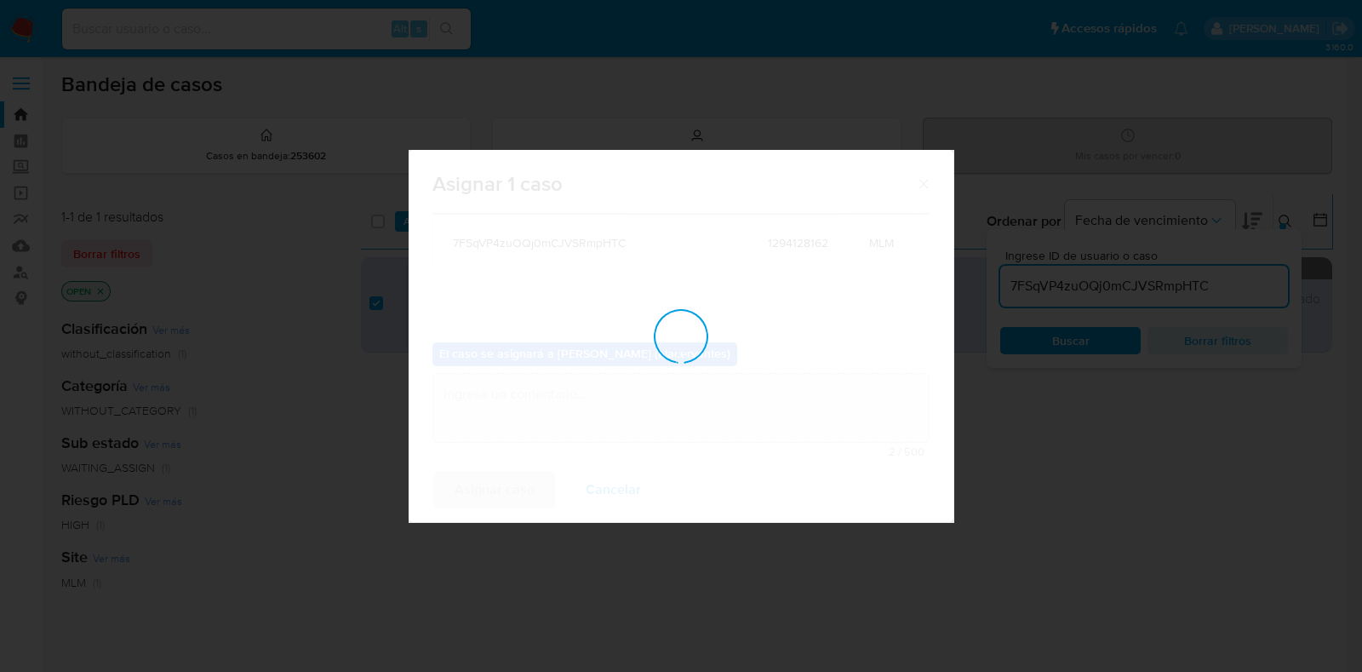
checkbox input "false"
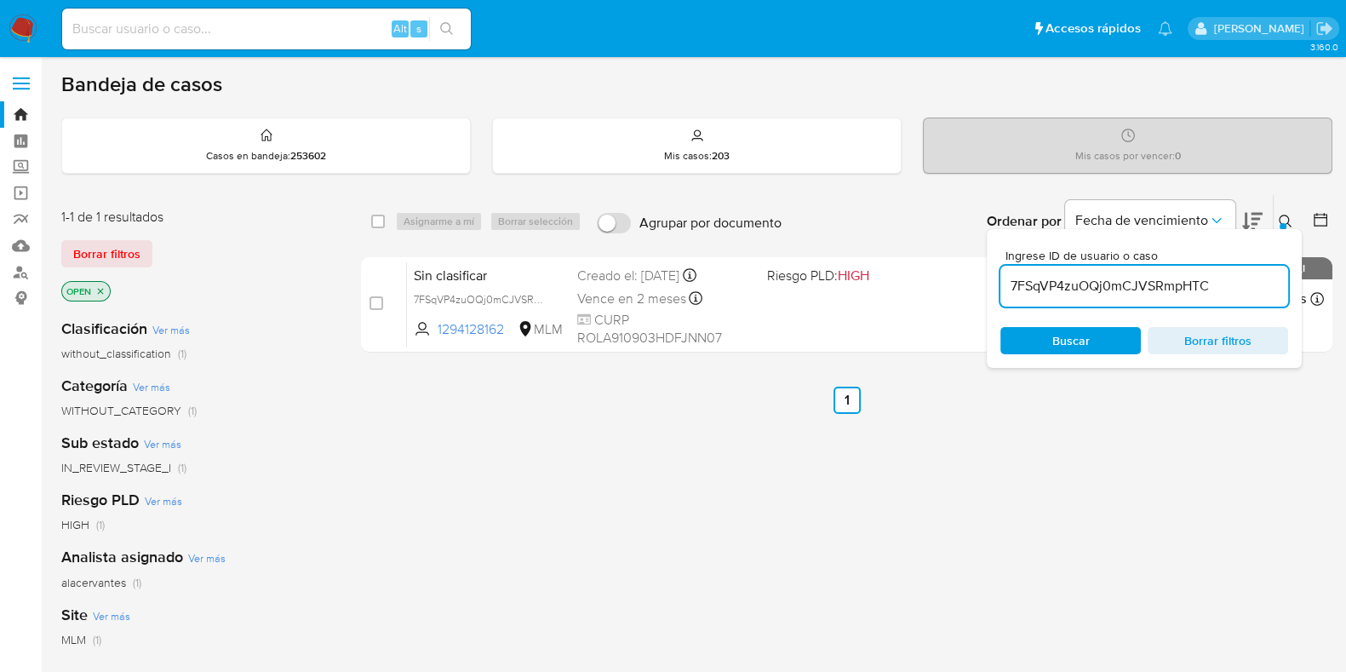
click at [1045, 287] on input "7FSqVP4zuOQj0mCJVSRmpHTC" at bounding box center [1144, 286] width 288 height 22
paste input "6bKpfNKKgvSKK2g7vau6JksL"
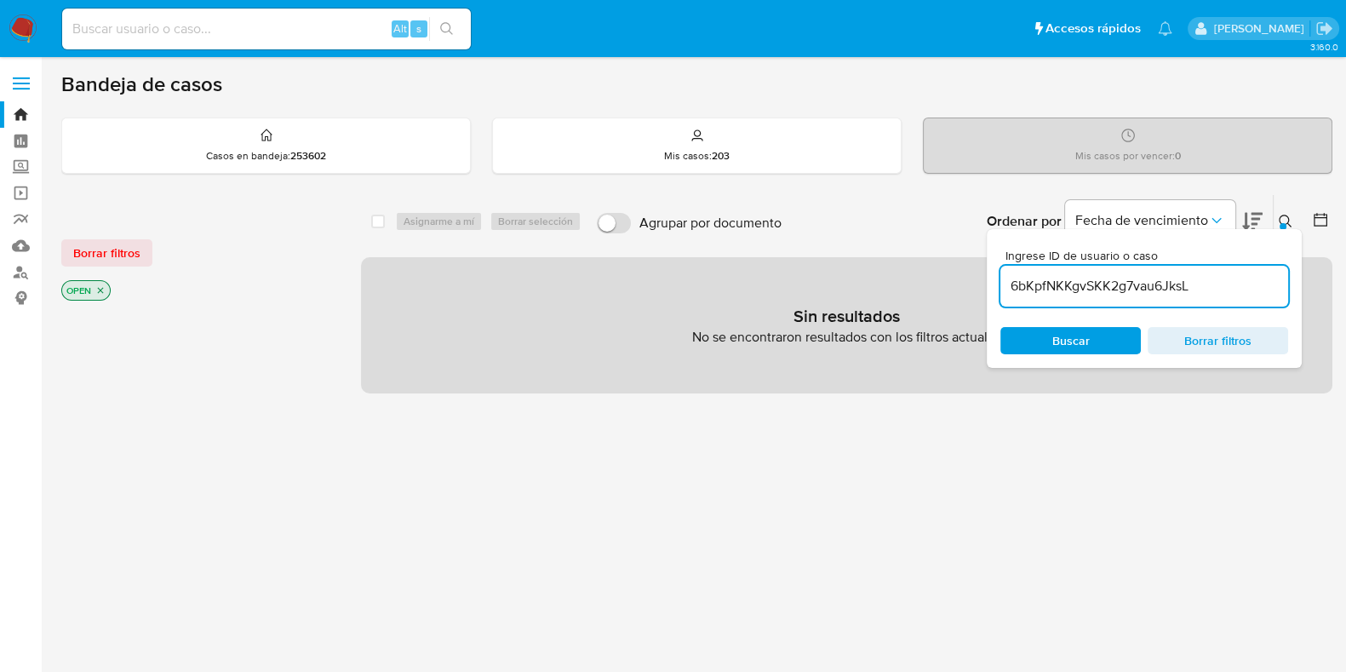
click at [1197, 290] on input "6bKpfNKKgvSKK2g7vau6JksL" at bounding box center [1144, 286] width 288 height 22
type input "6bKpfNKKgvSKK2g7vau6JksL"
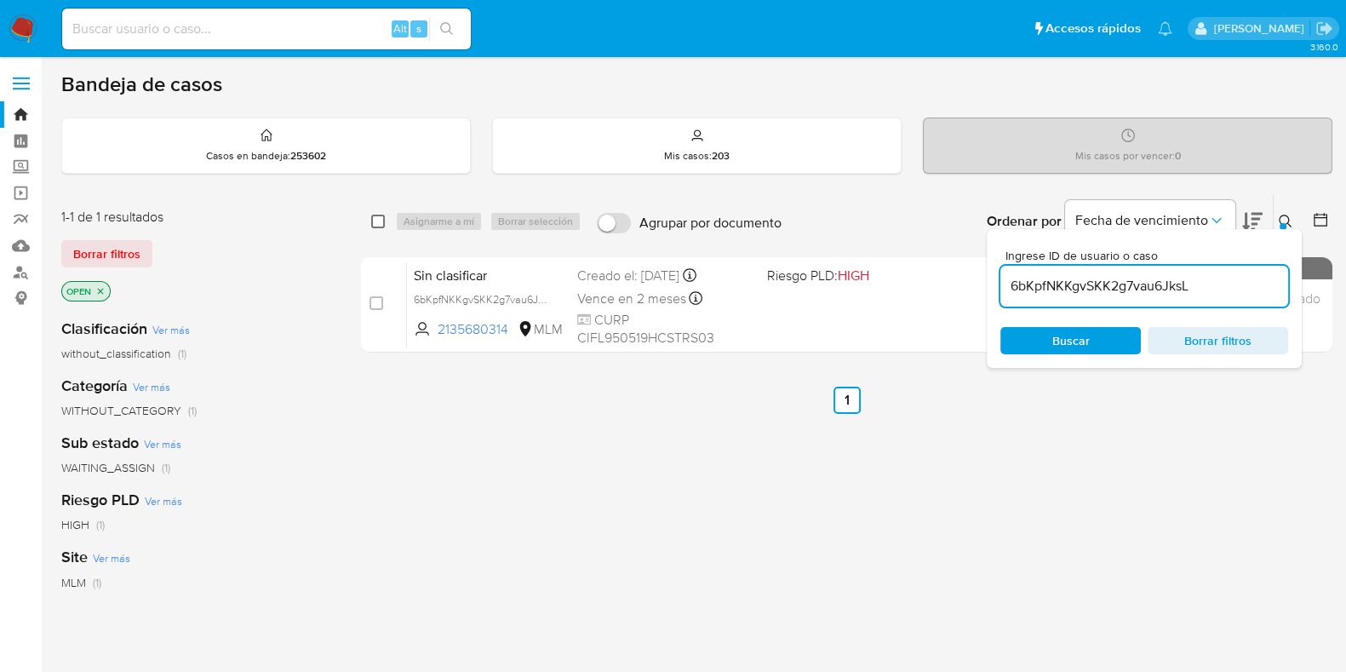
click at [375, 219] on input "checkbox" at bounding box center [378, 222] width 14 height 14
checkbox input "true"
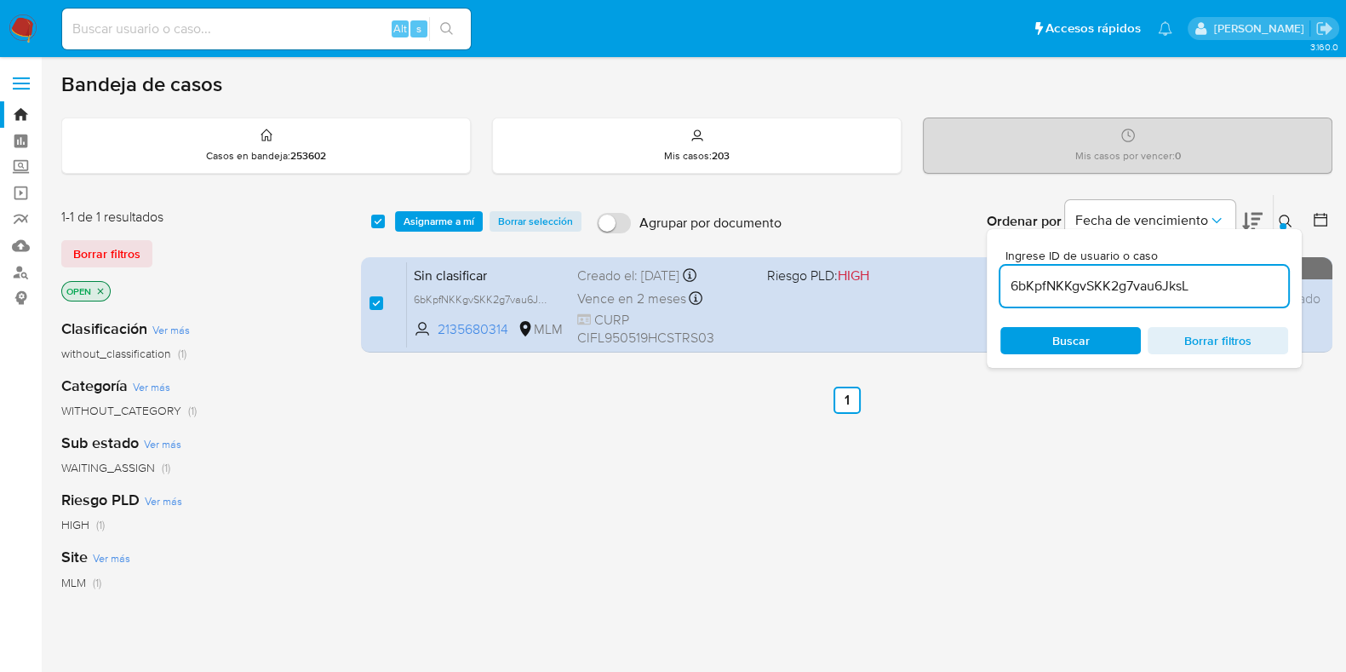
click at [445, 232] on div "select-all-cases-checkbox Asignarme a mí Borrar selección Agrupar por documento…" at bounding box center [847, 221] width 972 height 53
click at [442, 220] on span "Asignarme a mí" at bounding box center [439, 221] width 71 height 17
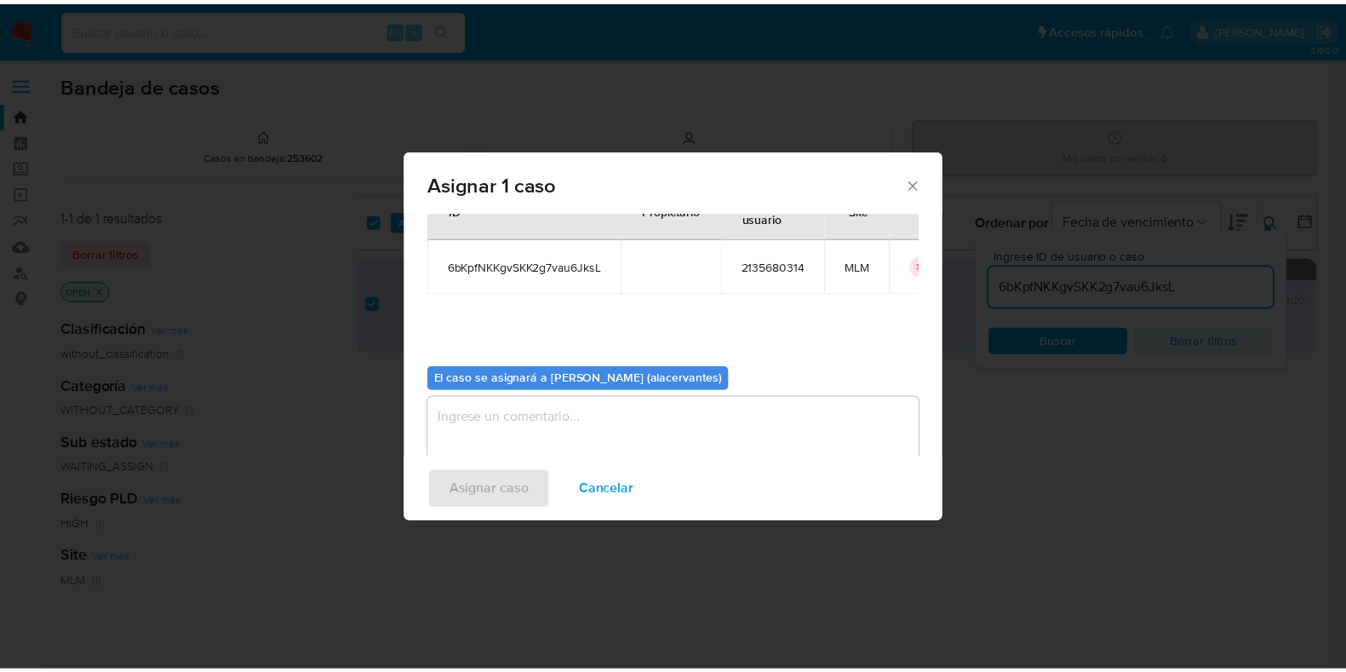
scroll to position [88, 0]
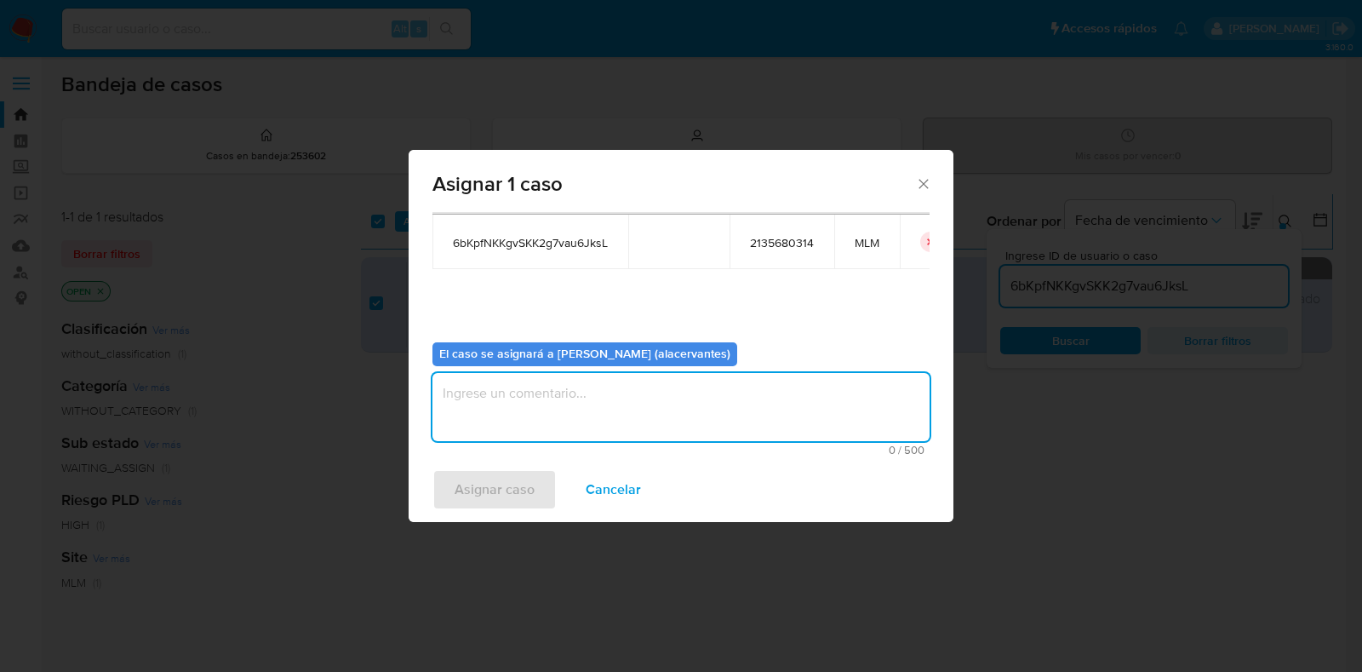
click at [714, 389] on textarea "assign-modal" at bounding box center [681, 407] width 497 height 68
type textarea "AC"
click at [487, 504] on span "Asignar caso" at bounding box center [495, 489] width 80 height 37
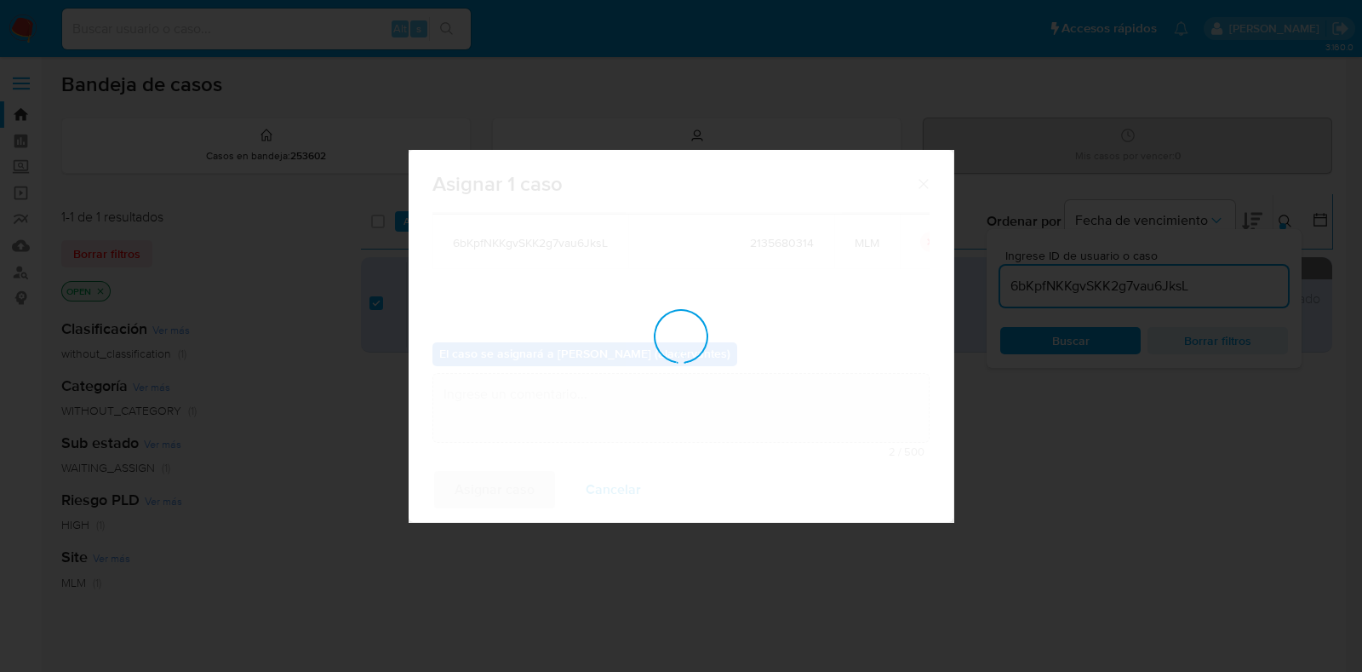
checkbox input "false"
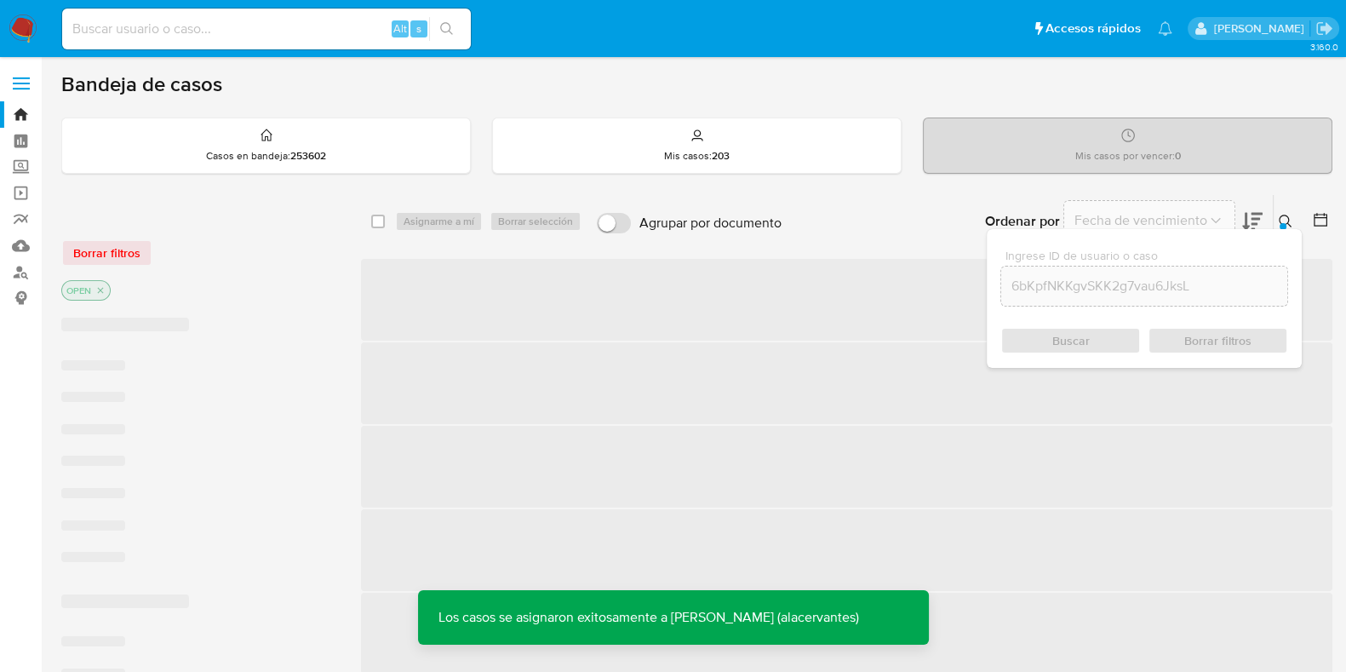
click at [25, 32] on img at bounding box center [23, 28] width 29 height 29
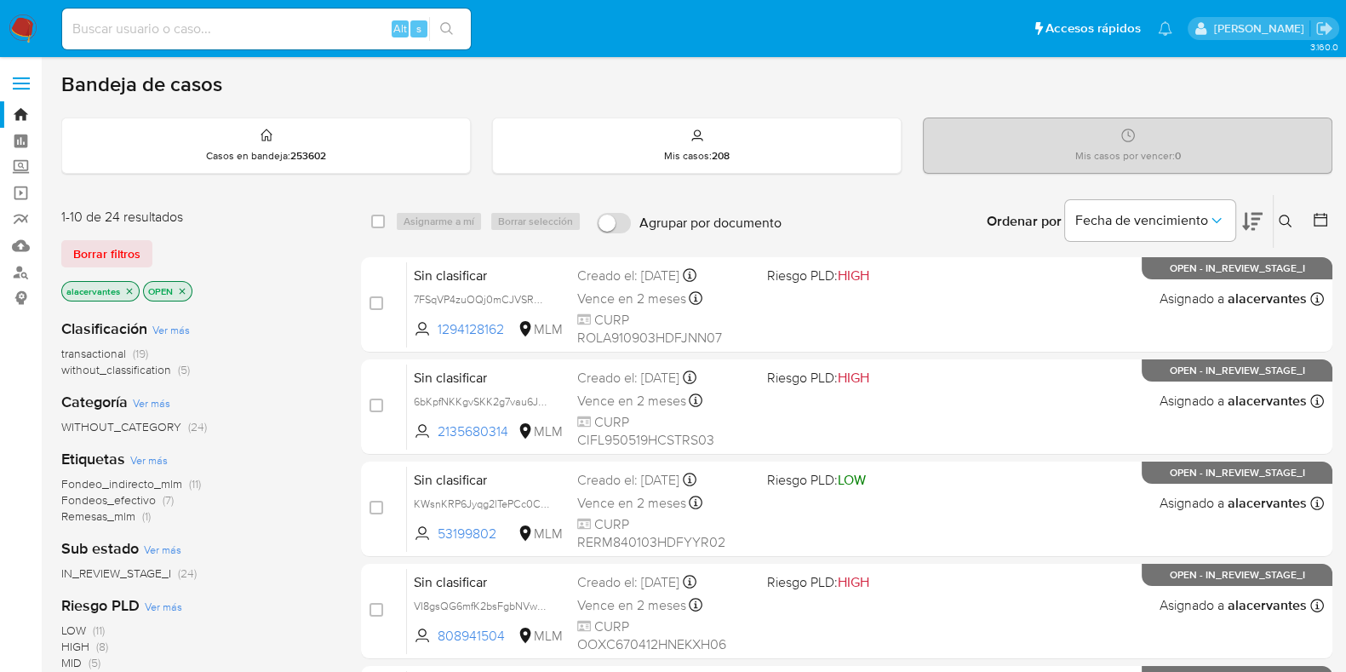
click at [178, 365] on span "(5)" at bounding box center [184, 369] width 12 height 17
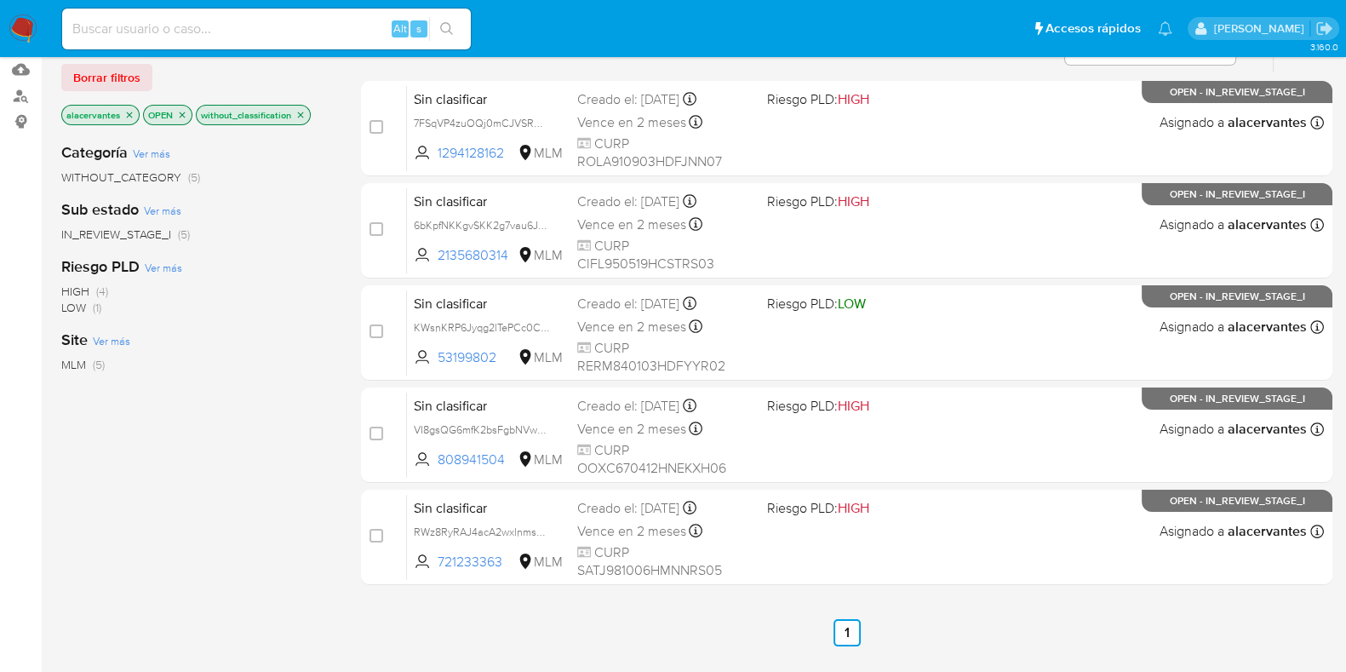
scroll to position [198, 0]
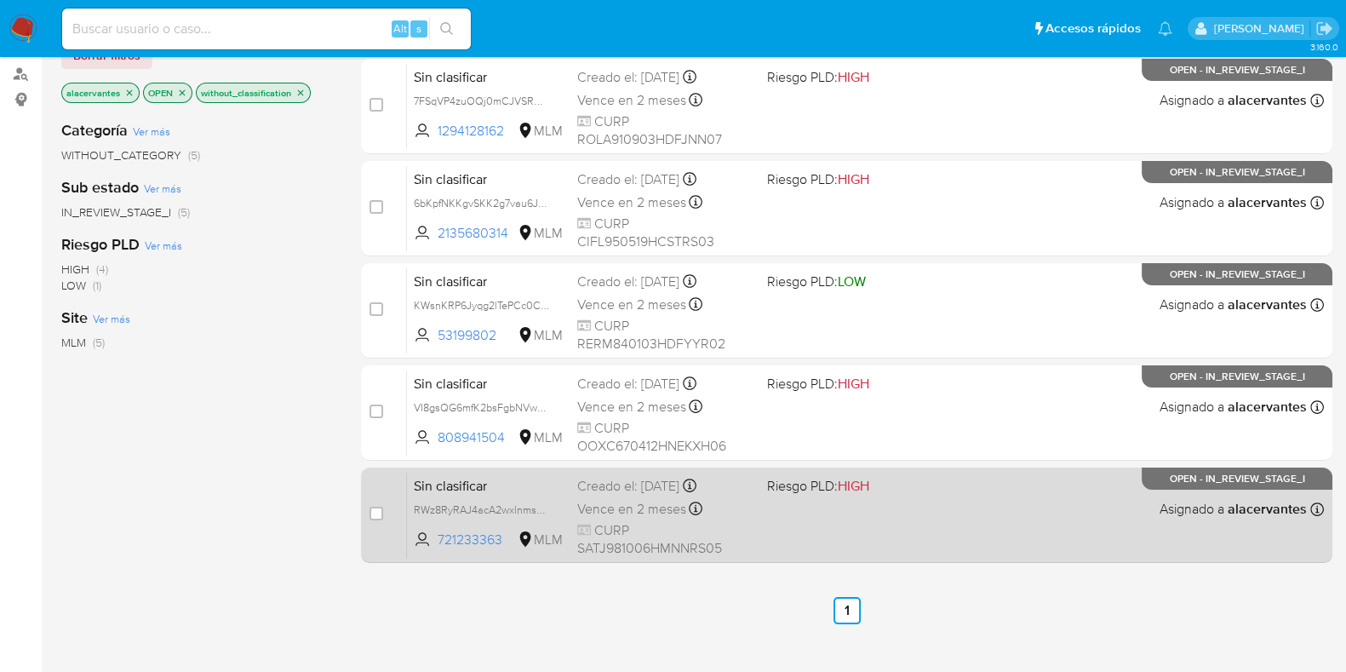
click at [826, 492] on span "Riesgo PLD: HIGH" at bounding box center [818, 485] width 102 height 19
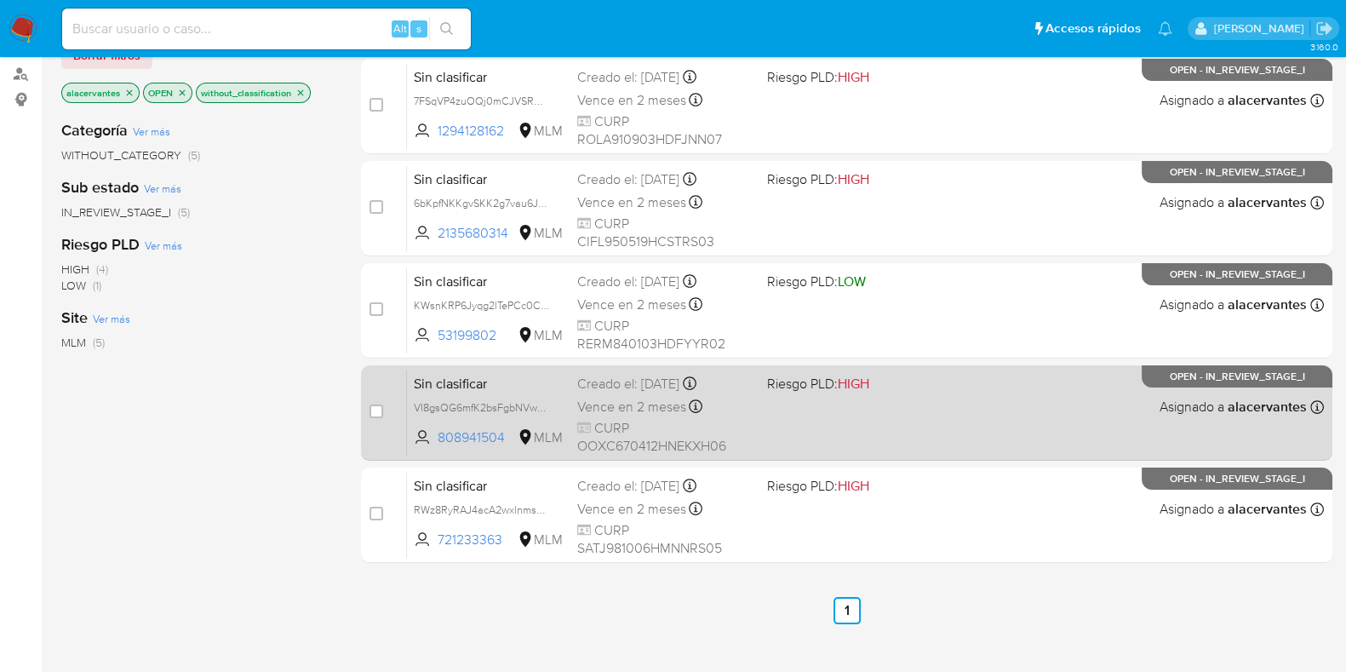
click at [712, 395] on div "Vence en 2 meses Vence el [DATE] 03:46:07" at bounding box center [665, 406] width 176 height 23
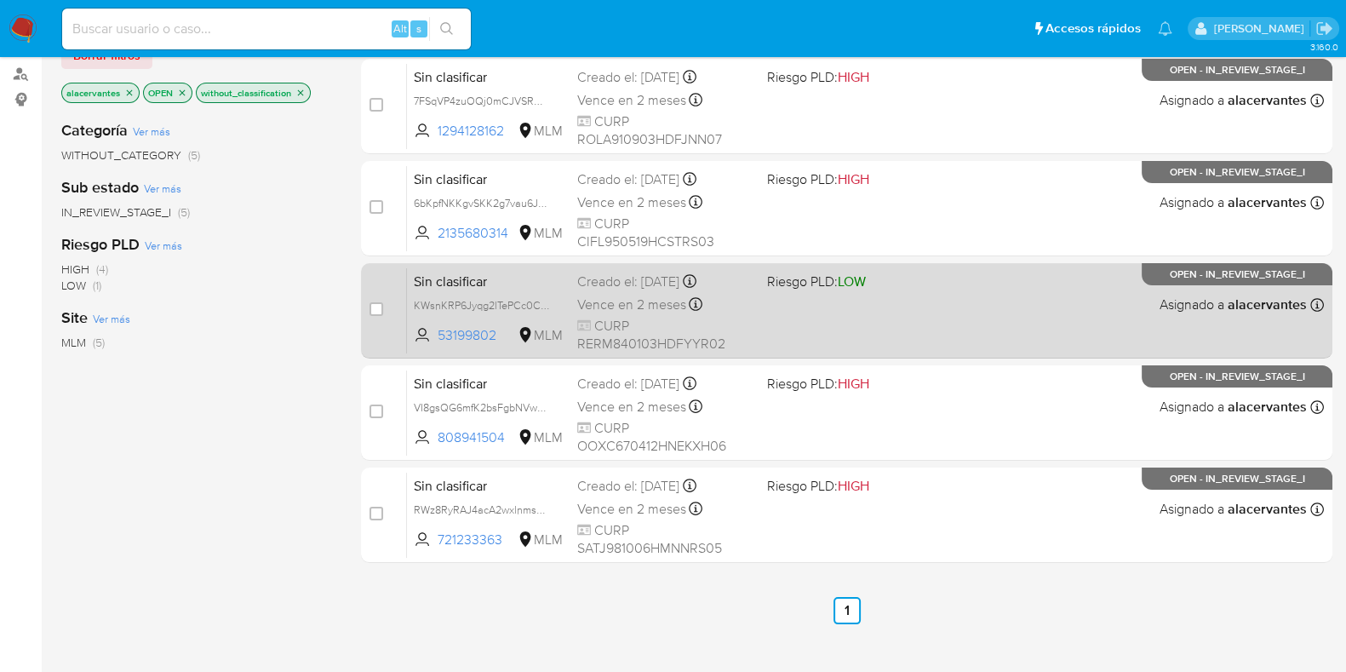
click at [822, 308] on div "Sin clasificar KWsnKRP6Jyqg2lTePCc0CqXe 53199802 MLM Riesgo PLD: LOW Creado el:…" at bounding box center [865, 310] width 917 height 86
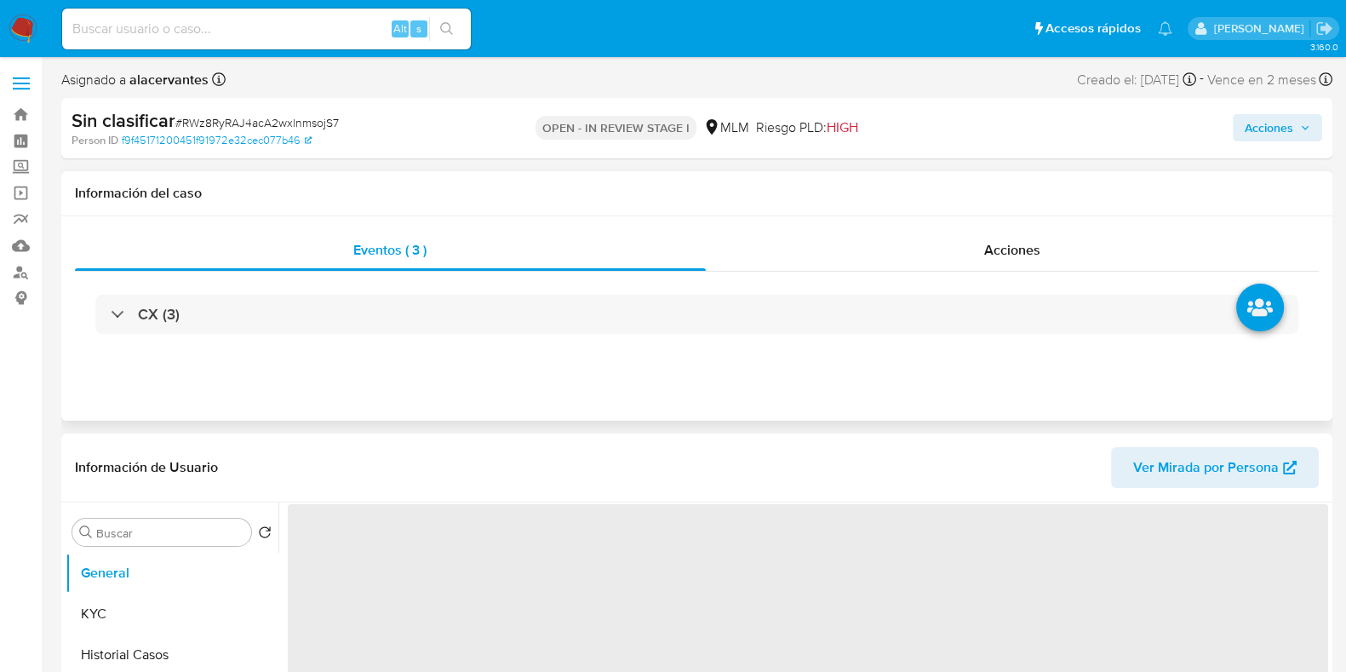
select select "10"
click at [863, 287] on div "CX (3)" at bounding box center [697, 314] width 1244 height 85
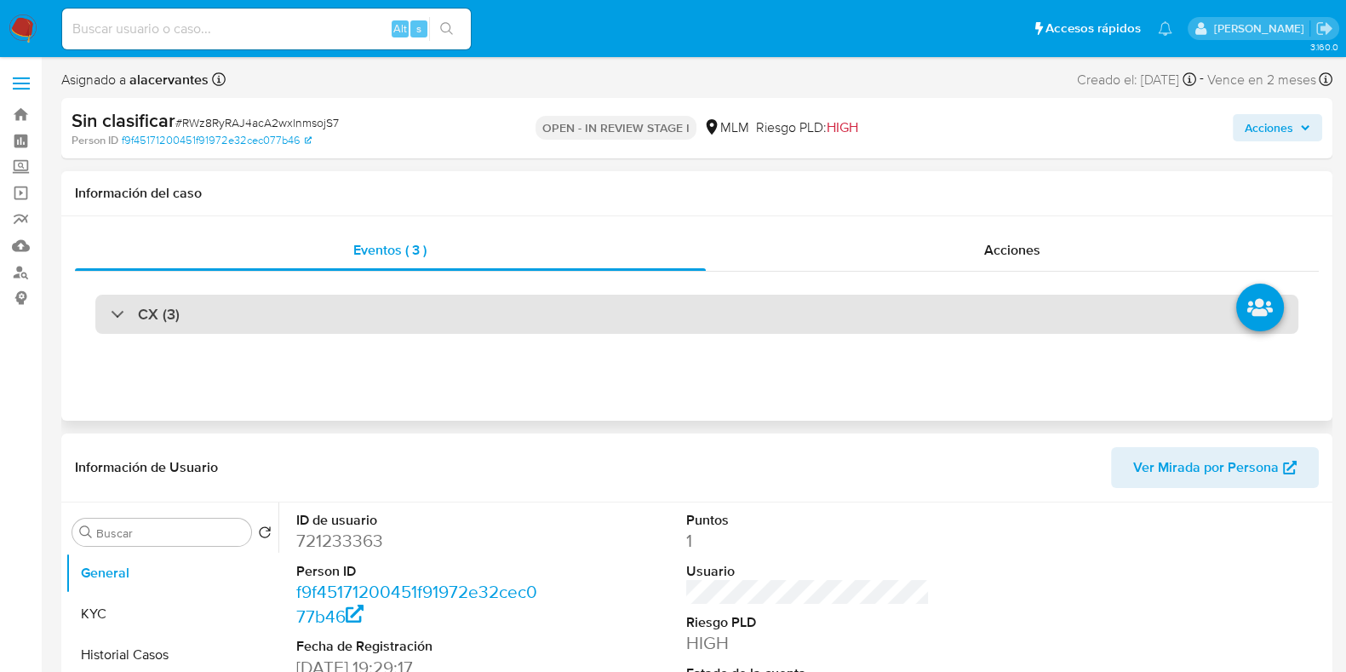
click at [814, 329] on div "CX (3)" at bounding box center [696, 314] width 1203 height 39
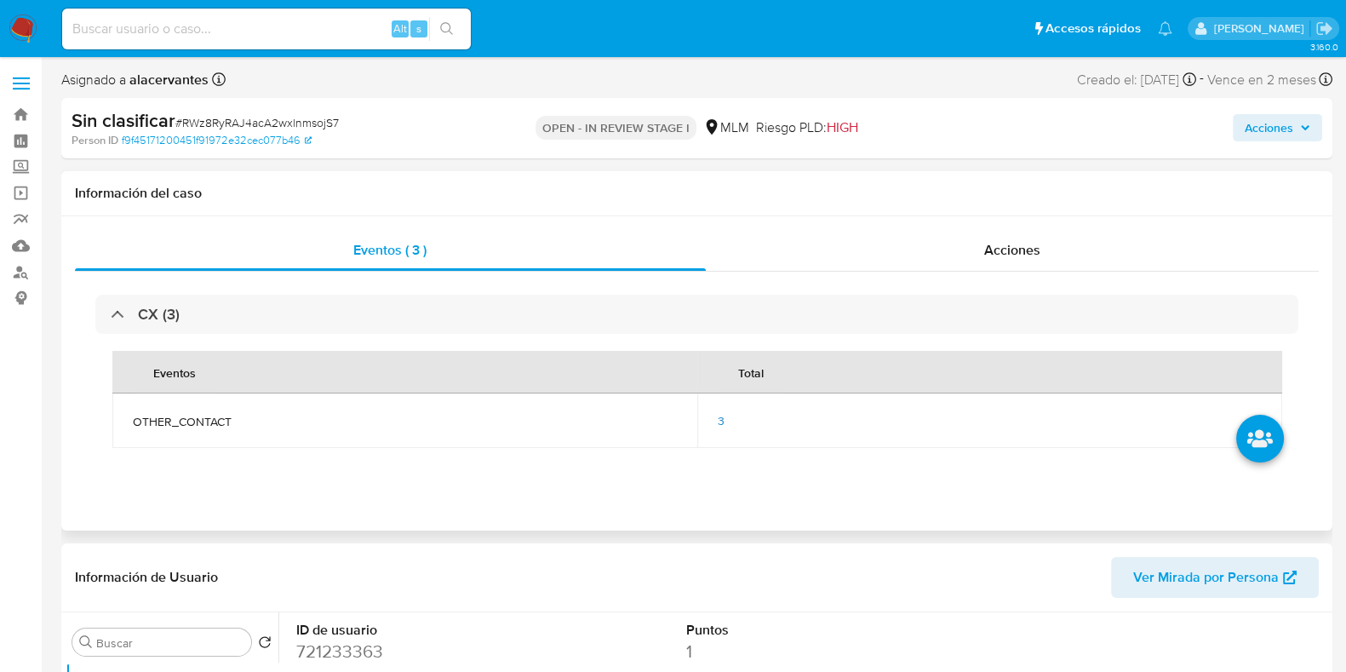
click at [719, 423] on span "3" at bounding box center [721, 420] width 7 height 17
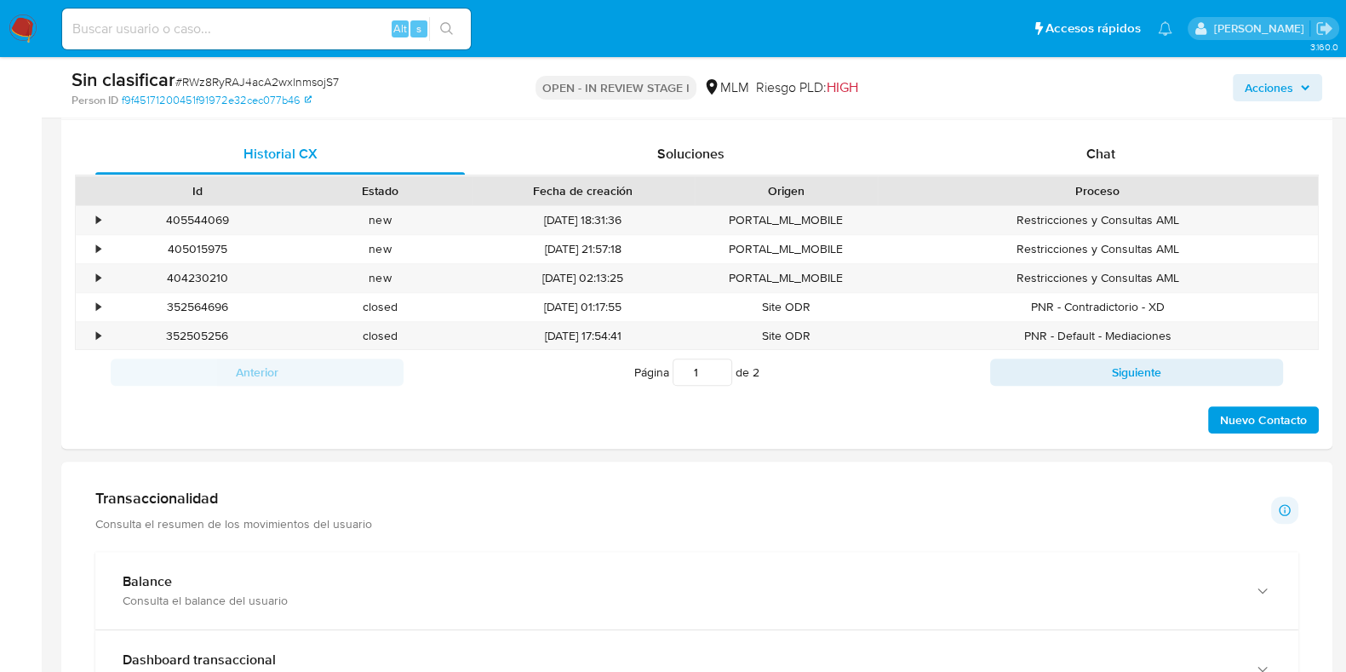
scroll to position [929, 0]
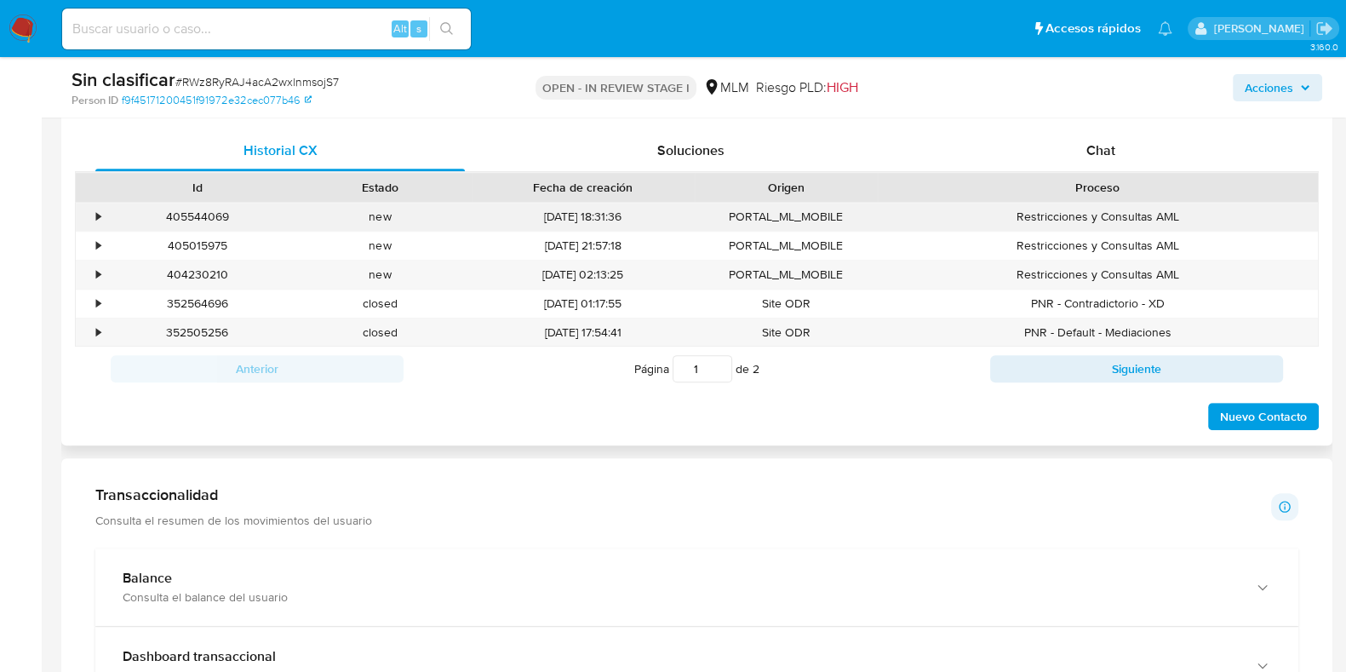
click at [95, 223] on div "•" at bounding box center [91, 217] width 30 height 28
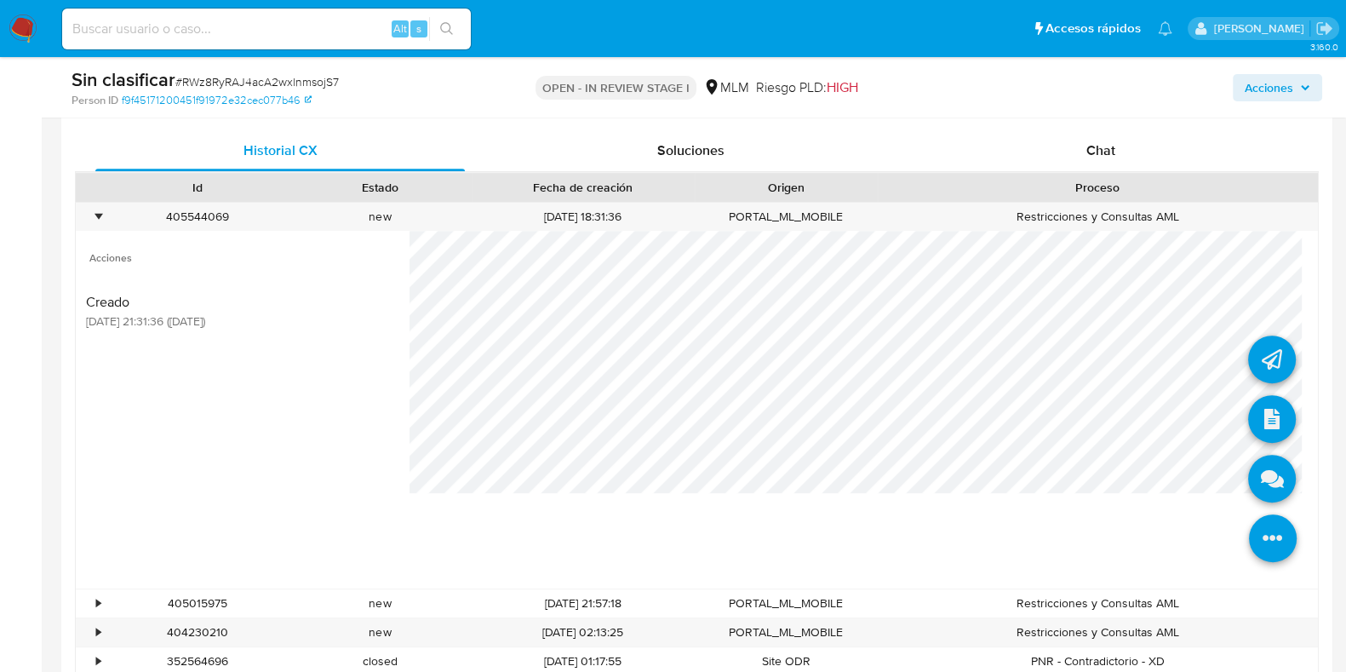
click at [1251, 542] on icon at bounding box center [1273, 538] width 48 height 48
click at [1251, 419] on icon at bounding box center [1272, 419] width 48 height 48
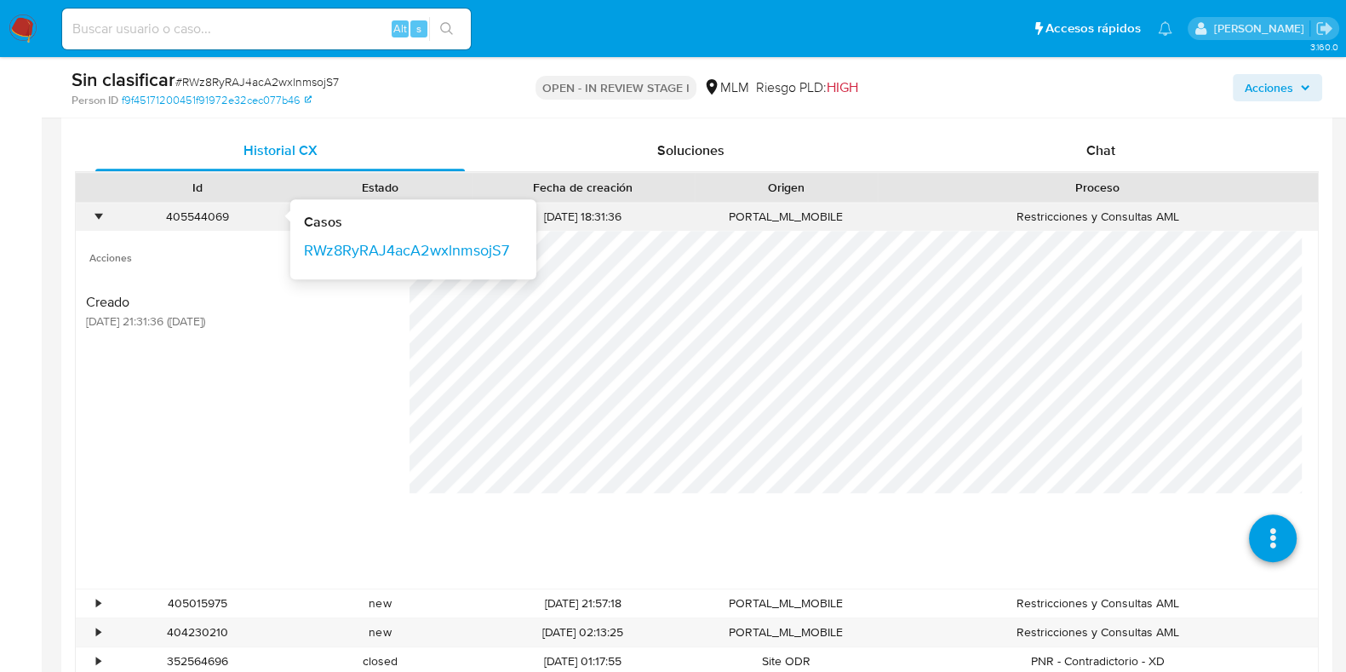
click at [100, 214] on div "•" at bounding box center [98, 217] width 4 height 16
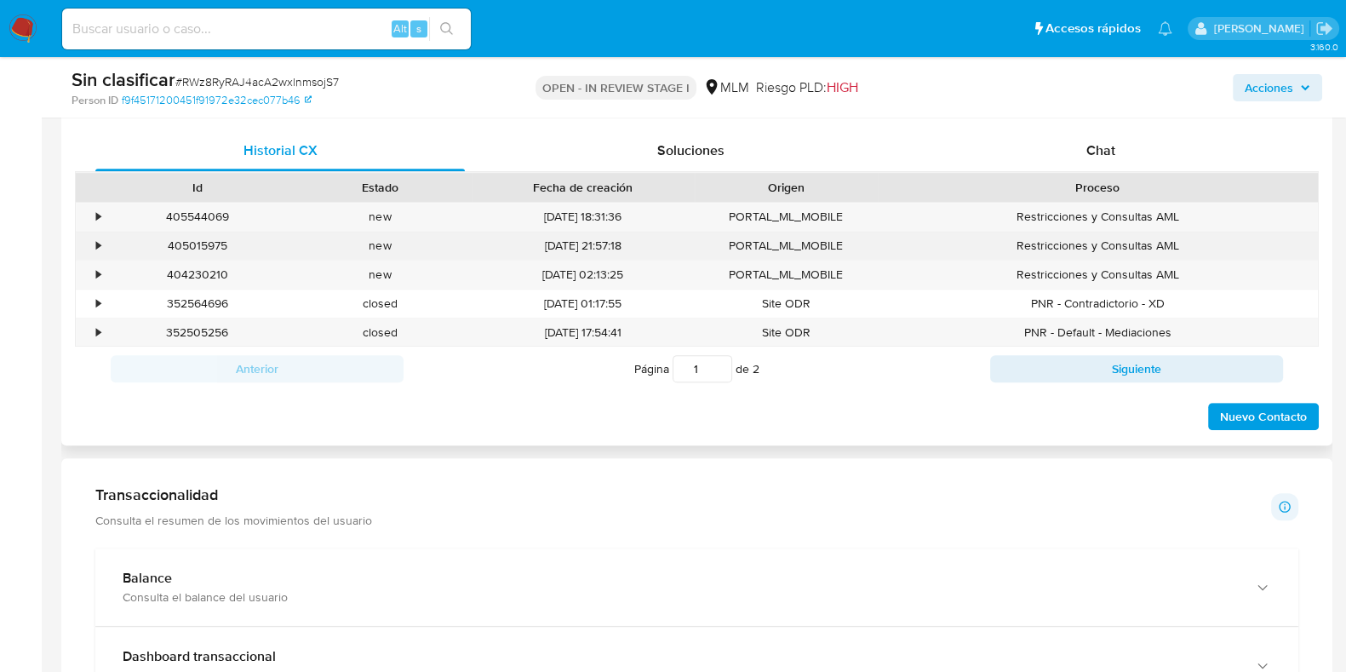
click at [98, 243] on div "•" at bounding box center [98, 246] width 4 height 16
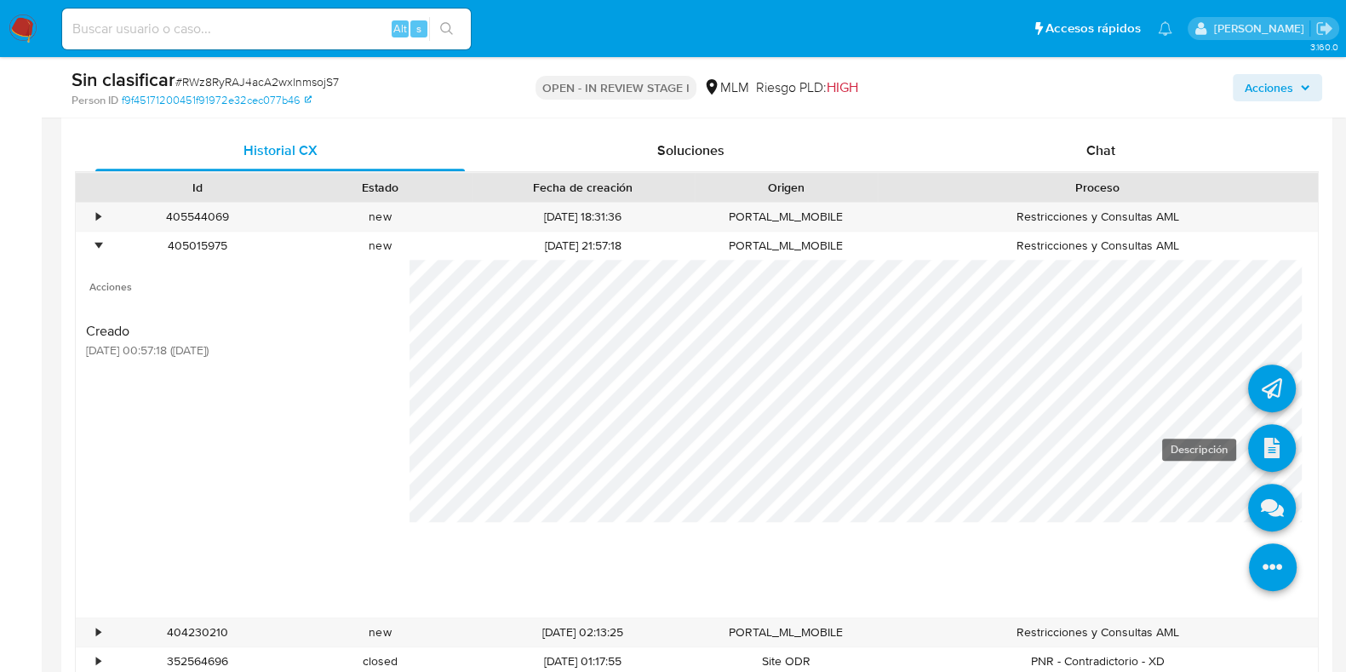
click at [1255, 449] on icon at bounding box center [1272, 448] width 48 height 48
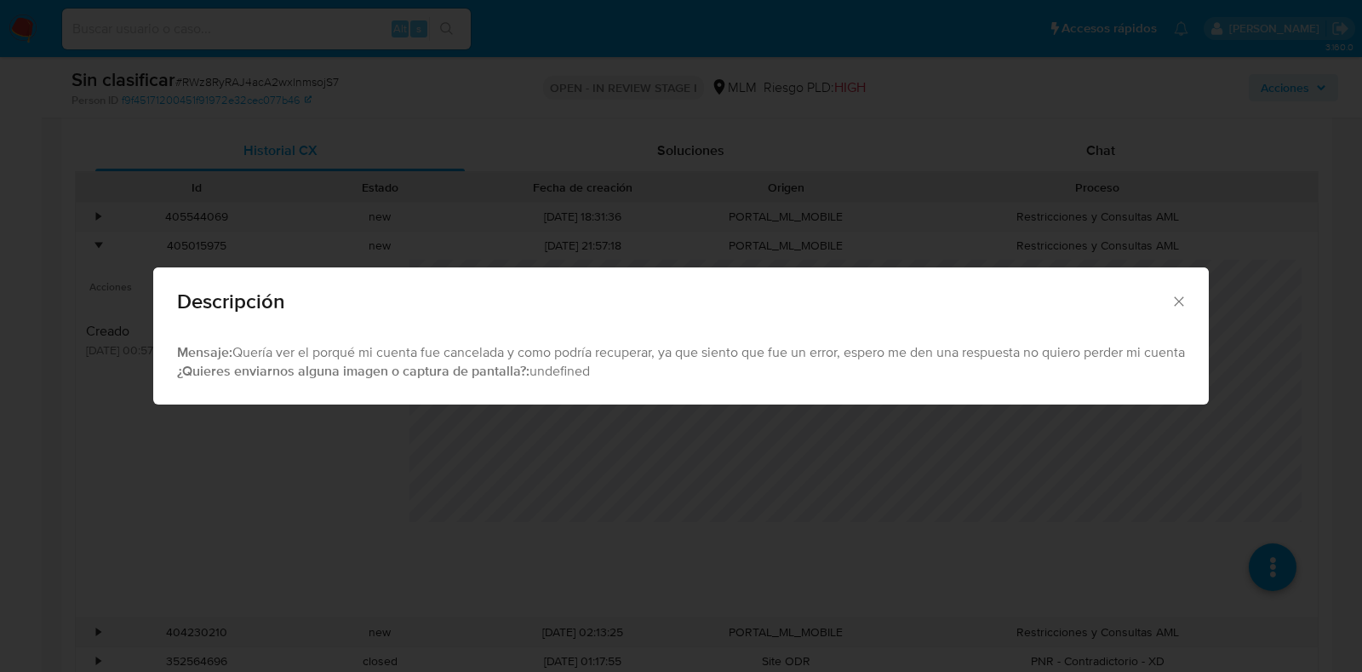
click at [1184, 293] on icon "Cerrar" at bounding box center [1179, 301] width 17 height 17
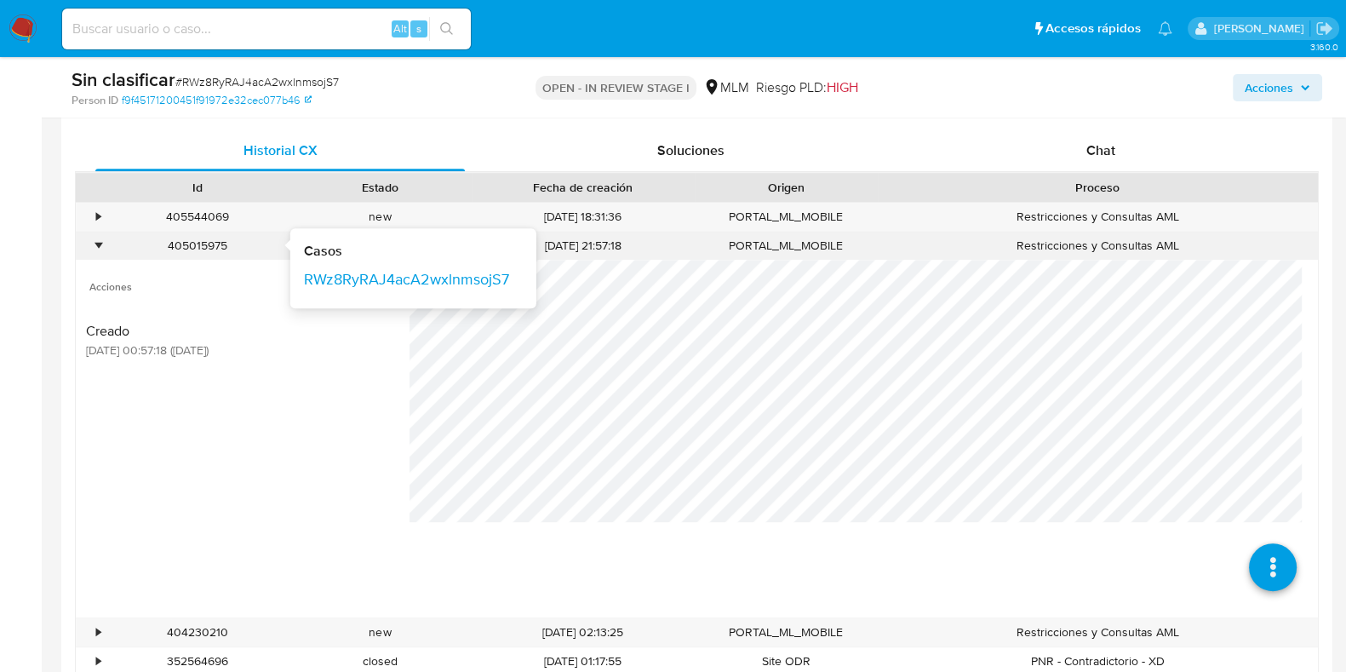
click at [96, 244] on div "•" at bounding box center [98, 246] width 4 height 16
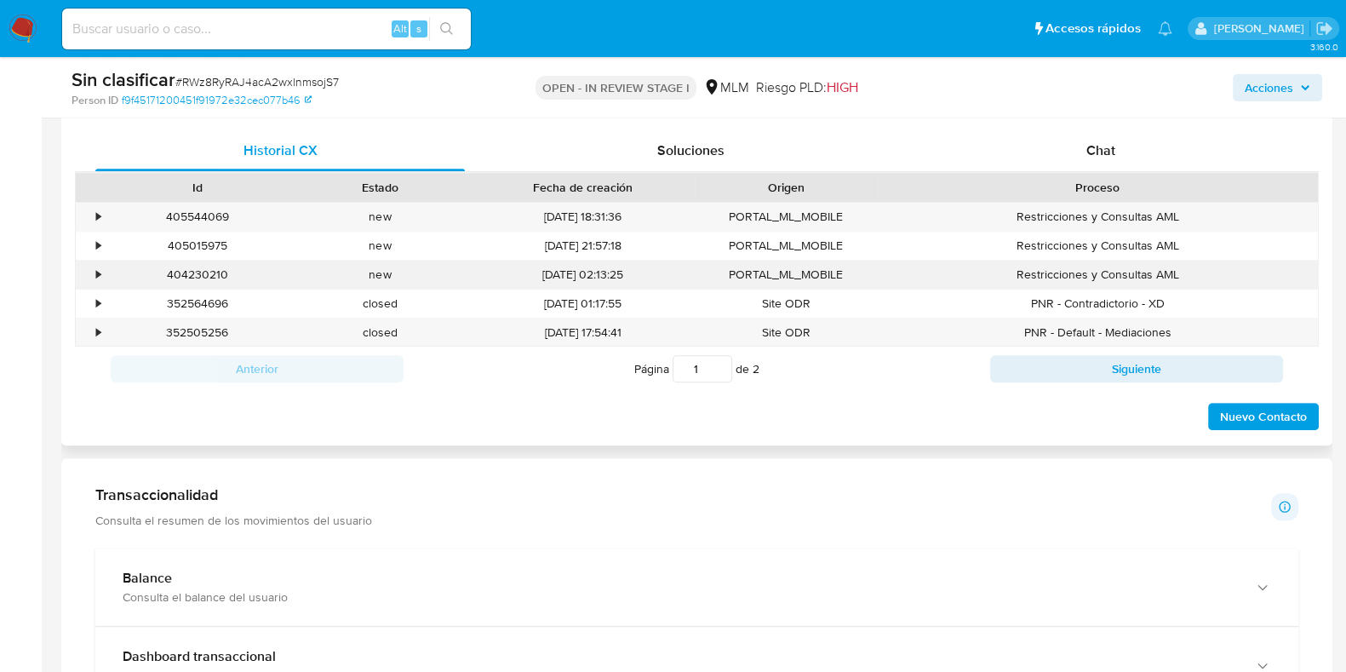
click at [102, 282] on div "•" at bounding box center [91, 275] width 30 height 28
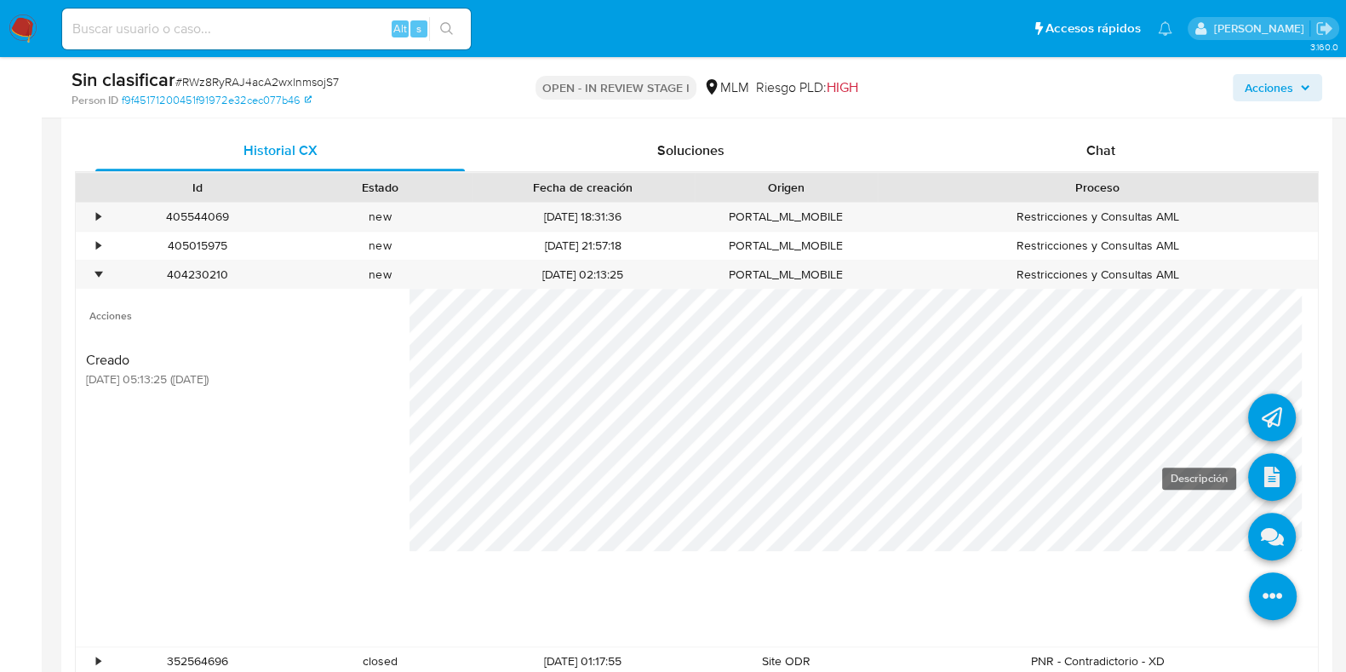
click at [1248, 475] on icon at bounding box center [1272, 477] width 48 height 48
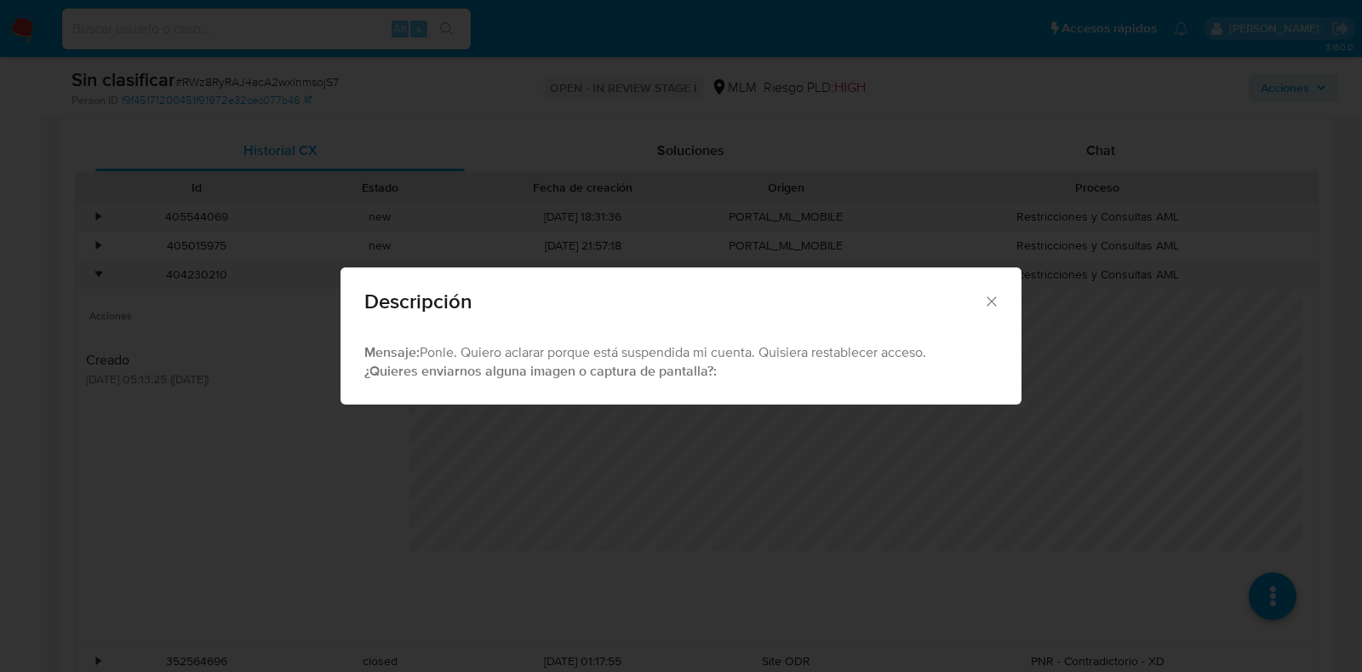
click at [997, 301] on icon "Cerrar" at bounding box center [991, 301] width 17 height 17
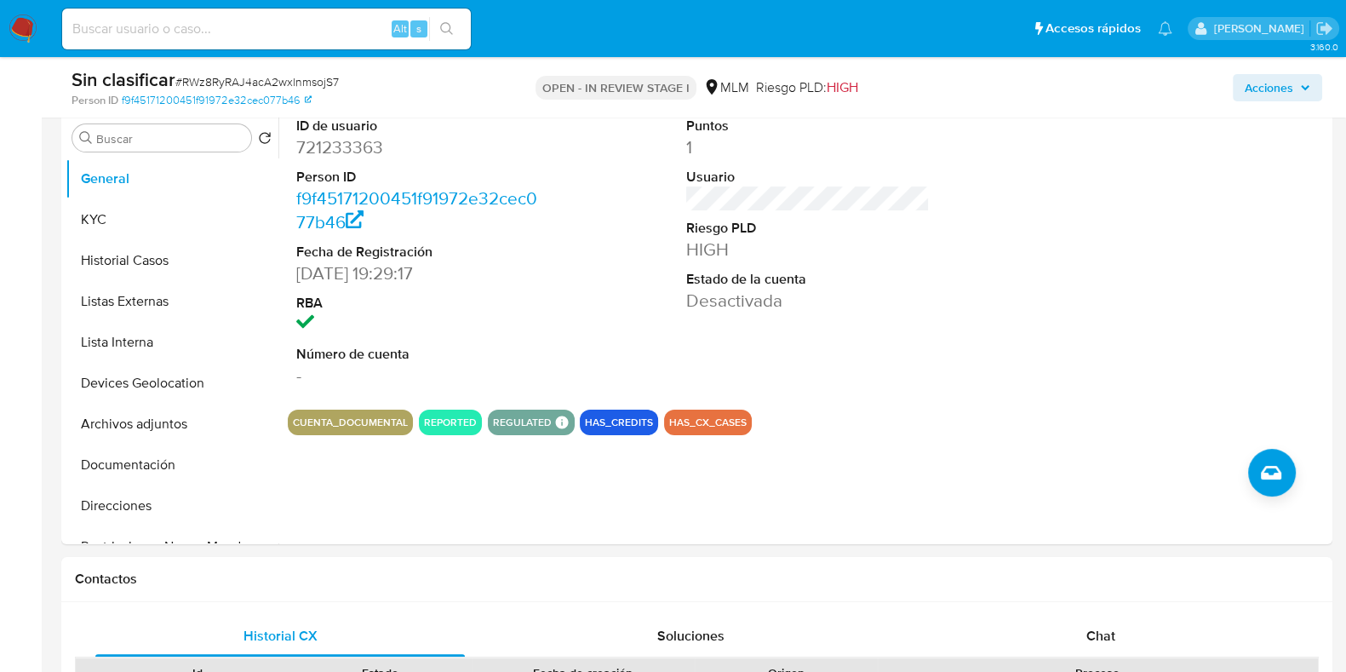
scroll to position [369, 0]
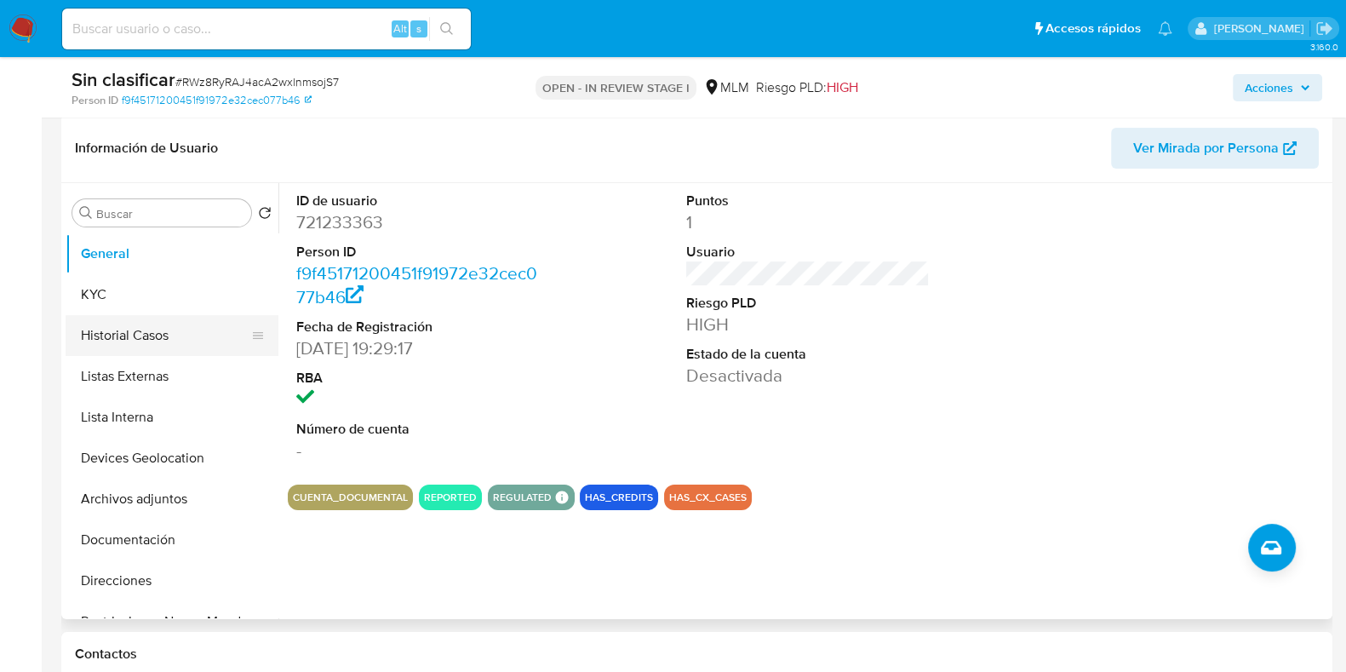
click at [145, 335] on button "Historial Casos" at bounding box center [165, 335] width 199 height 41
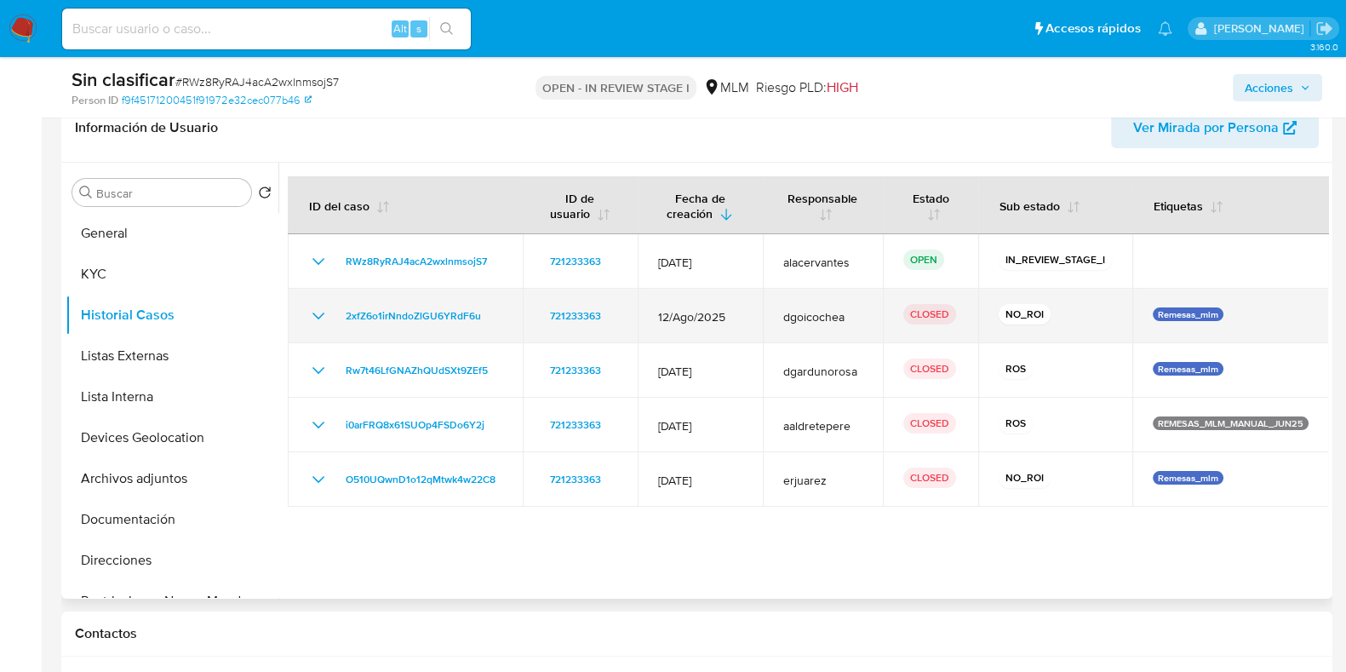
click at [312, 312] on icon "Mostrar/Ocultar" at bounding box center [318, 316] width 20 height 20
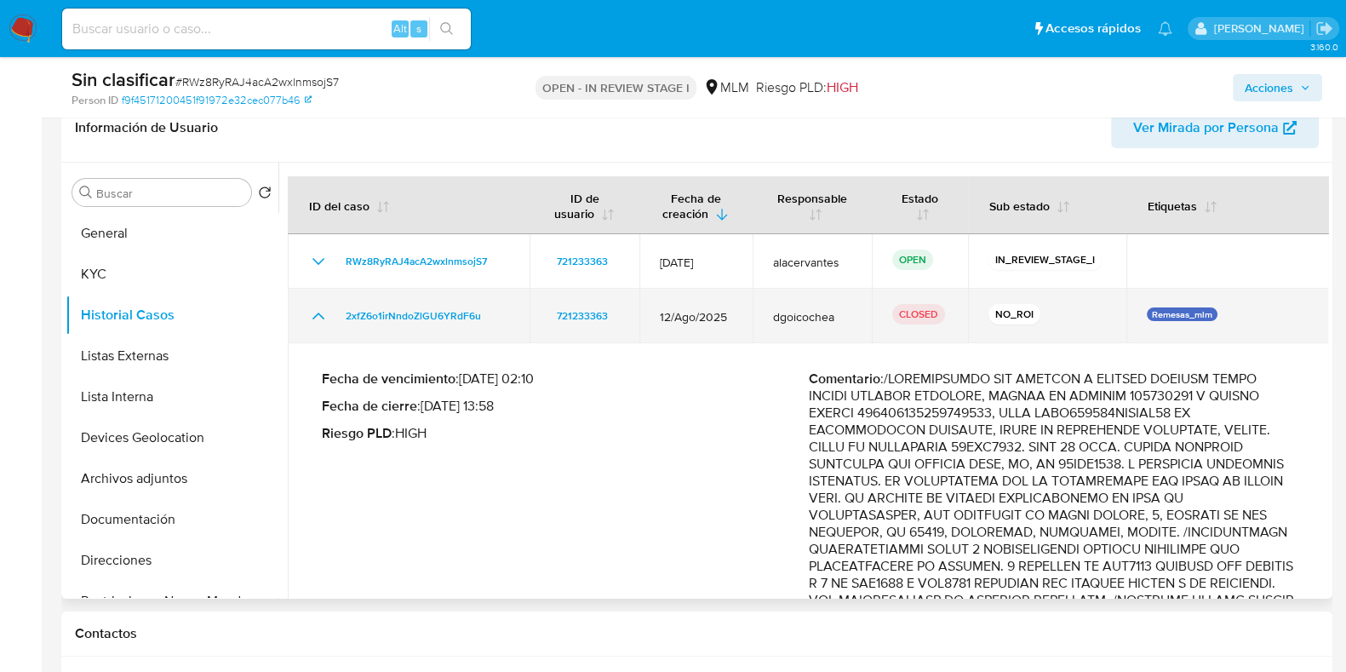
click at [300, 311] on td "2xfZ6o1irNndoZlGU6YRdF6u" at bounding box center [409, 316] width 242 height 54
click at [311, 314] on icon "Mostrar/Ocultar" at bounding box center [318, 316] width 20 height 20
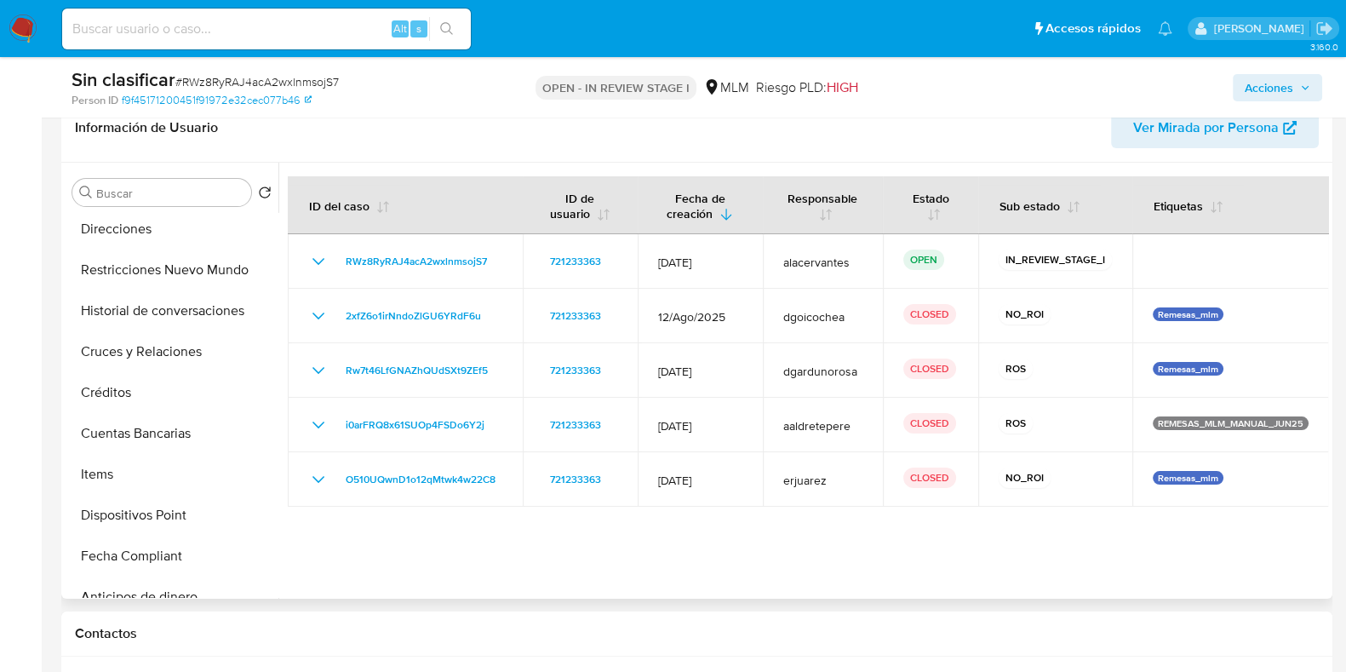
scroll to position [327, 0]
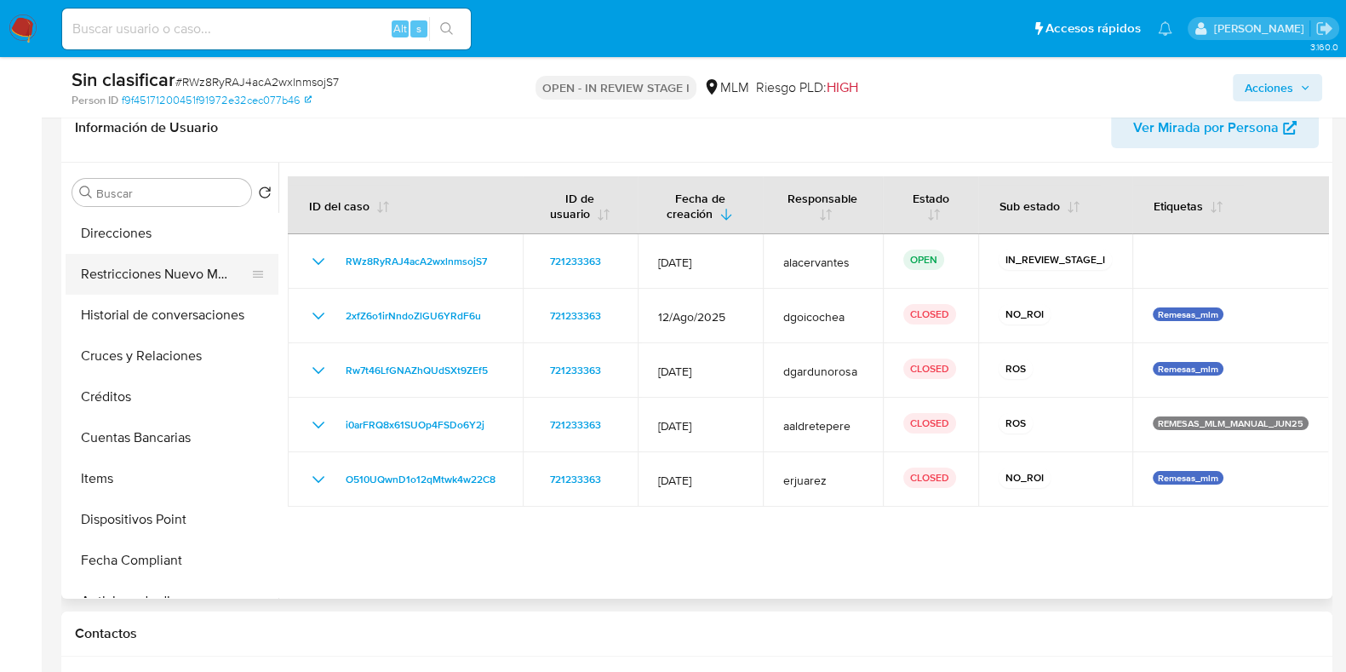
click at [206, 281] on button "Restricciones Nuevo Mundo" at bounding box center [165, 274] width 199 height 41
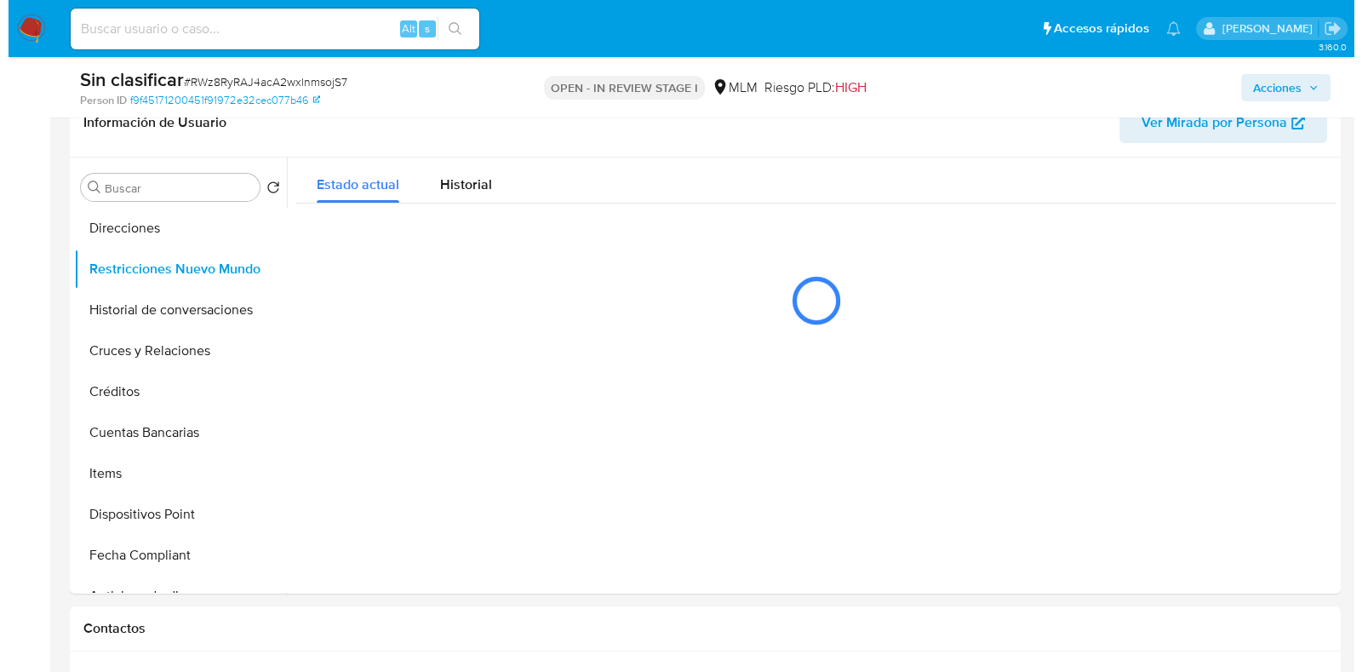
scroll to position [364, 0]
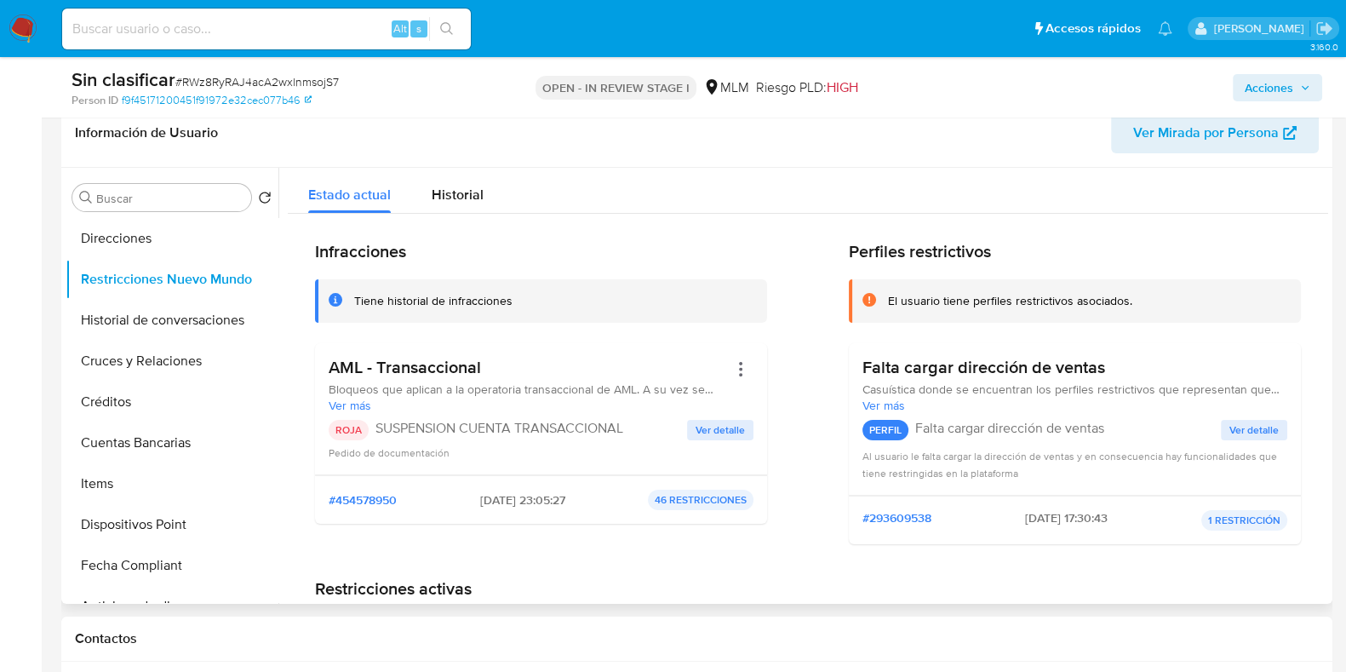
click at [724, 422] on span "Ver detalle" at bounding box center [720, 429] width 49 height 17
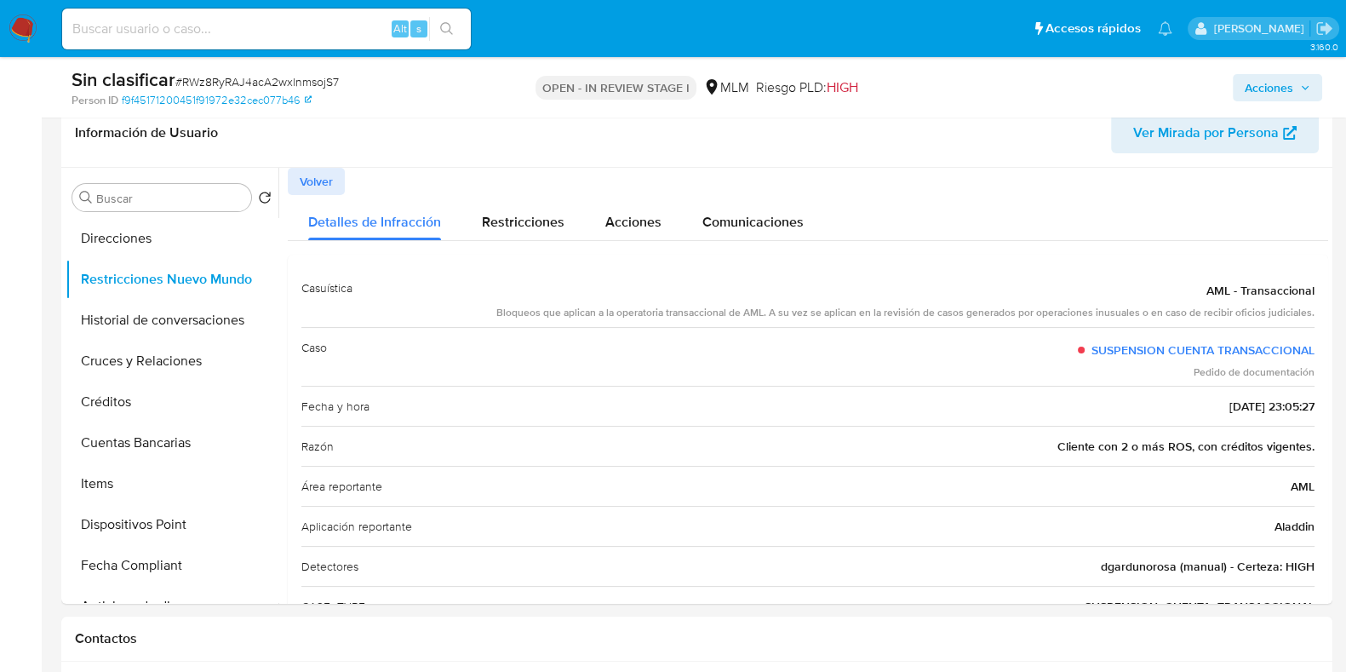
click at [1270, 87] on span "Acciones" at bounding box center [1269, 87] width 49 height 27
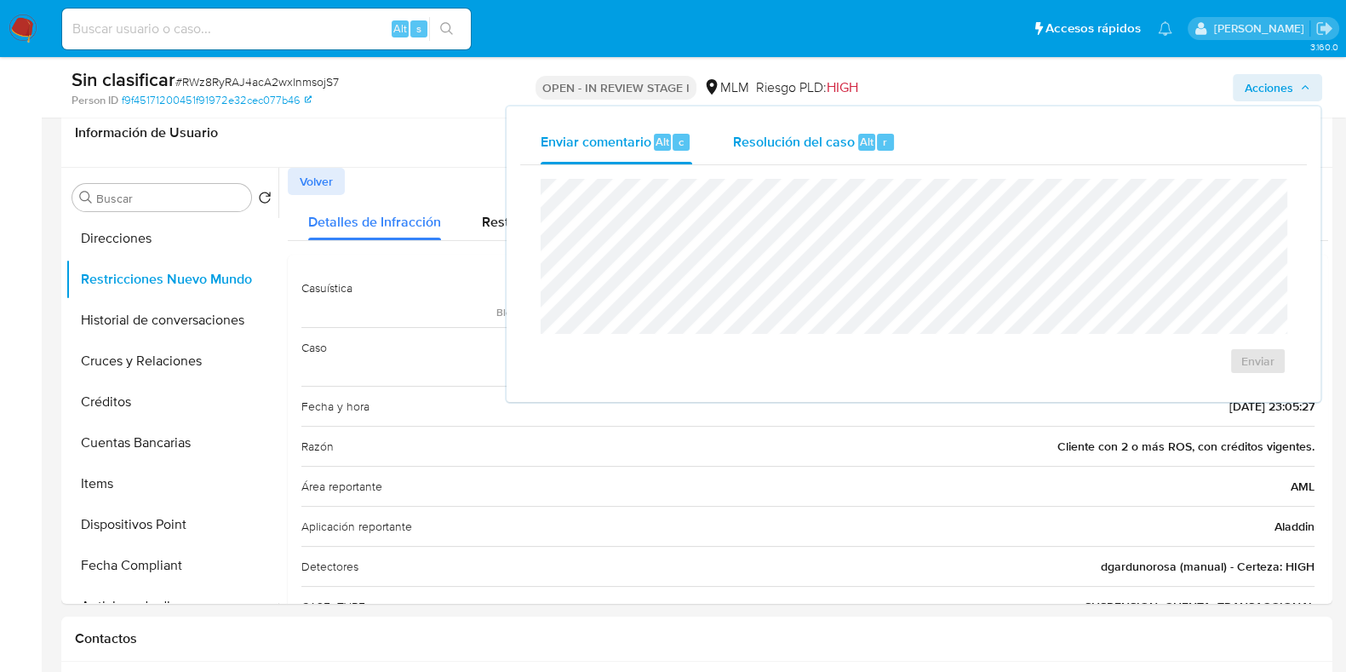
click at [828, 150] on span "Resolución del caso" at bounding box center [794, 141] width 122 height 20
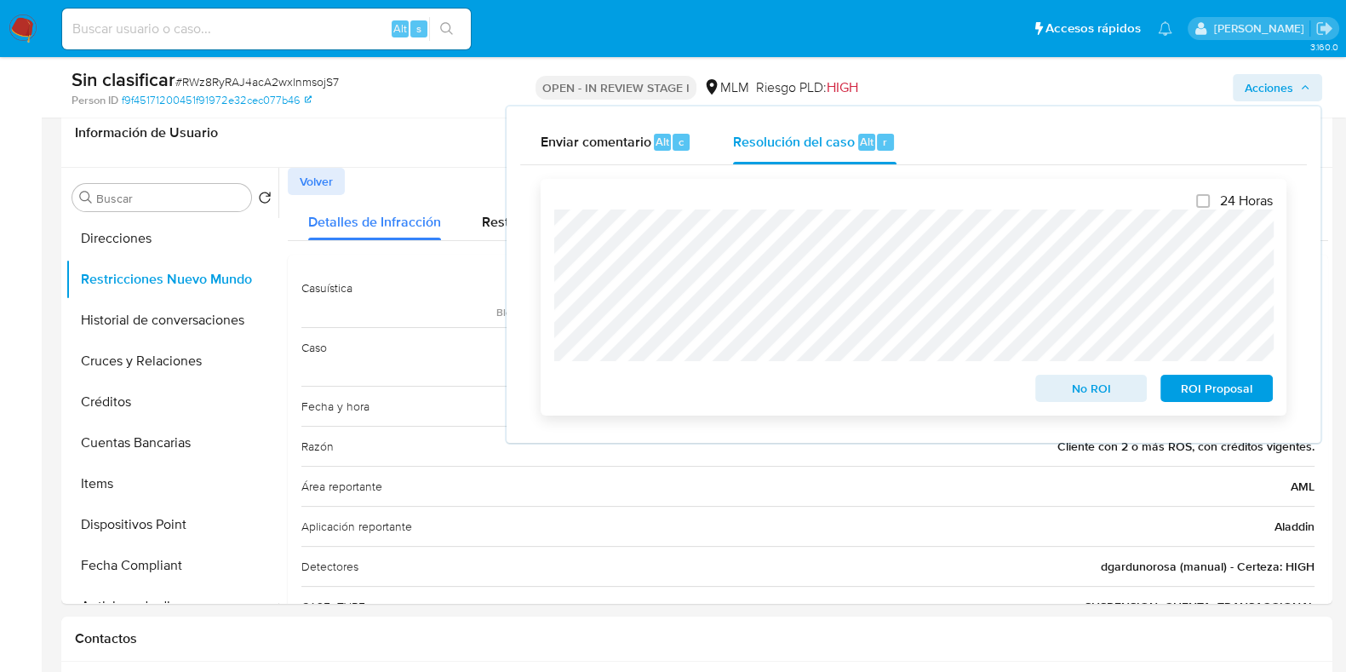
click at [1050, 397] on span "No ROI" at bounding box center [1091, 388] width 89 height 24
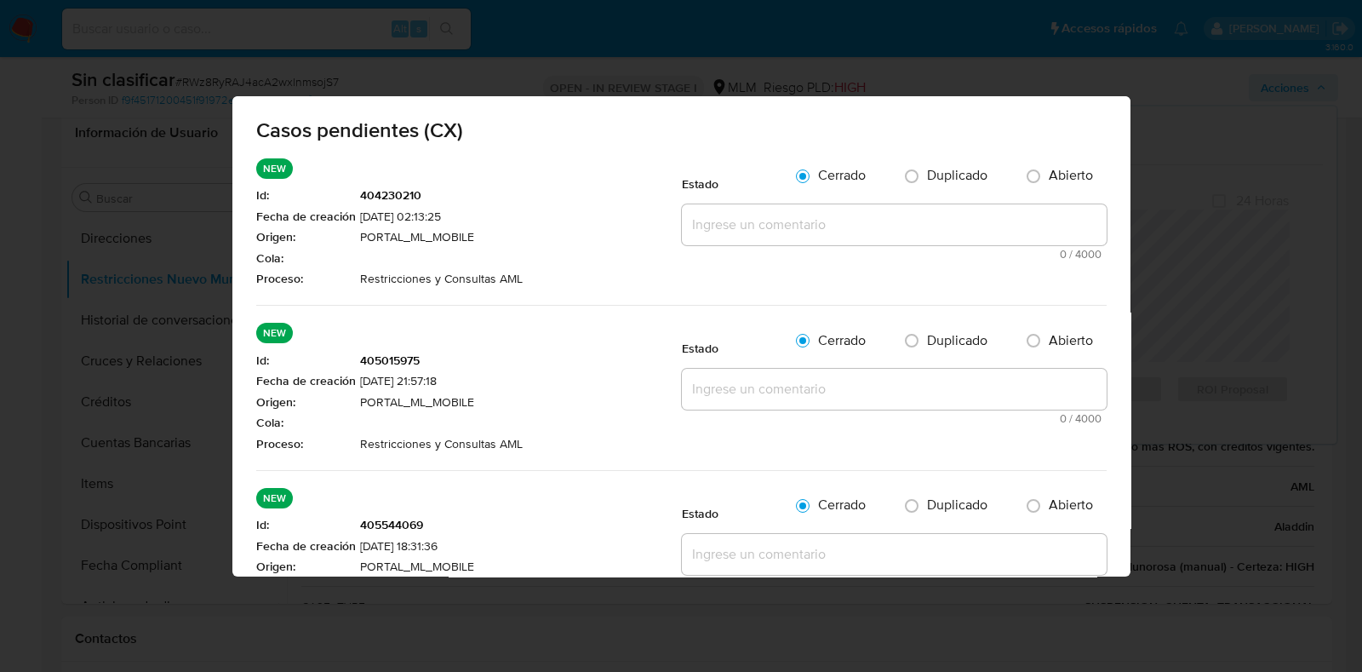
click at [803, 232] on textarea at bounding box center [894, 224] width 425 height 41
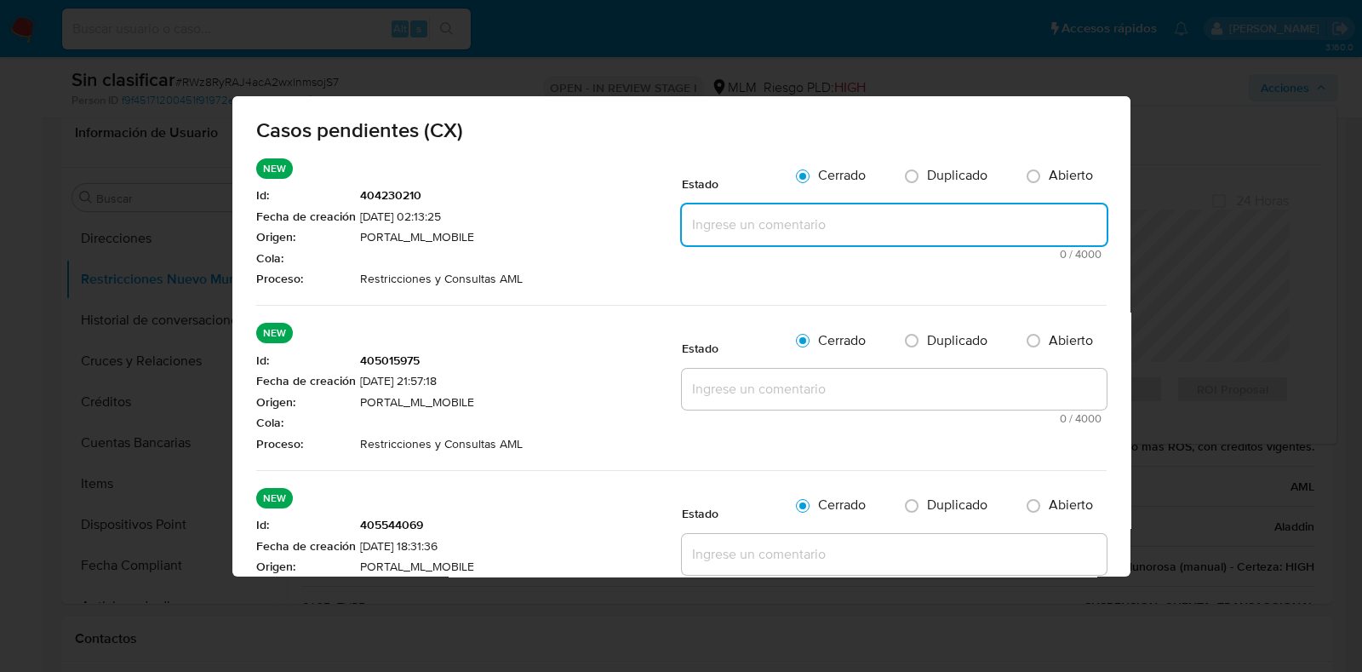
paste textarea "SE VALIDA CASO GENERADO POR CX. CLIENTE CUENTA CON 2 O MAS REPORTES A LA AUTORI…"
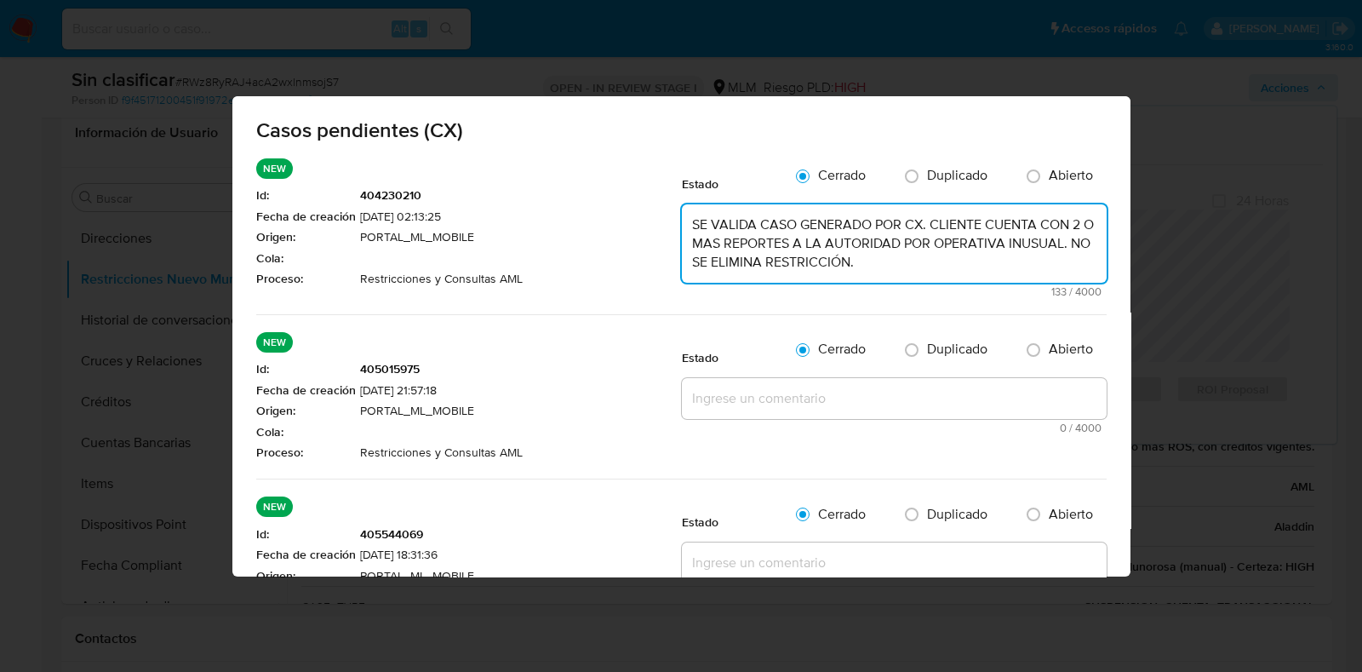
type textarea "SE VALIDA CASO GENERADO POR CX. CLIENTE CUENTA CON 2 O MAS REPORTES A LA AUTORI…"
click at [809, 408] on textarea at bounding box center [894, 398] width 425 height 41
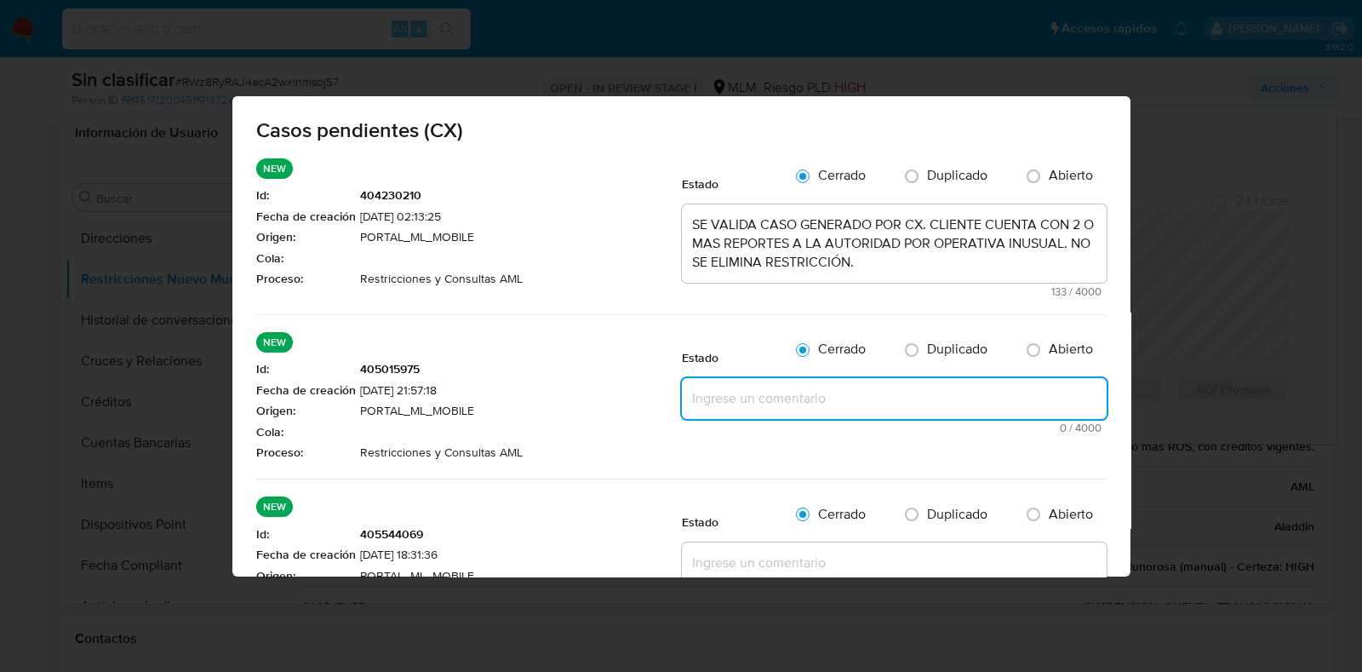
paste textarea "SE VALIDA CASO GENERADO POR CX. CLIENTE CUENTA CON 2 O MAS REPORTES A LA AUTORI…"
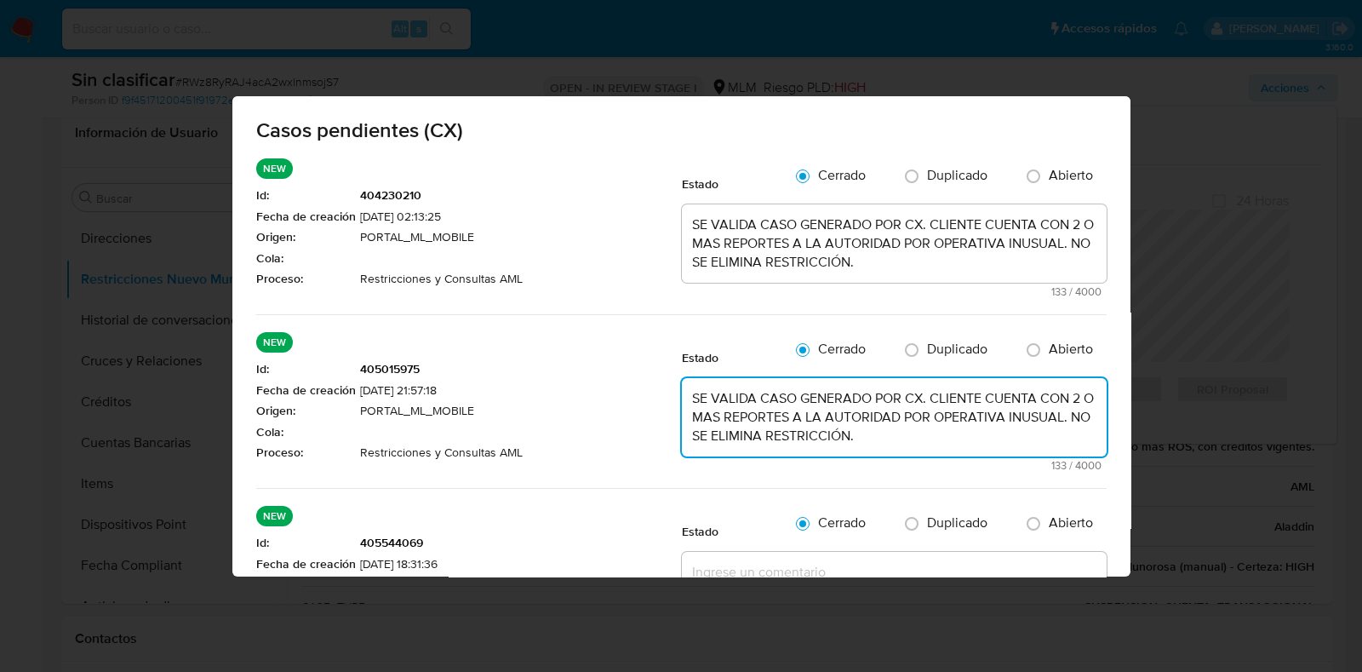
type textarea "SE VALIDA CASO GENERADO POR CX. CLIENTE CUENTA CON 2 O MAS REPORTES A LA AUTORI…"
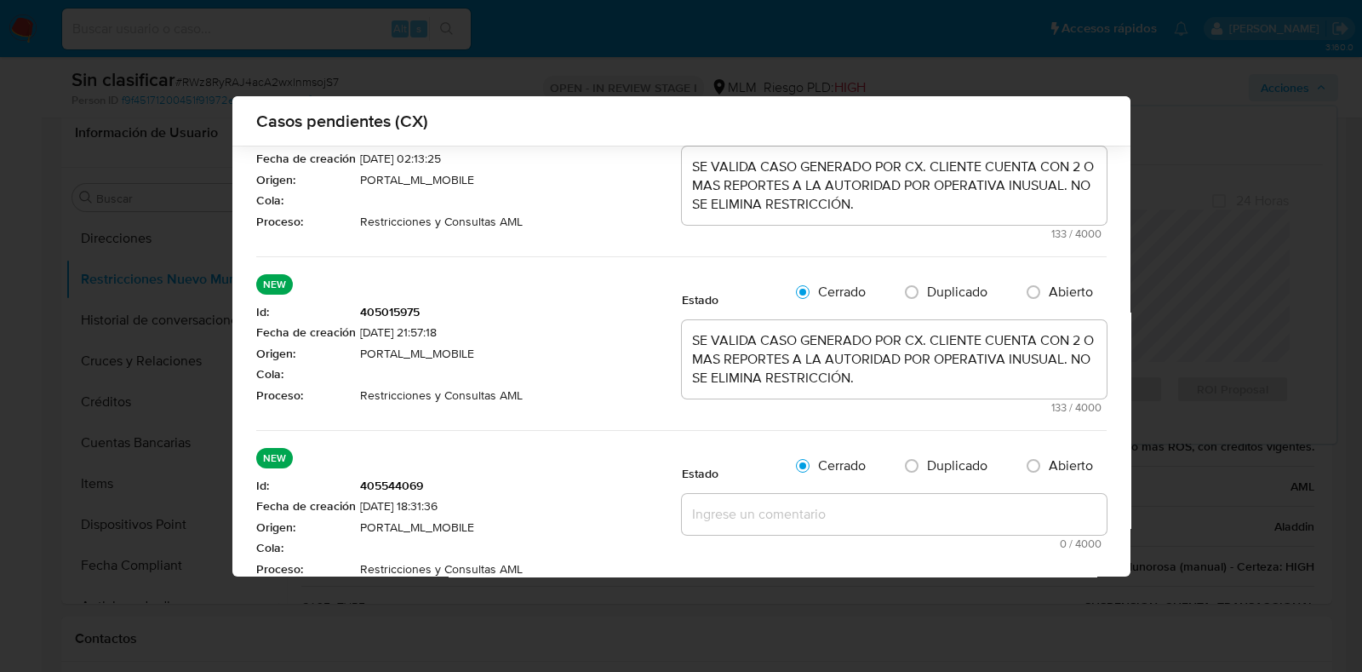
scroll to position [58, 0]
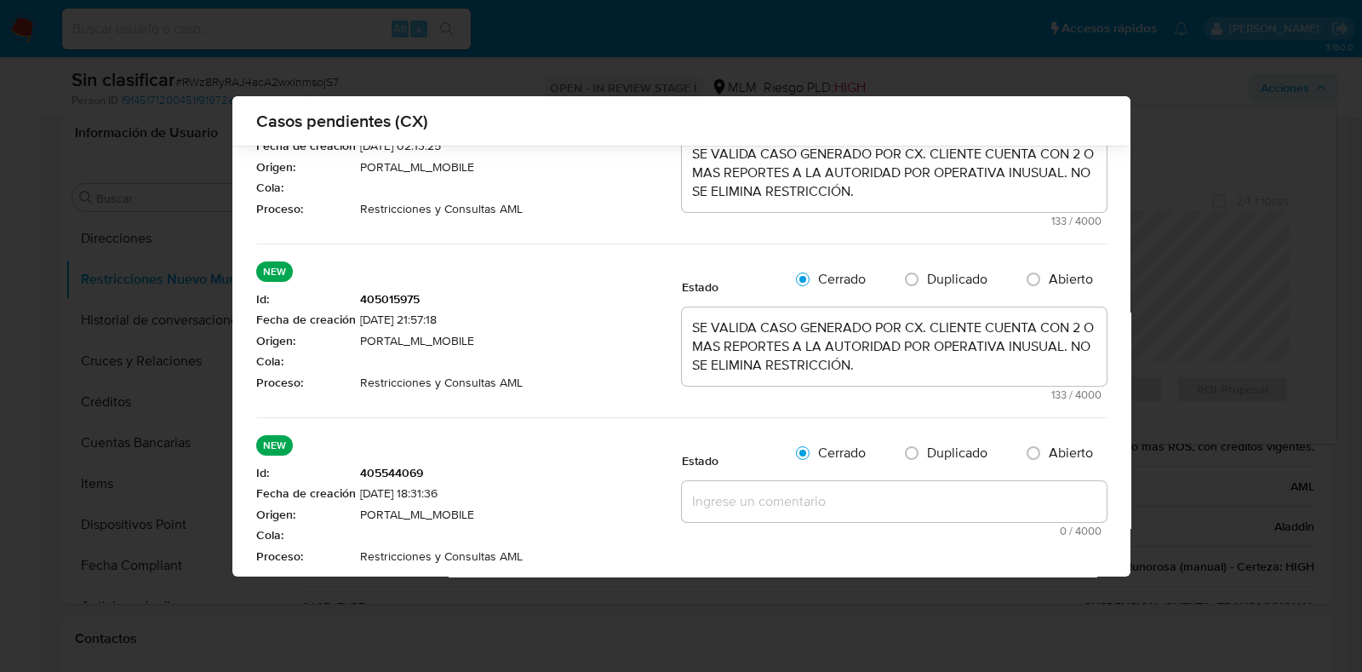
click at [843, 488] on textarea at bounding box center [894, 501] width 425 height 41
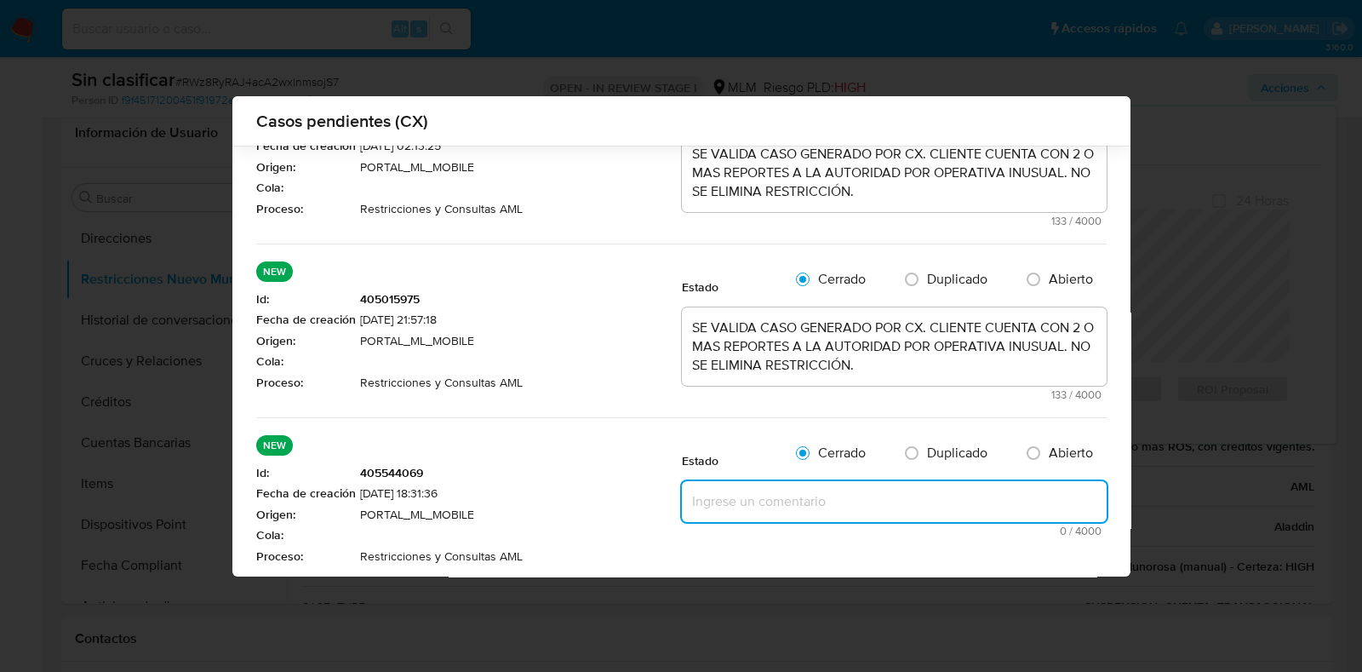
paste textarea "SE VALIDA CASO GENERADO POR CX. CLIENTE CUENTA CON 2 O MAS REPORTES A LA AUTORI…"
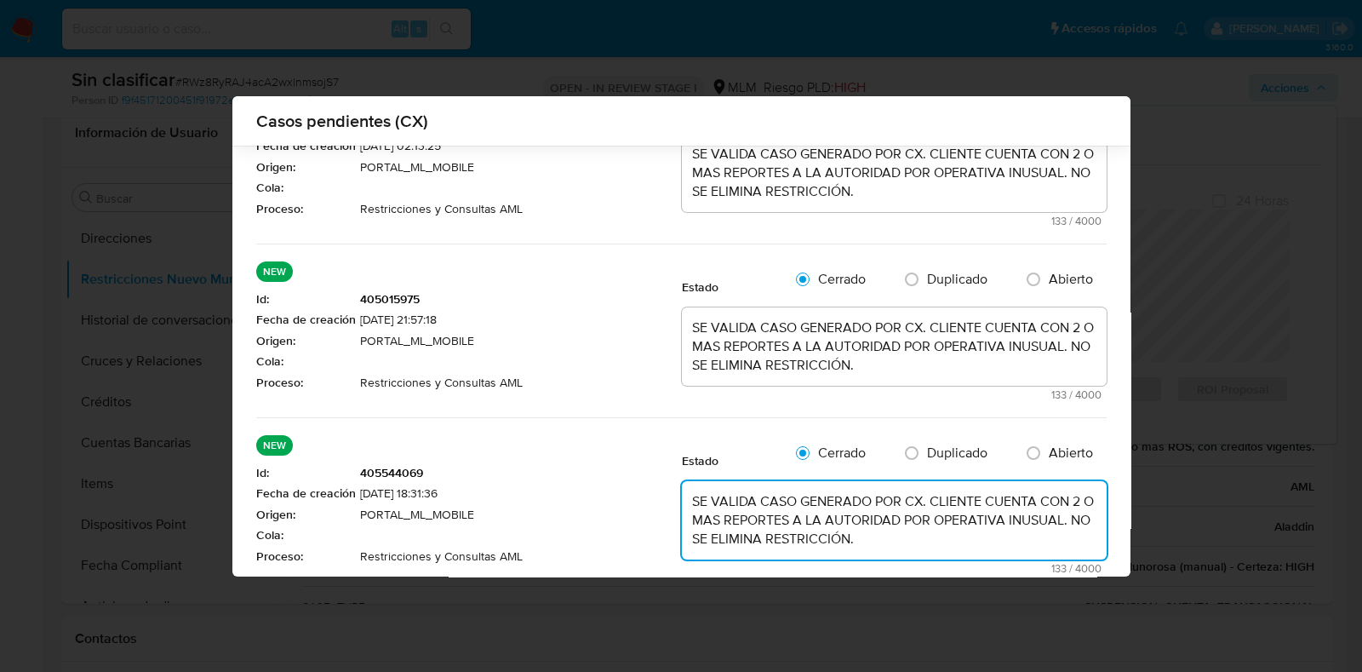
type textarea "SE VALIDA CASO GENERADO POR CX. CLIENTE CUENTA CON 2 O MAS REPORTES A LA AUTORI…"
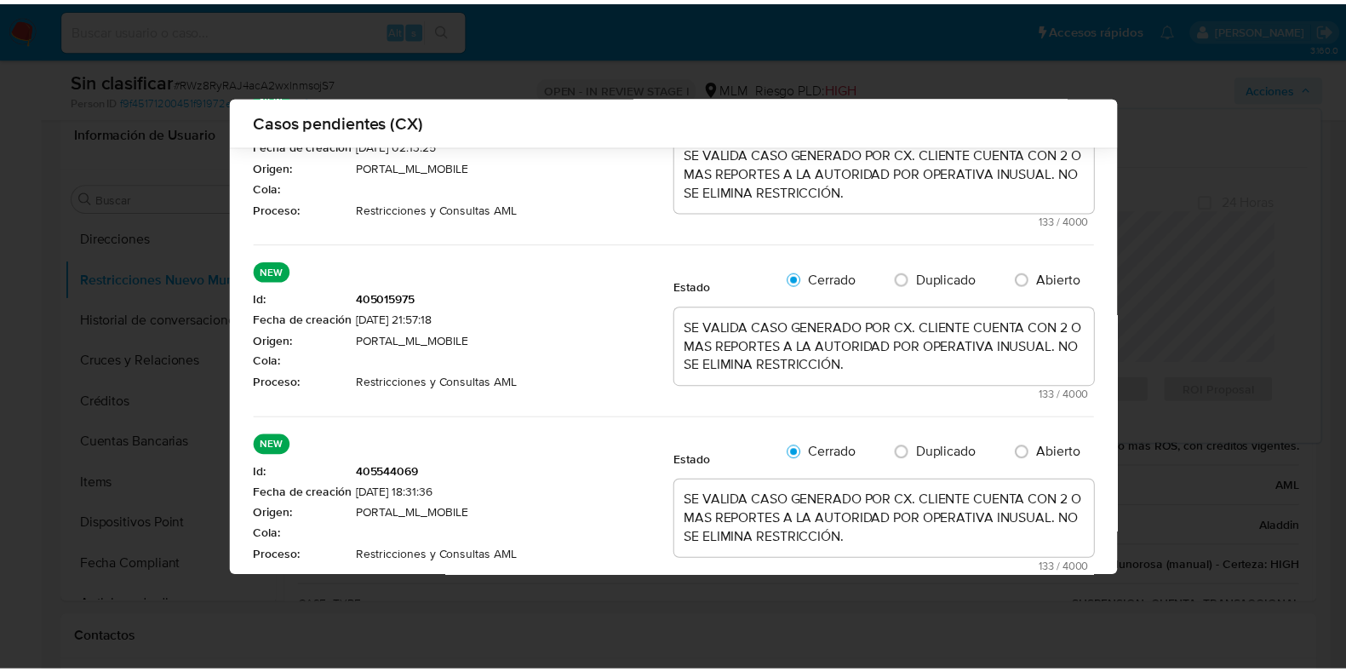
scroll to position [145, 0]
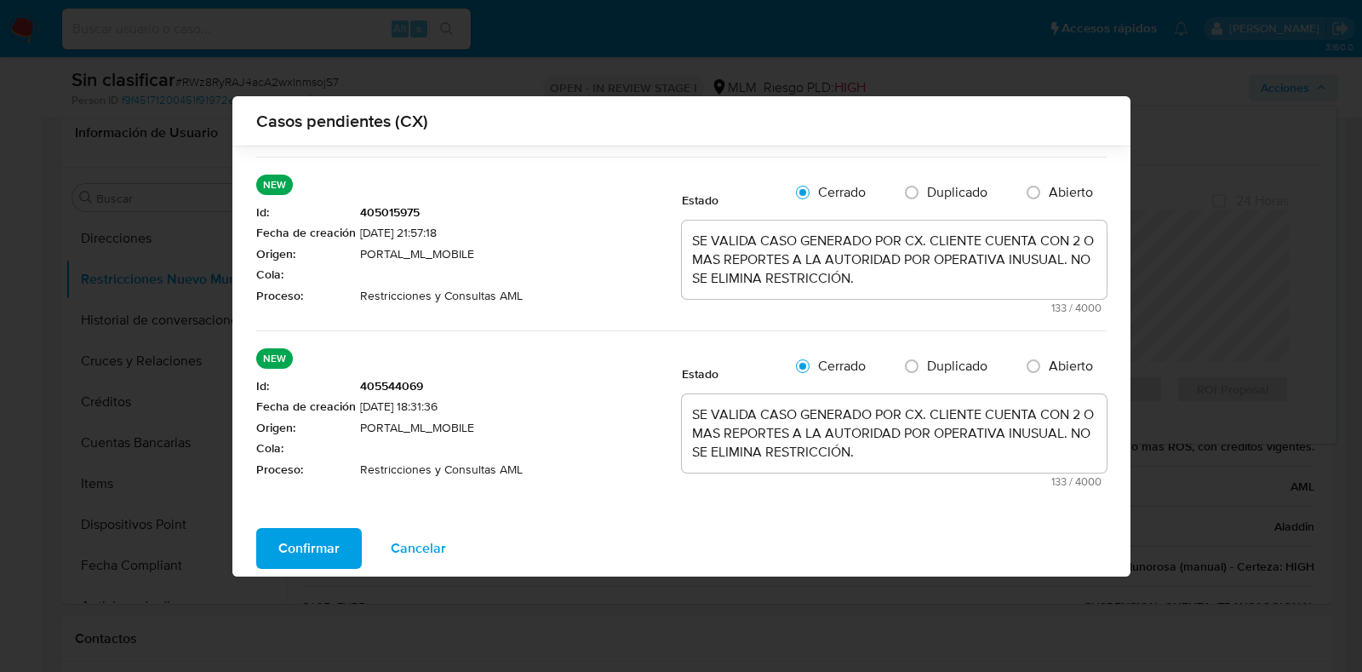
click at [314, 530] on span "Confirmar" at bounding box center [308, 548] width 61 height 37
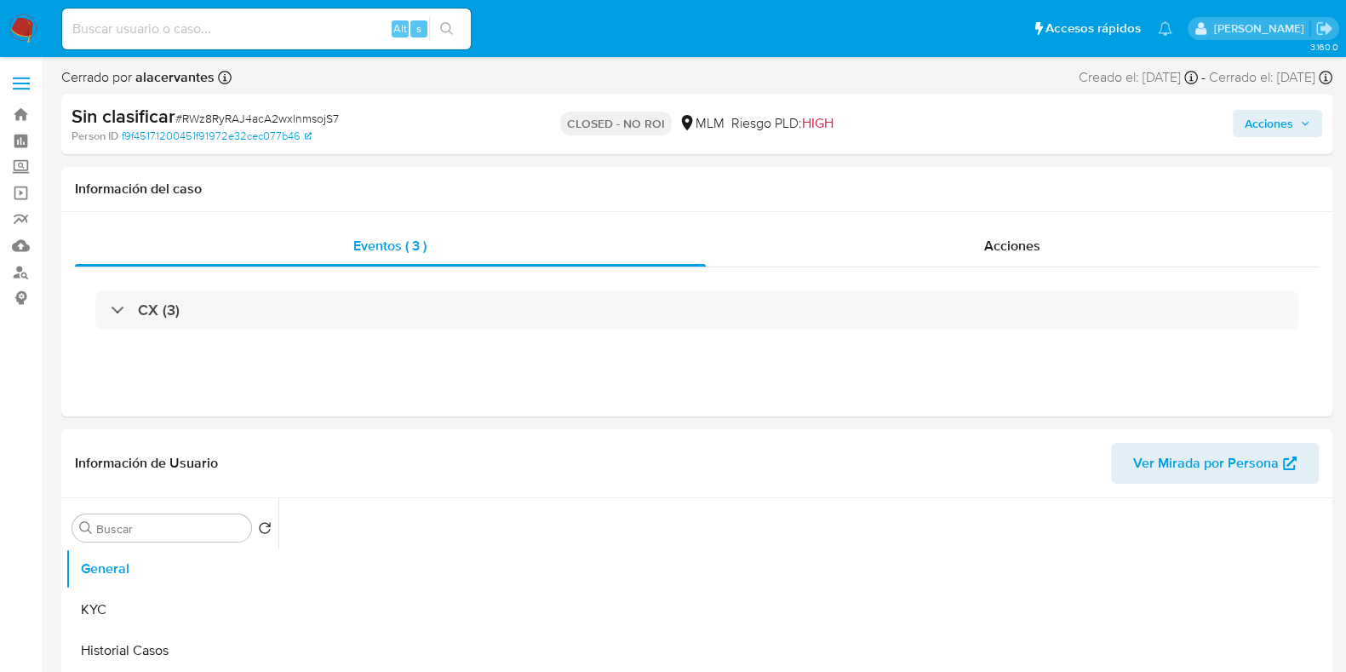
select select "10"
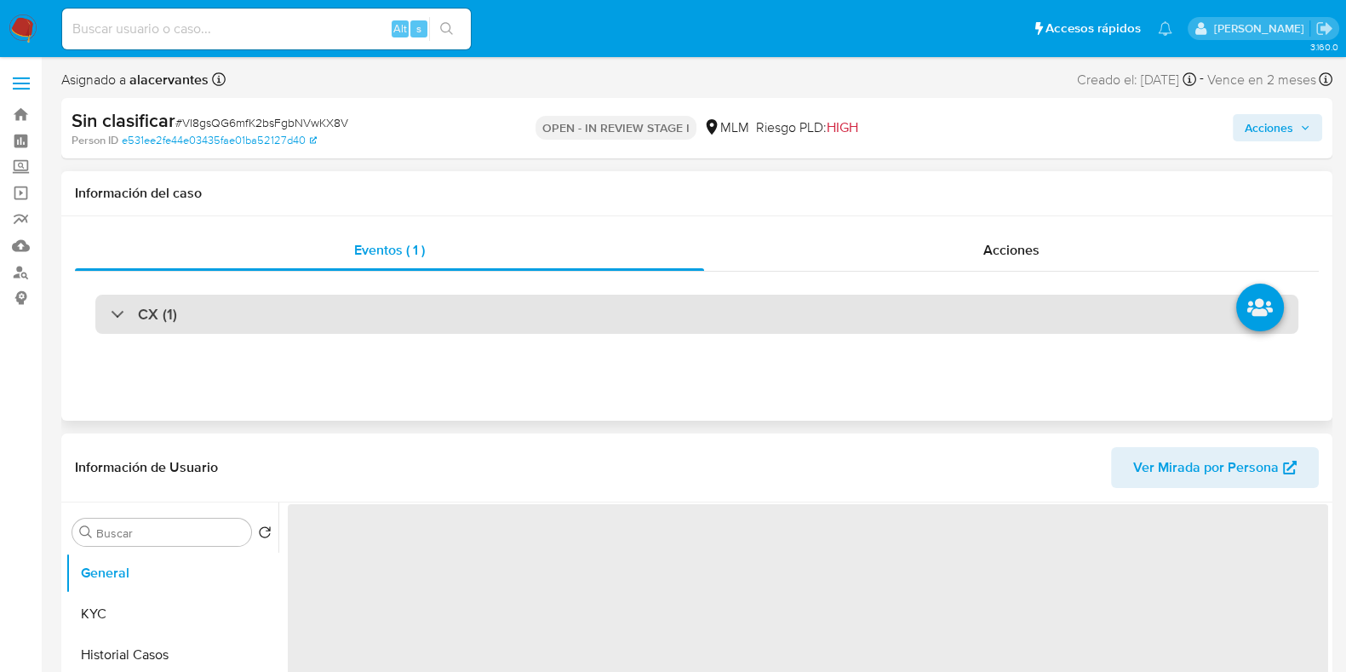
select select "10"
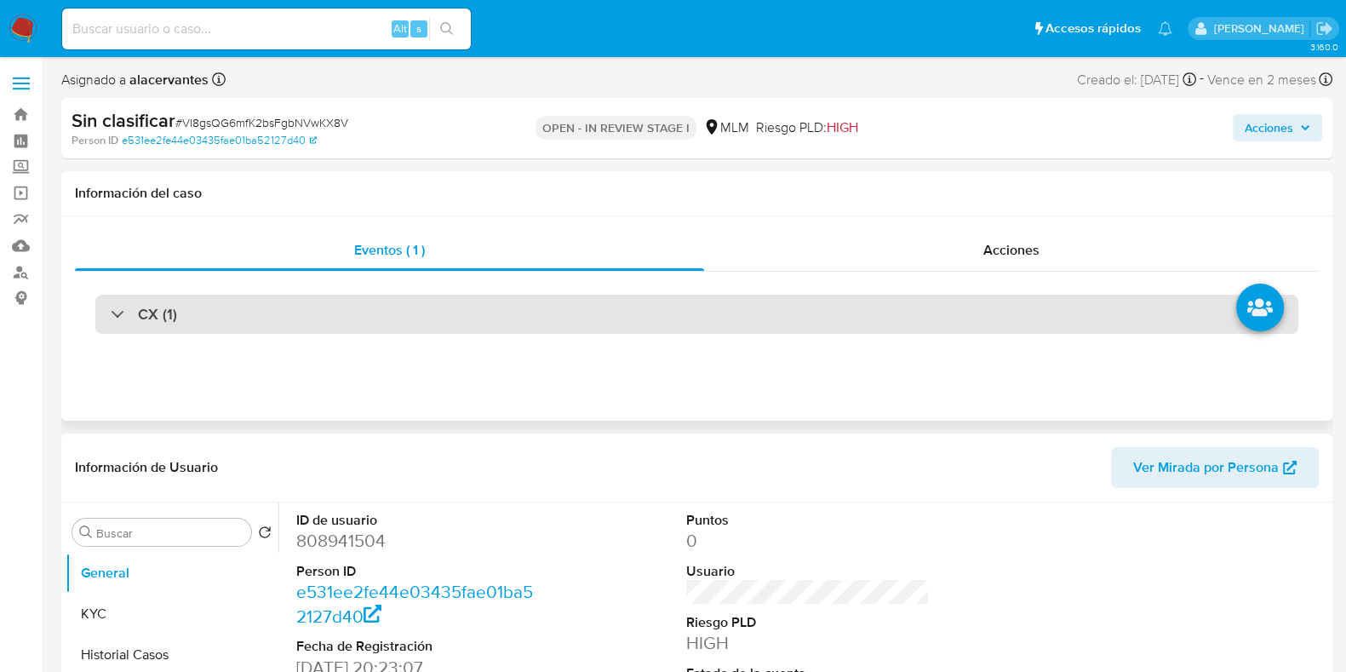
click at [419, 312] on div "CX (1)" at bounding box center [696, 314] width 1203 height 39
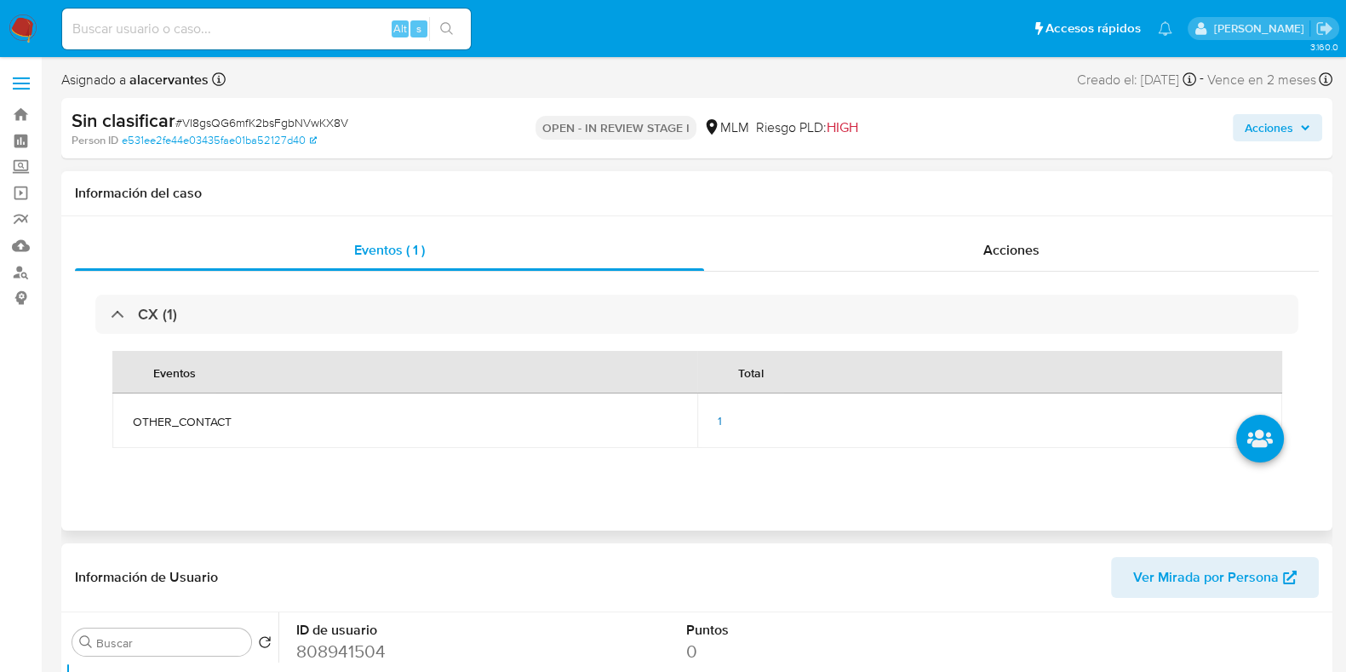
click at [724, 424] on div "1" at bounding box center [990, 420] width 544 height 15
click at [718, 424] on span "1" at bounding box center [720, 420] width 4 height 17
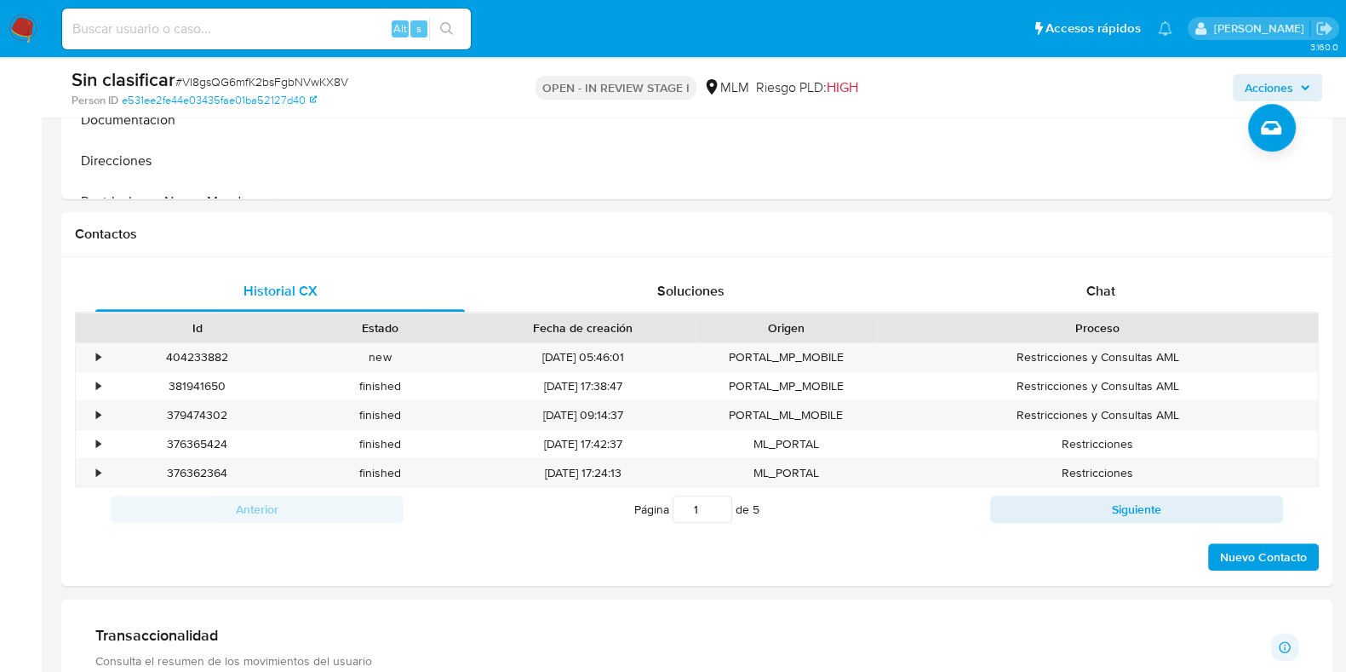
scroll to position [805, 0]
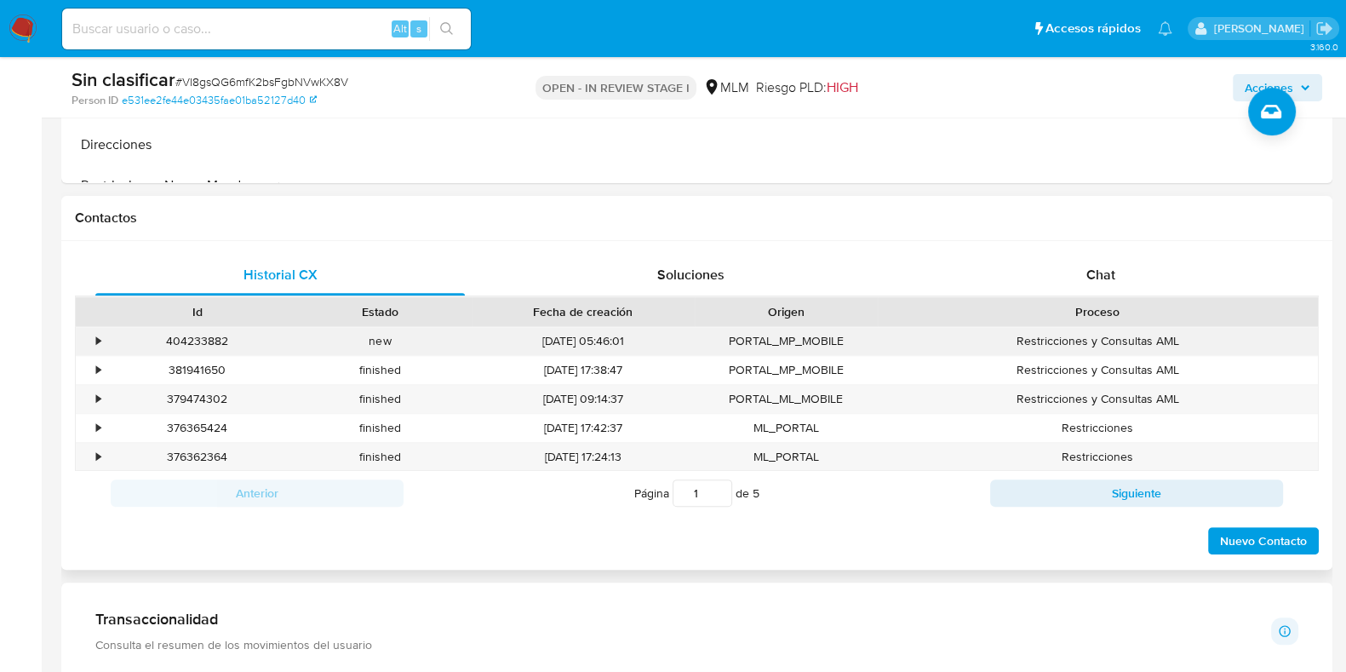
click at [102, 337] on div "•" at bounding box center [91, 341] width 30 height 28
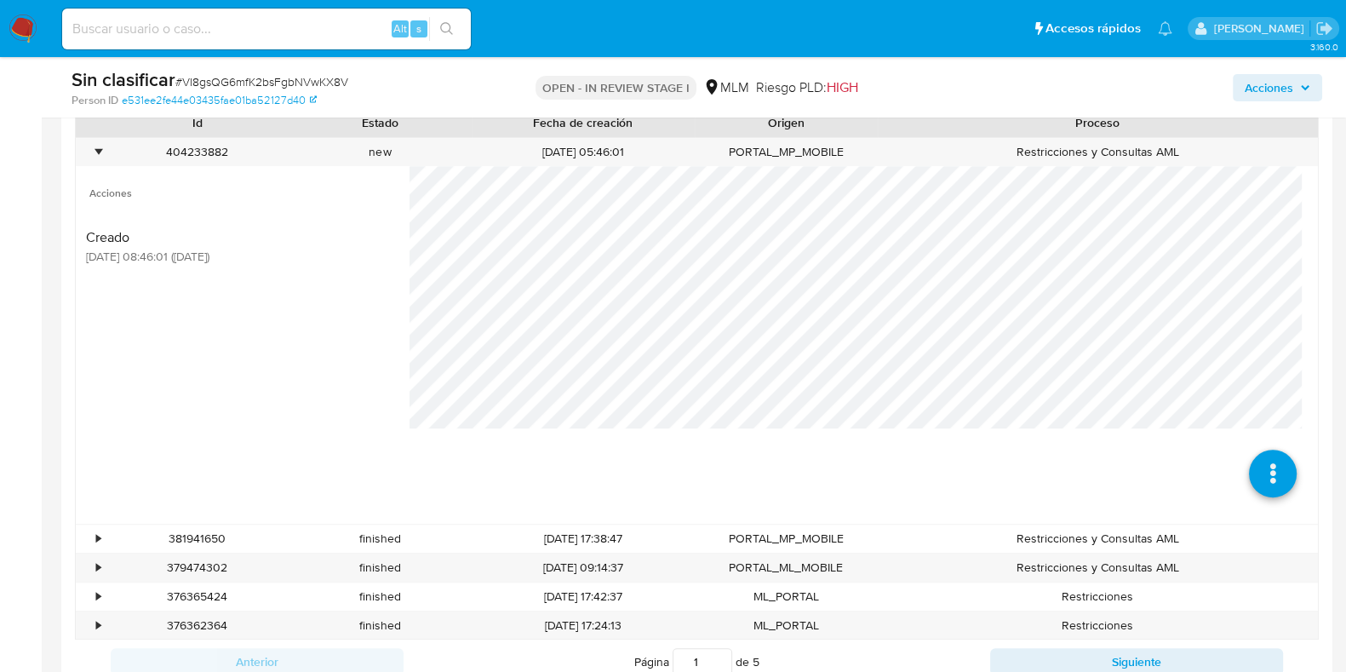
scroll to position [1009, 0]
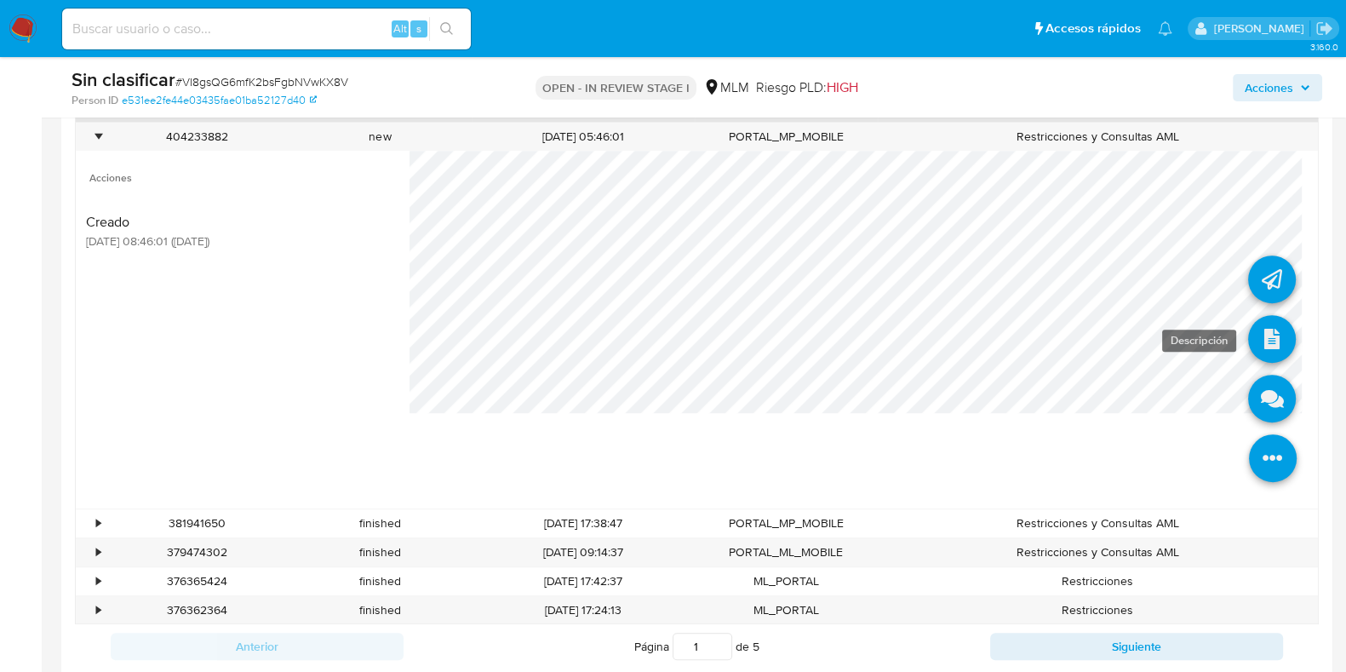
click at [1256, 341] on icon at bounding box center [1272, 339] width 48 height 48
click at [1252, 331] on icon at bounding box center [1272, 339] width 48 height 48
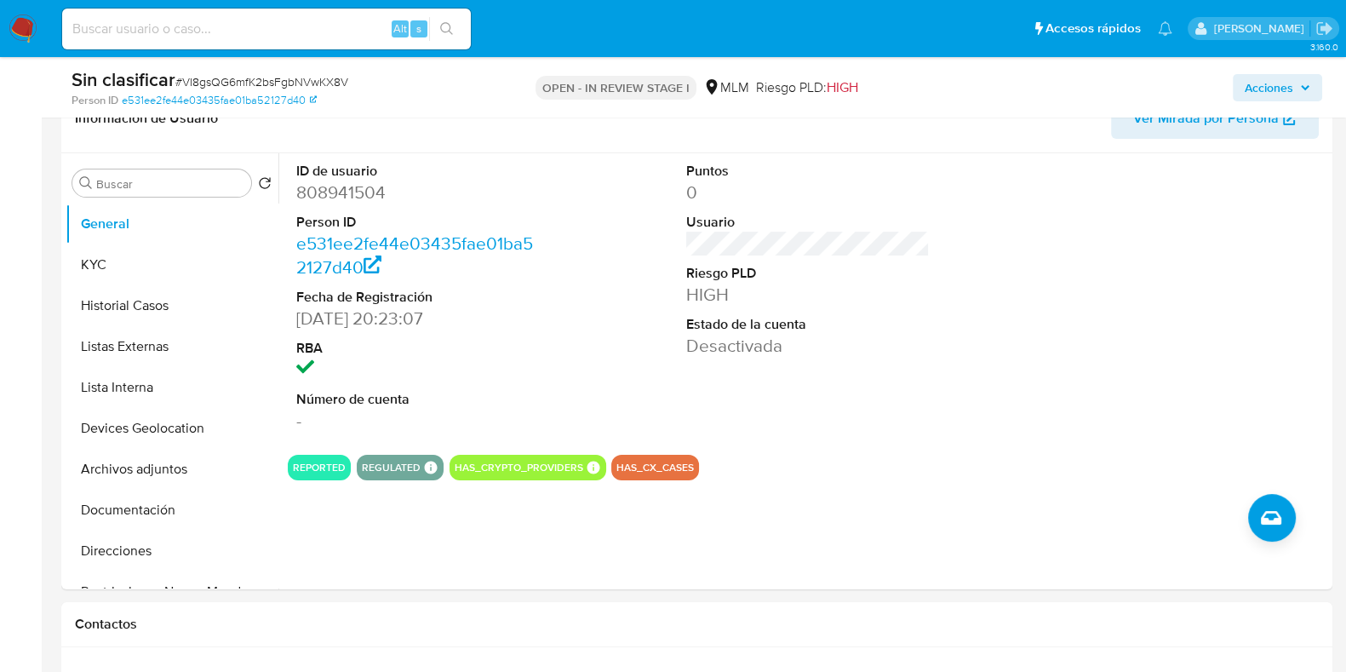
scroll to position [346, 0]
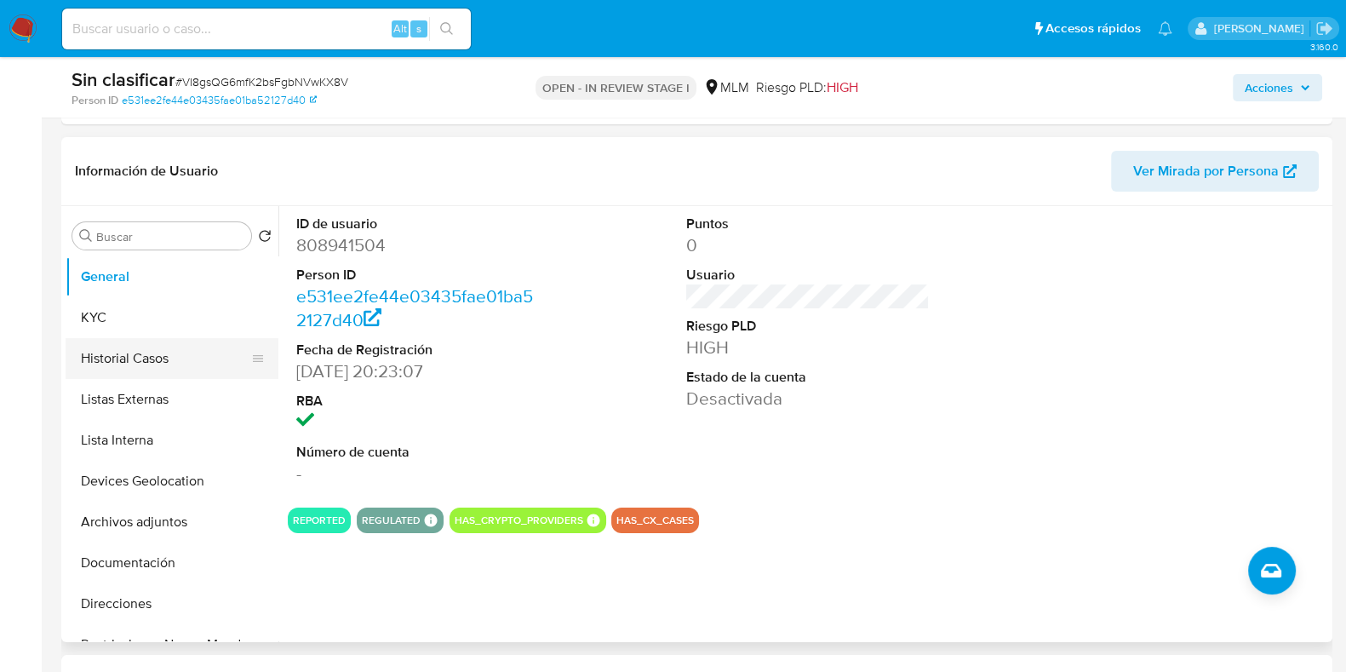
click at [123, 372] on button "Historial Casos" at bounding box center [165, 358] width 199 height 41
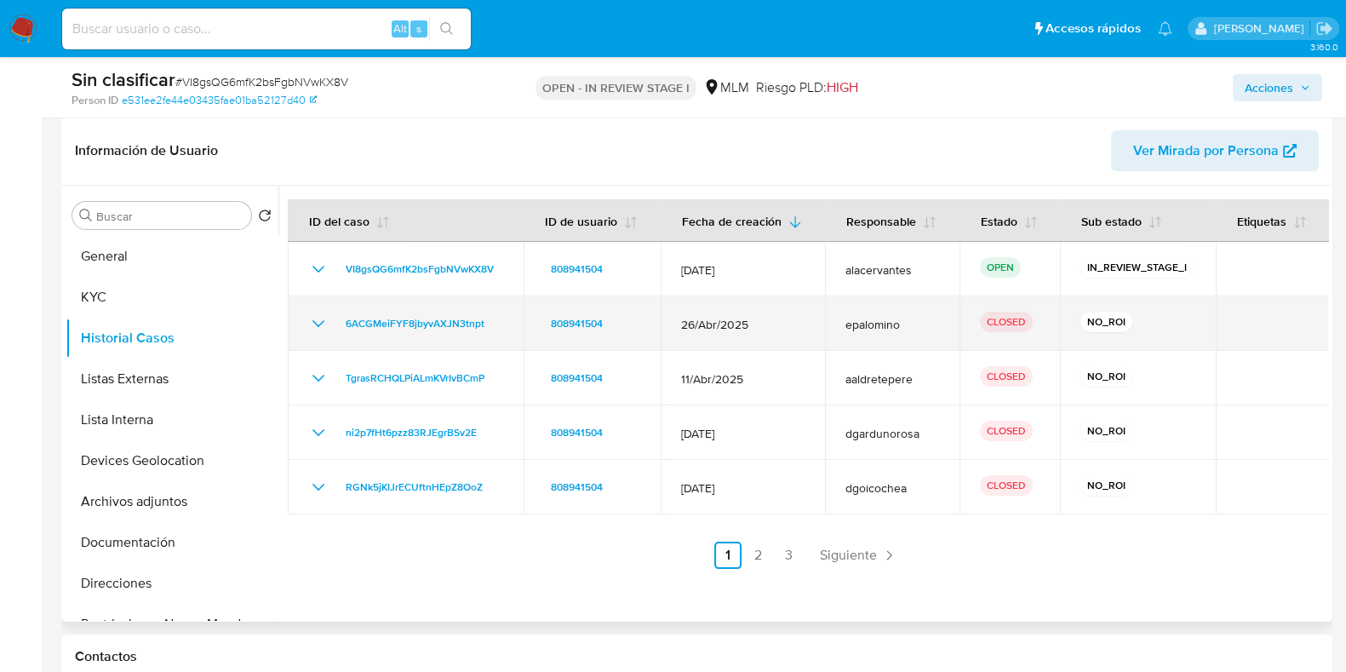
click at [321, 322] on icon "Mostrar/Ocultar" at bounding box center [318, 323] width 12 height 7
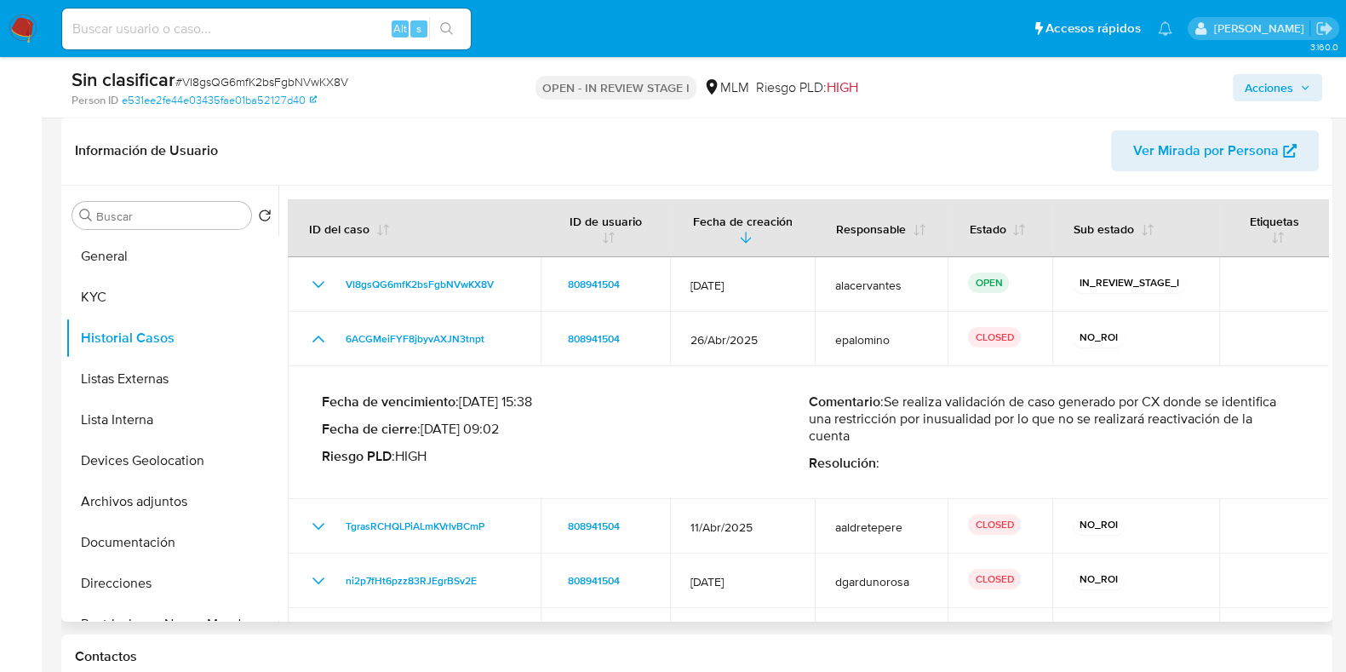
drag, startPoint x: 888, startPoint y: 404, endPoint x: 1066, endPoint y: 436, distance: 180.7
click at [1066, 436] on p "Comentario : Se realiza validación de caso generado por CX donde se identifica …" at bounding box center [1052, 418] width 487 height 51
click at [1281, 83] on span "Acciones" at bounding box center [1269, 87] width 49 height 27
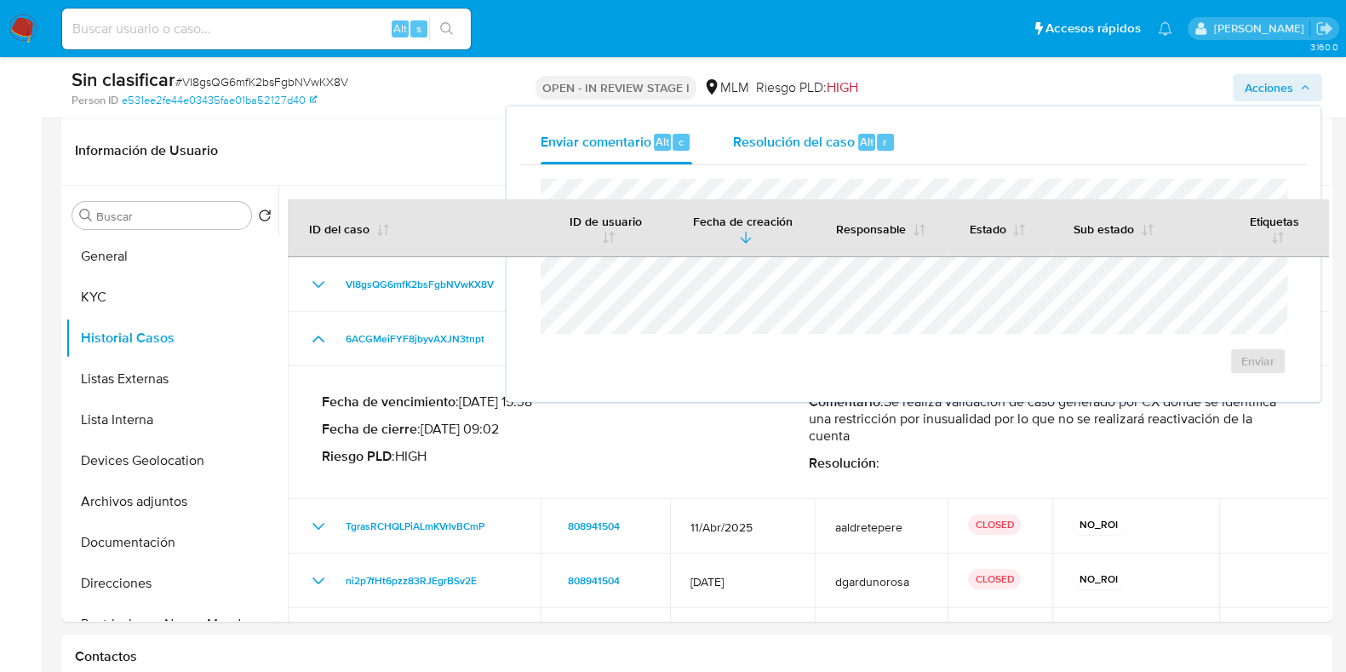
click at [805, 133] on span "Resolución del caso" at bounding box center [794, 141] width 122 height 20
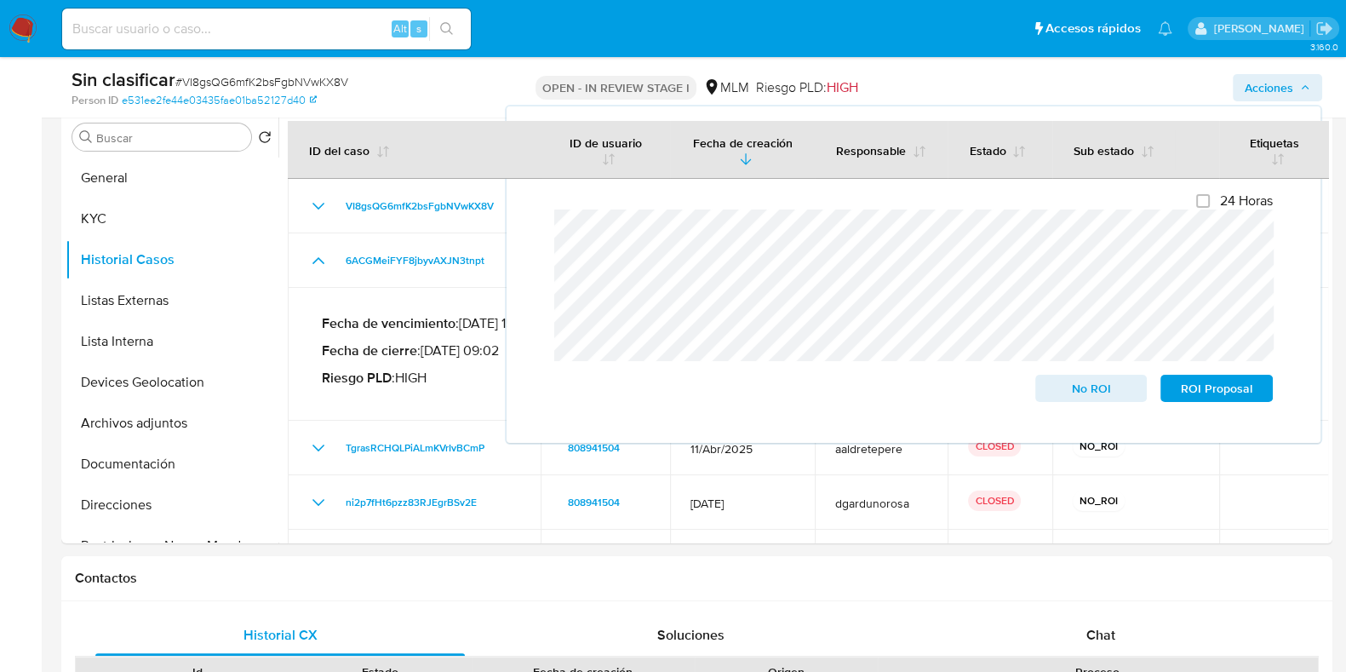
scroll to position [433, 0]
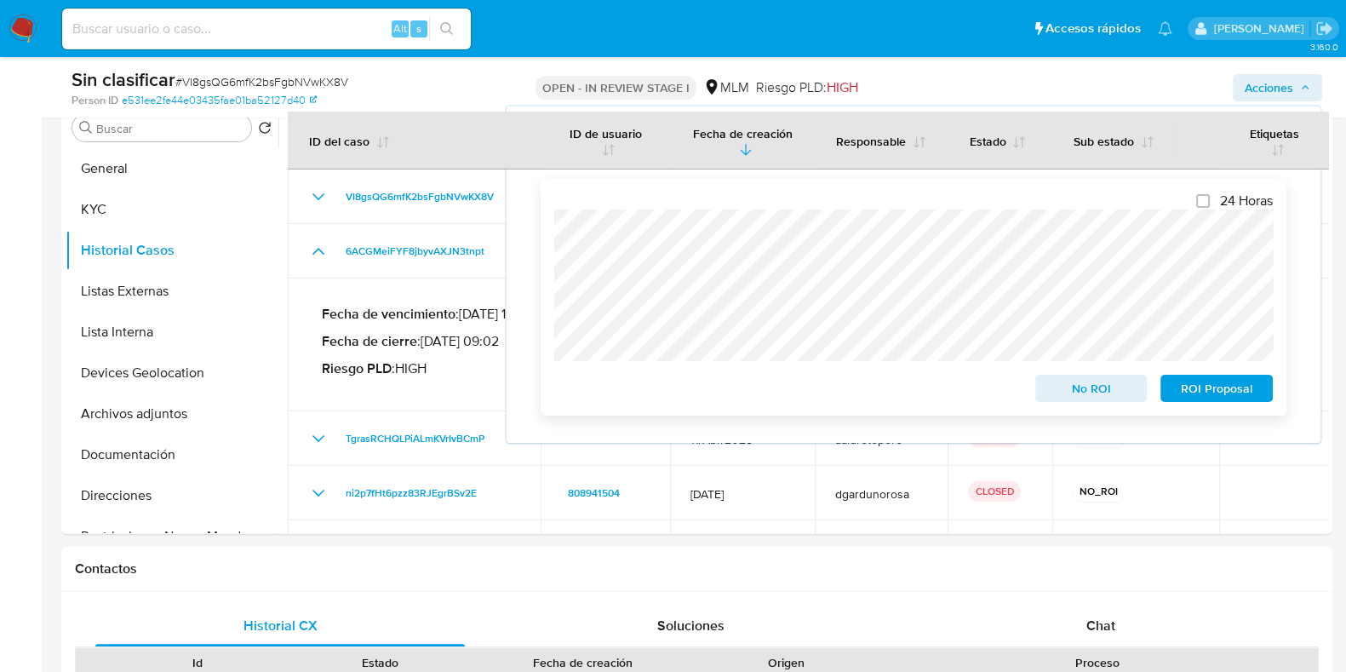
click at [1109, 414] on div "24 Horas No ROI ROI Proposal" at bounding box center [914, 297] width 746 height 237
click at [1101, 400] on span "No ROI" at bounding box center [1091, 388] width 89 height 24
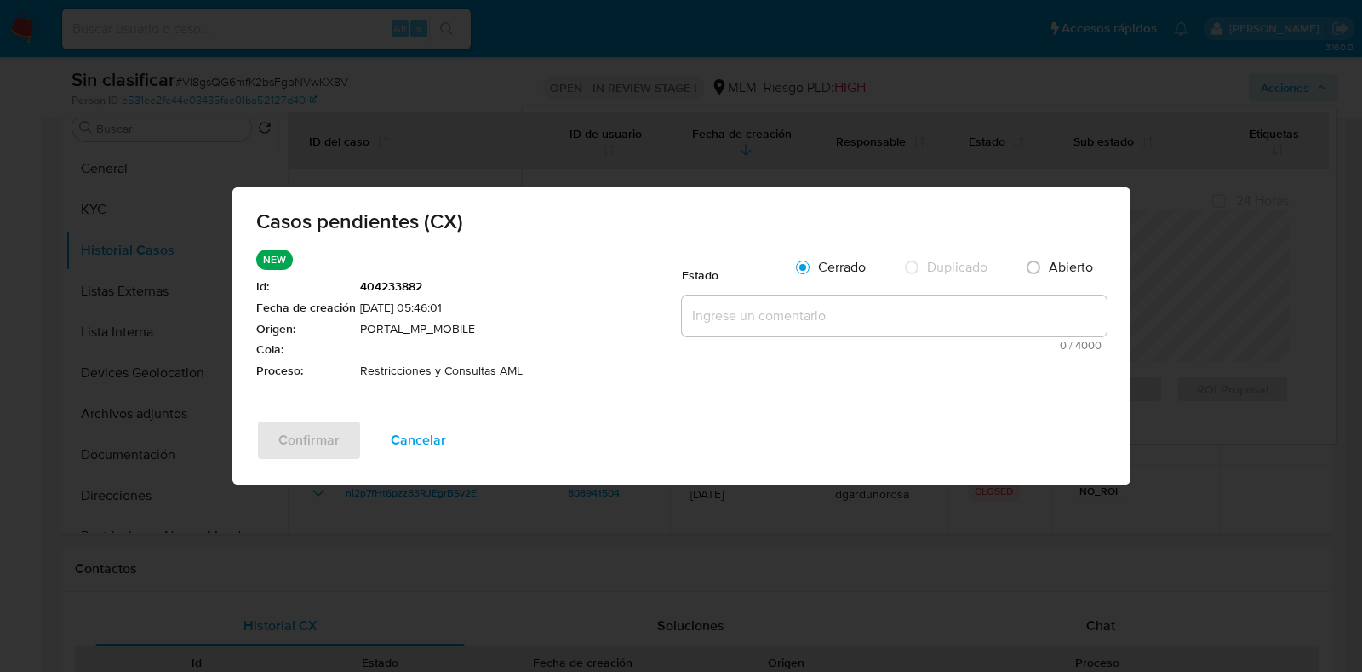
click at [979, 332] on textarea at bounding box center [894, 315] width 425 height 41
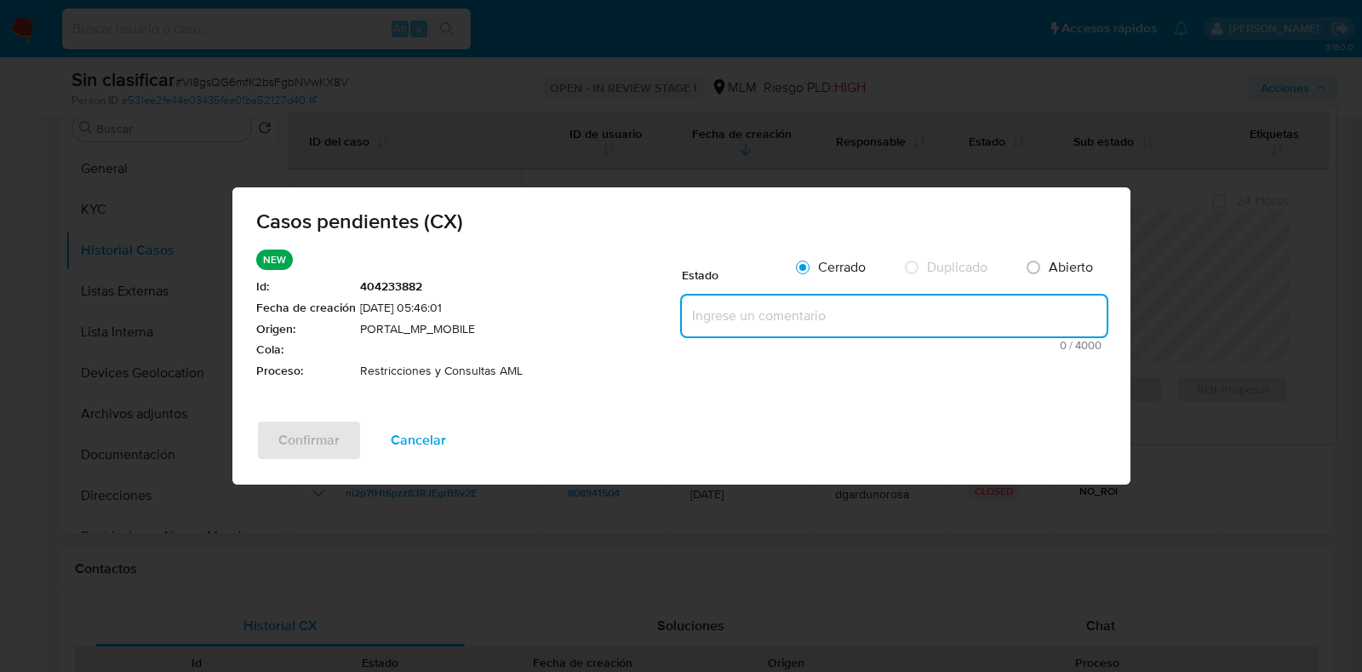
paste textarea "Se realiza validación de caso CX. Se identifica restricción por inusualidad. No…"
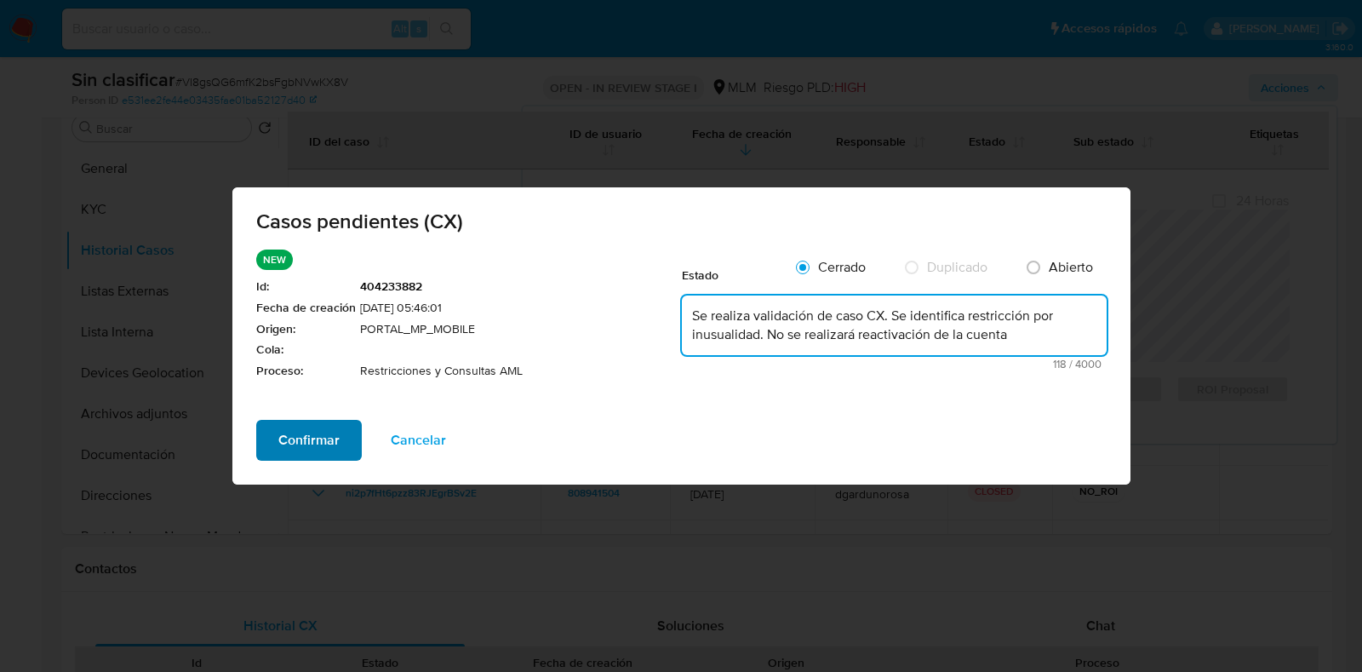
type textarea "Se realiza validación de caso CX. Se identifica restricción por inusualidad. No…"
click at [331, 435] on span "Confirmar" at bounding box center [308, 439] width 61 height 37
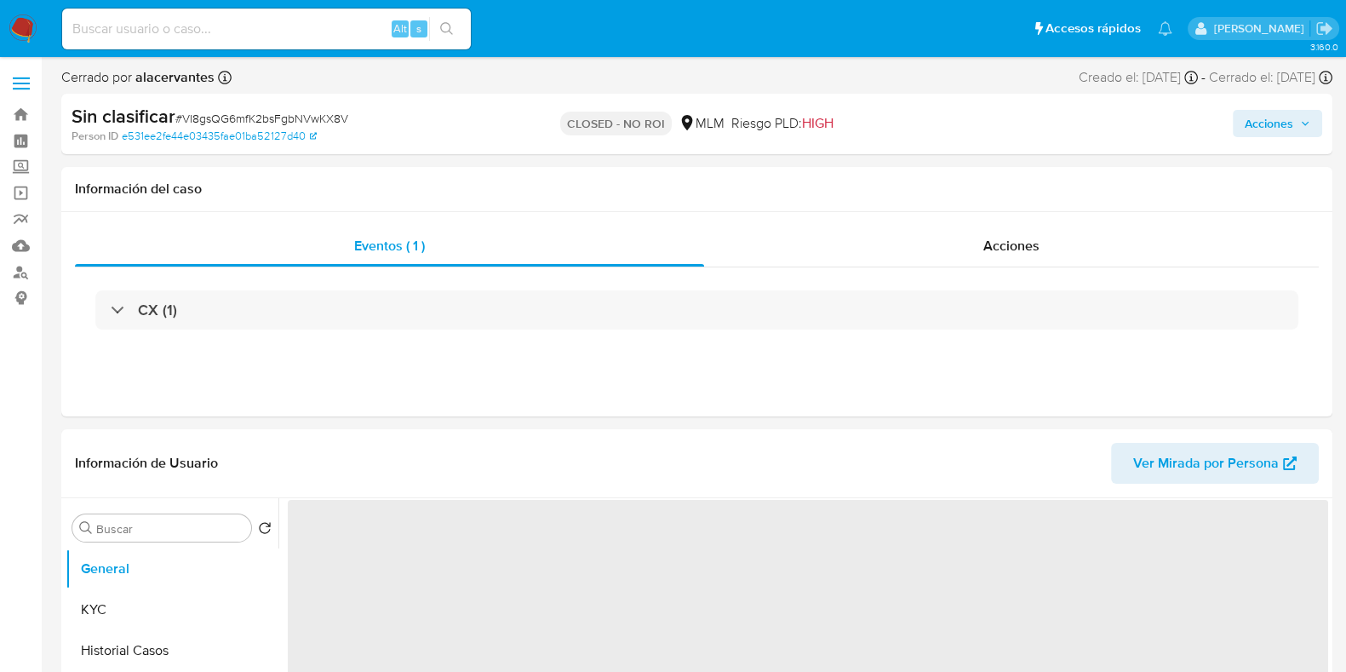
select select "10"
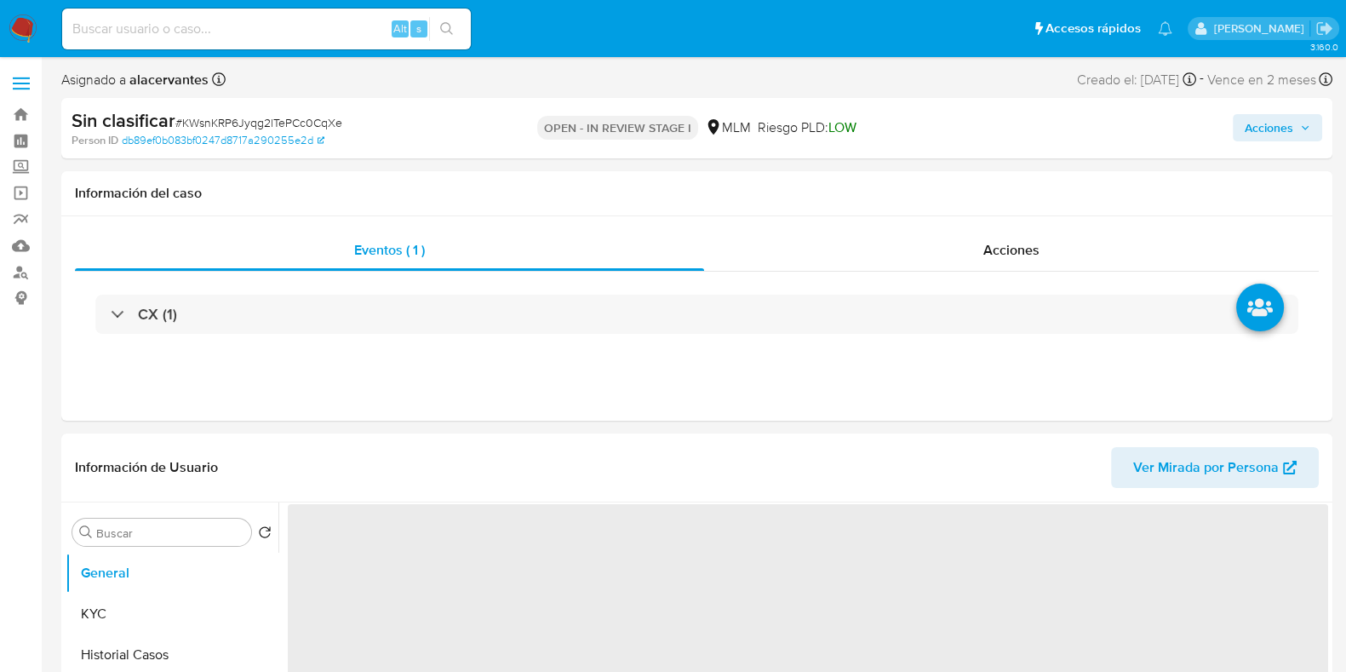
select select "10"
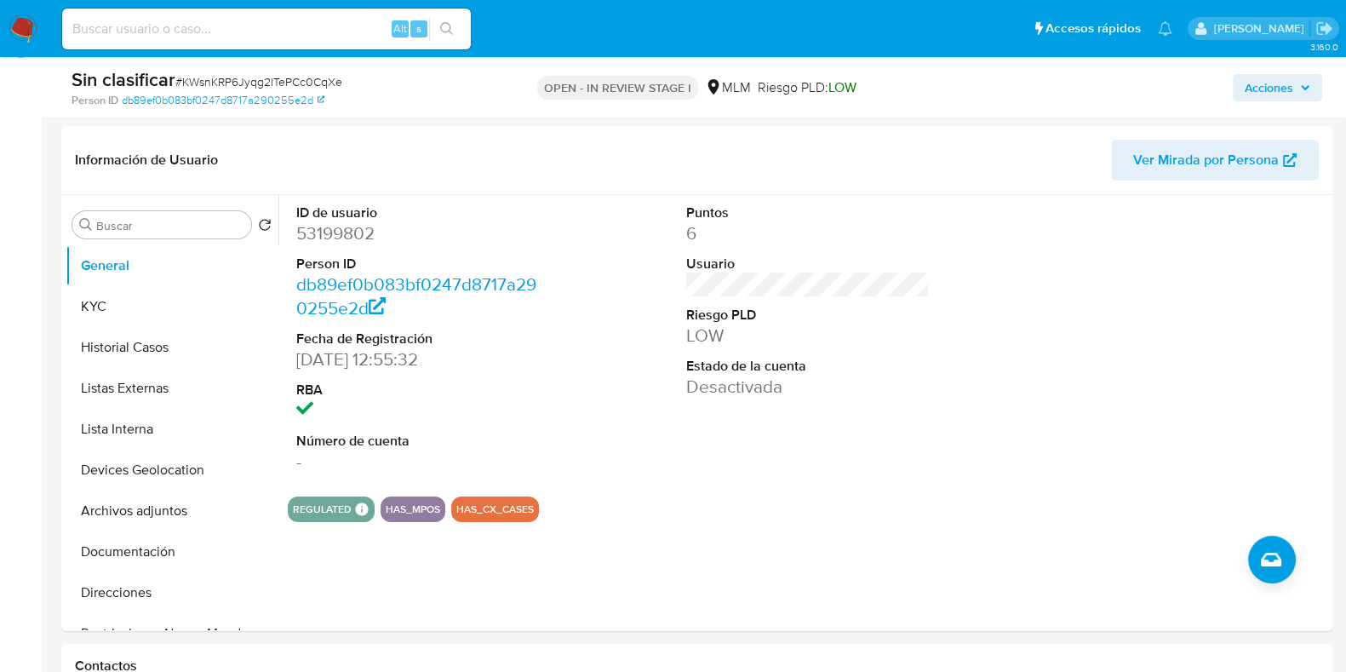
scroll to position [254, 0]
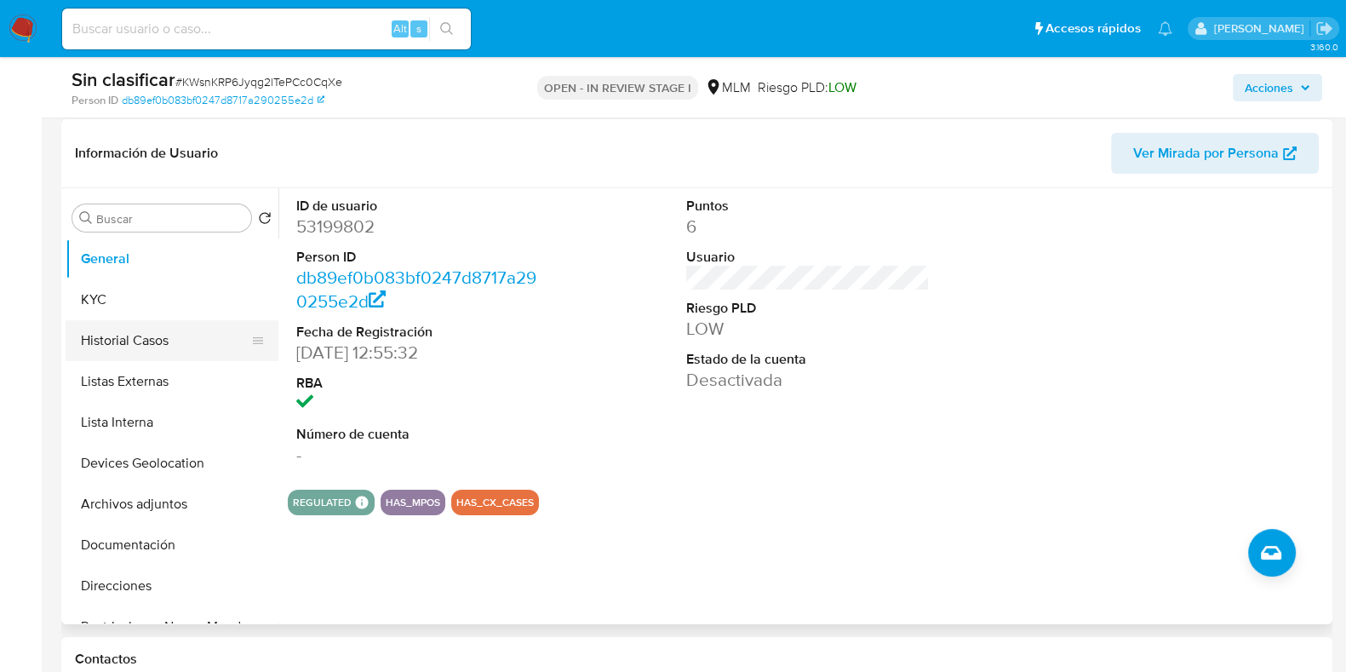
click at [103, 352] on button "Historial Casos" at bounding box center [165, 340] width 199 height 41
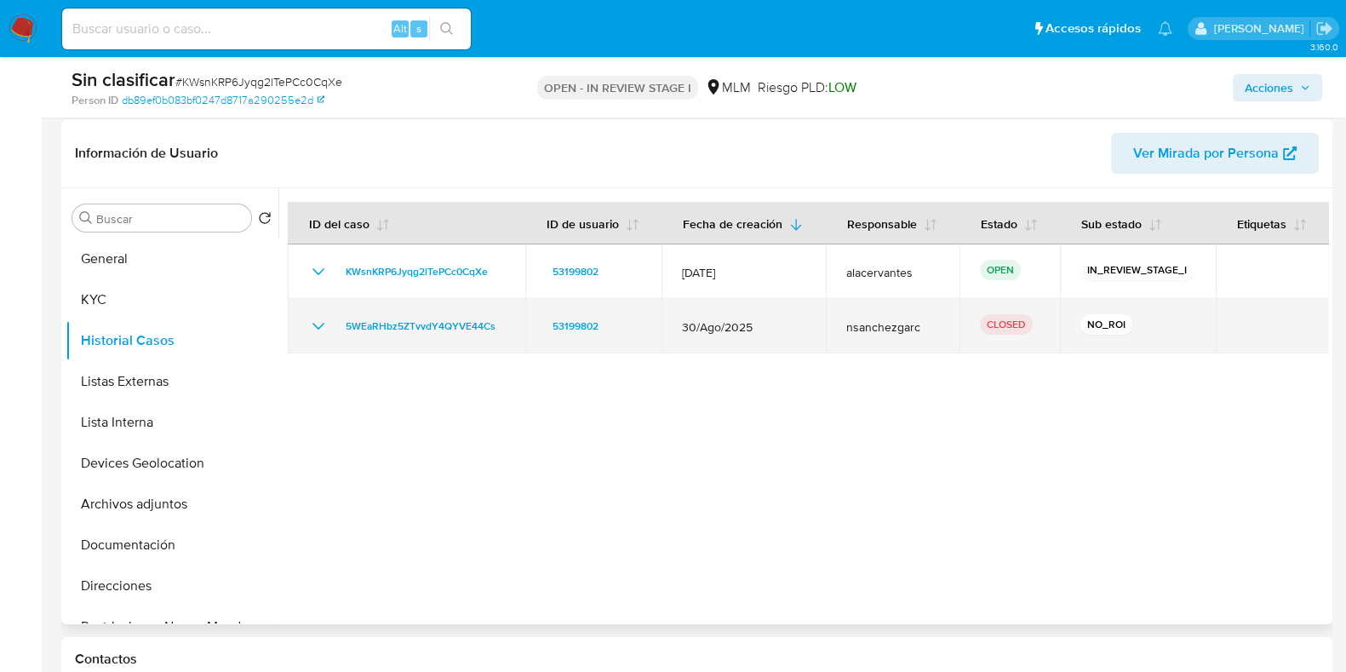
click at [316, 324] on icon "Mostrar/Ocultar" at bounding box center [318, 326] width 20 height 20
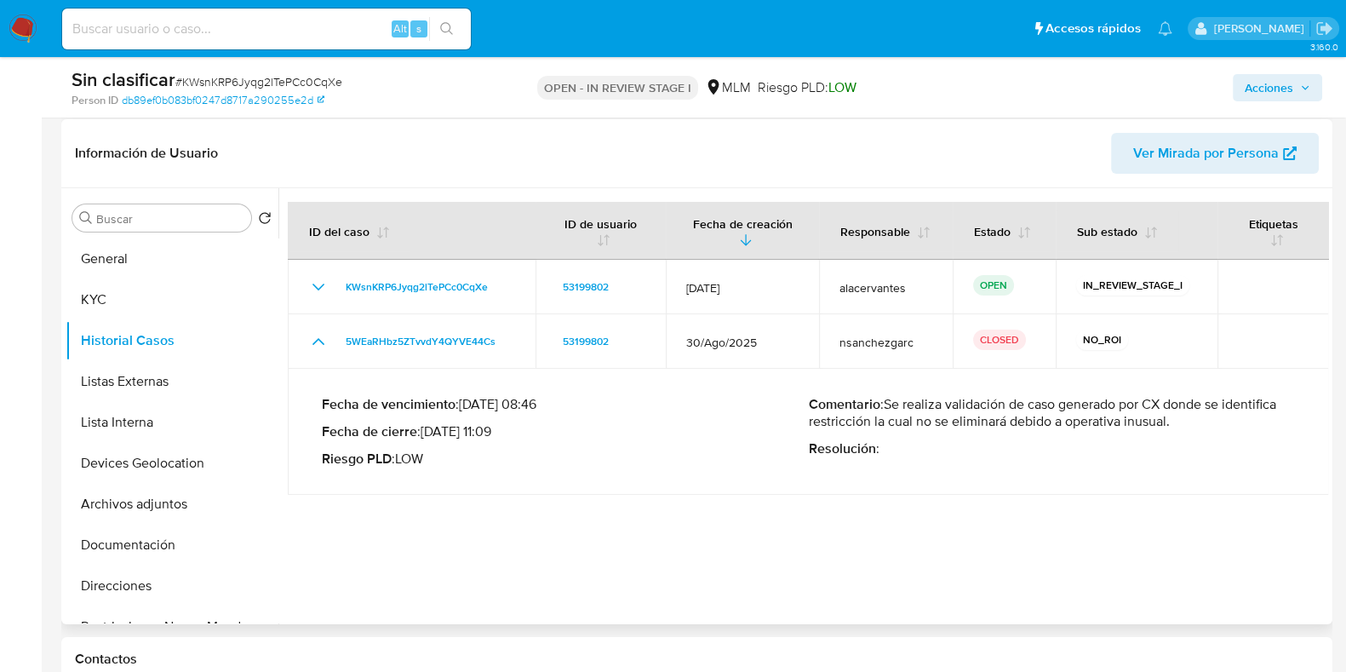
drag, startPoint x: 886, startPoint y: 407, endPoint x: 1171, endPoint y: 419, distance: 284.6
click at [1171, 419] on p "Comentario : Se realiza validación de caso generado por CX donde se identifica …" at bounding box center [1052, 413] width 487 height 34
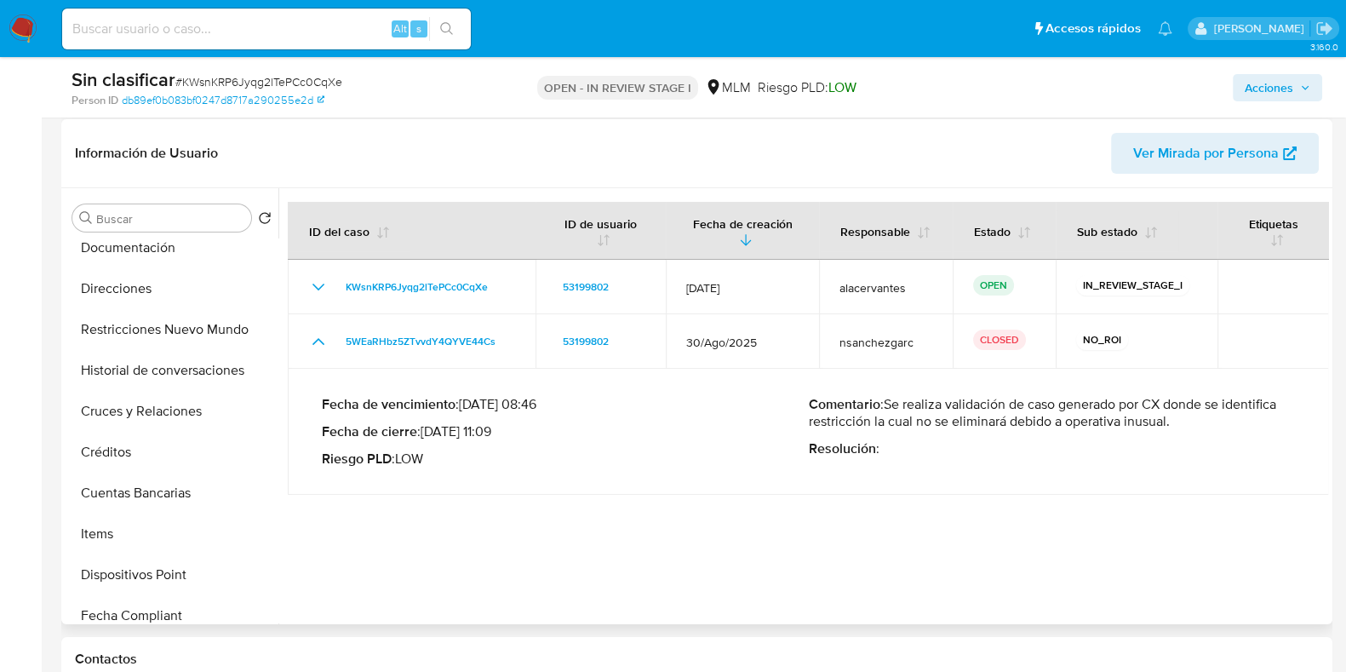
scroll to position [287, 0]
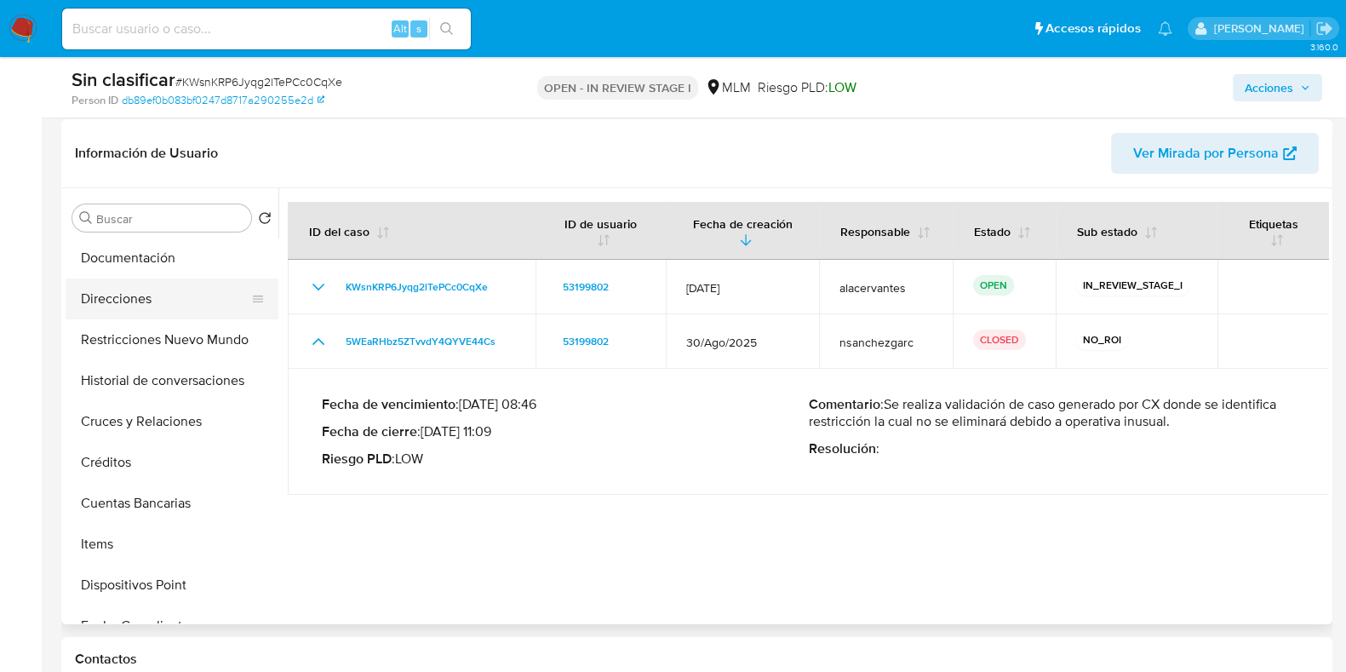
click at [169, 300] on button "Direcciones" at bounding box center [165, 298] width 199 height 41
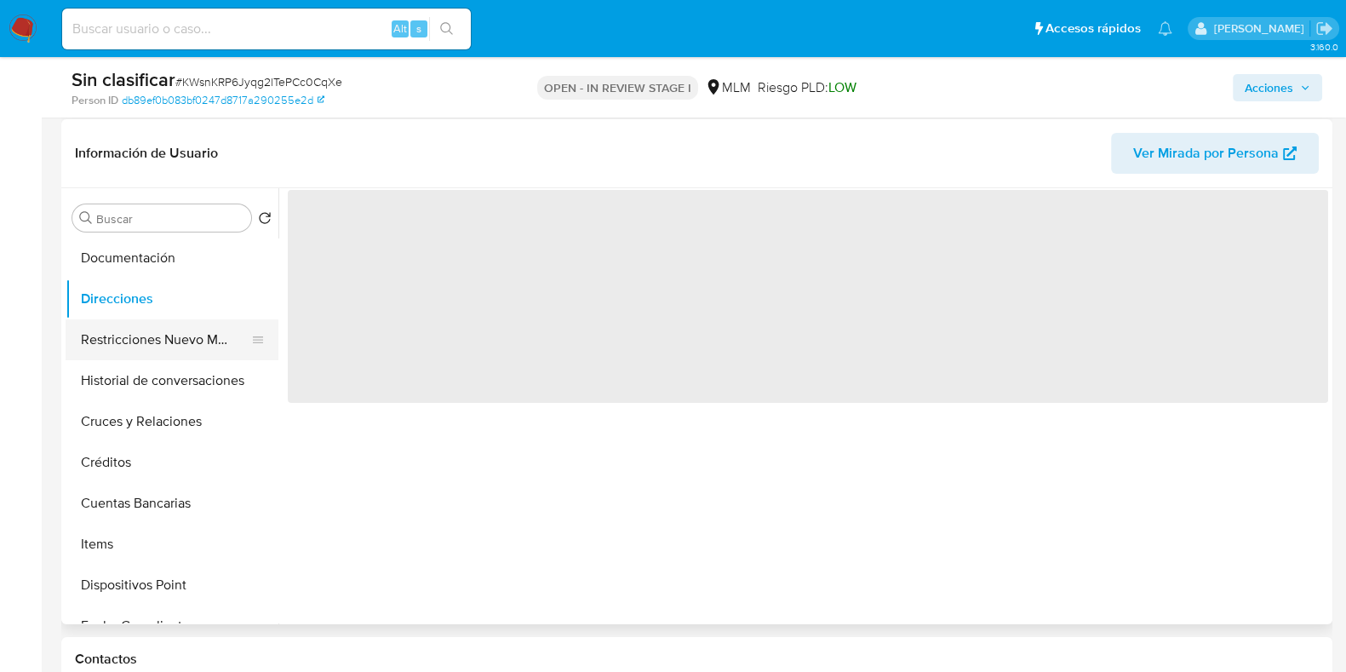
click at [161, 321] on button "Restricciones Nuevo Mundo" at bounding box center [165, 339] width 199 height 41
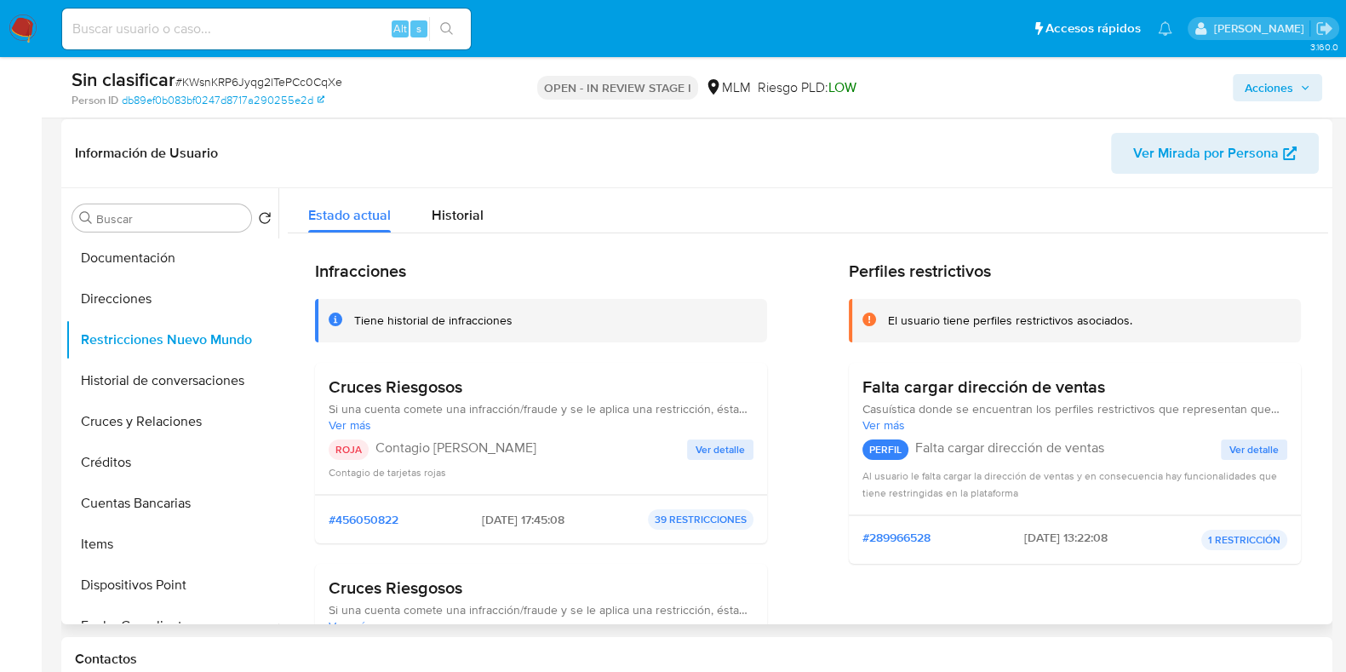
click at [728, 435] on div "Cruces Riesgosos Si una cuenta comete una infracción/fraude y se le aplica una …" at bounding box center [541, 428] width 425 height 104
click at [725, 441] on span "Ver detalle" at bounding box center [720, 449] width 49 height 17
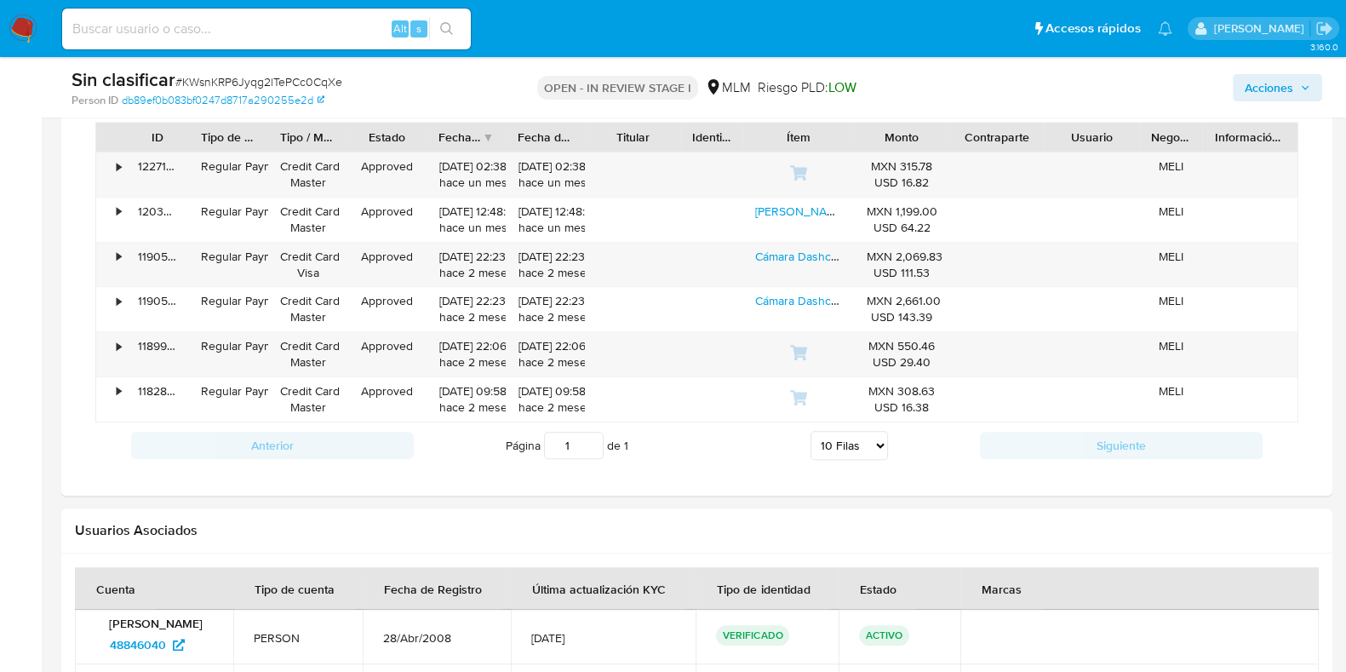
scroll to position [1599, 0]
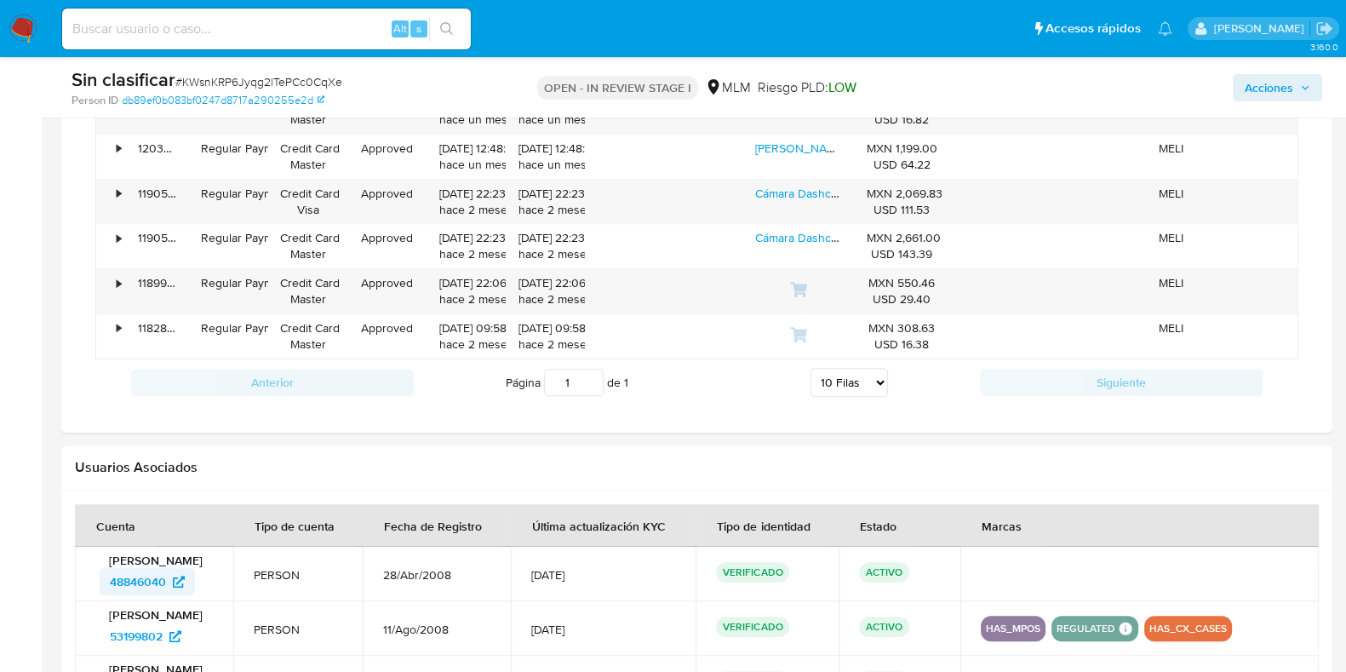
click at [149, 581] on span "48846040" at bounding box center [138, 581] width 56 height 27
click at [1277, 101] on div "Acciones" at bounding box center [1116, 87] width 412 height 40
click at [1264, 91] on span "Acciones" at bounding box center [1269, 87] width 49 height 27
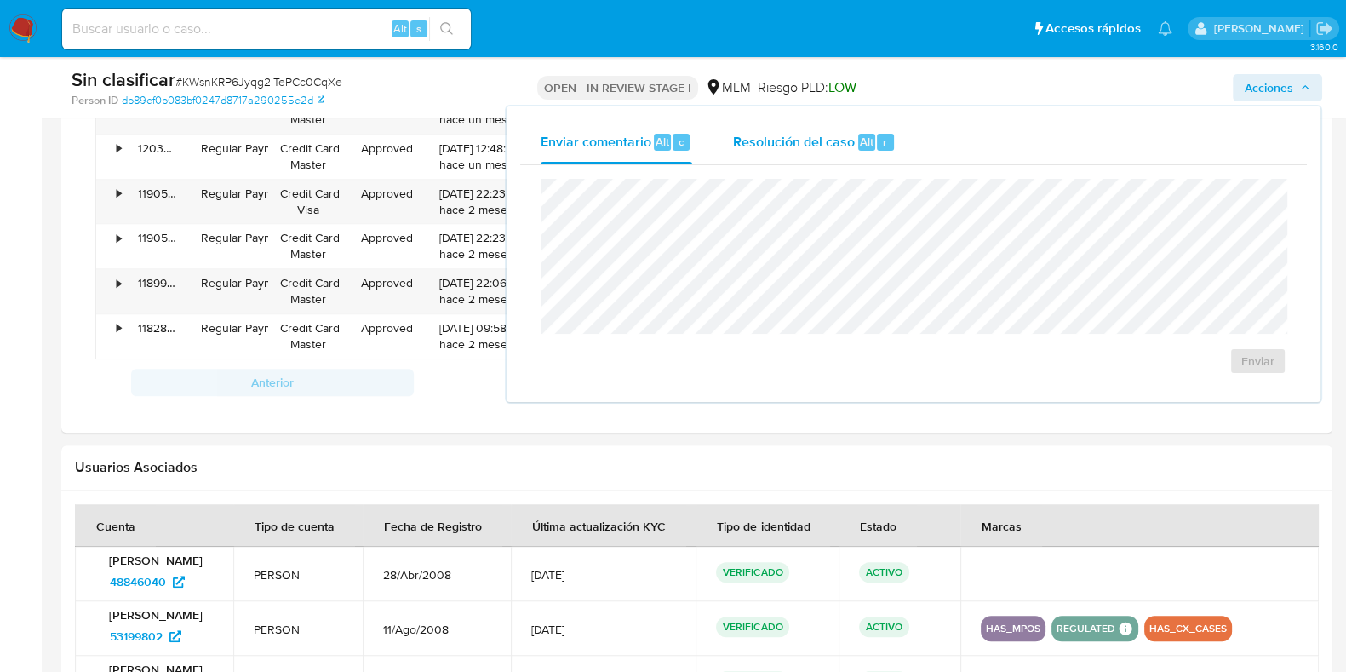
click at [840, 160] on div "Resolución del caso Alt r" at bounding box center [814, 142] width 163 height 44
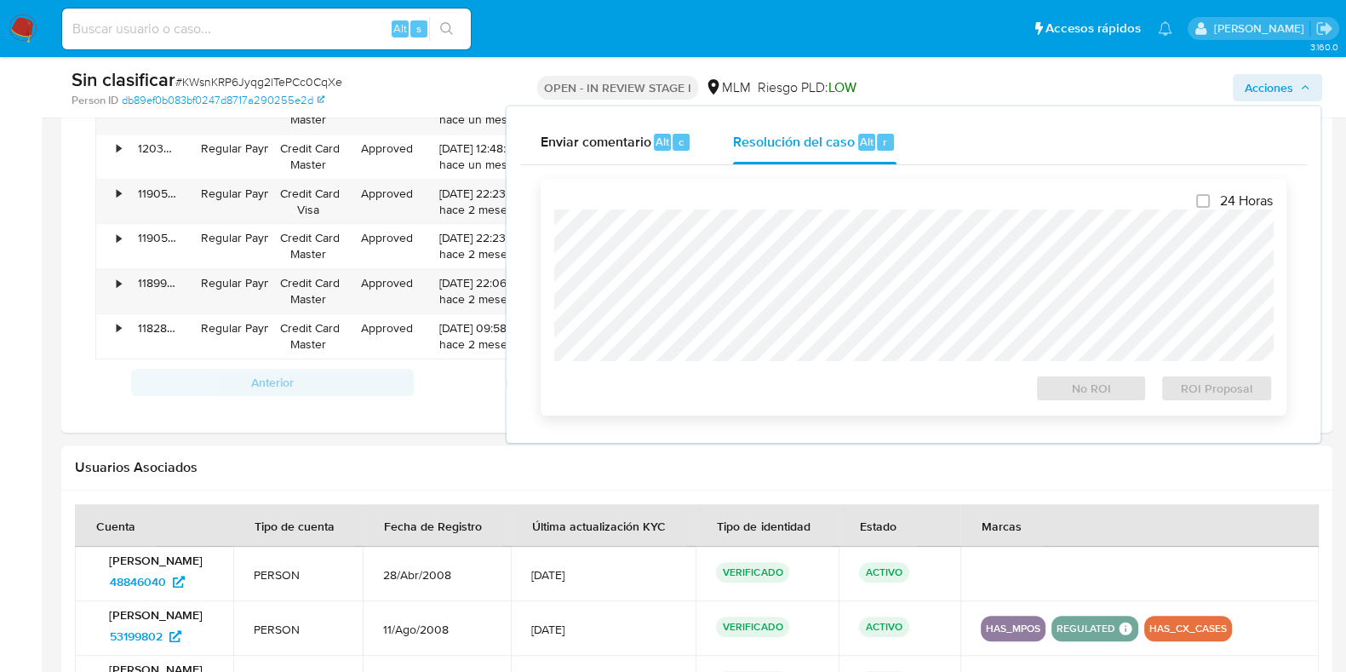
click at [830, 206] on div "24 Horas No ROI ROI Proposal" at bounding box center [913, 296] width 719 height 209
click at [1086, 397] on span "No ROI" at bounding box center [1091, 388] width 89 height 24
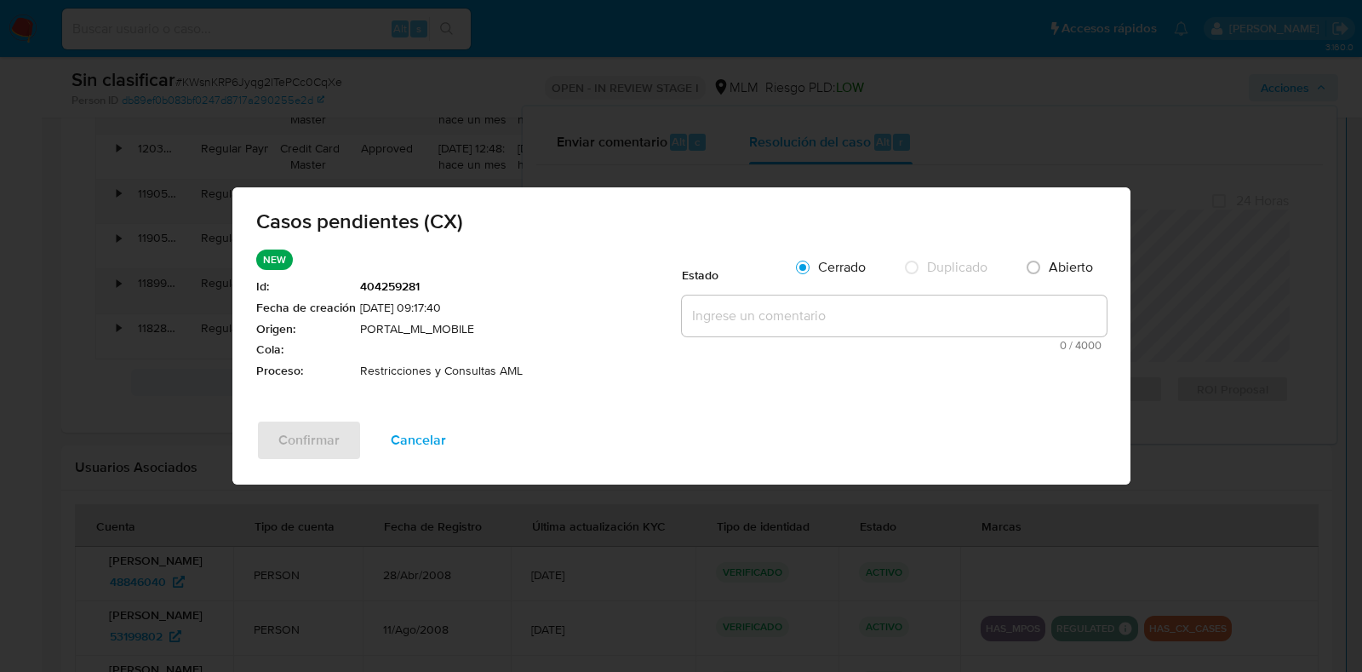
click at [771, 304] on textarea at bounding box center [894, 315] width 425 height 41
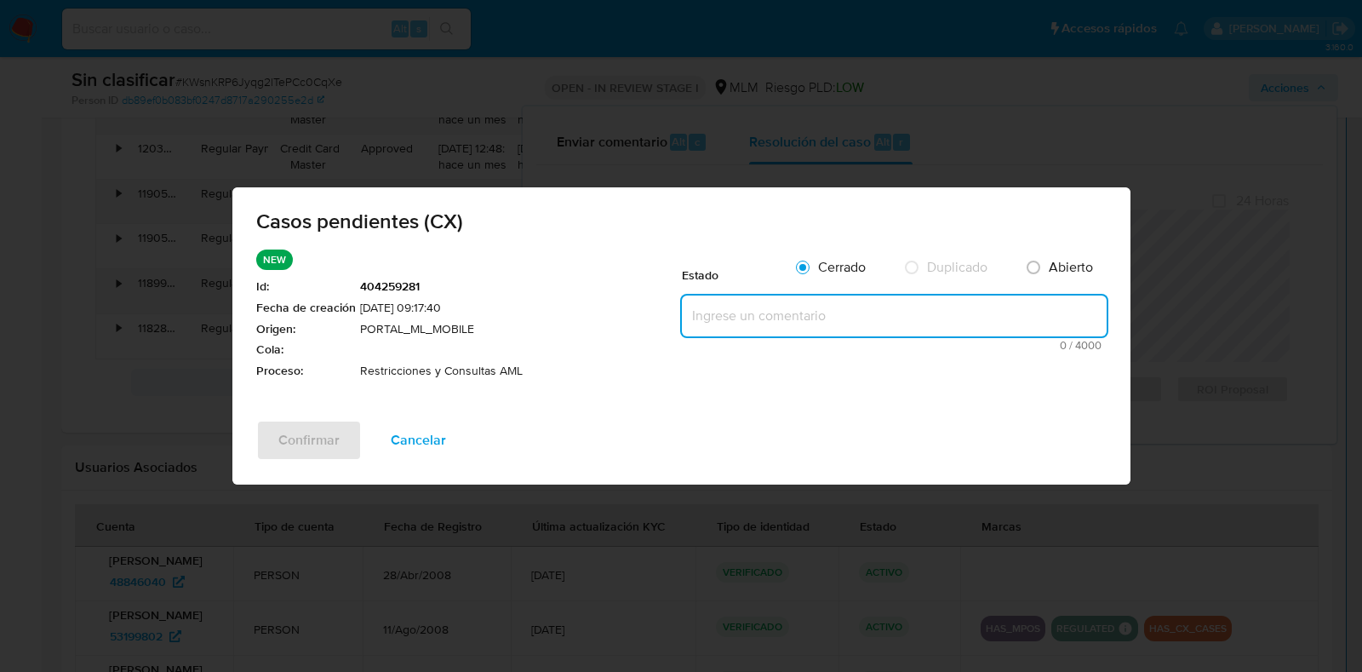
paste textarea "Se valida caso generado por CX se identifica restricción por operativa inusual.…"
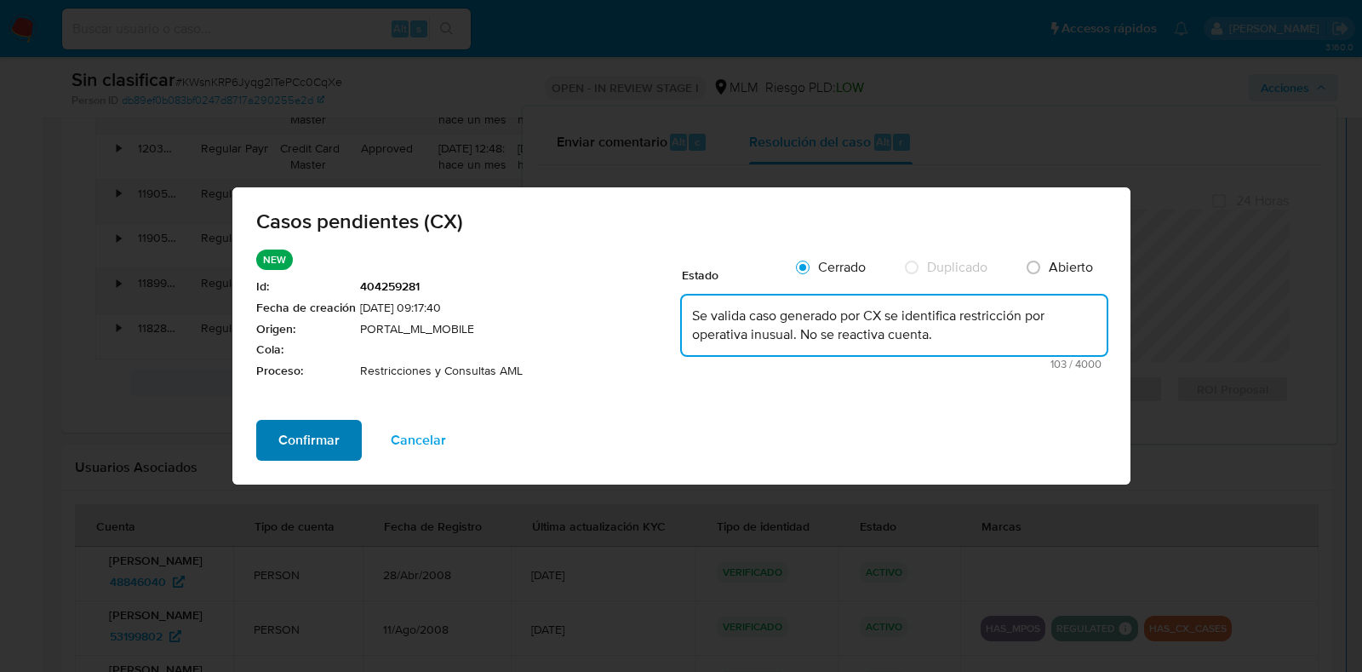
type textarea "Se valida caso generado por CX se identifica restricción por operativa inusual.…"
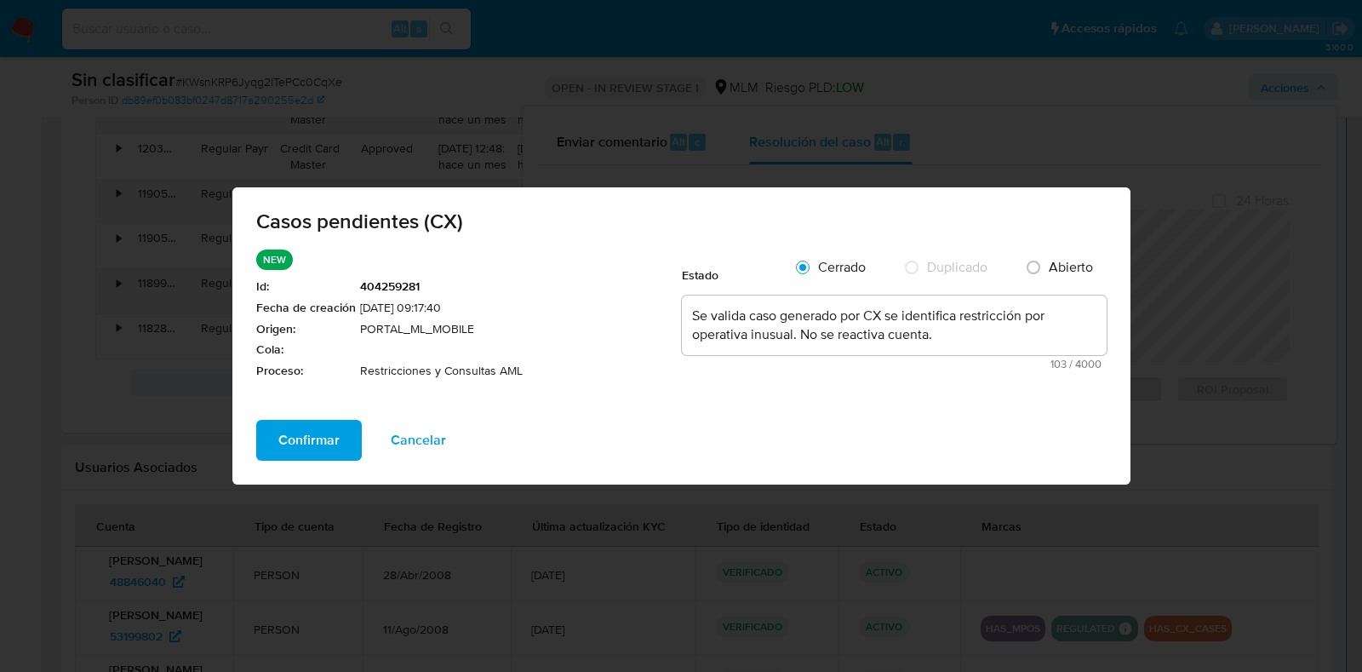
click at [307, 444] on span "Confirmar" at bounding box center [308, 439] width 61 height 37
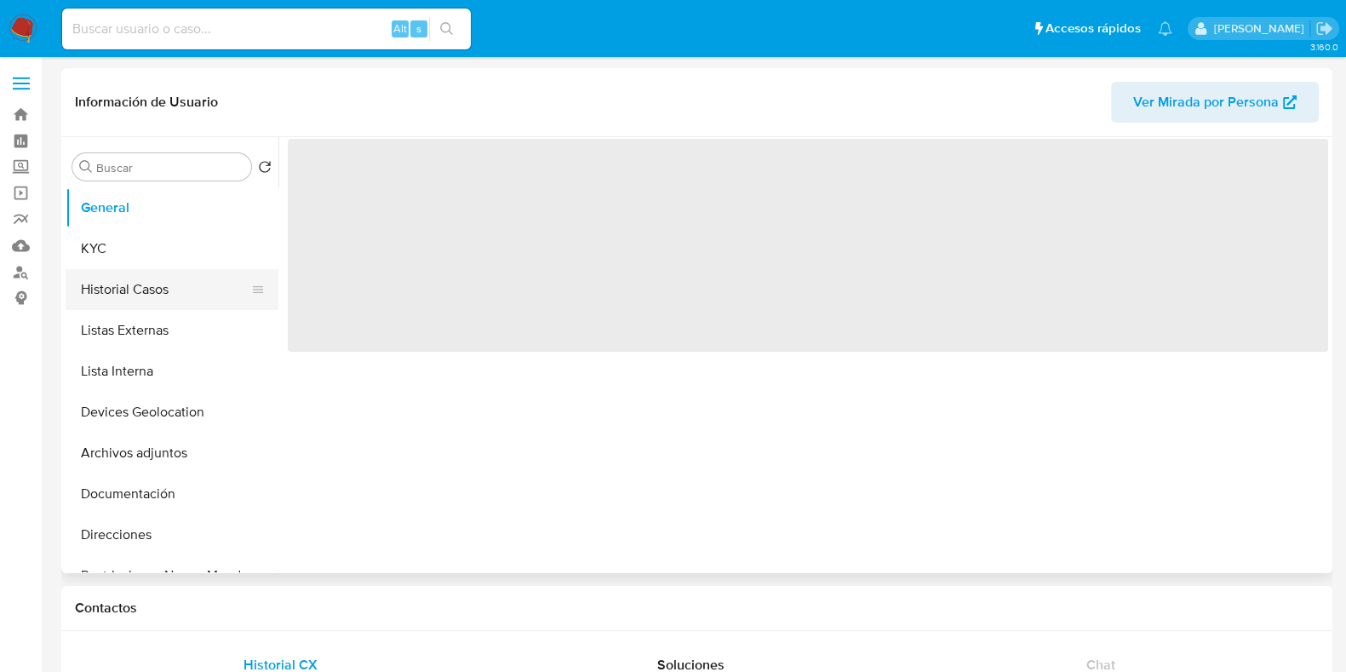
click at [139, 278] on button "Historial Casos" at bounding box center [165, 289] width 199 height 41
select select "10"
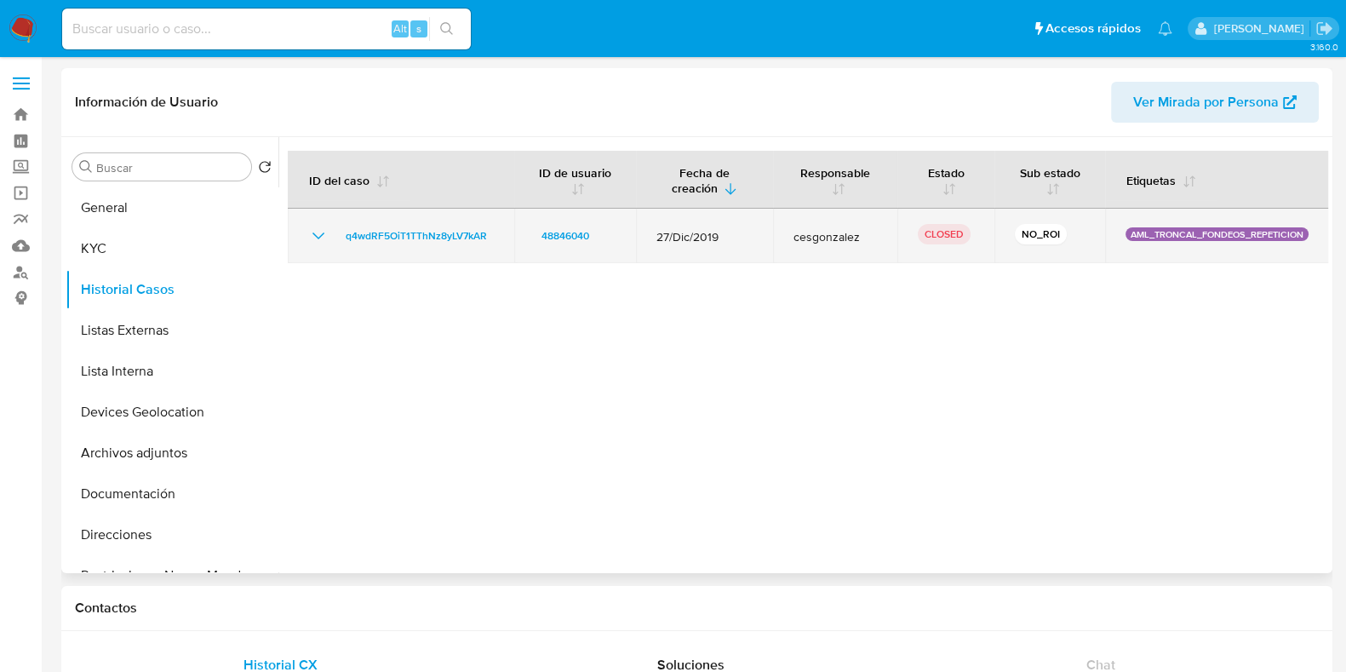
click at [322, 232] on icon "Mostrar/Ocultar" at bounding box center [318, 236] width 20 height 20
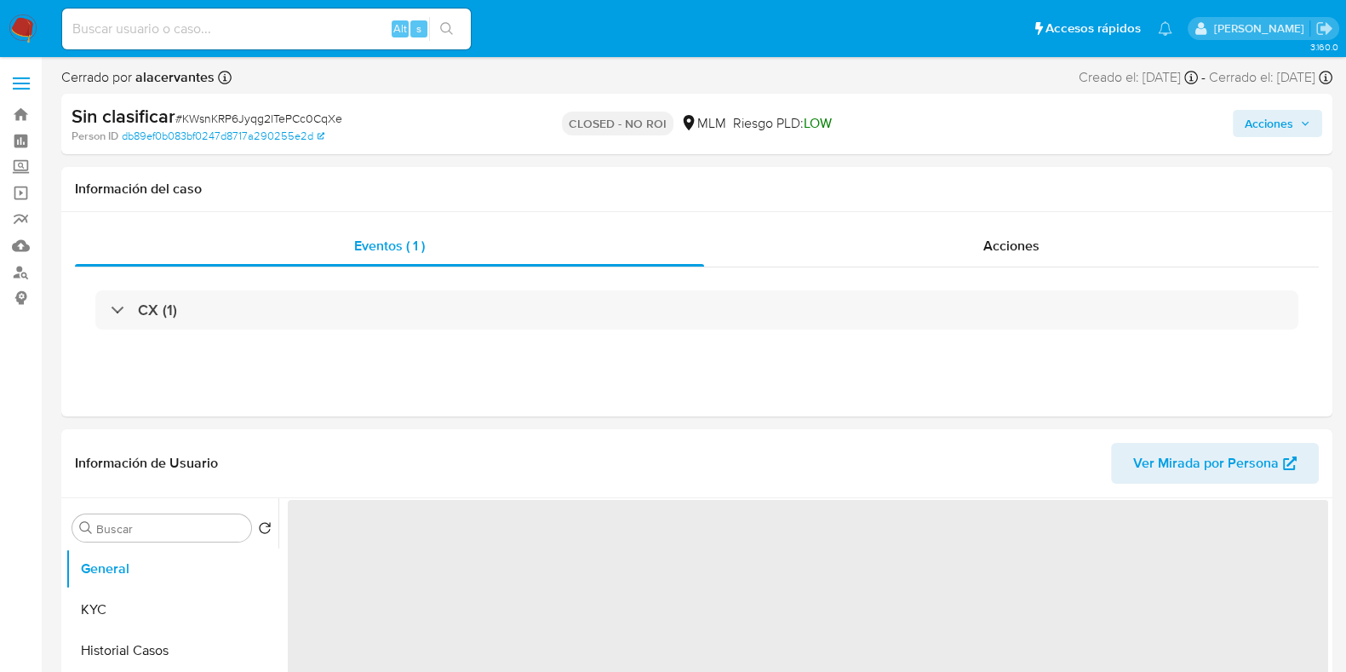
click at [8, 29] on nav "Pausado Ver notificaciones Alt s Accesos rápidos Presiona las siguientes teclas…" at bounding box center [673, 28] width 1346 height 57
select select "10"
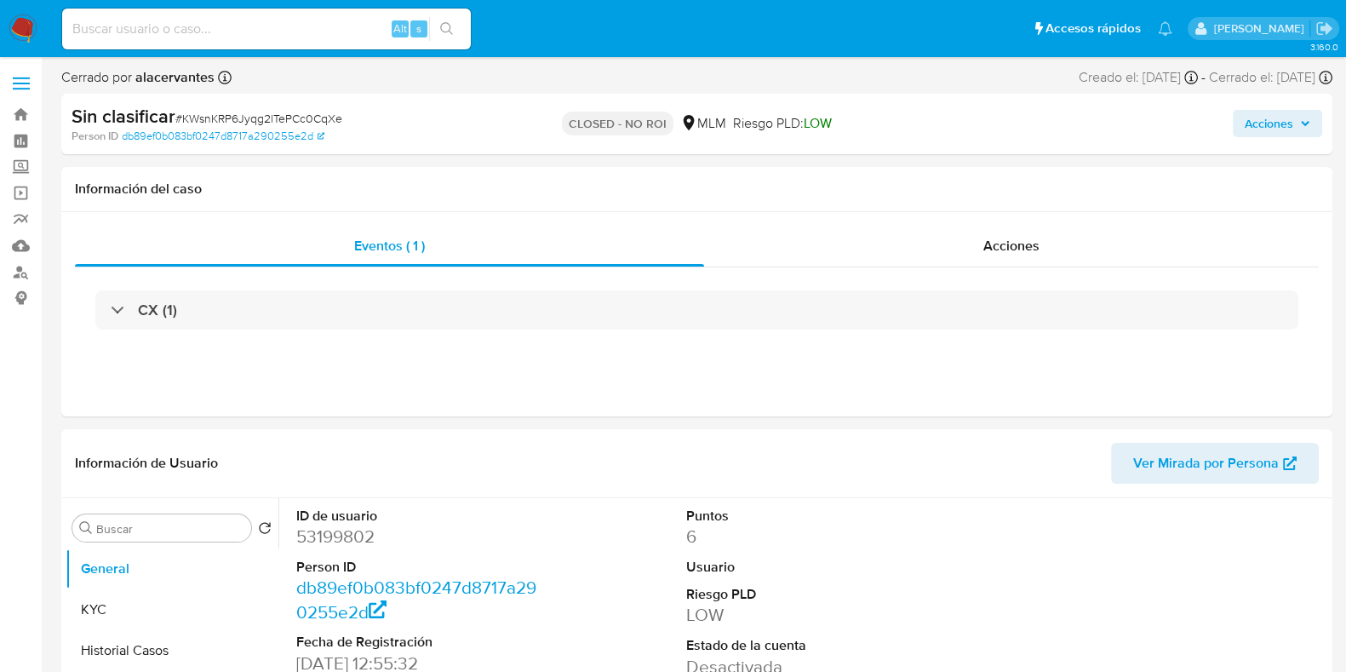
click at [17, 21] on img at bounding box center [23, 28] width 29 height 29
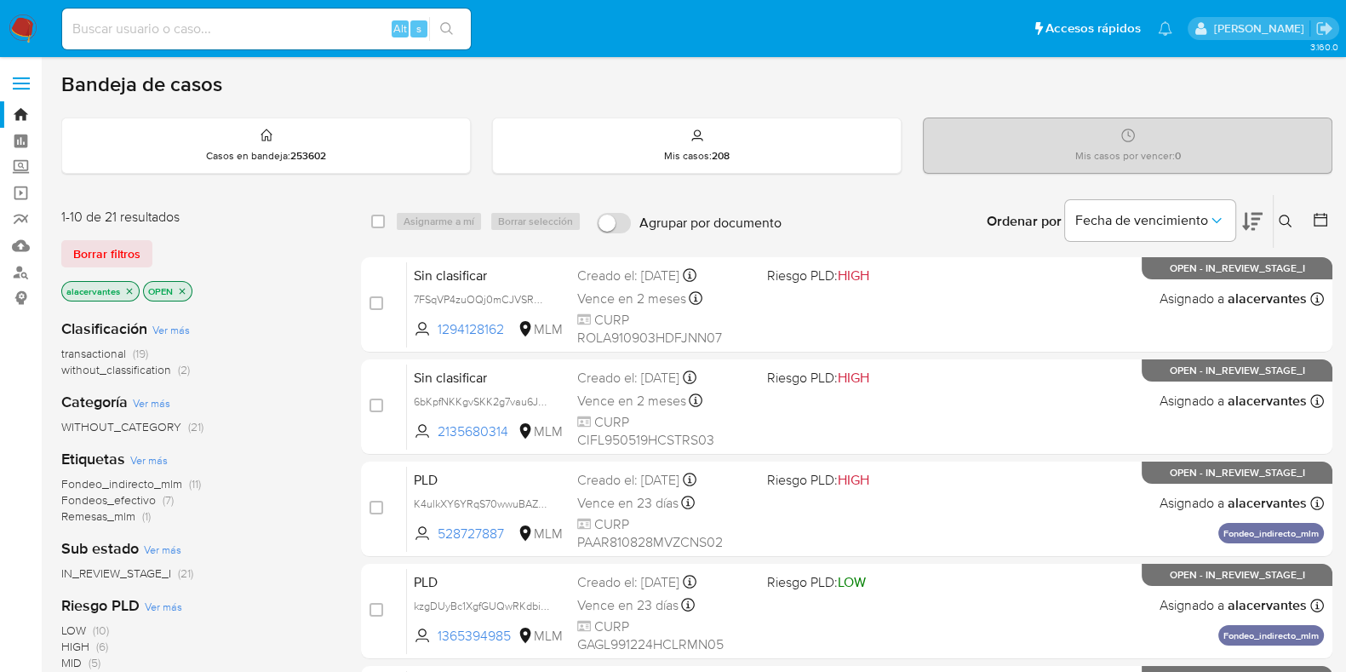
click at [175, 369] on span "without_classification (2)" at bounding box center [125, 370] width 129 height 16
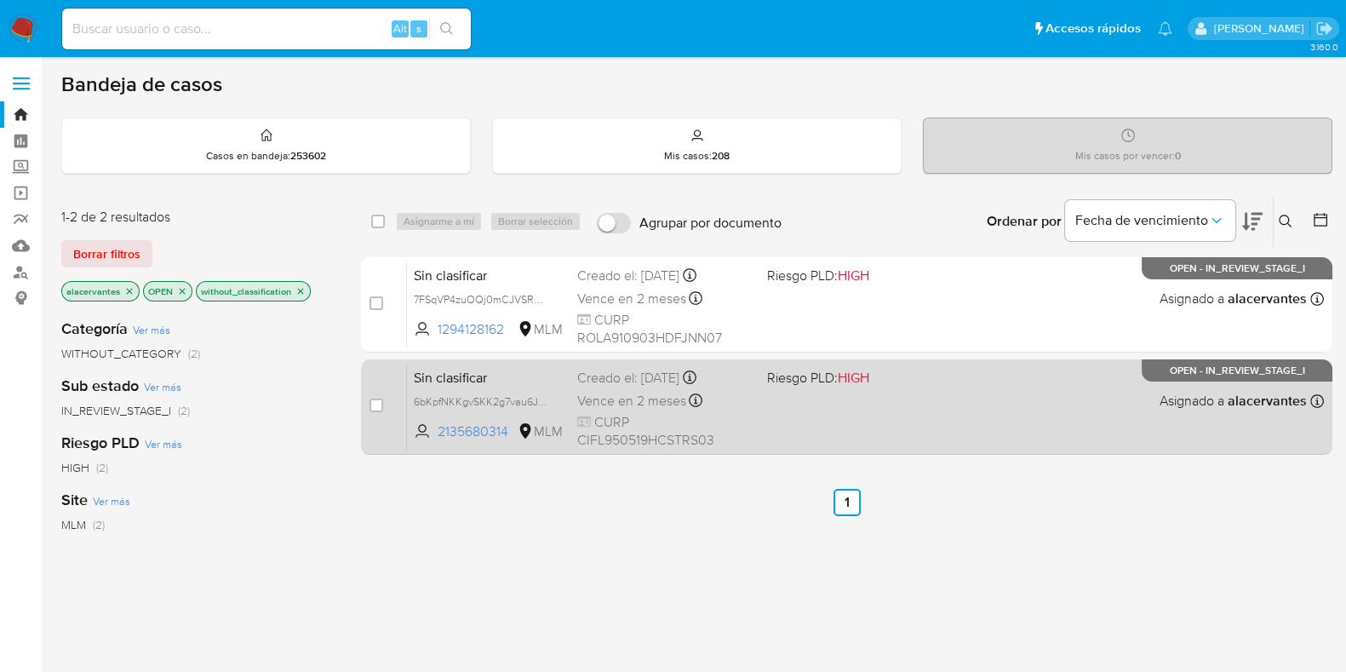
click at [788, 421] on div "Sin clasificar 6bKpfNKKgvSKK2g7vau6JksL 2135680314 MLM Riesgo PLD: HIGH Creado …" at bounding box center [865, 407] width 917 height 86
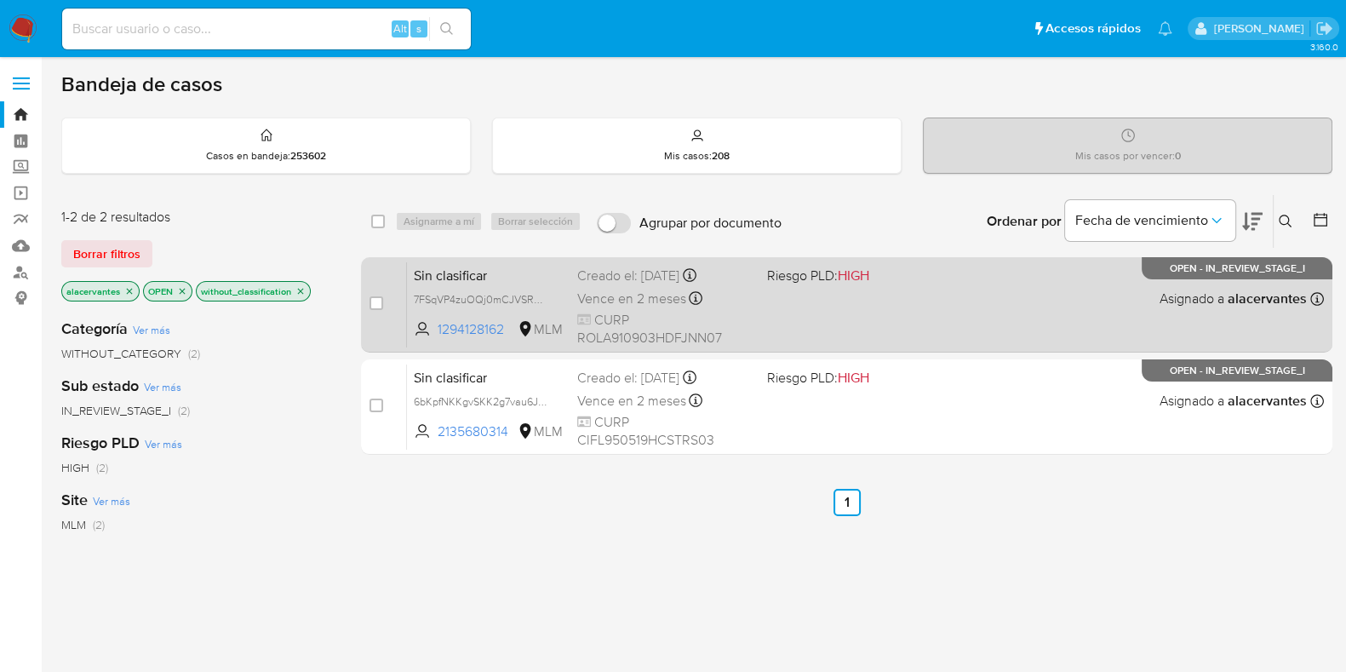
click at [802, 312] on div "Sin clasificar 7FSqVP4zuOQj0mCJVSRmpHTC 1294128162 MLM Riesgo PLD: HIGH Creado …" at bounding box center [865, 304] width 917 height 86
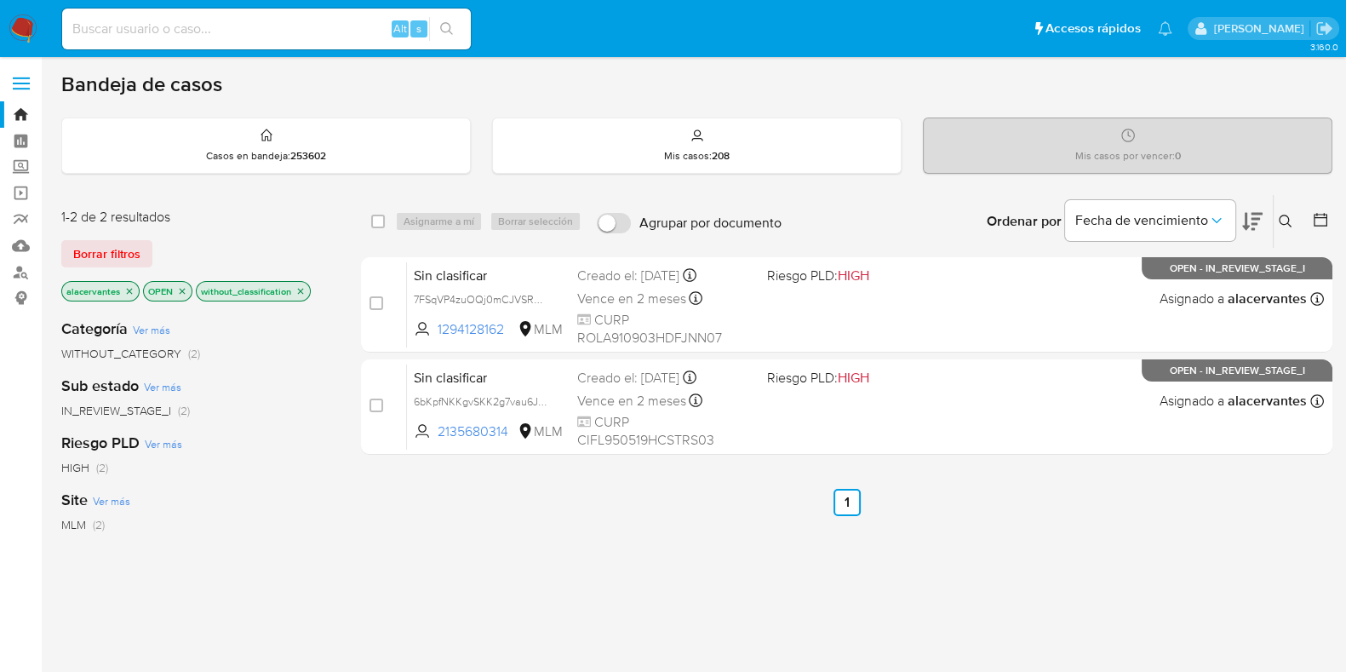
click at [26, 31] on img at bounding box center [23, 28] width 29 height 29
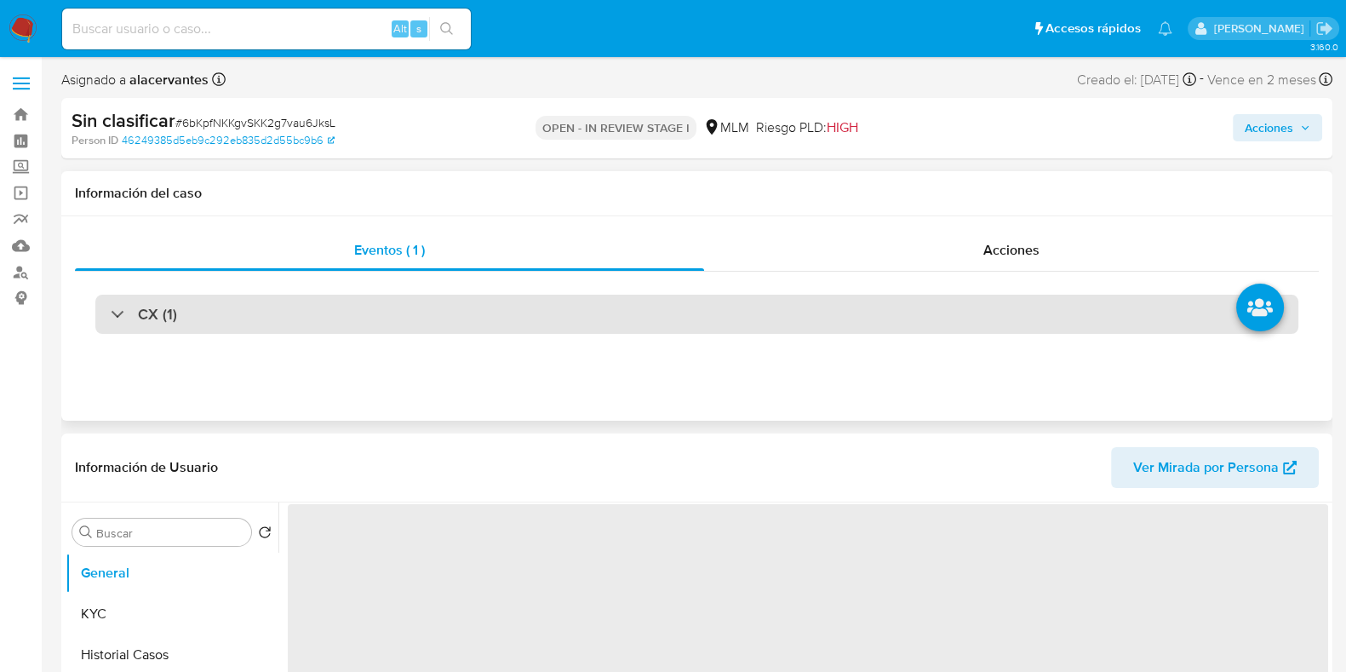
select select "10"
click at [947, 321] on div "CX (1)" at bounding box center [696, 314] width 1203 height 39
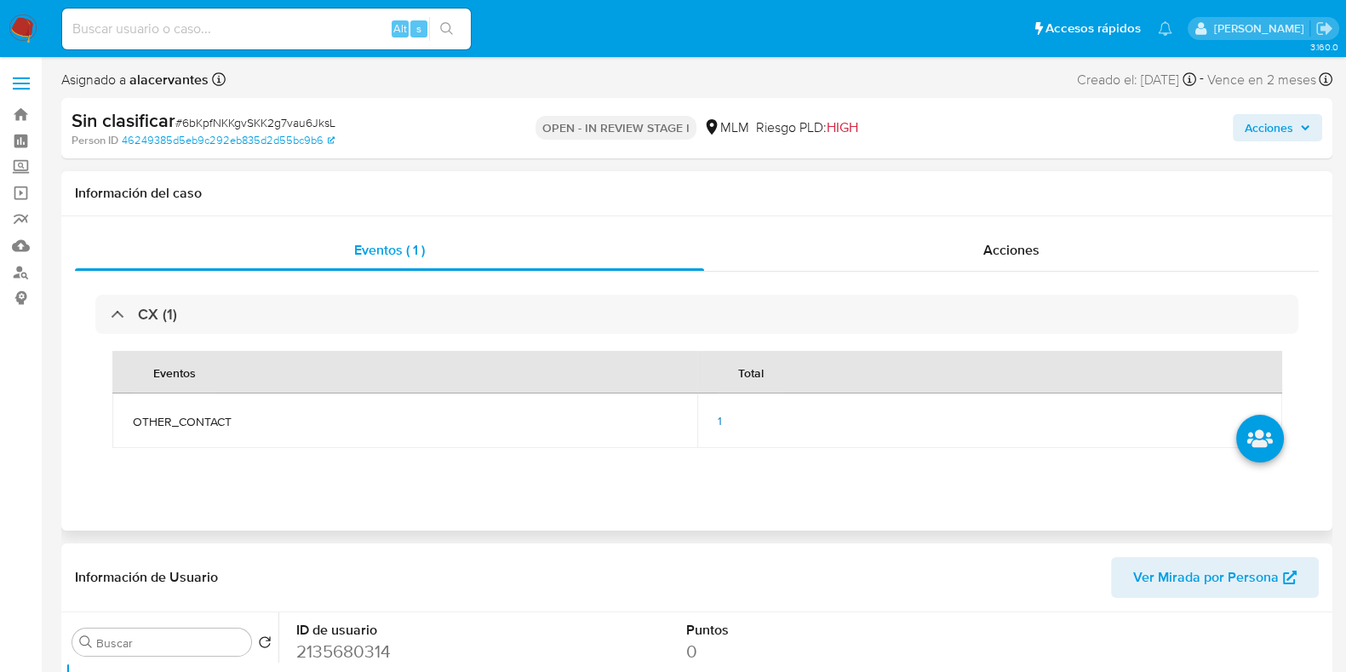
click at [722, 420] on div "1" at bounding box center [990, 420] width 544 height 15
click at [718, 423] on span "1" at bounding box center [720, 420] width 4 height 17
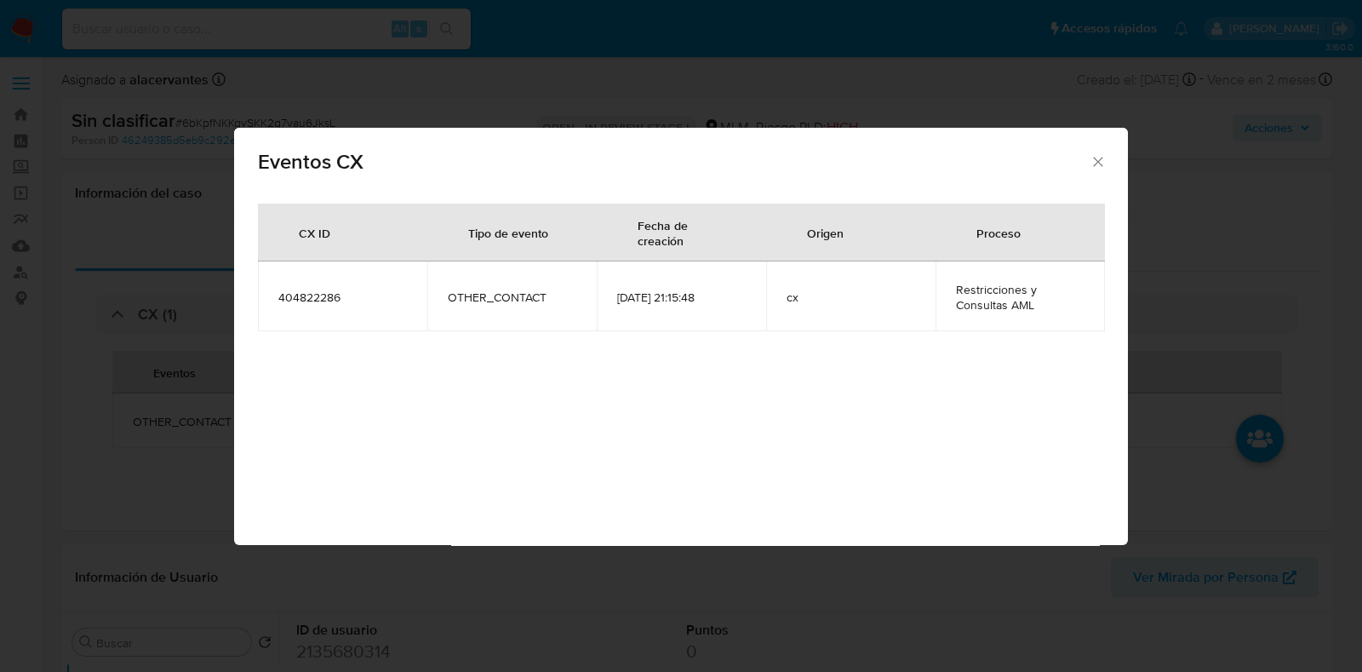
click at [1096, 162] on icon "Cerrar" at bounding box center [1098, 161] width 17 height 17
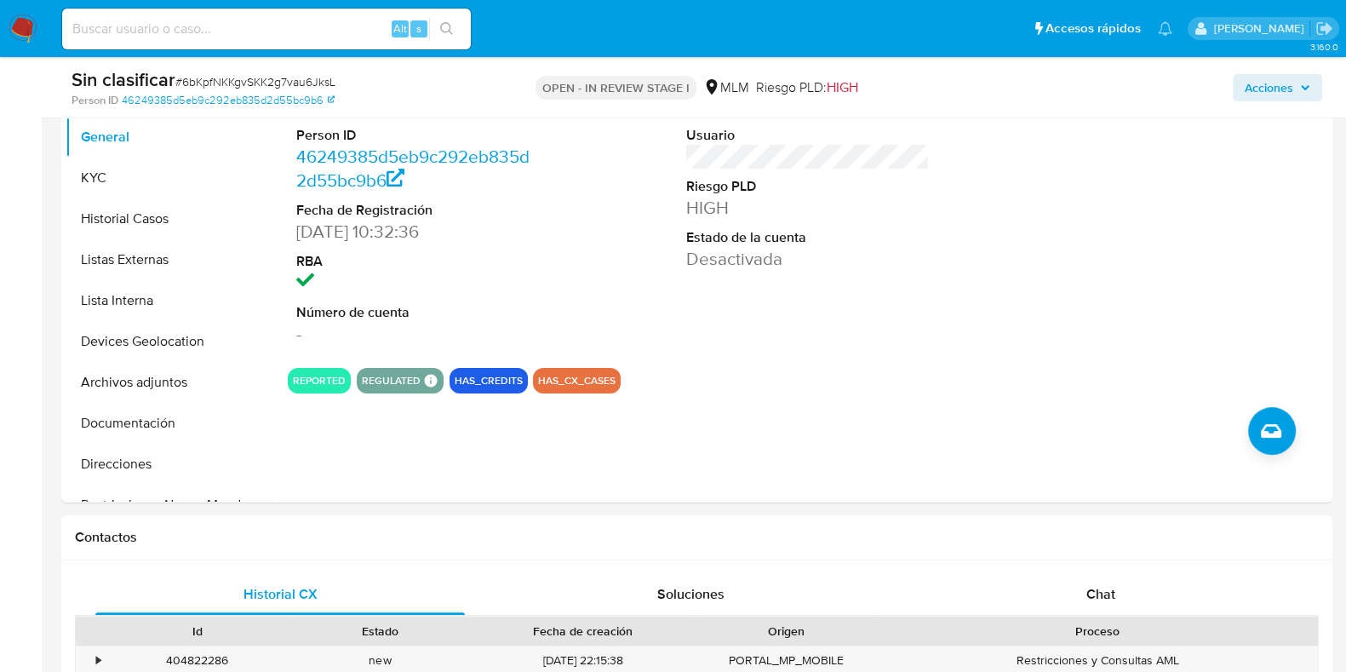
scroll to position [476, 0]
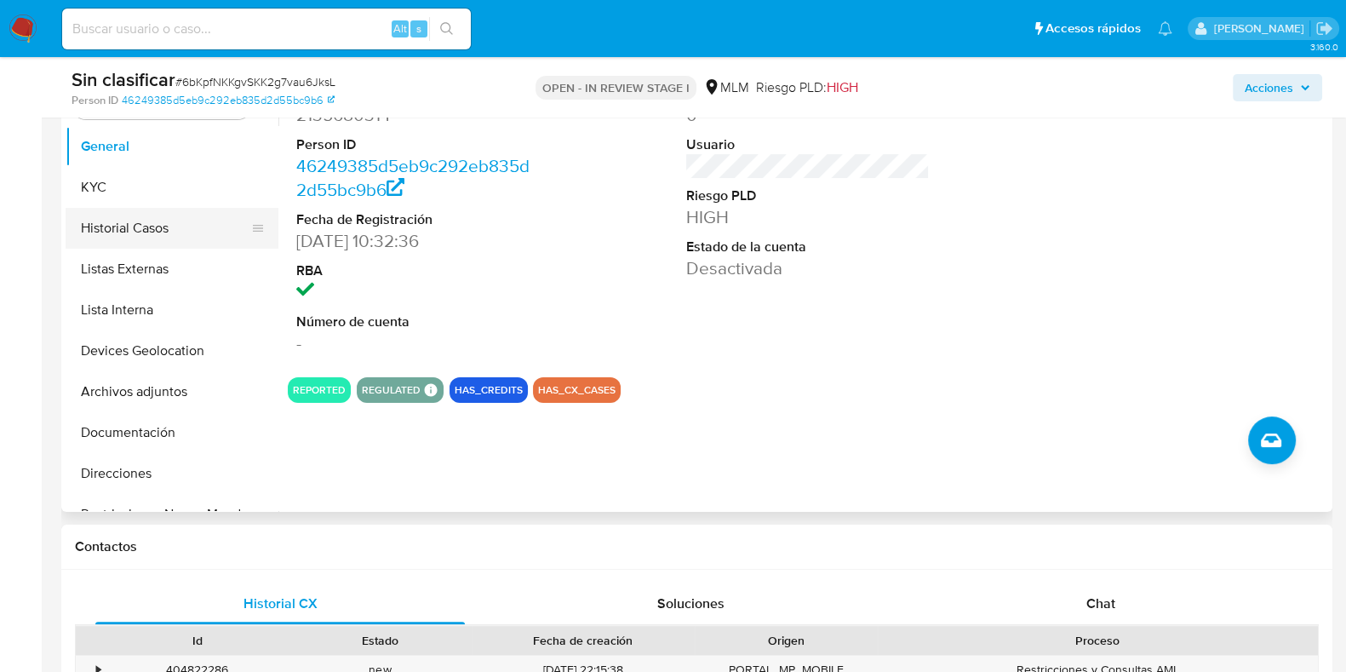
click at [146, 219] on button "Historial Casos" at bounding box center [165, 228] width 199 height 41
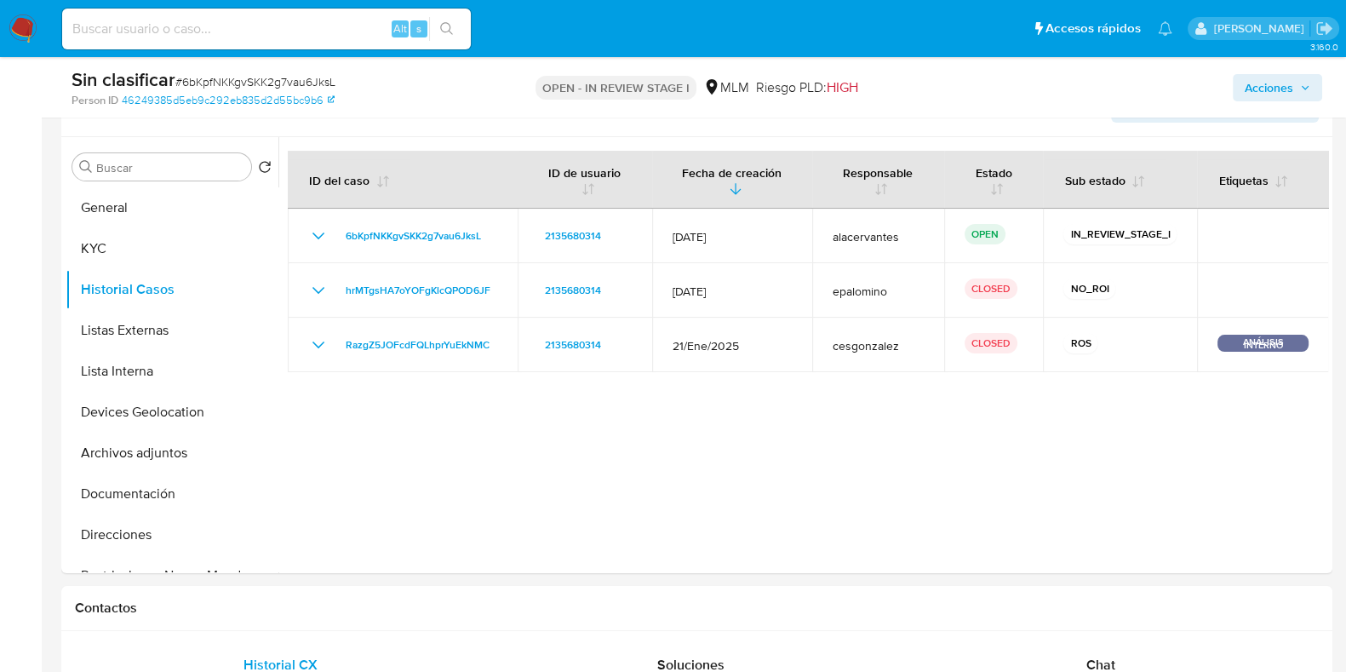
scroll to position [371, 0]
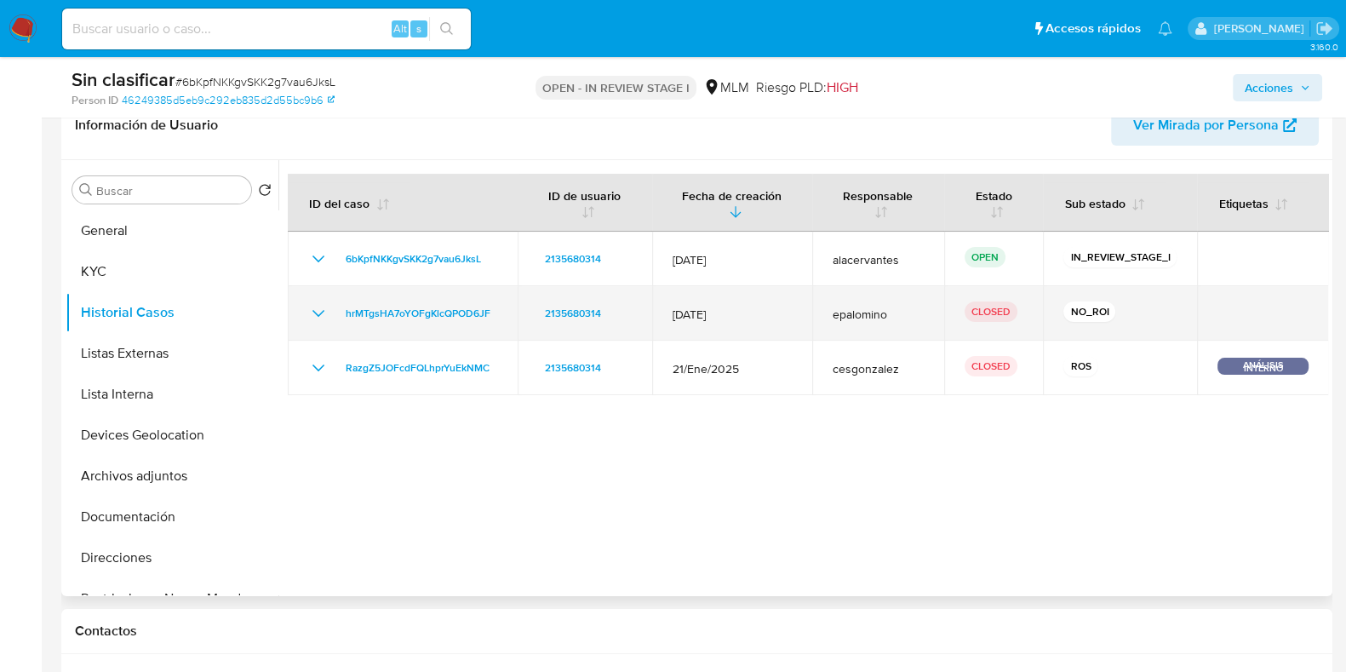
click at [306, 306] on td "hrMTgsHA7oYOFgKlcQPOD6JF" at bounding box center [403, 313] width 230 height 54
click at [314, 315] on icon "Mostrar/Ocultar" at bounding box center [318, 313] width 20 height 20
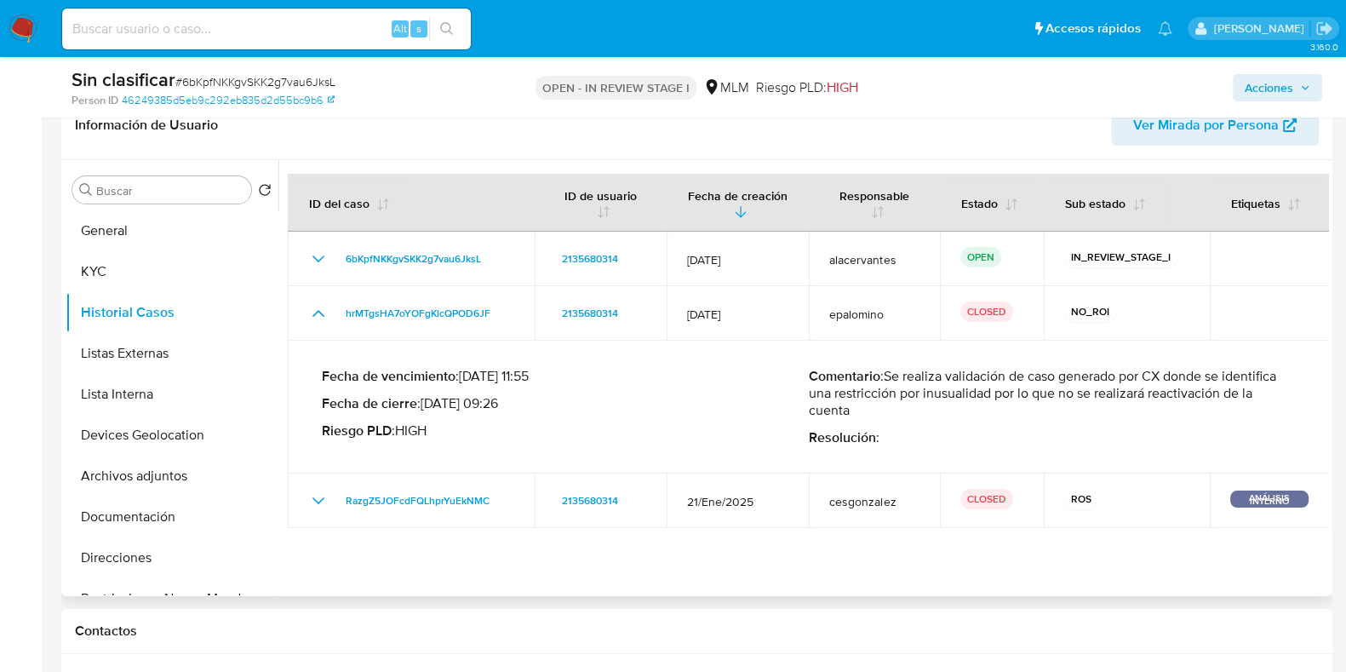
drag, startPoint x: 894, startPoint y: 375, endPoint x: 965, endPoint y: 406, distance: 77.4
click at [965, 406] on p "Comentario : Se realiza validación de caso generado por CX donde se identifica …" at bounding box center [1052, 393] width 487 height 51
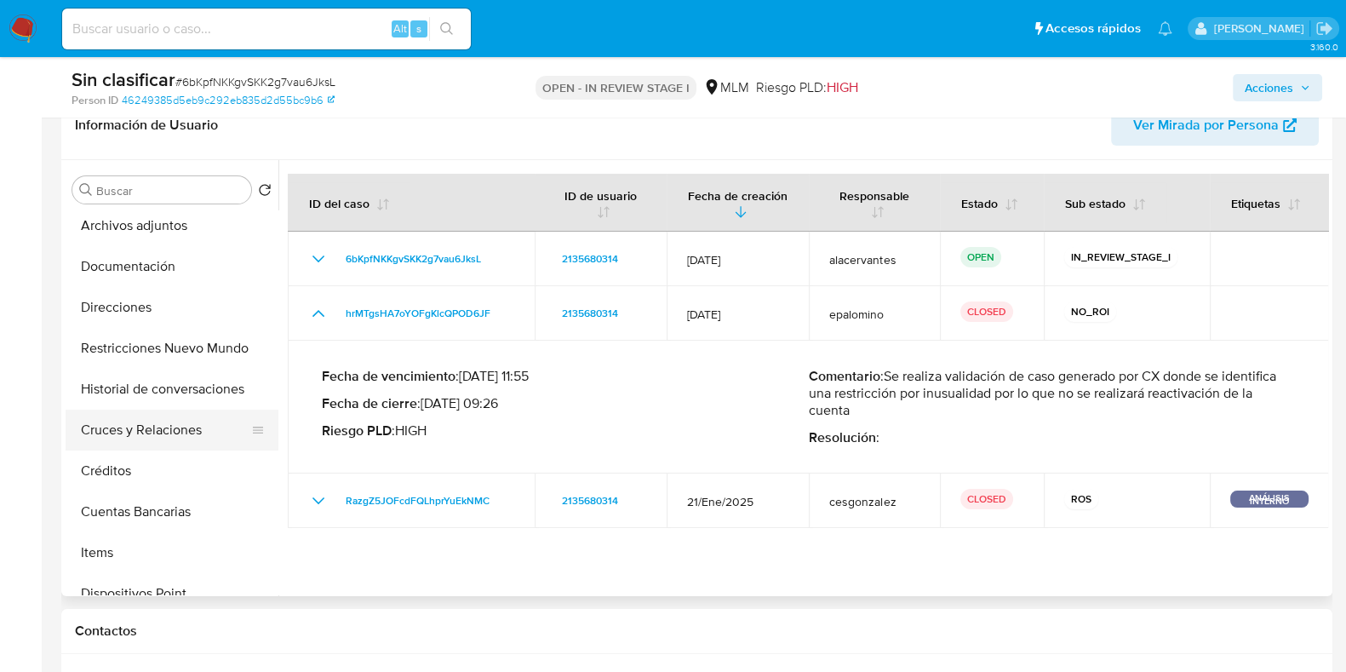
scroll to position [271, 0]
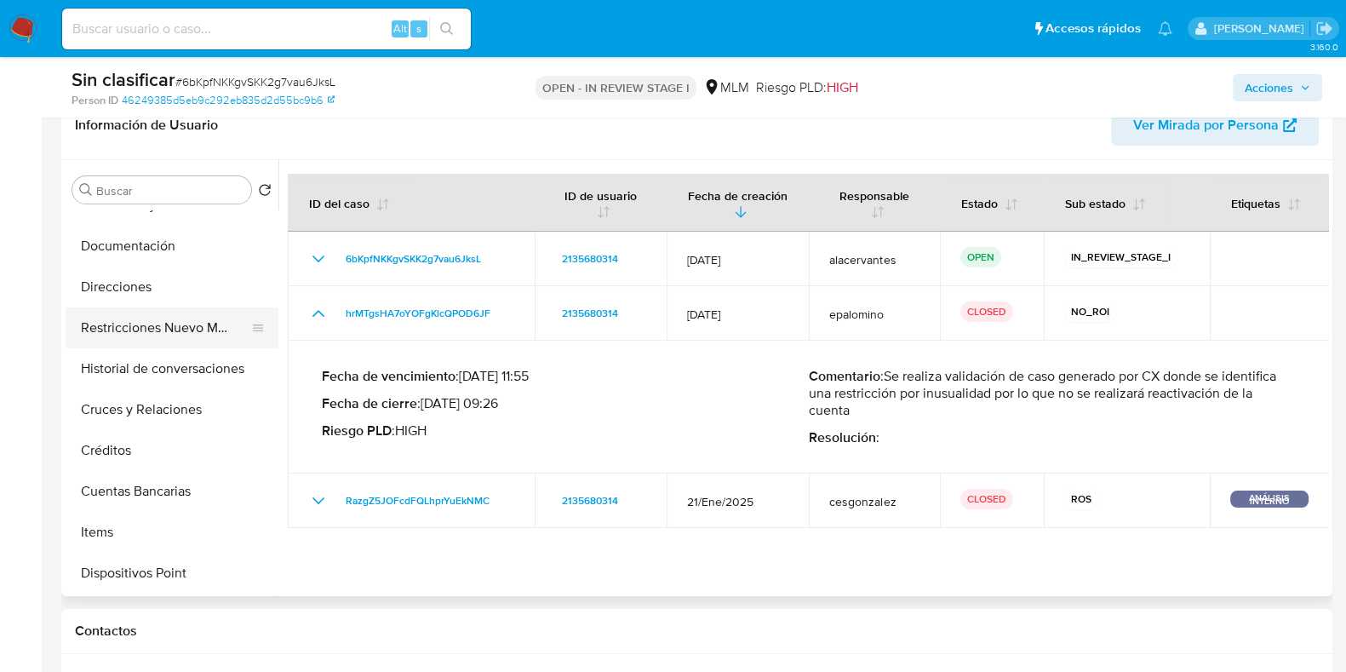
click at [160, 334] on button "Restricciones Nuevo Mundo" at bounding box center [165, 327] width 199 height 41
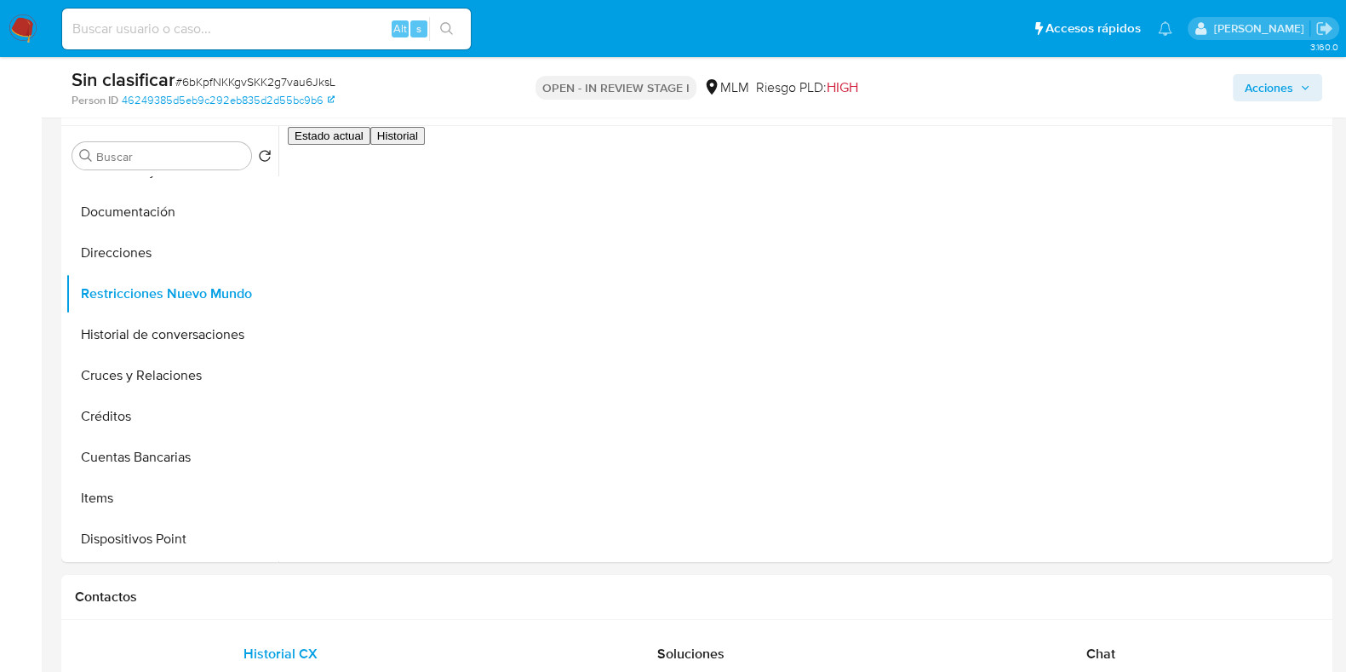
scroll to position [418, 0]
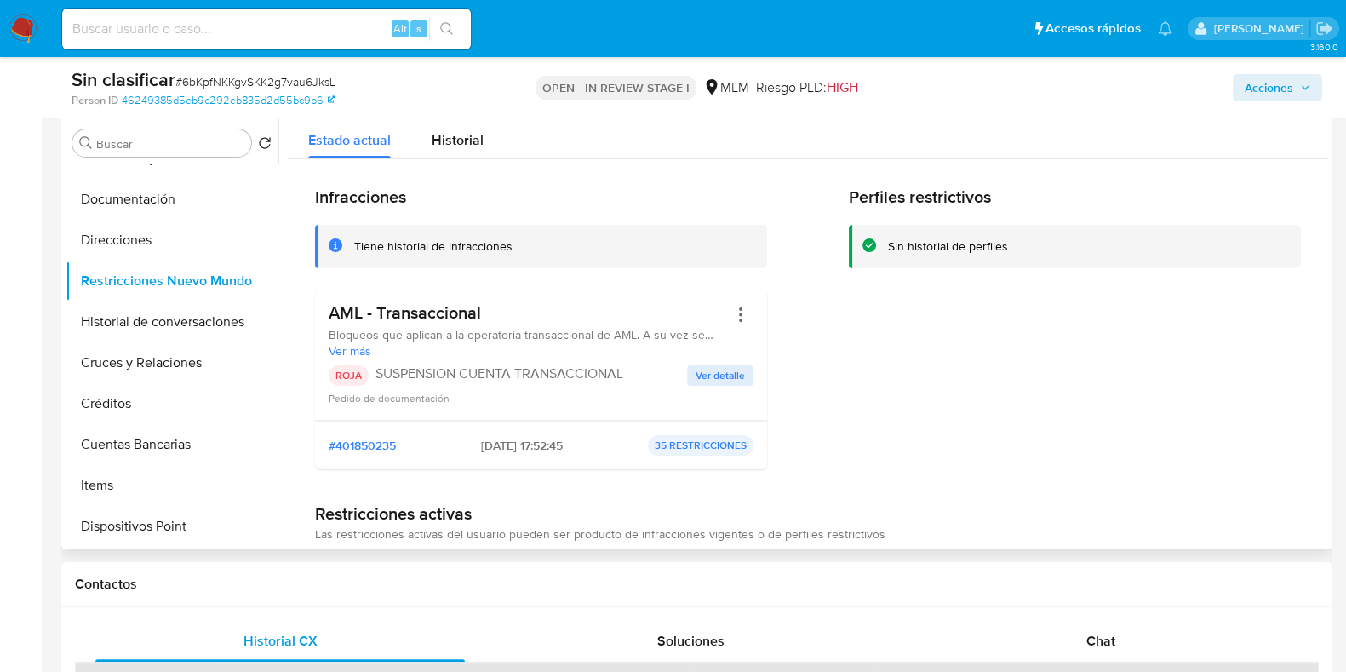
click at [696, 368] on span "Ver detalle" at bounding box center [720, 375] width 49 height 17
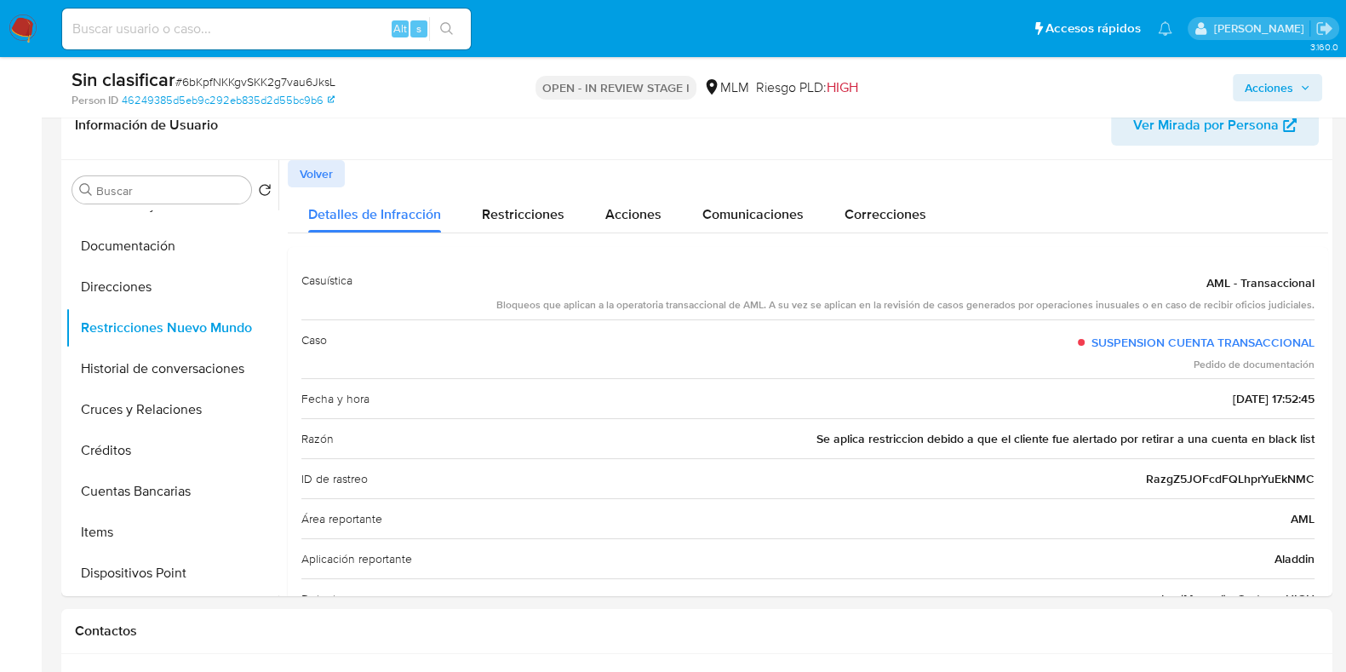
scroll to position [368, 0]
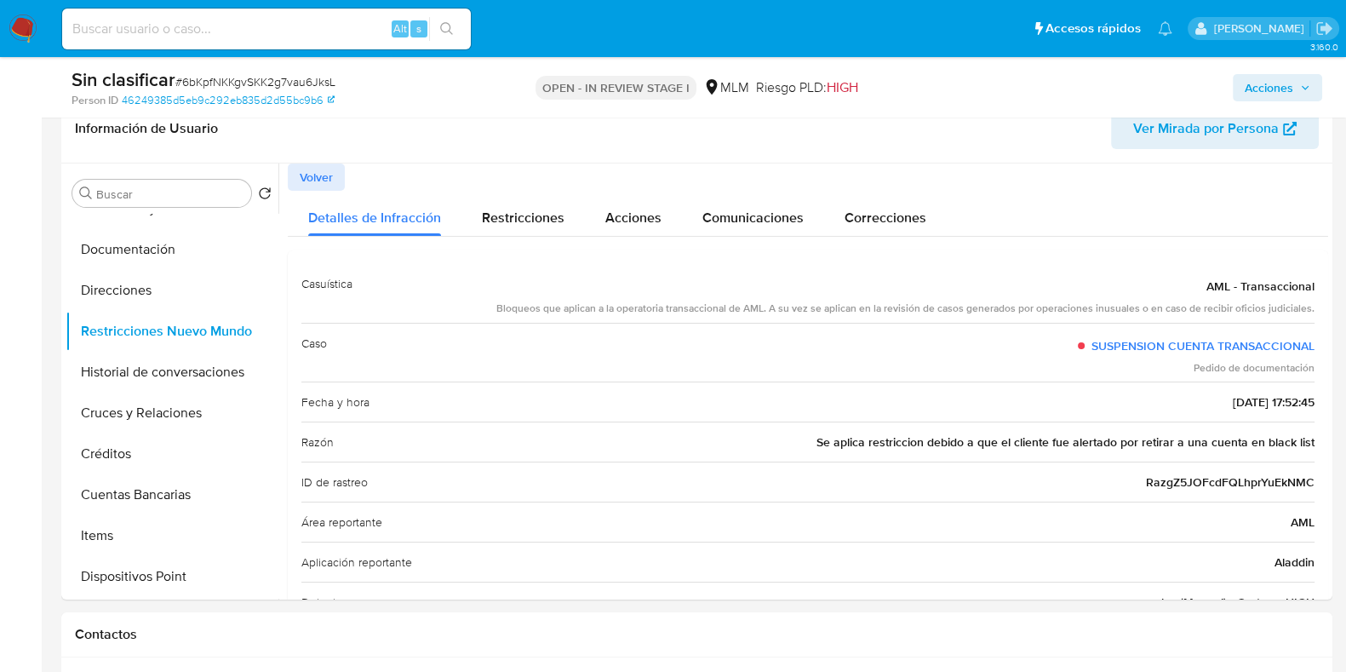
click at [1251, 72] on div "Acciones" at bounding box center [1116, 87] width 412 height 40
click at [1249, 77] on span "Acciones" at bounding box center [1269, 87] width 49 height 27
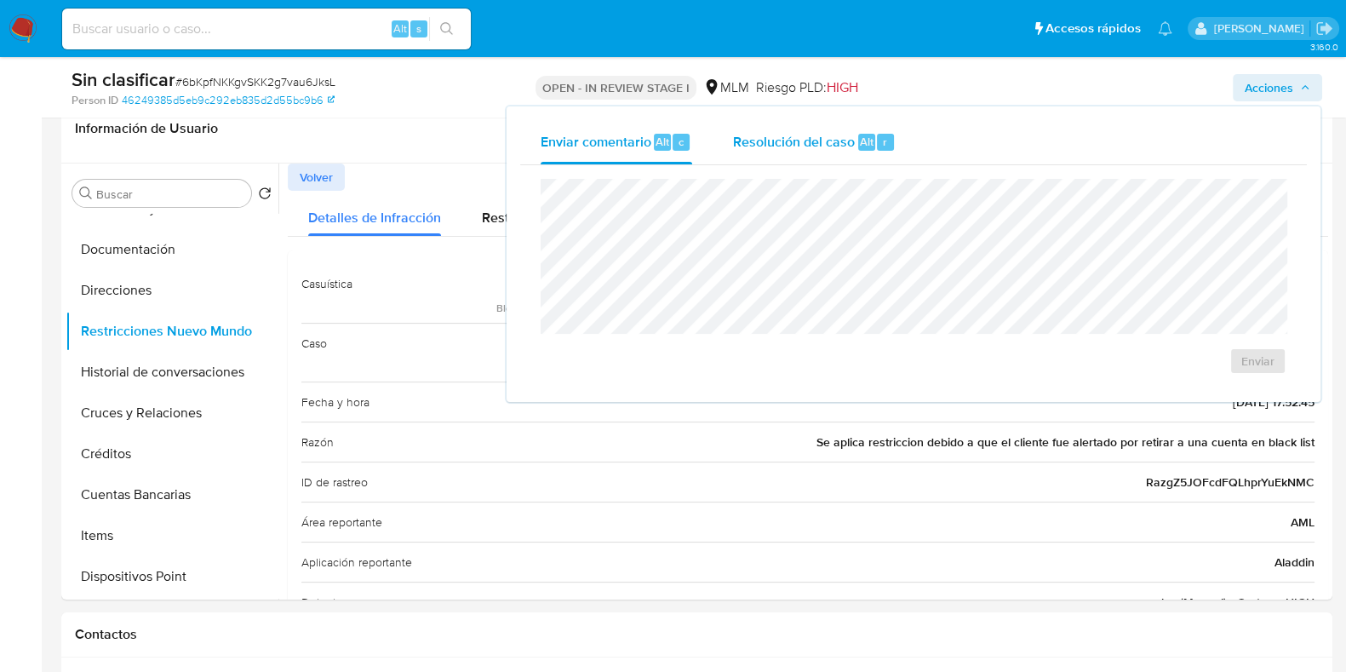
click at [839, 134] on span "Resolución del caso" at bounding box center [794, 141] width 122 height 20
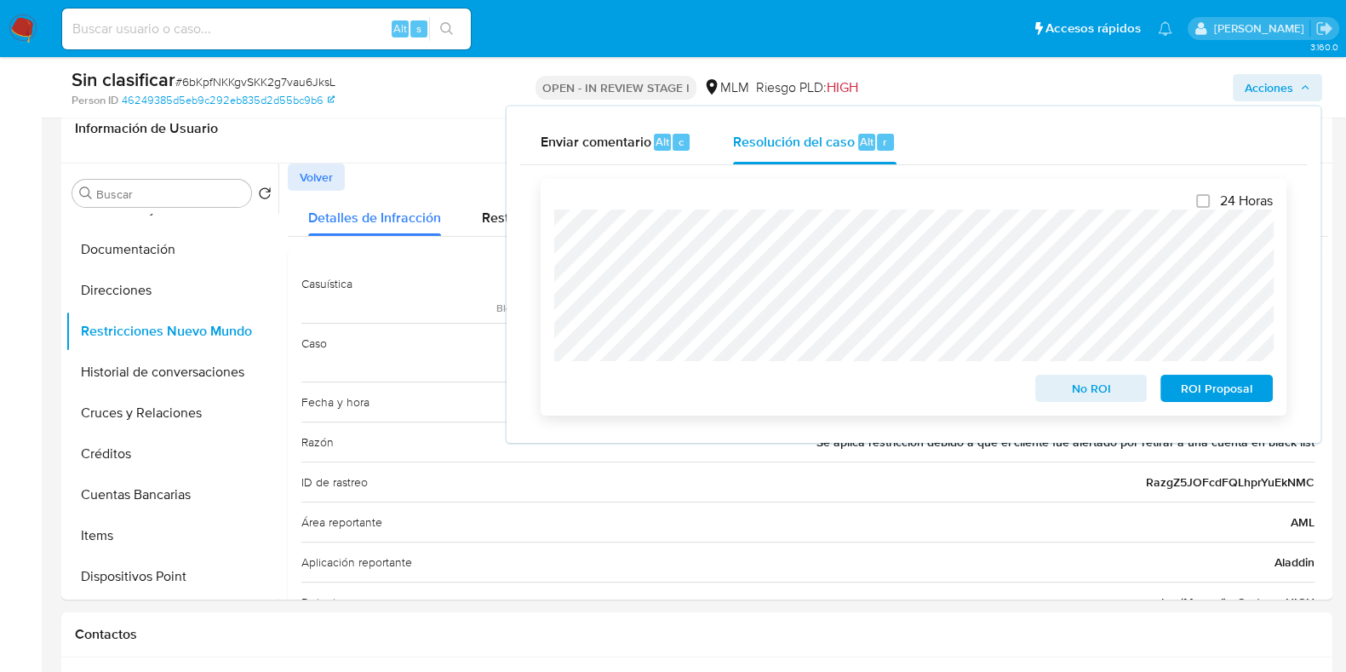
click at [1107, 398] on span "No ROI" at bounding box center [1091, 388] width 89 height 24
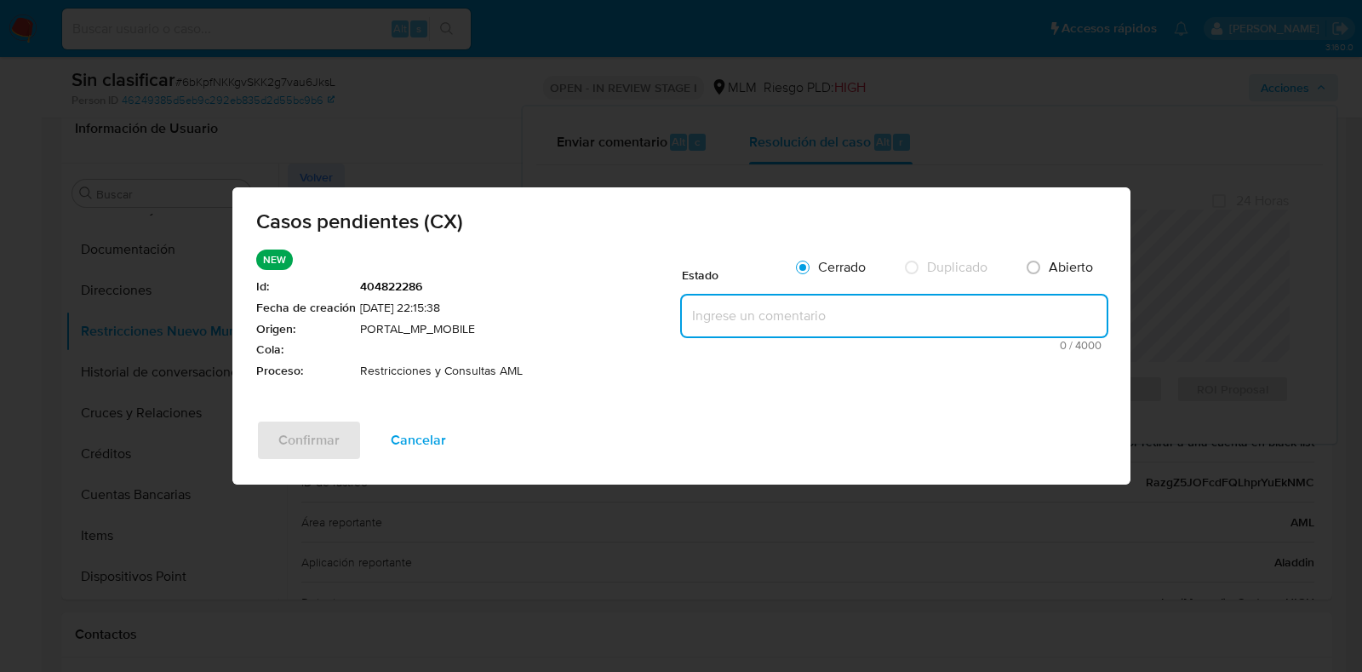
click at [821, 304] on textarea at bounding box center [894, 315] width 425 height 41
paste textarea "Se realiza validación de caso generado por CX. Se identifica una restricción po…"
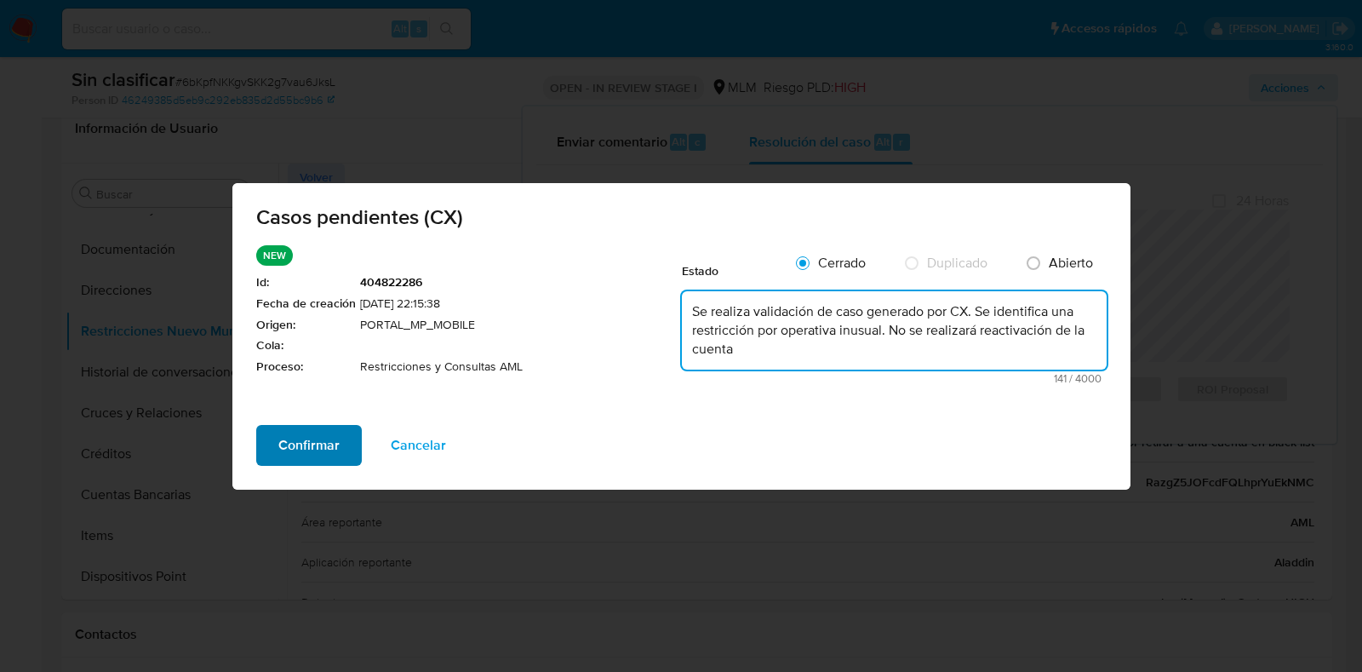
type textarea "Se realiza validación de caso generado por CX. Se identifica una restricción po…"
click at [319, 441] on span "Confirmar" at bounding box center [308, 445] width 61 height 37
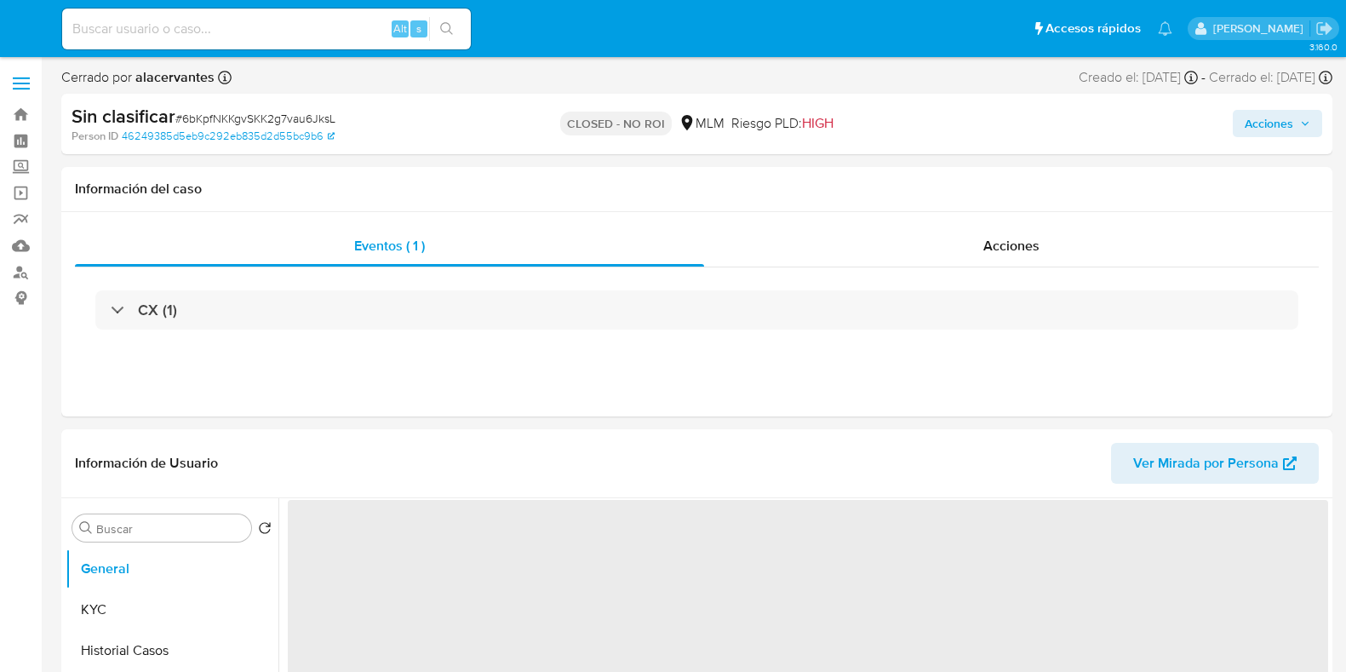
select select "10"
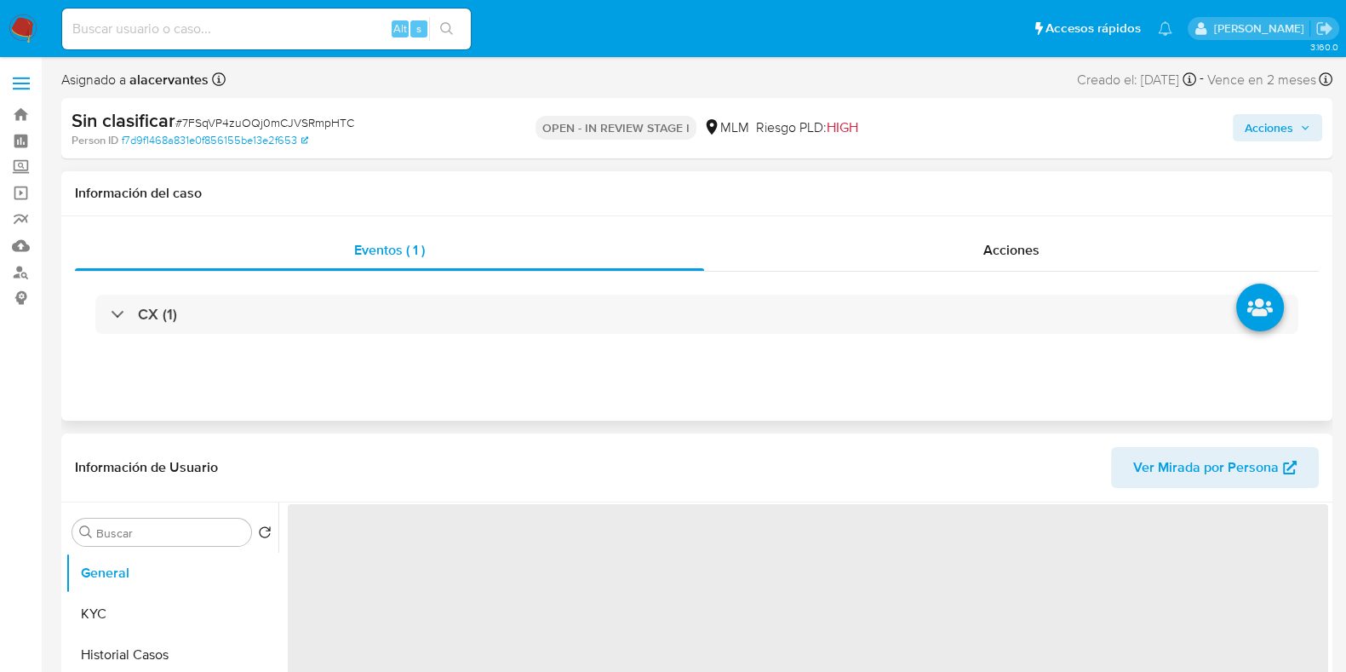
select select "10"
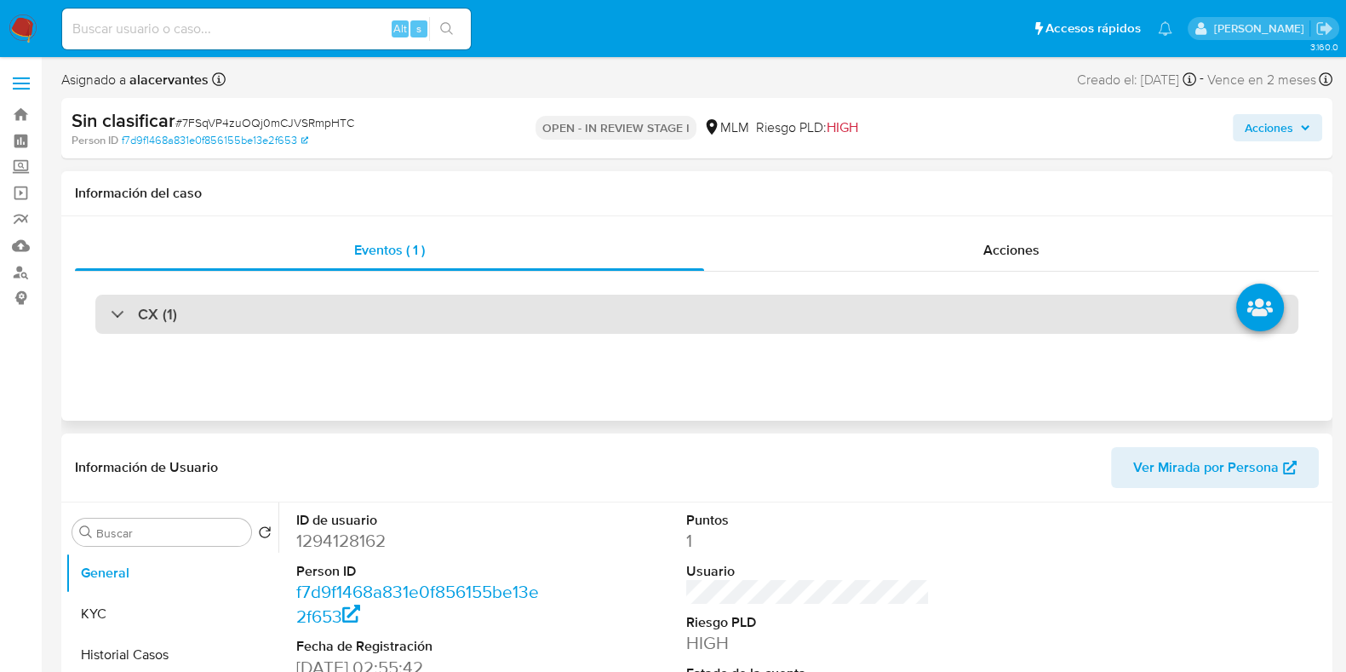
click at [667, 309] on div "CX (1)" at bounding box center [696, 314] width 1203 height 39
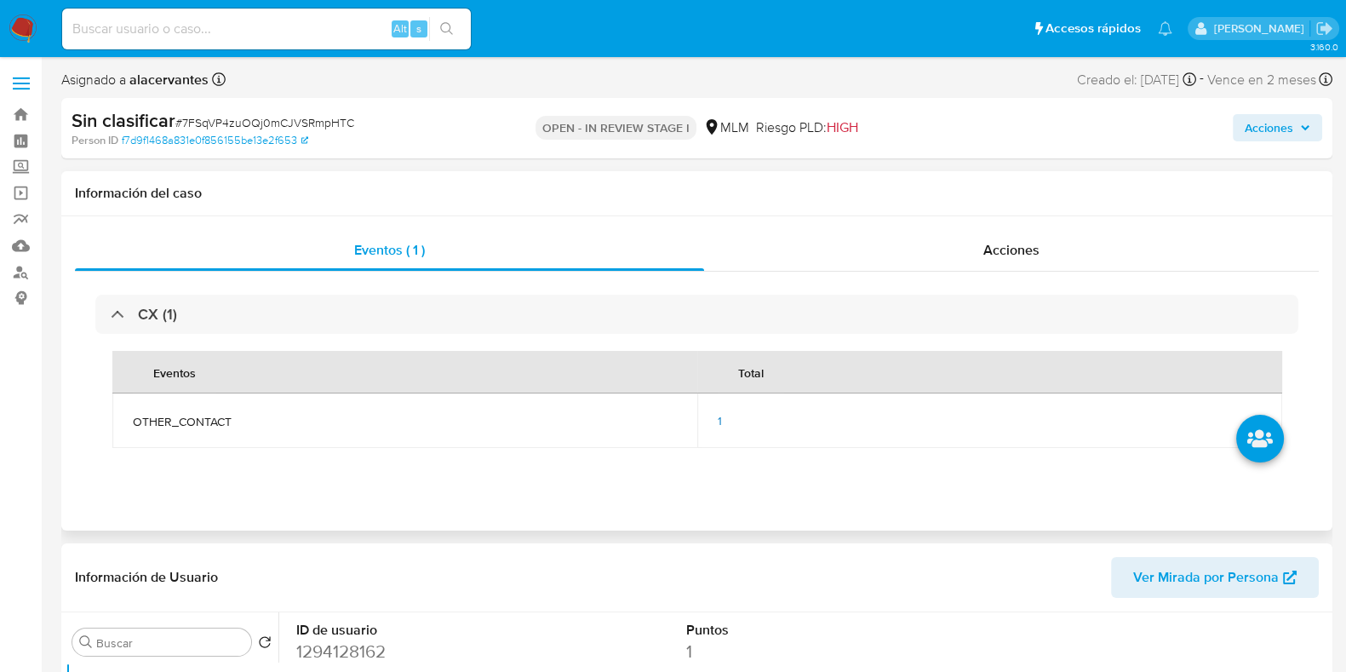
click at [715, 421] on td "1" at bounding box center [989, 420] width 585 height 54
click at [719, 421] on span "1" at bounding box center [720, 420] width 4 height 17
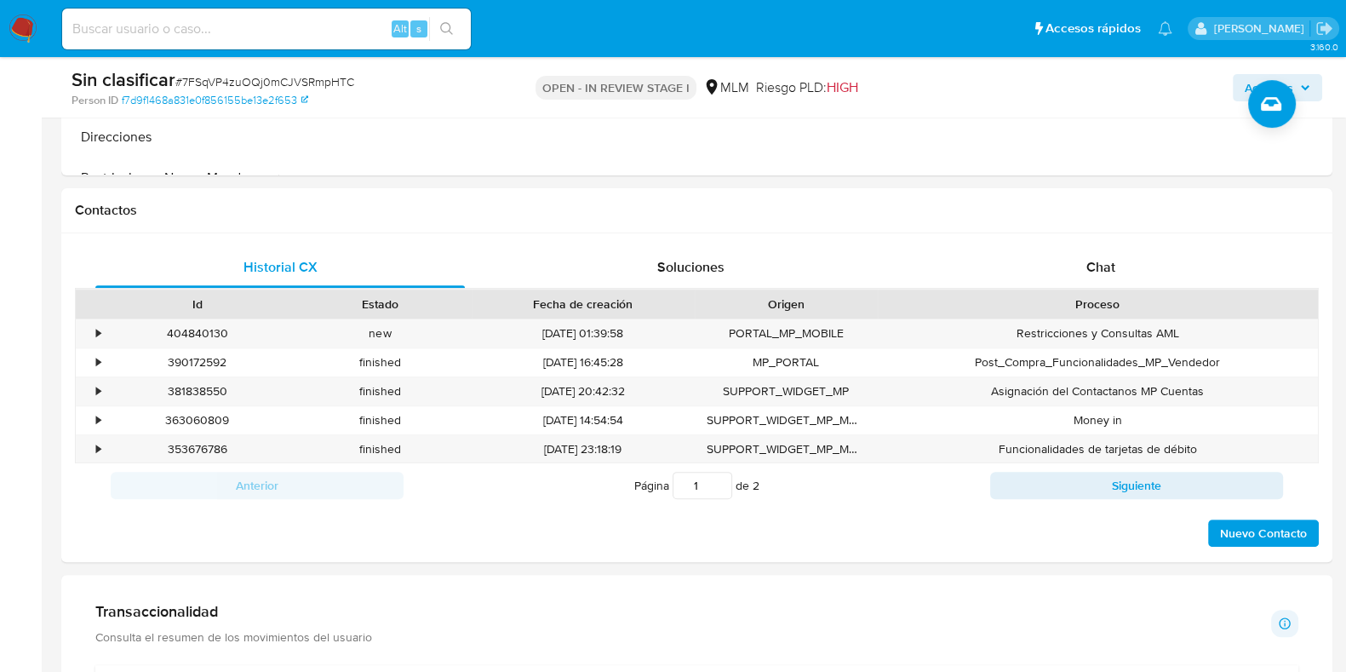
scroll to position [823, 0]
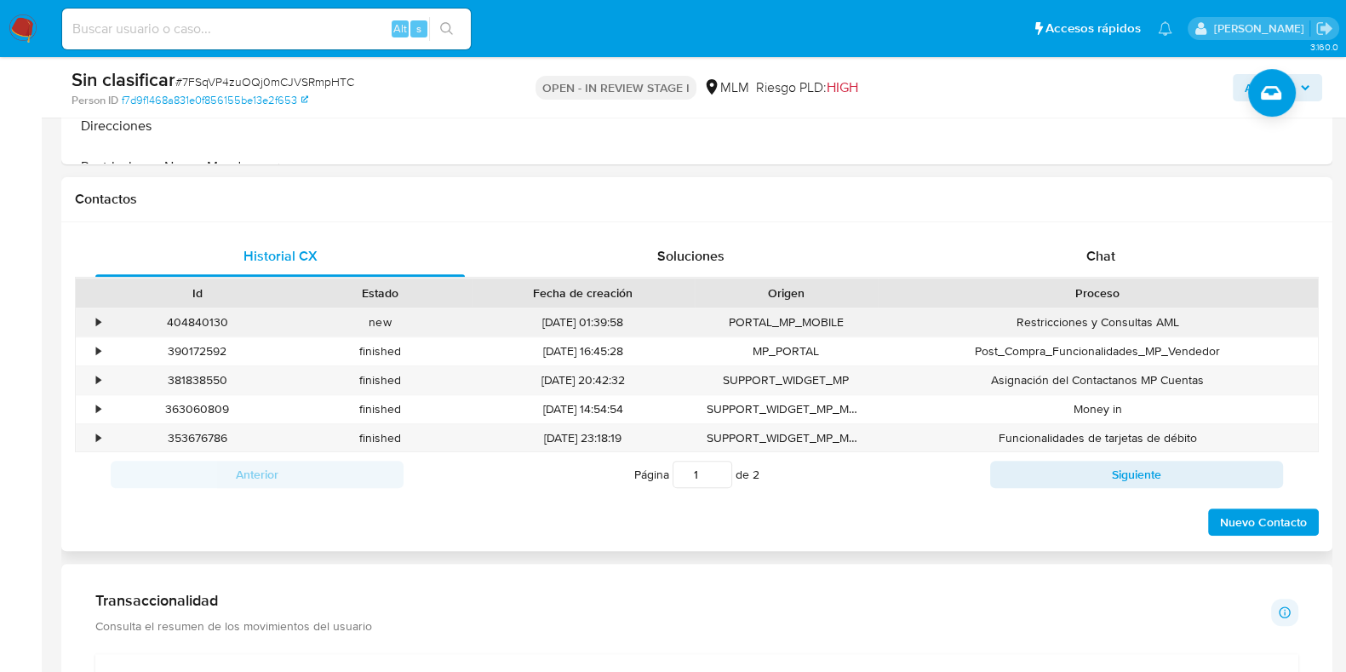
click at [85, 308] on div "•" at bounding box center [91, 322] width 30 height 28
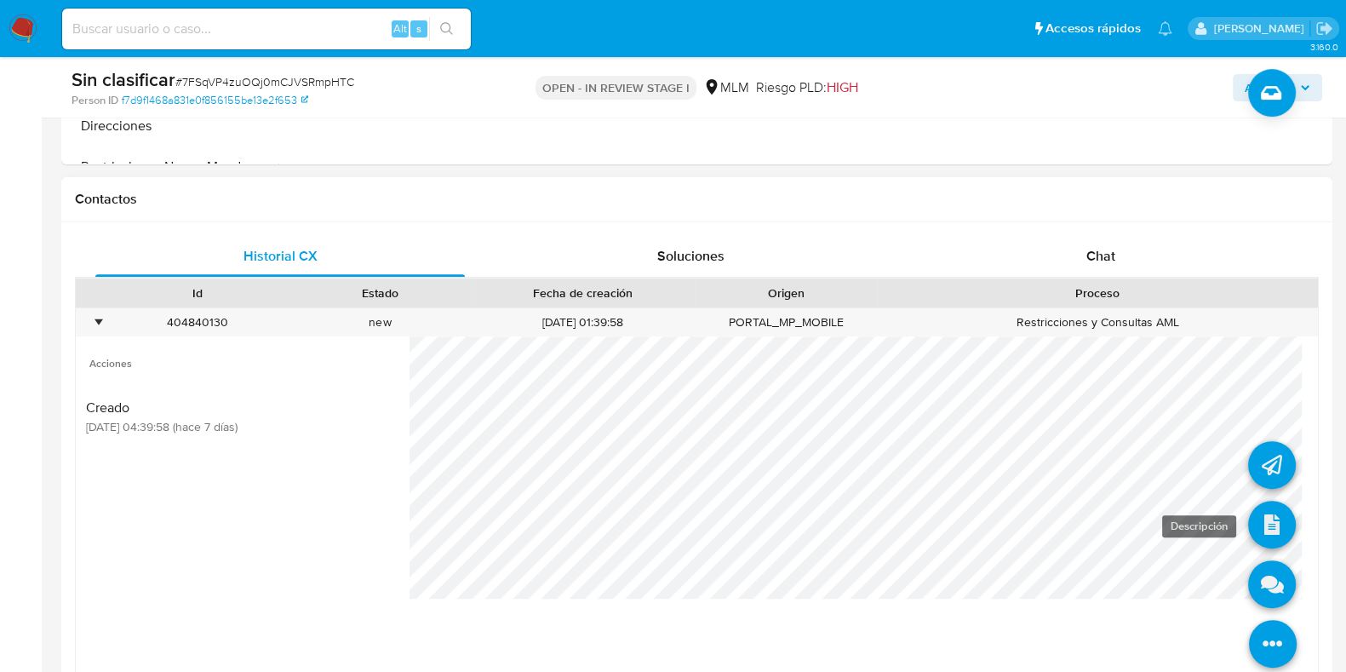
click at [1248, 525] on icon at bounding box center [1272, 525] width 48 height 48
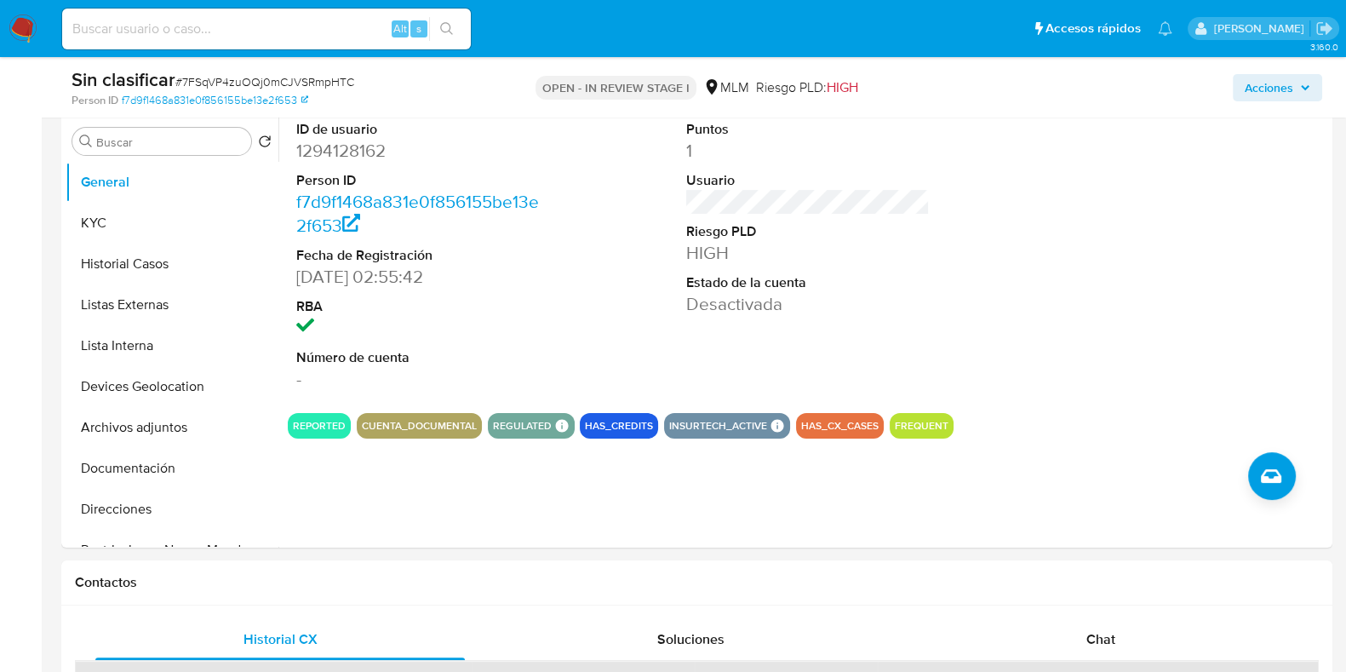
scroll to position [424, 0]
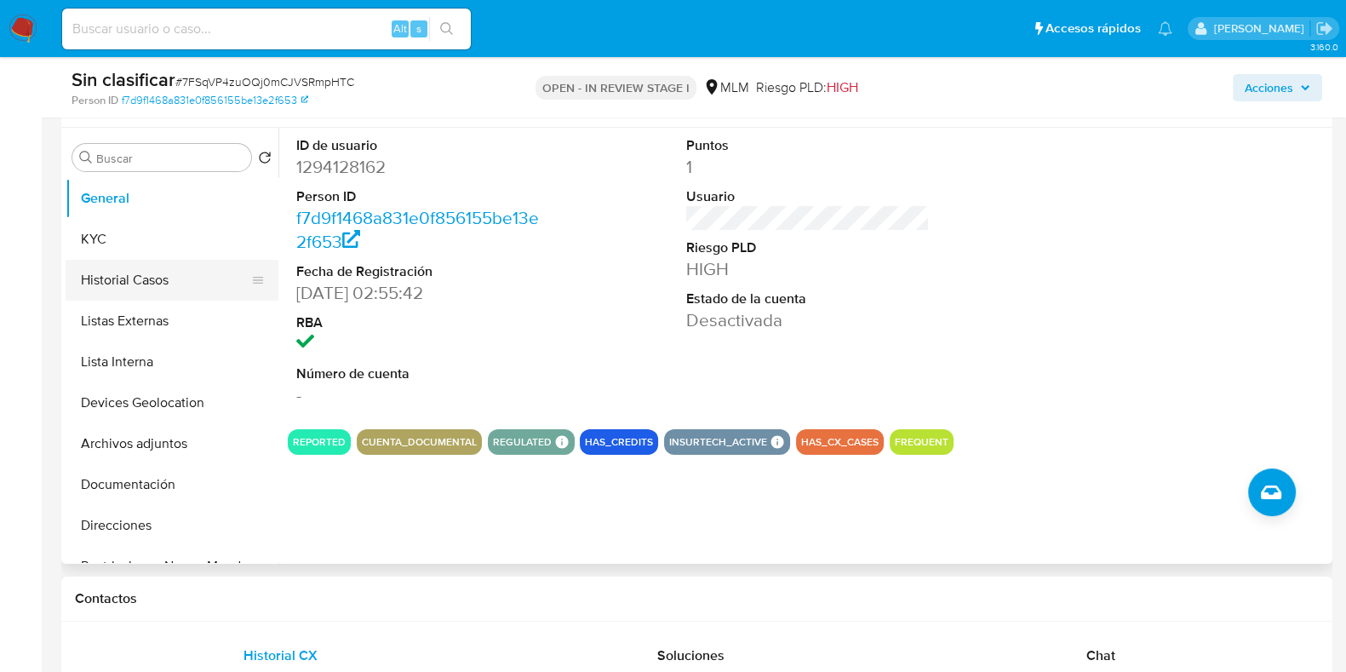
click at [265, 284] on button "Historial Casos" at bounding box center [165, 280] width 199 height 41
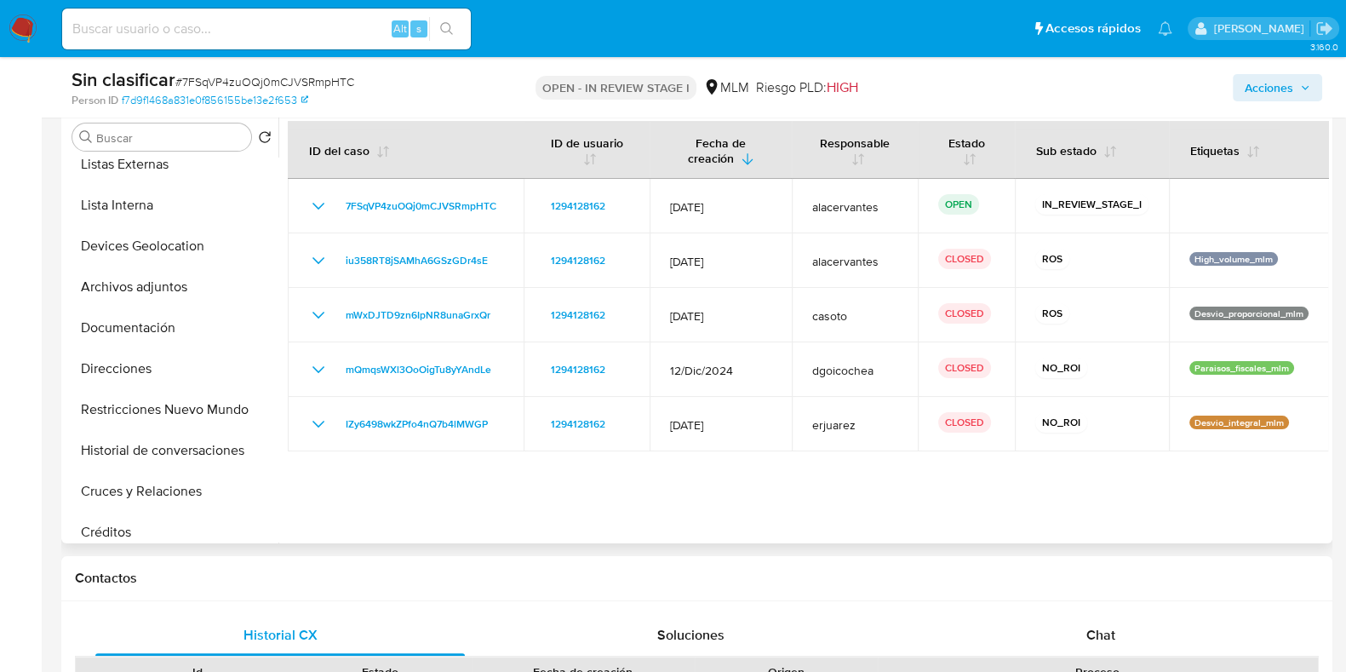
scroll to position [161, 0]
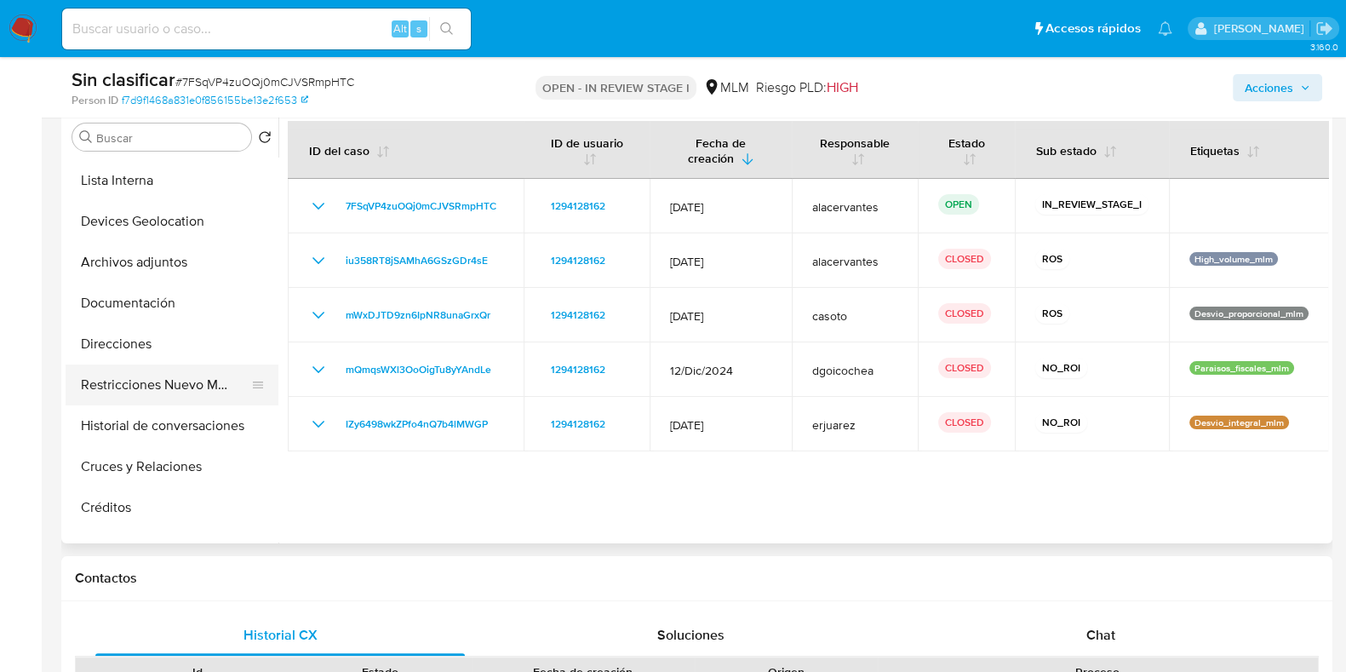
click at [166, 382] on button "Restricciones Nuevo Mundo" at bounding box center [165, 384] width 199 height 41
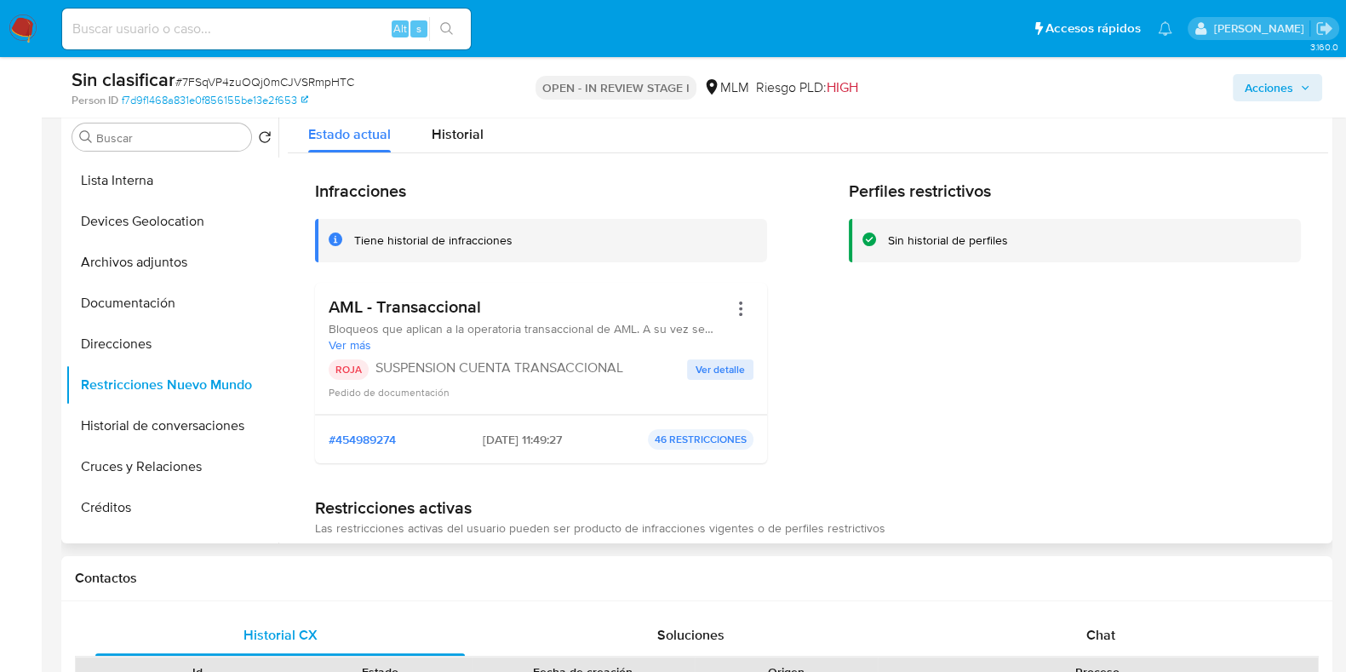
click at [699, 364] on span "Ver detalle" at bounding box center [720, 369] width 49 height 17
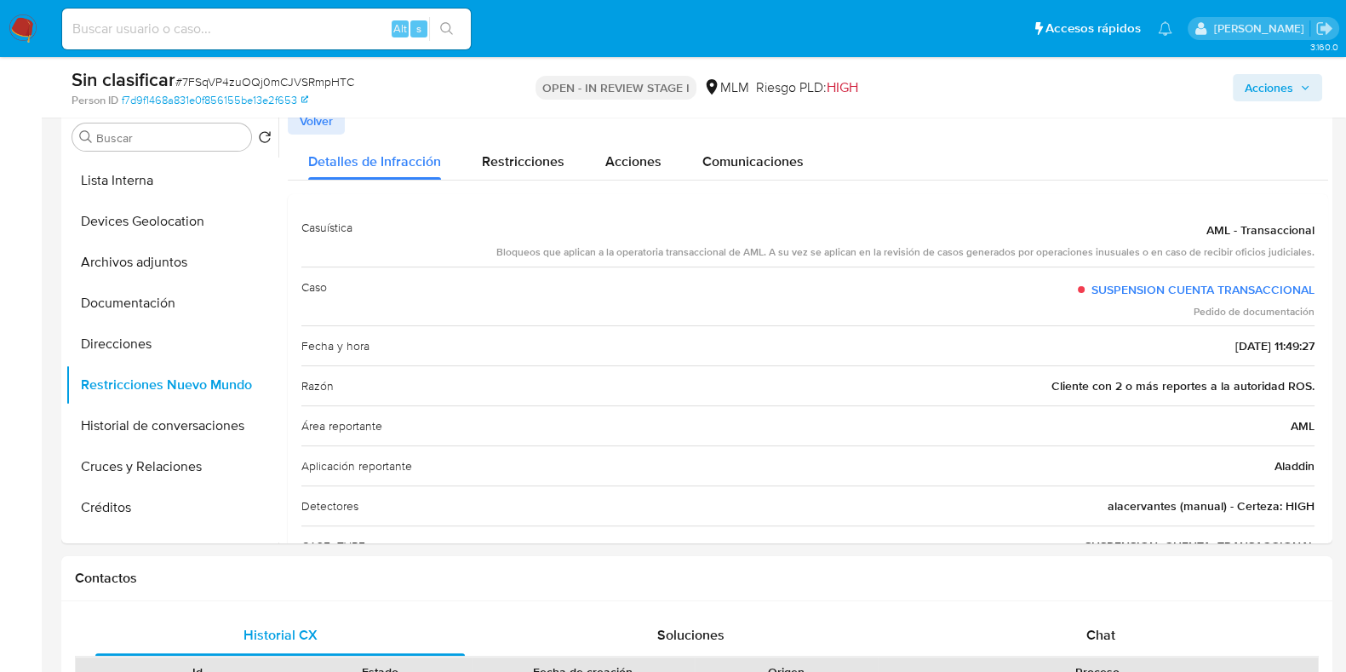
click at [1270, 93] on span "Acciones" at bounding box center [1269, 87] width 49 height 27
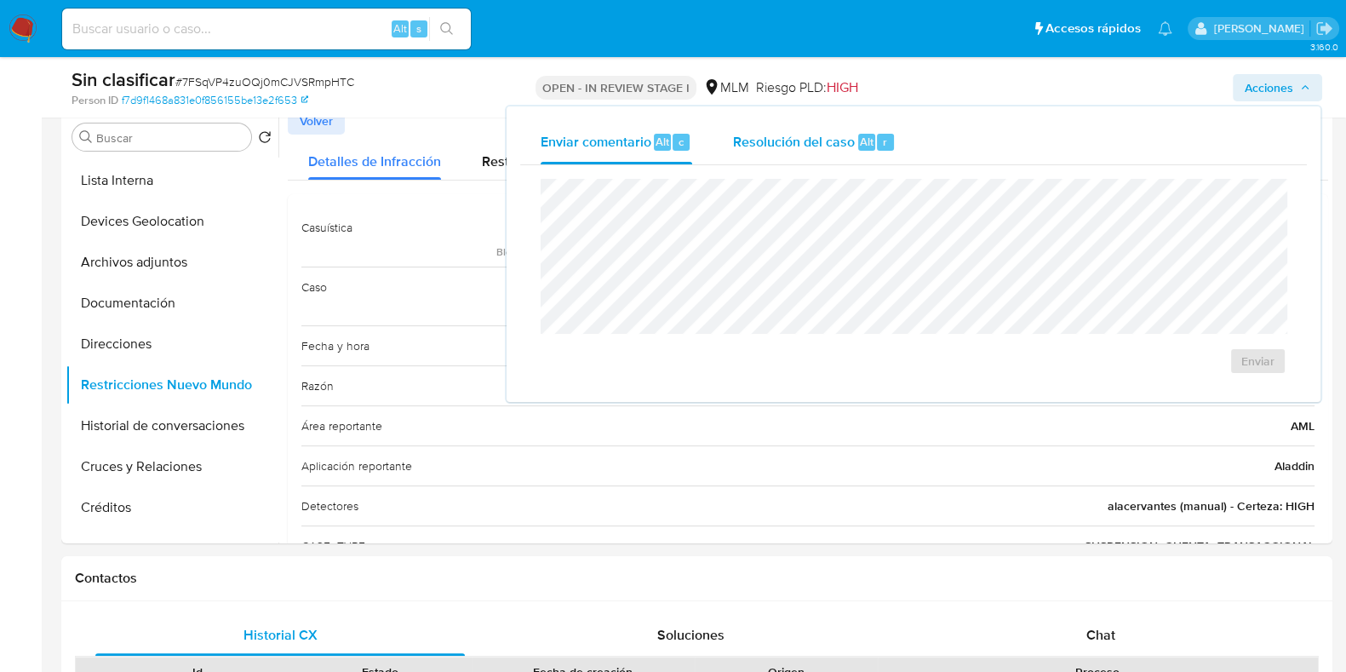
click at [860, 138] on span "Alt" at bounding box center [867, 142] width 14 height 16
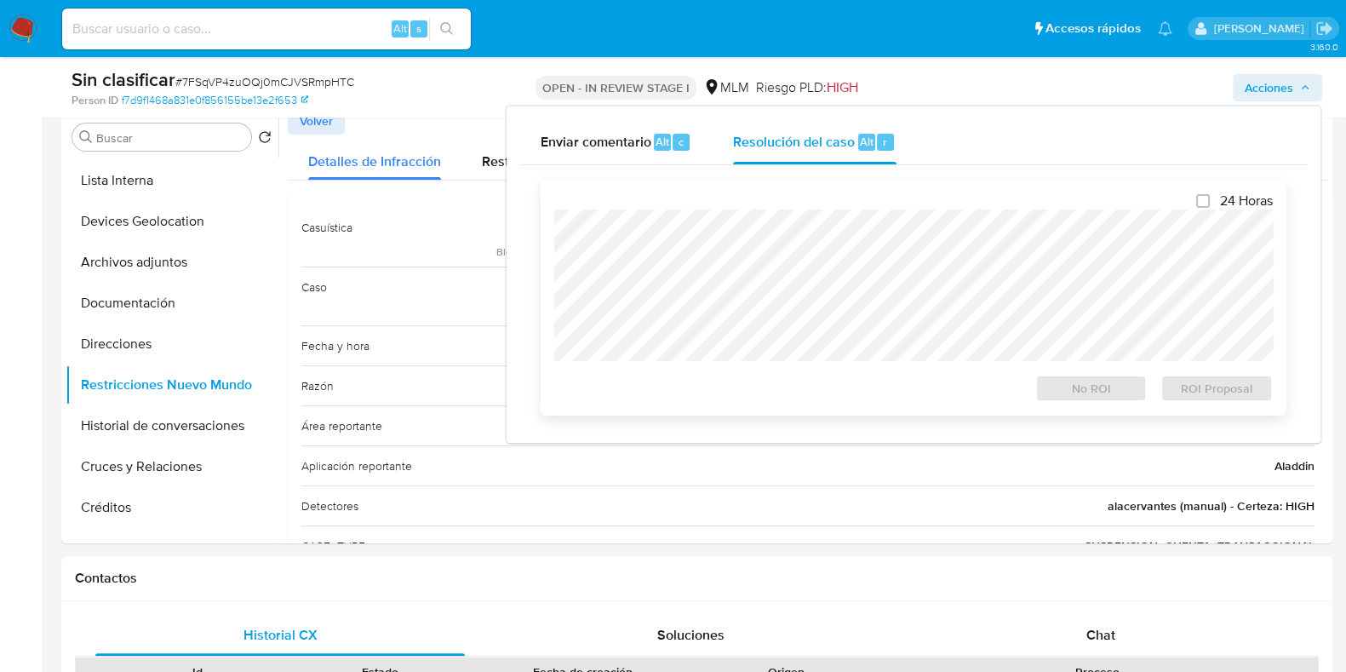
click at [835, 206] on div "24 Horas No ROI ROI Proposal" at bounding box center [913, 296] width 719 height 209
click at [1067, 407] on div "24 Horas No ROI ROI Proposal" at bounding box center [914, 297] width 746 height 237
click at [1067, 400] on span "No ROI" at bounding box center [1091, 388] width 89 height 24
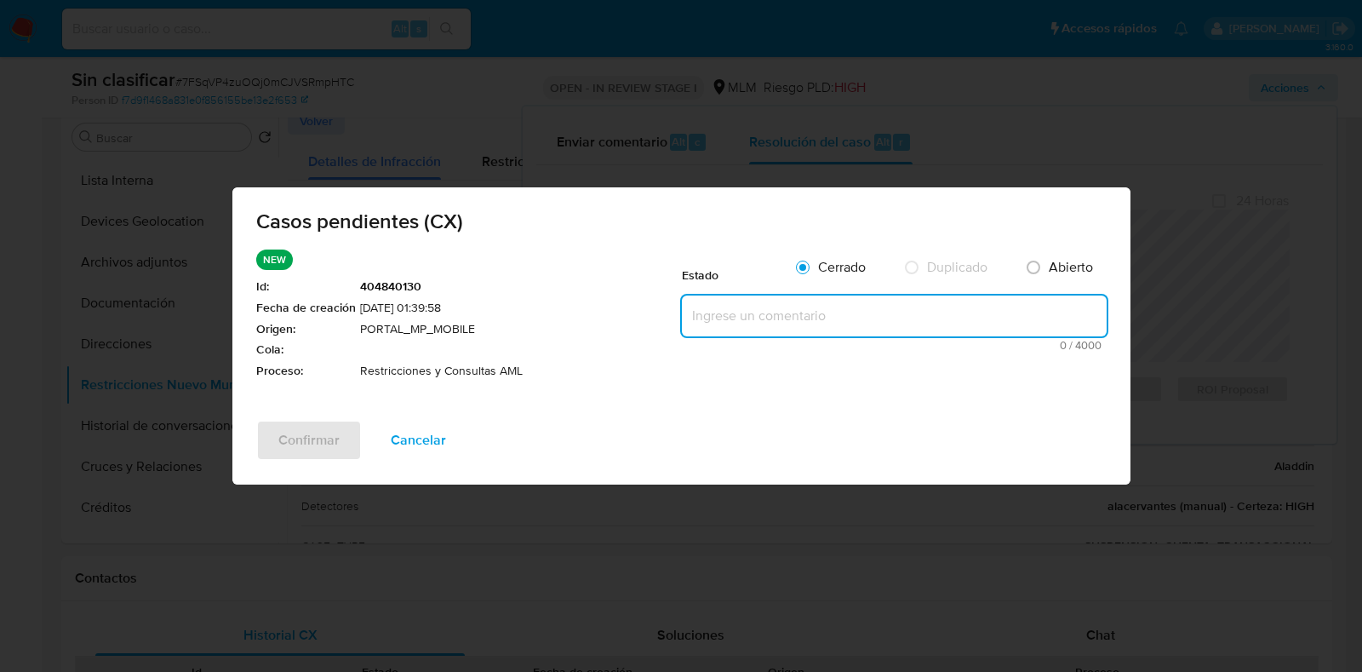
click at [761, 295] on textarea at bounding box center [894, 315] width 425 height 41
paste textarea "Se realiza validación de caso CX. Cliente con 2 o más reportes a la autoridad p…"
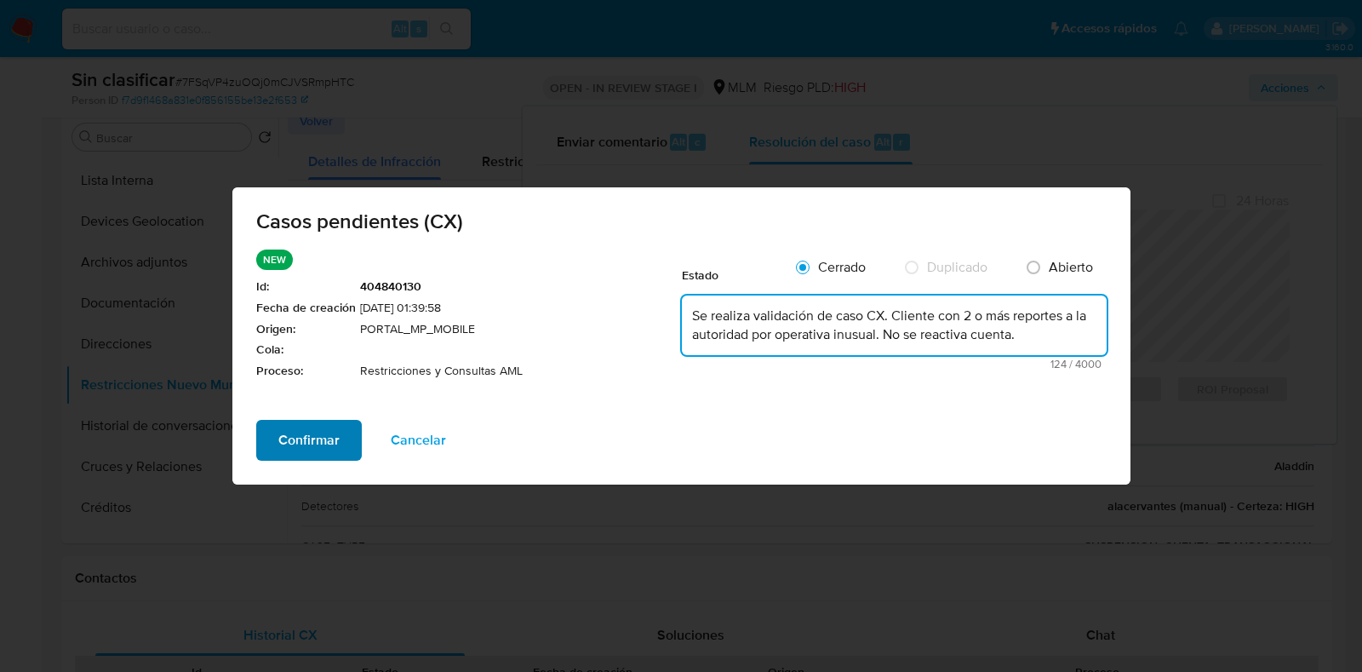
type textarea "Se realiza validación de caso CX. Cliente con 2 o más reportes a la autoridad p…"
click at [328, 441] on span "Confirmar" at bounding box center [308, 439] width 61 height 37
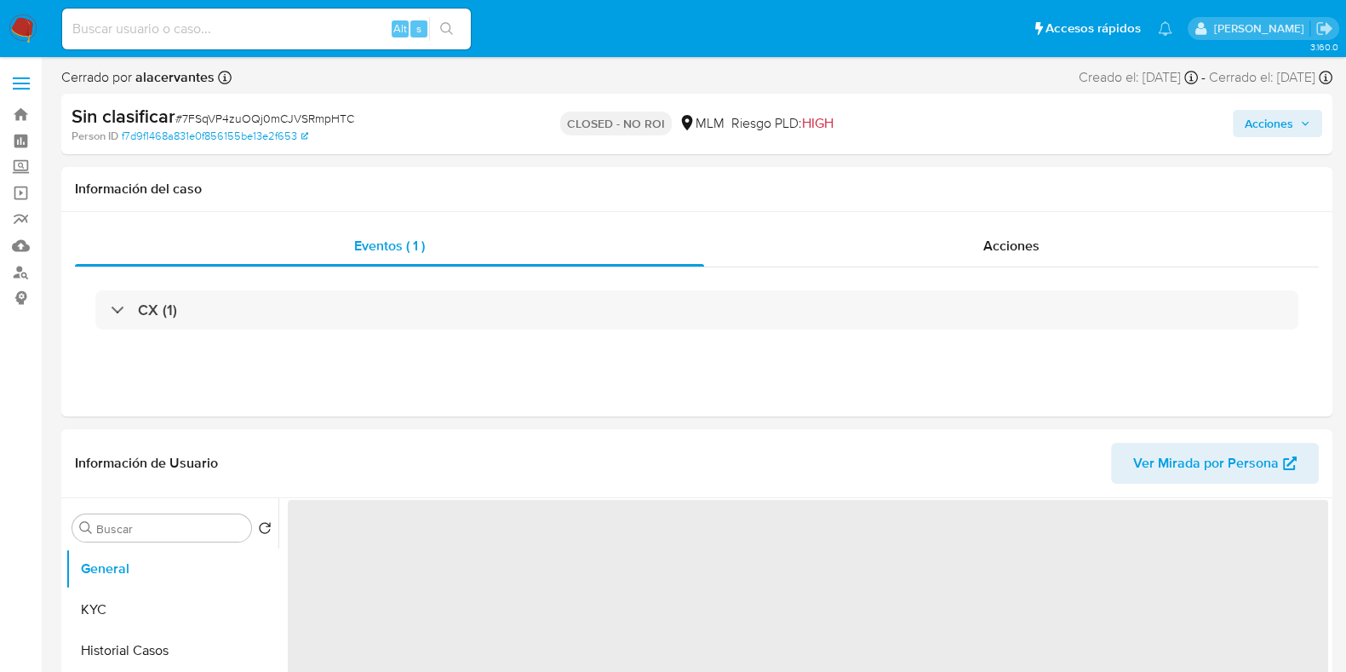
select select "10"
